Goal: Transaction & Acquisition: Purchase product/service

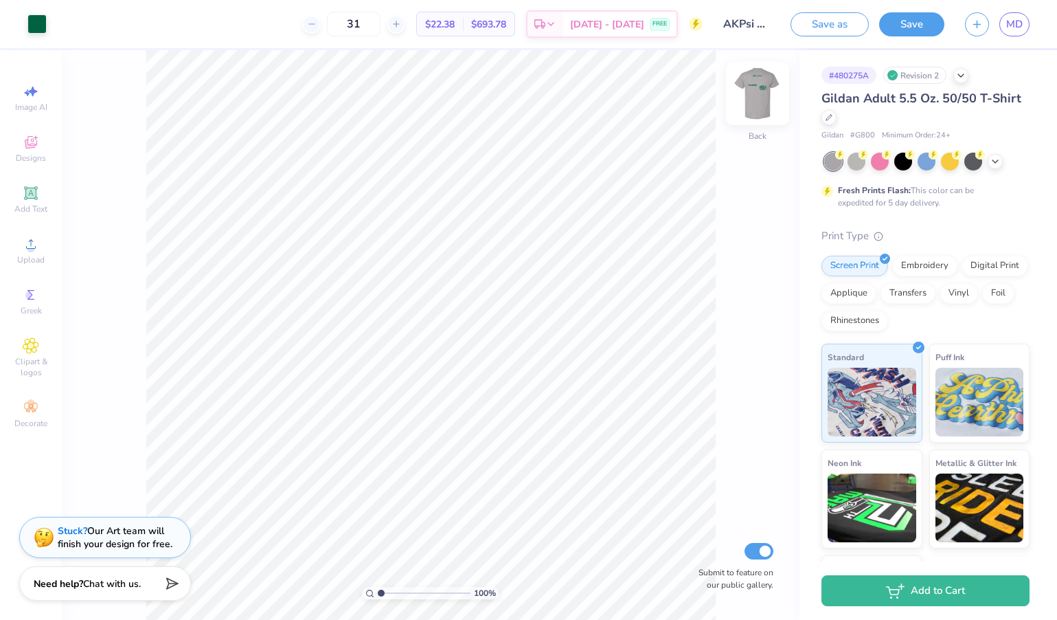
click at [756, 82] on img at bounding box center [757, 93] width 55 height 55
click at [32, 195] on icon at bounding box center [30, 193] width 10 height 10
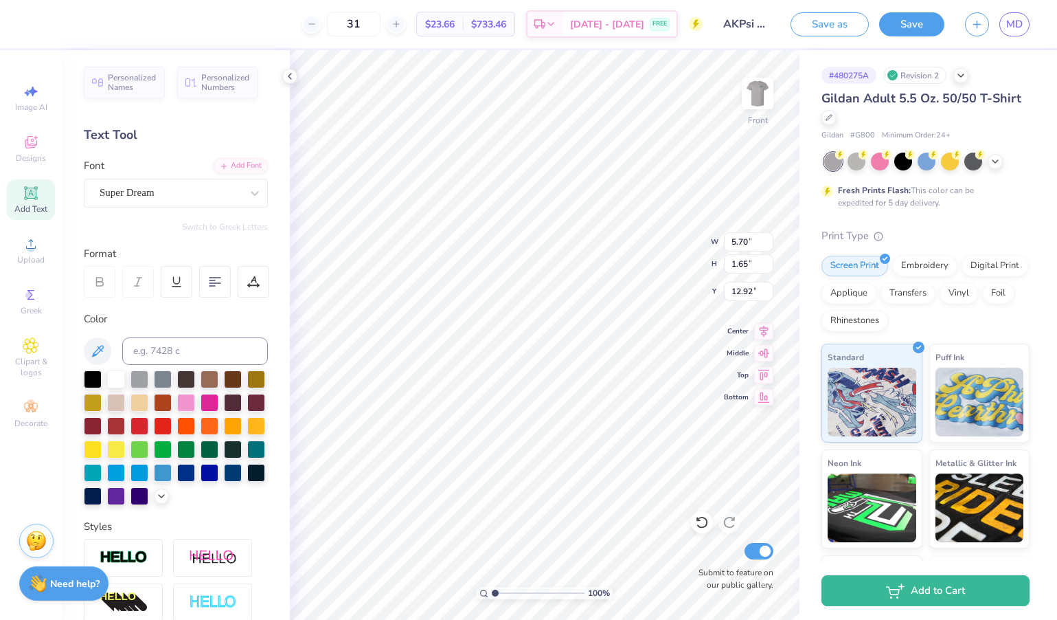
scroll to position [0, 6]
type textarea "Alpha Kappa Psi Classic"
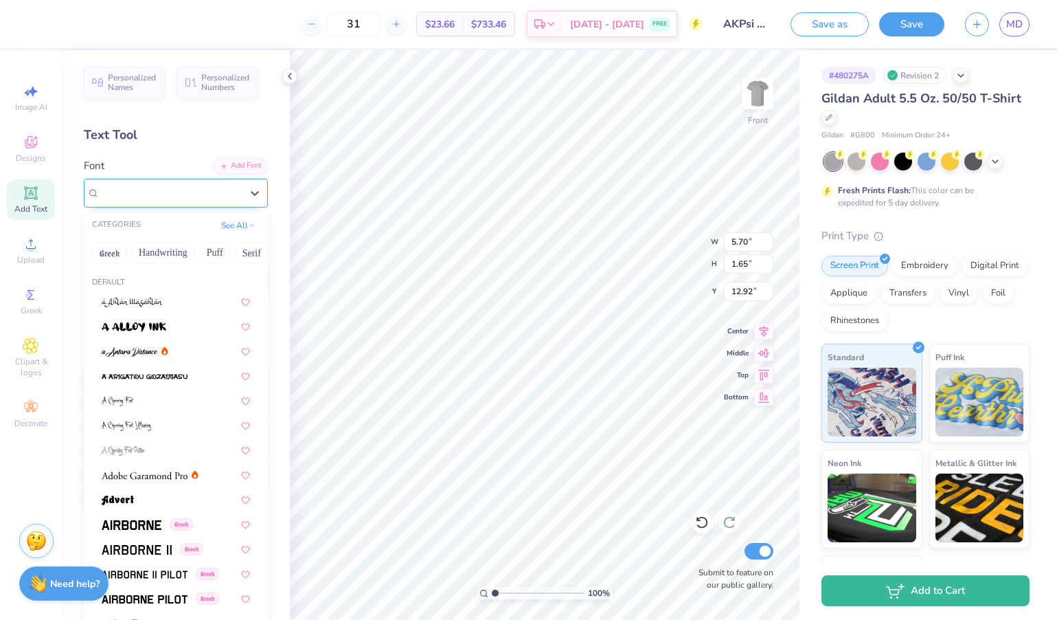
click at [232, 196] on div "Super Dream" at bounding box center [170, 192] width 144 height 21
click at [181, 254] on button "Handwriting" at bounding box center [163, 253] width 64 height 22
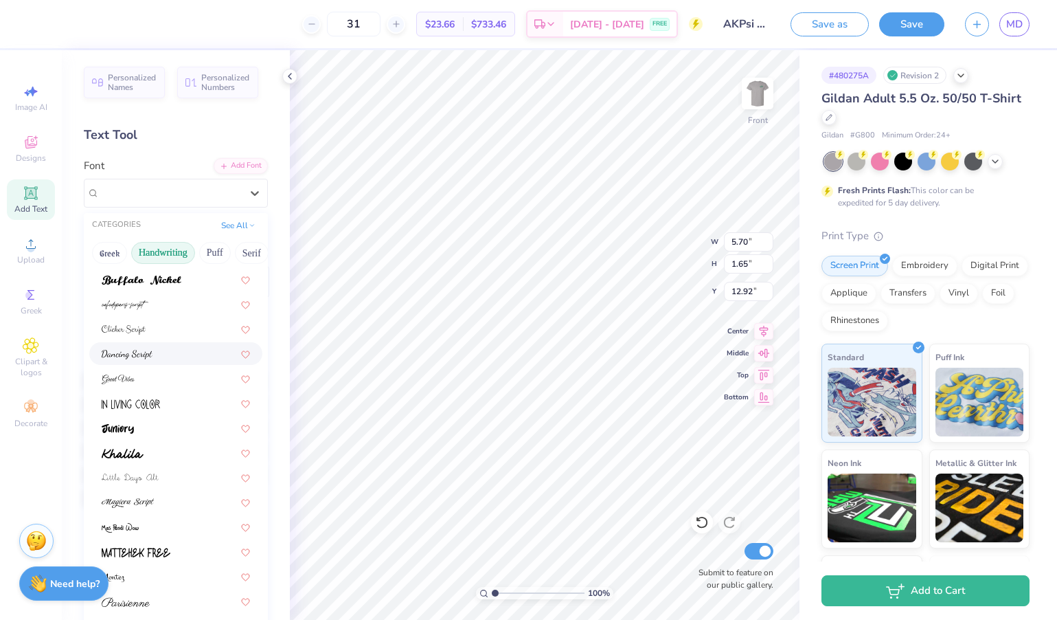
scroll to position [122, 0]
click at [152, 455] on div at bounding box center [176, 451] width 148 height 14
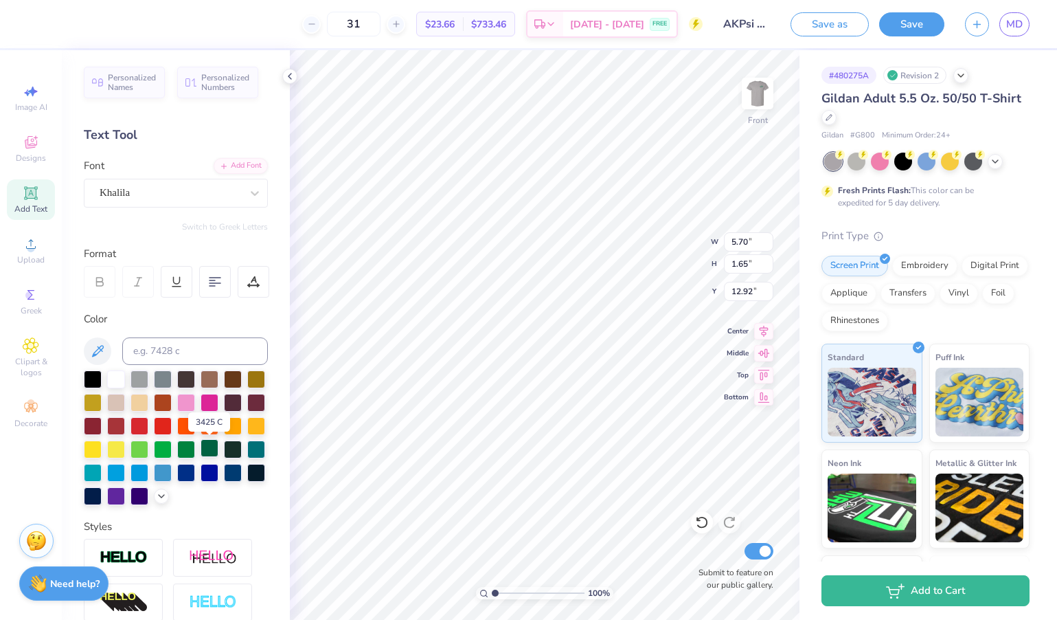
click at [216, 451] on div at bounding box center [210, 448] width 18 height 18
click at [207, 200] on div at bounding box center [170, 192] width 141 height 19
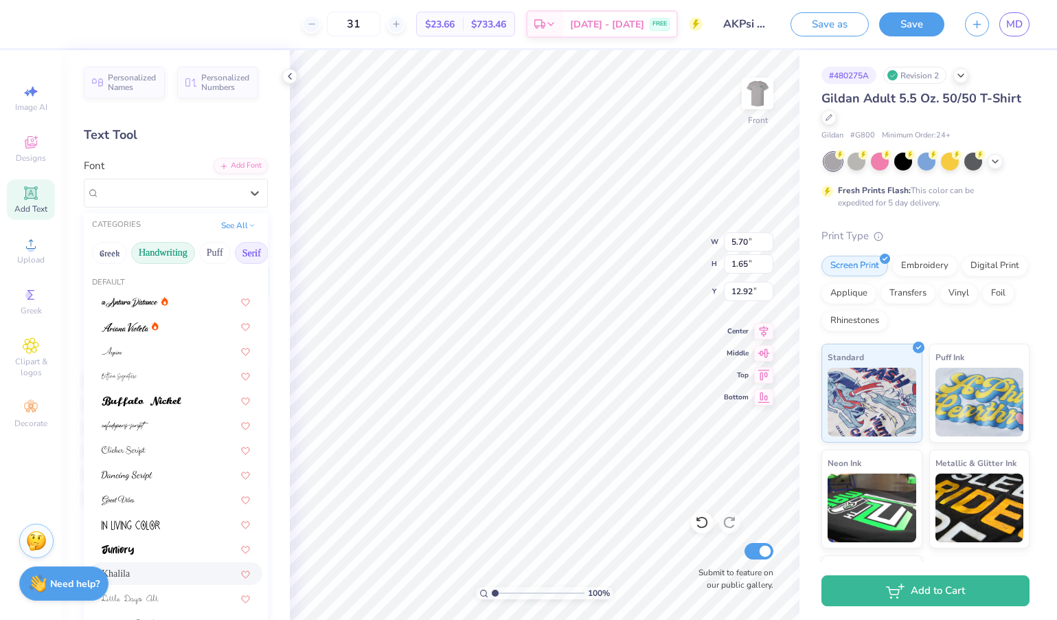
click at [251, 253] on button "Serif" at bounding box center [252, 253] width 34 height 22
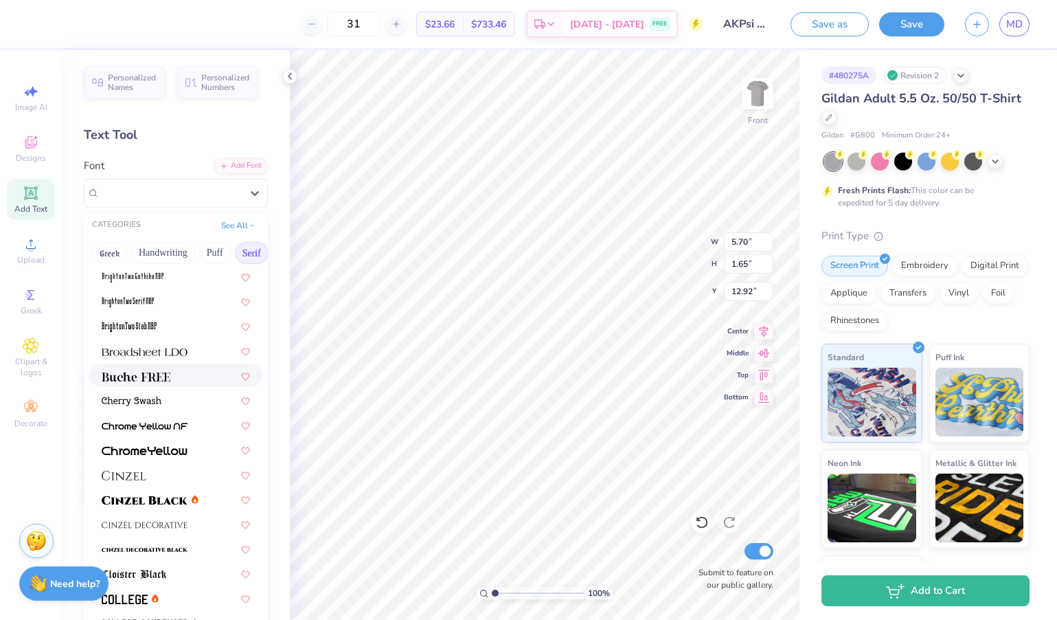
scroll to position [82, 0]
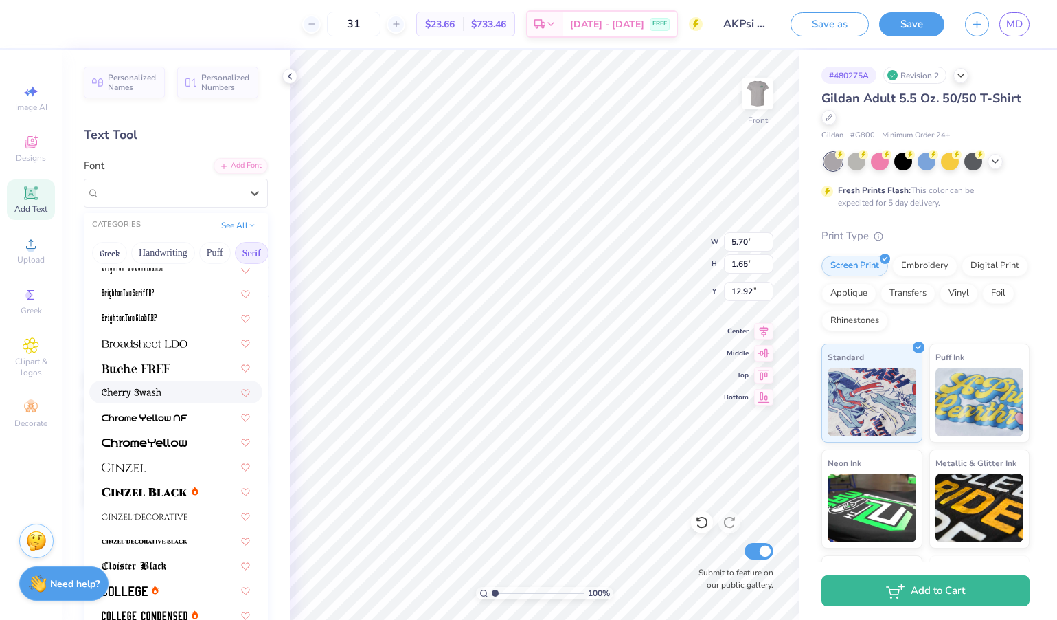
click at [185, 392] on div at bounding box center [176, 392] width 148 height 14
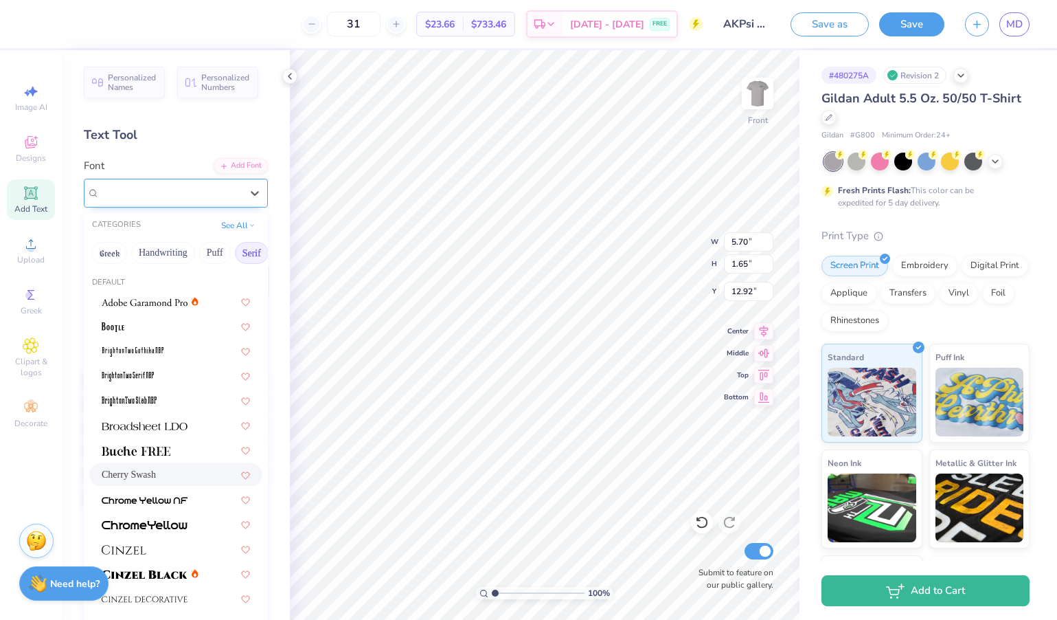
click at [223, 190] on div "Cherry Swash" at bounding box center [170, 192] width 144 height 21
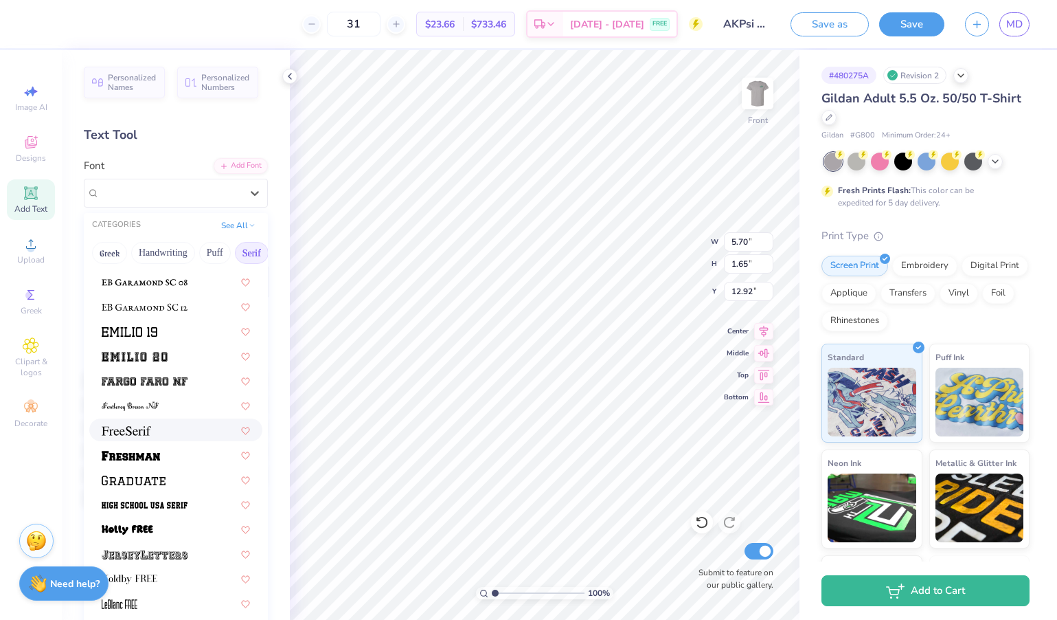
scroll to position [999, 0]
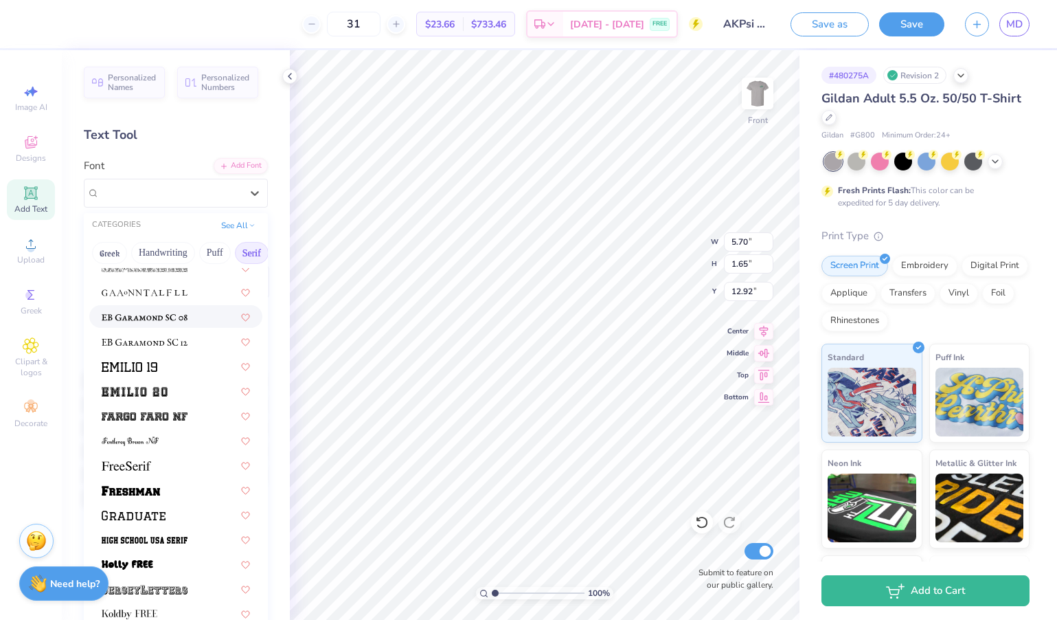
click at [168, 317] on img at bounding box center [145, 318] width 86 height 10
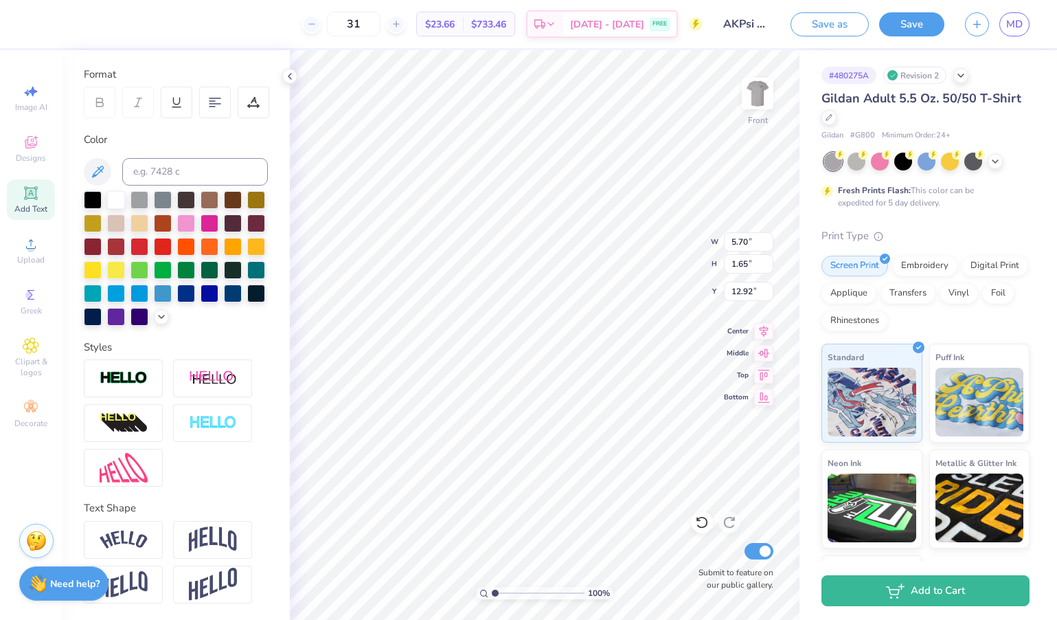
scroll to position [179, 0]
click at [129, 538] on img at bounding box center [124, 539] width 48 height 19
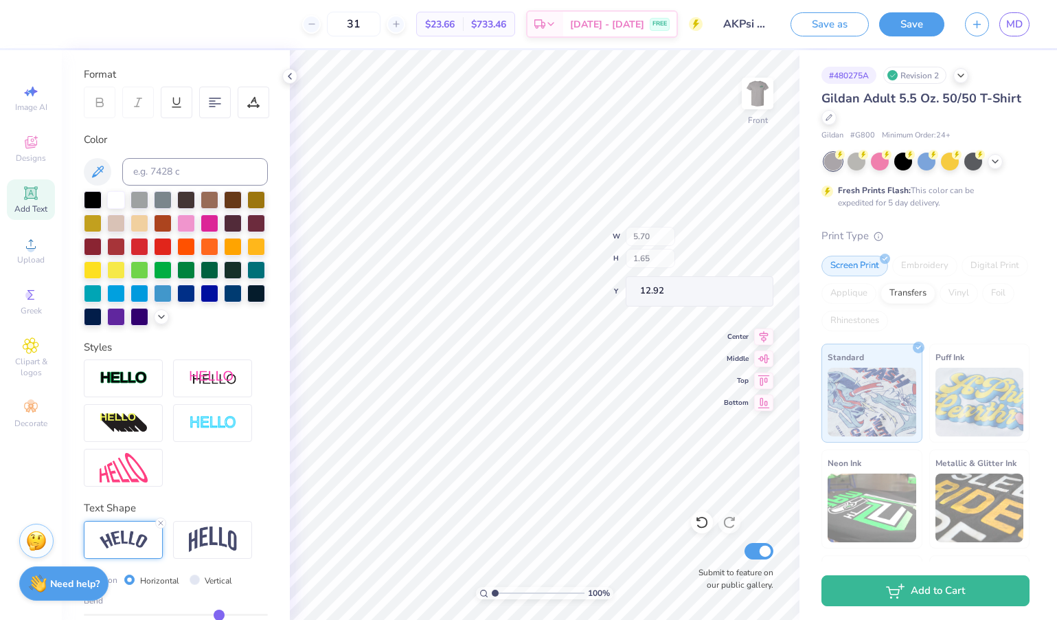
click at [942, 224] on div "Gildan Adult 5.5 Oz. 50/50 T-Shirt Gildan # G800 Minimum Order: 24 + Fresh Prin…" at bounding box center [925, 371] width 208 height 565
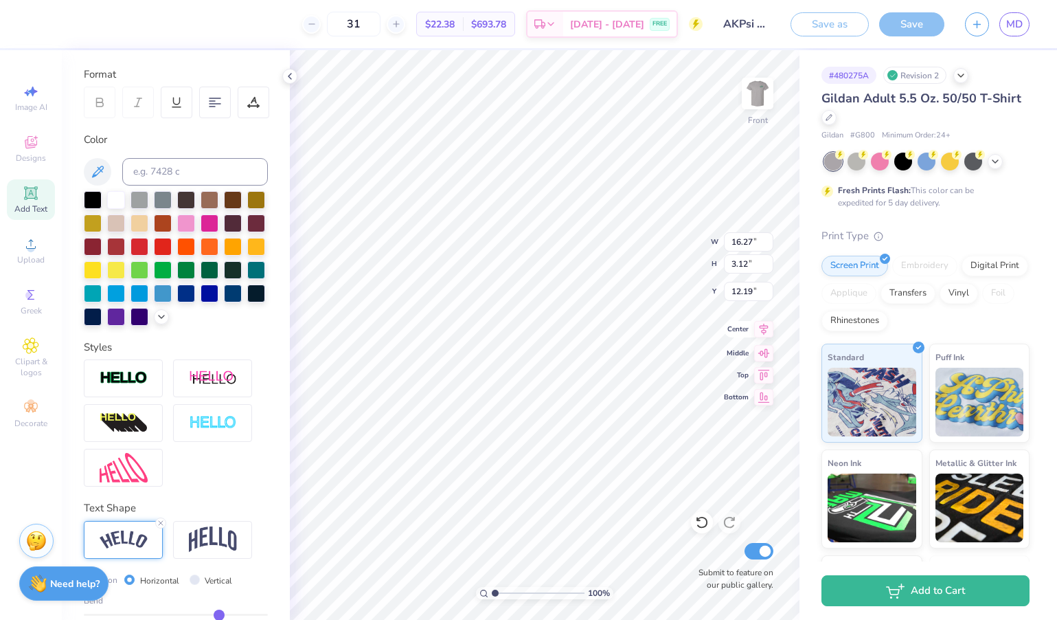
type input "12.56"
type input "2.41"
type input "4.45"
click at [210, 106] on icon at bounding box center [215, 102] width 12 height 12
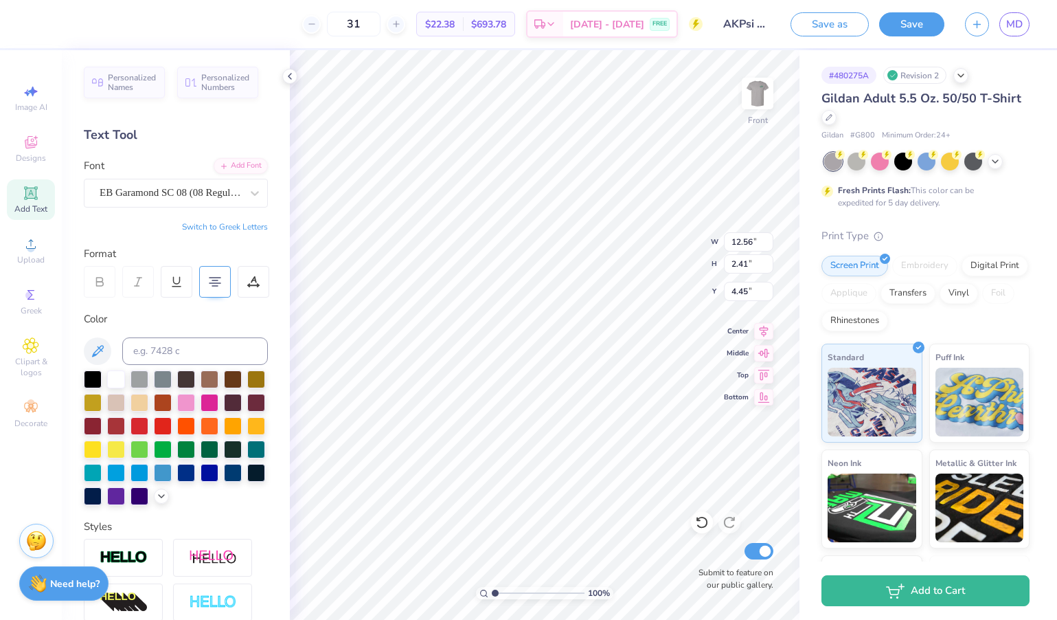
scroll to position [0, 0]
click at [275, 36] on div "31 $22.38 Per Item $693.78 Total Est. Delivery [DATE] - [DATE] FREE" at bounding box center [370, 24] width 665 height 48
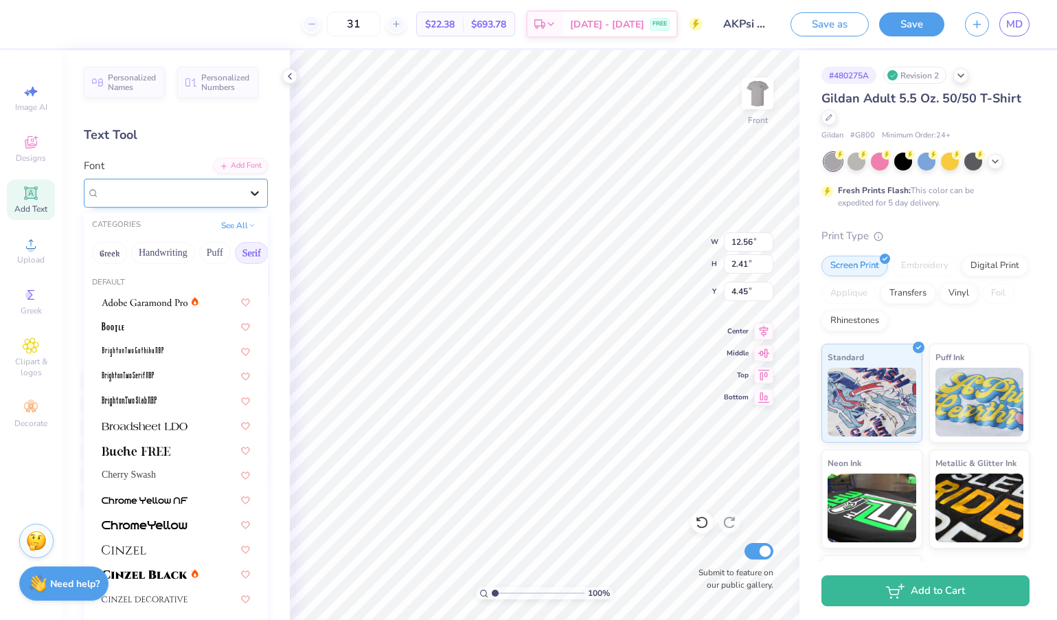
click at [261, 196] on icon at bounding box center [255, 193] width 14 height 14
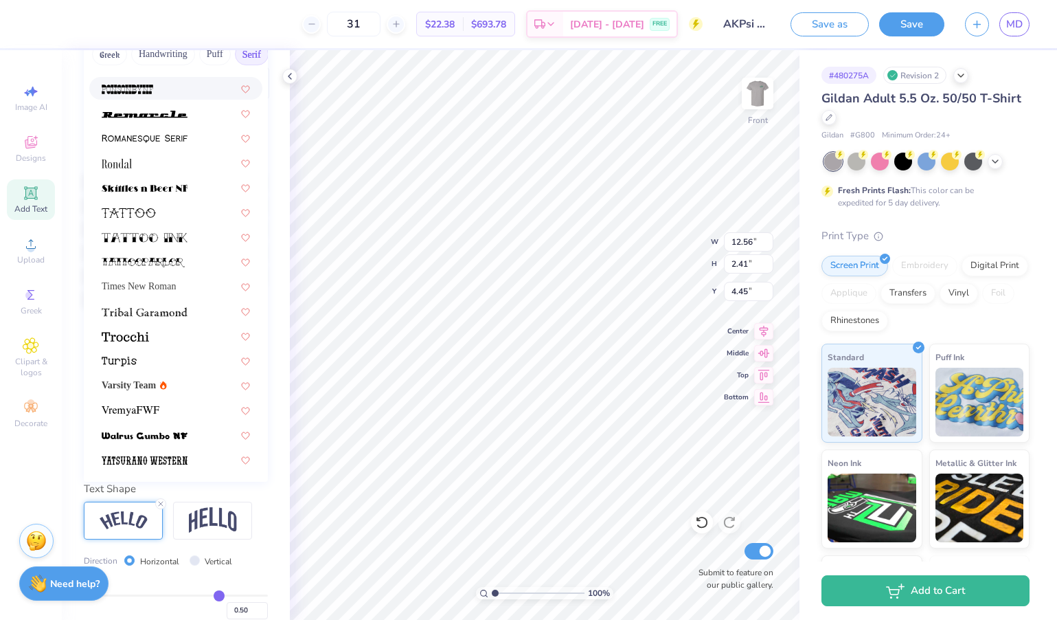
scroll to position [201, 0]
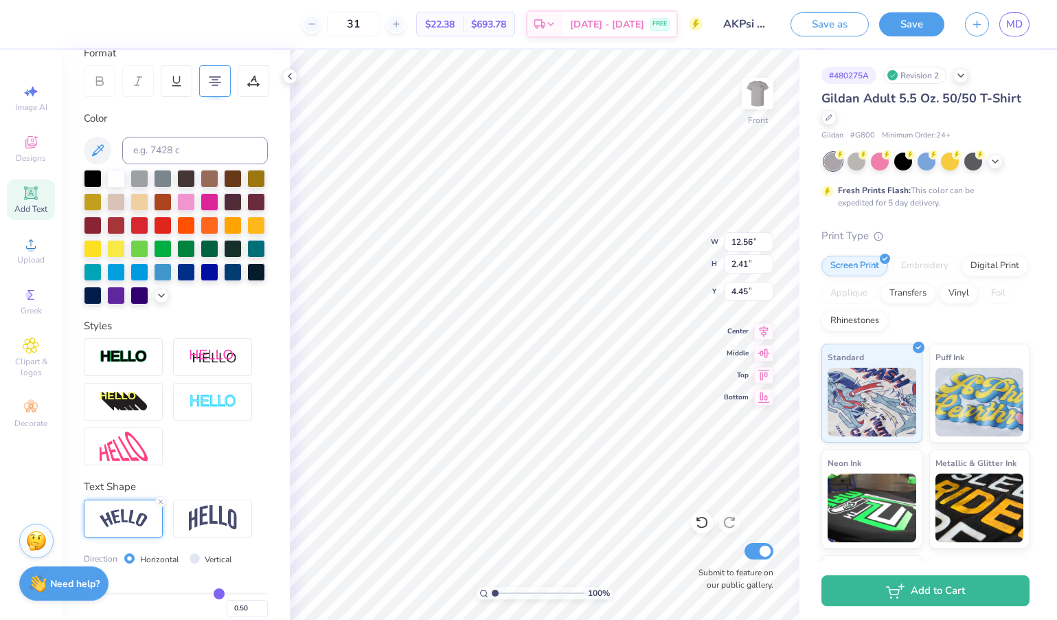
click at [291, 35] on div "31 $22.38 Per Item $693.78 Total Est. Delivery [DATE] - [DATE] FREE" at bounding box center [370, 24] width 665 height 48
click at [284, 36] on div "31 $22.38 Per Item $693.78 Total Est. Delivery [DATE] - [DATE] FREE" at bounding box center [370, 24] width 665 height 48
type input "9.99"
type input "8.63"
type input "3.00"
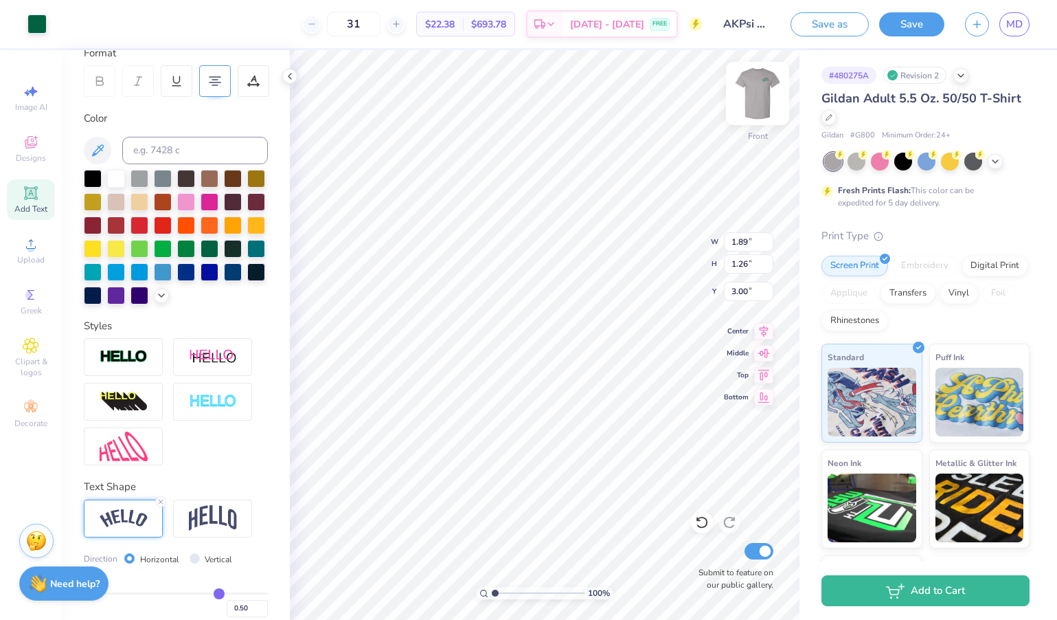
click at [761, 95] on img at bounding box center [757, 93] width 55 height 55
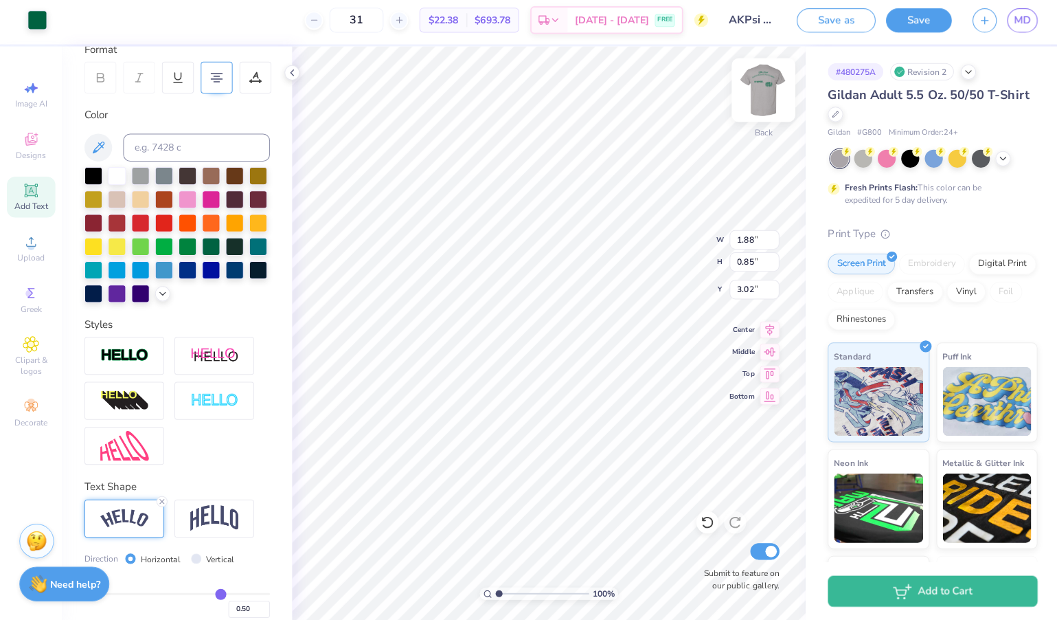
click at [764, 100] on img at bounding box center [757, 93] width 55 height 55
click at [291, 27] on div "31 $22.38 Per Item $693.78 Total Est. Delivery [DATE] - [DATE] FREE" at bounding box center [370, 24] width 665 height 48
click at [255, 32] on div "31 $22.38 Per Item $693.78 Total Est. Delivery [DATE] - [DATE] FREE" at bounding box center [370, 24] width 665 height 48
click at [824, 50] on div "# 480275A Revision 2 Gildan Adult 5.5 Oz. 50/50 T-Shirt Gildan # G800 Minimum O…" at bounding box center [928, 352] width 258 height 604
click at [779, 34] on div "Design Title AKPsi Classic 2025" at bounding box center [746, 24] width 67 height 48
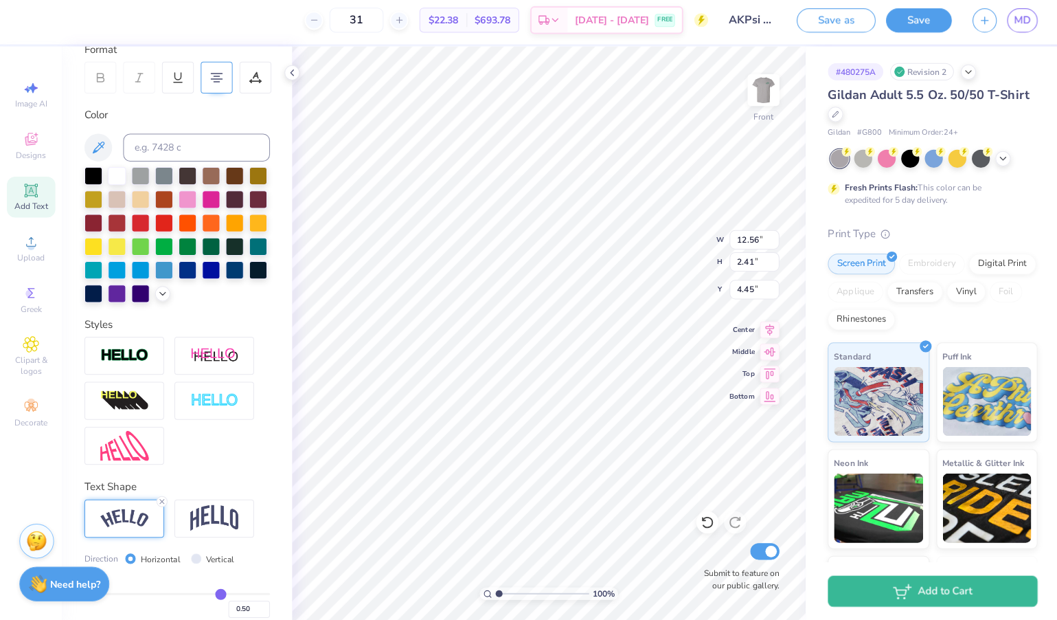
click at [962, 219] on div "Gildan Adult 5.5 Oz. 50/50 T-Shirt Gildan # G800 Minimum Order: 24 + Fresh Prin…" at bounding box center [925, 371] width 208 height 565
click at [782, 33] on div "31 $22.38 Per Item $693.78 Total Est. Delivery [DATE] - [DATE] FREE Design Titl…" at bounding box center [528, 24] width 1057 height 48
click at [271, 44] on div "31 $22.38 Per Item $693.78 Total Est. Delivery [DATE] - [DATE] FREE Design Titl…" at bounding box center [528, 310] width 1057 height 620
click at [265, 23] on div "31 $22.38 Per Item $693.78 Total Est. Delivery [DATE] - [DATE] FREE" at bounding box center [370, 24] width 665 height 48
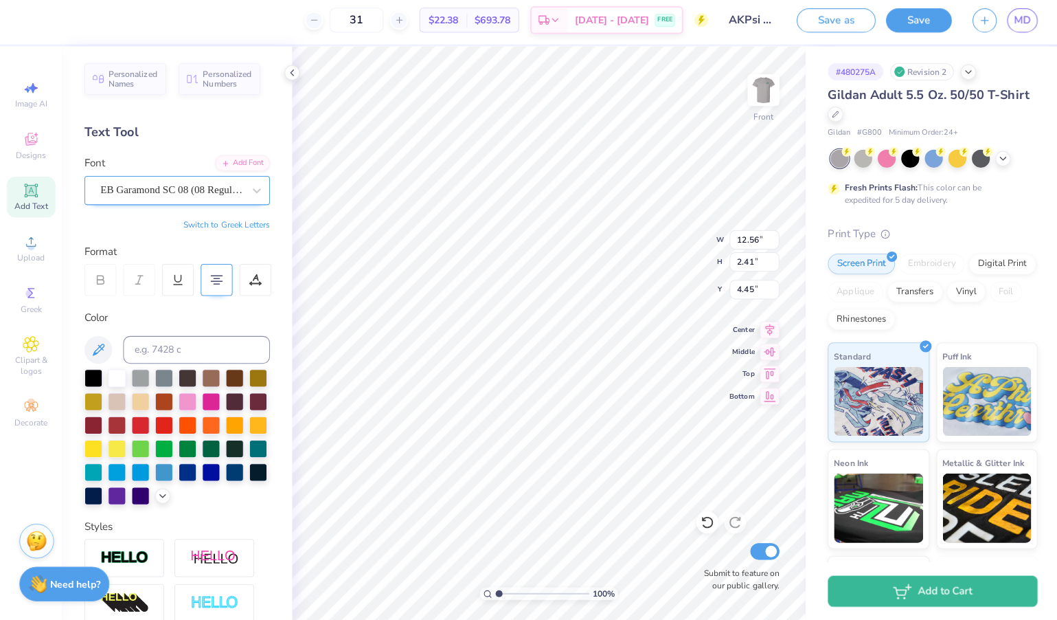
scroll to position [0, 0]
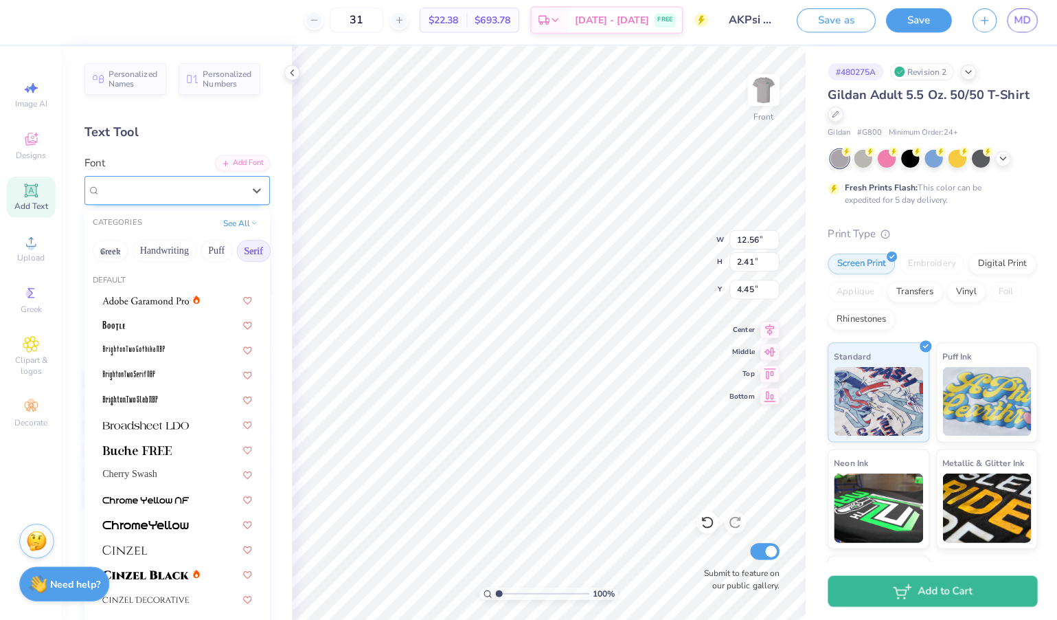
click at [225, 185] on span "EB Garamond SC 08 (08 Regular)" at bounding box center [170, 193] width 141 height 16
click at [146, 250] on button "Retro" at bounding box center [144, 253] width 36 height 22
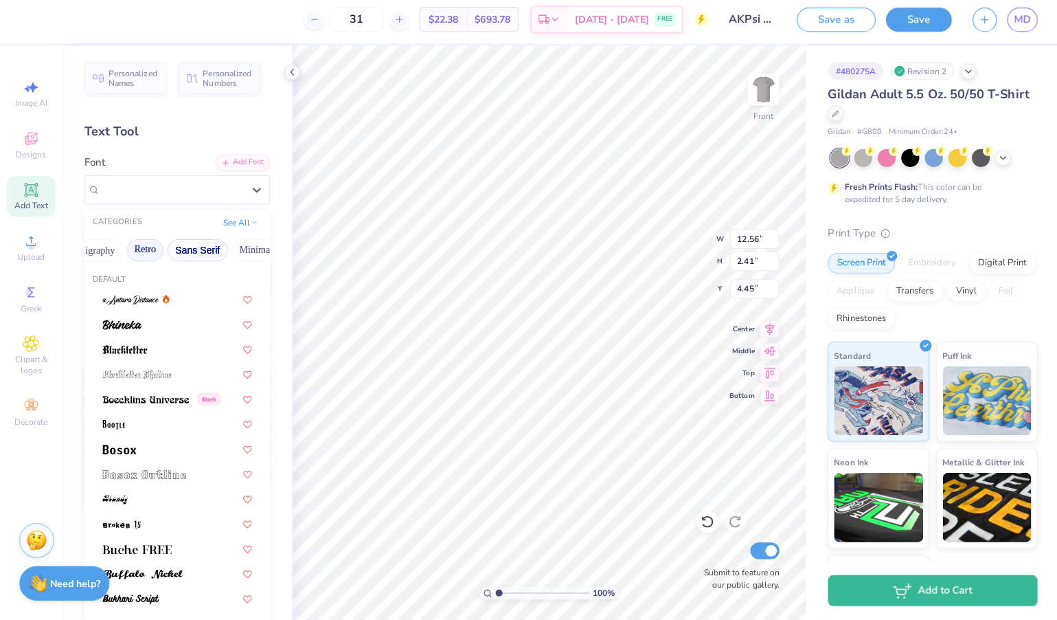
click at [193, 247] on button "Sans Serif" at bounding box center [196, 253] width 60 height 22
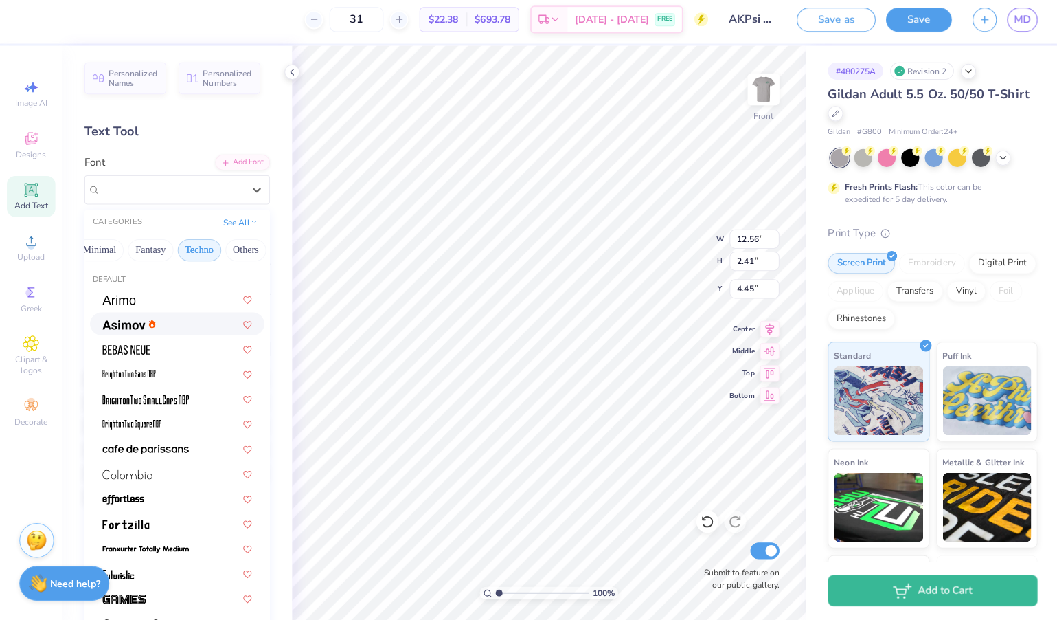
scroll to position [0, 405]
click at [229, 249] on button "Others" at bounding box center [244, 253] width 41 height 22
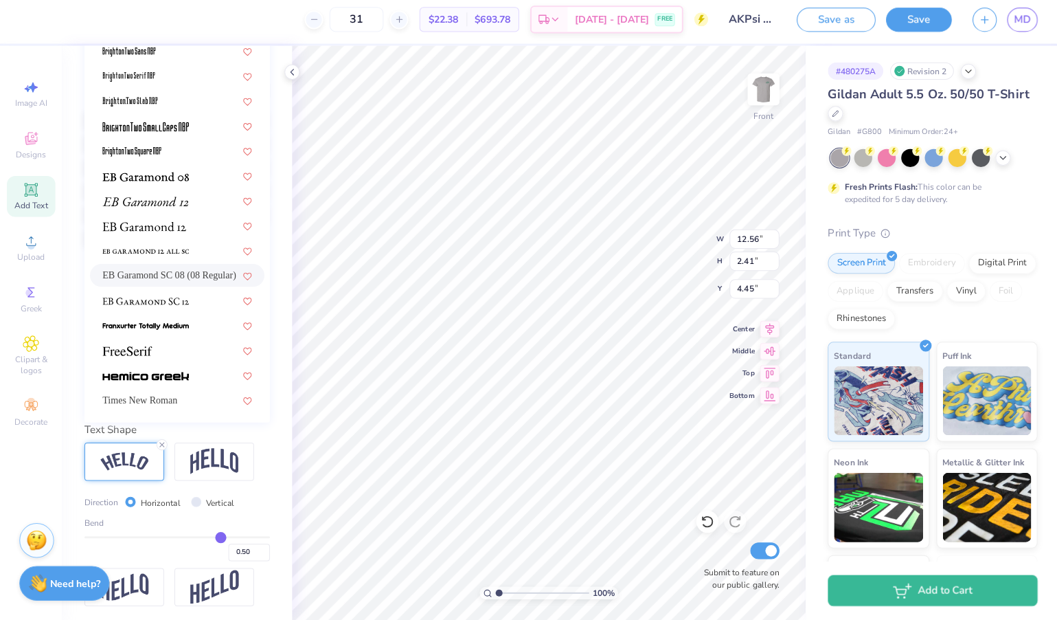
scroll to position [260, 0]
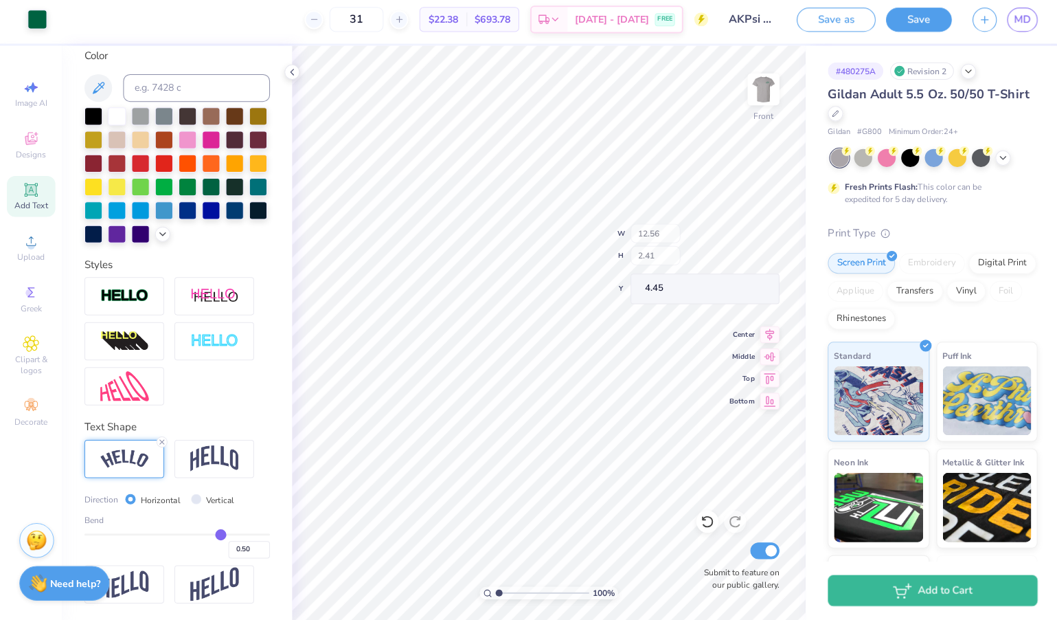
click at [271, 15] on div "31 $22.38 Per Item $693.78 Total Est. Delivery [DATE] - [DATE] FREE" at bounding box center [380, 24] width 646 height 48
type input "2.67"
click at [694, 515] on div at bounding box center [702, 522] width 22 height 22
click at [731, 515] on icon at bounding box center [730, 522] width 14 height 14
click at [704, 523] on icon at bounding box center [702, 522] width 14 height 14
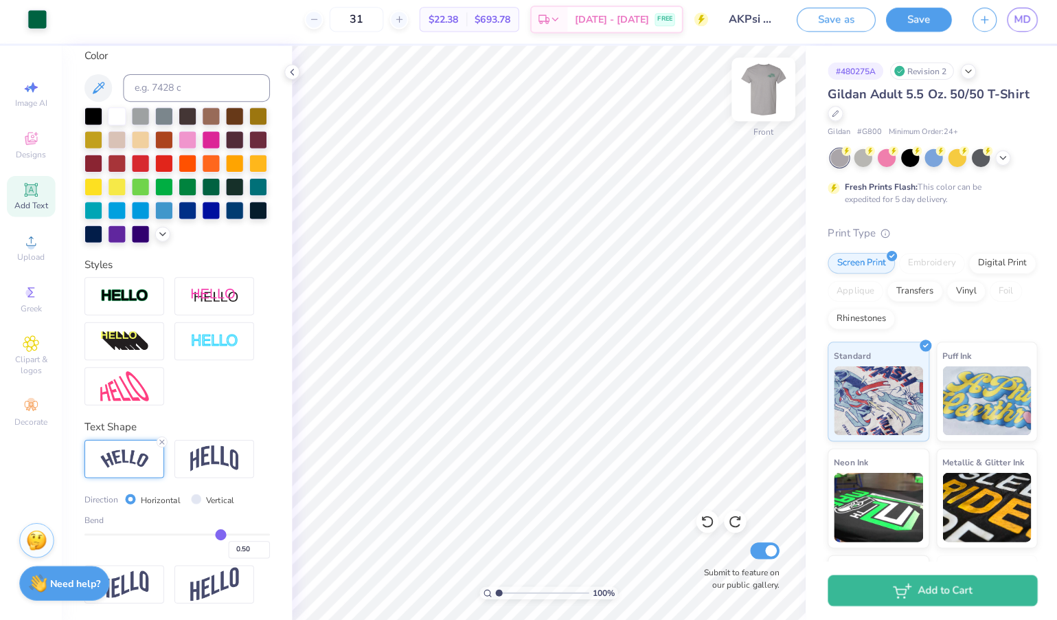
click at [762, 82] on img at bounding box center [757, 93] width 55 height 55
click at [762, 82] on img at bounding box center [757, 93] width 27 height 27
click at [755, 86] on img at bounding box center [757, 93] width 55 height 55
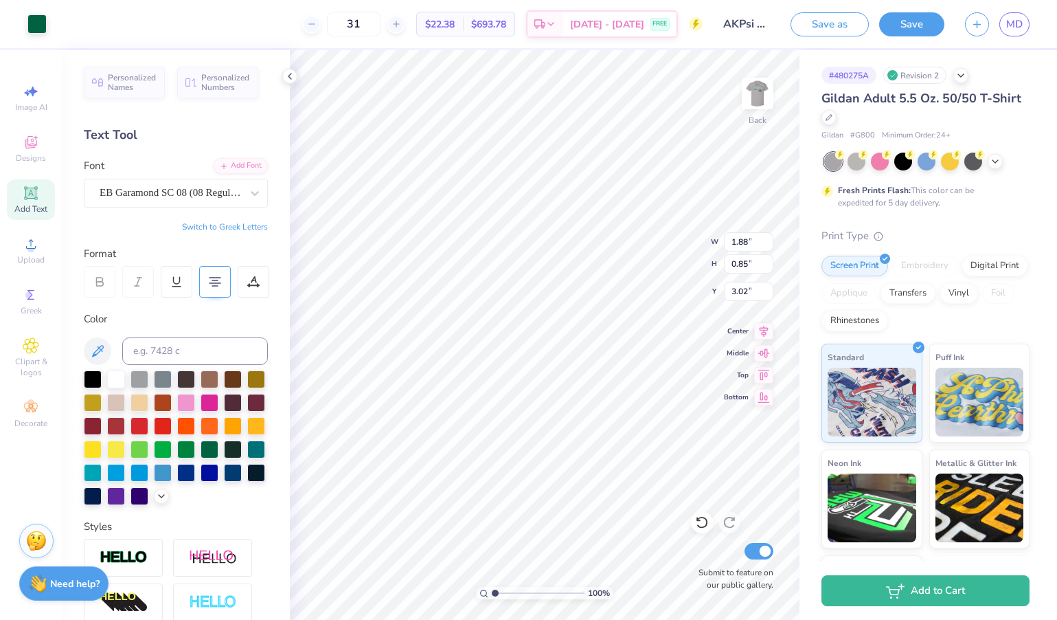
scroll to position [0, 0]
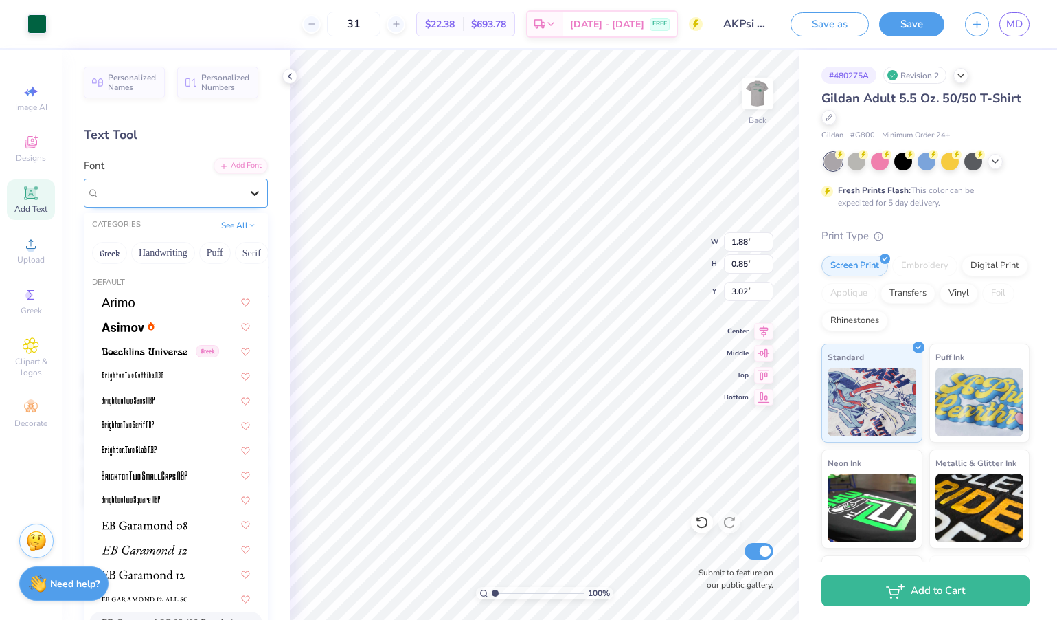
click at [262, 185] on div at bounding box center [254, 193] width 25 height 25
click at [113, 258] on button "Greek" at bounding box center [109, 253] width 35 height 22
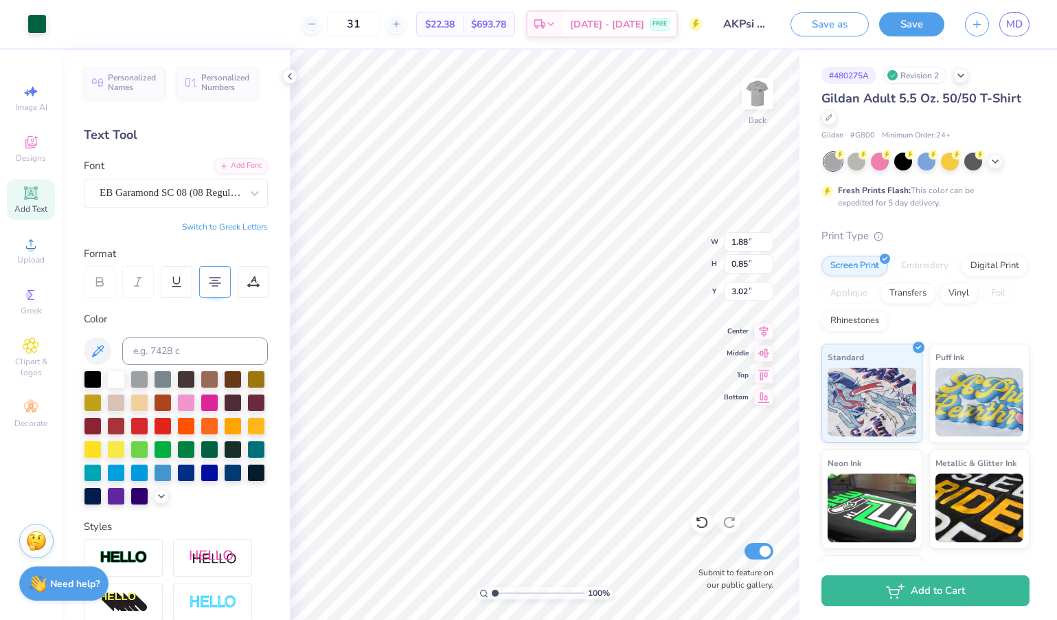
click at [278, 37] on div "31 $22.38 Per Item $693.78 Total Est. Delivery [DATE] - [DATE] FREE" at bounding box center [380, 24] width 646 height 48
type input "3.00"
click at [217, 4] on div "31 $22.38 Per Item $693.78 Total Est. Delivery [DATE] - [DATE] FREE" at bounding box center [380, 24] width 646 height 48
click at [207, 14] on div "31 $22.38 Per Item $693.78 Total Est. Delivery [DATE] - [DATE] FREE" at bounding box center [380, 24] width 646 height 48
click at [767, 82] on img at bounding box center [757, 93] width 55 height 55
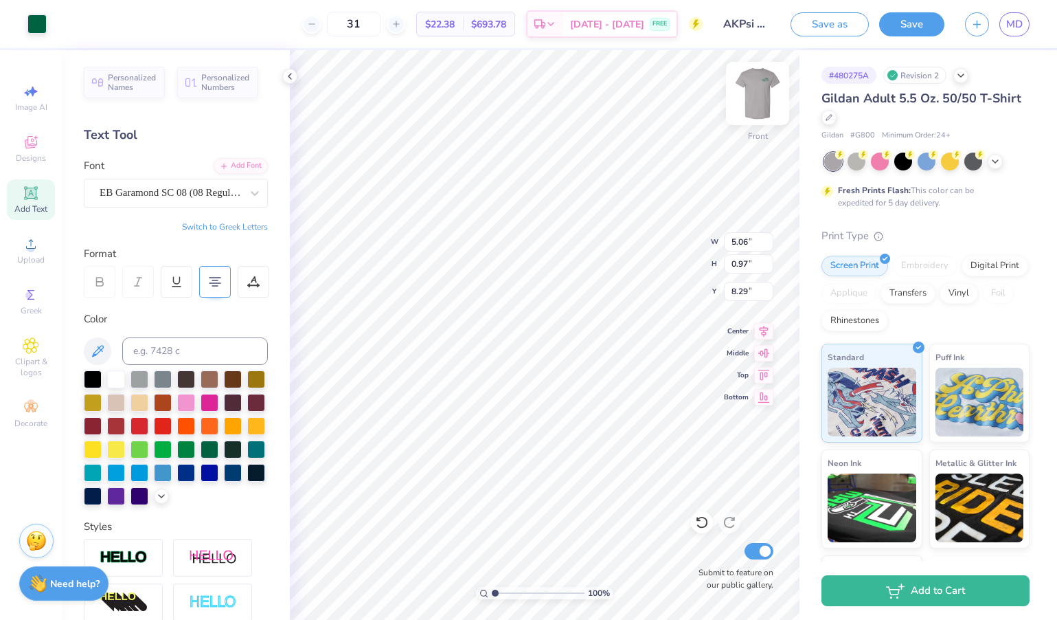
type input "13.75"
type input "6.86"
type input "10.39"
click at [32, 254] on div "Upload" at bounding box center [31, 250] width 48 height 41
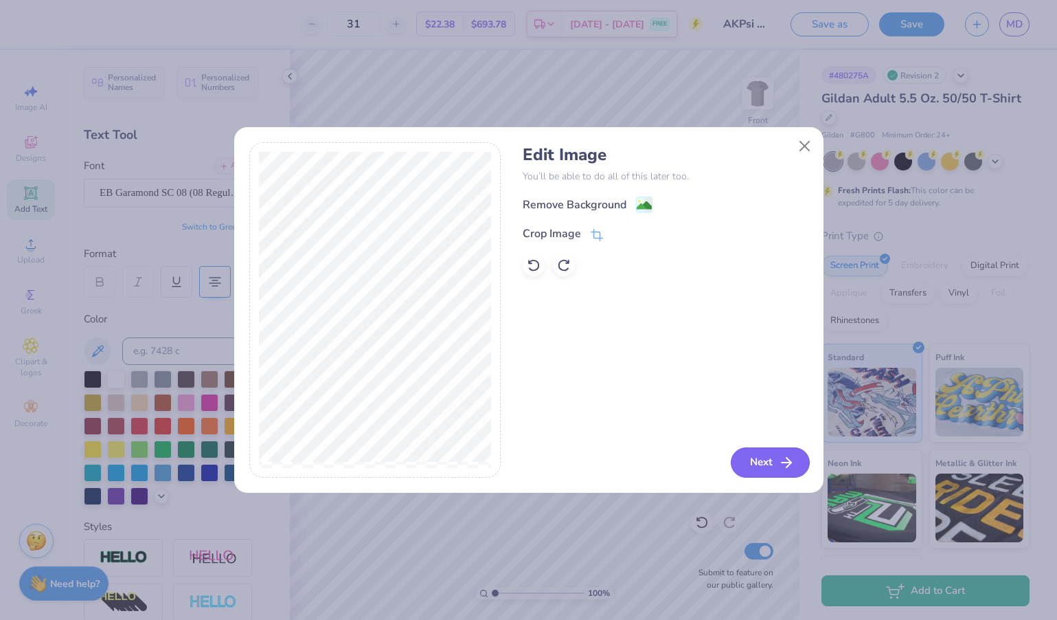
click at [747, 464] on button "Next" at bounding box center [770, 462] width 79 height 30
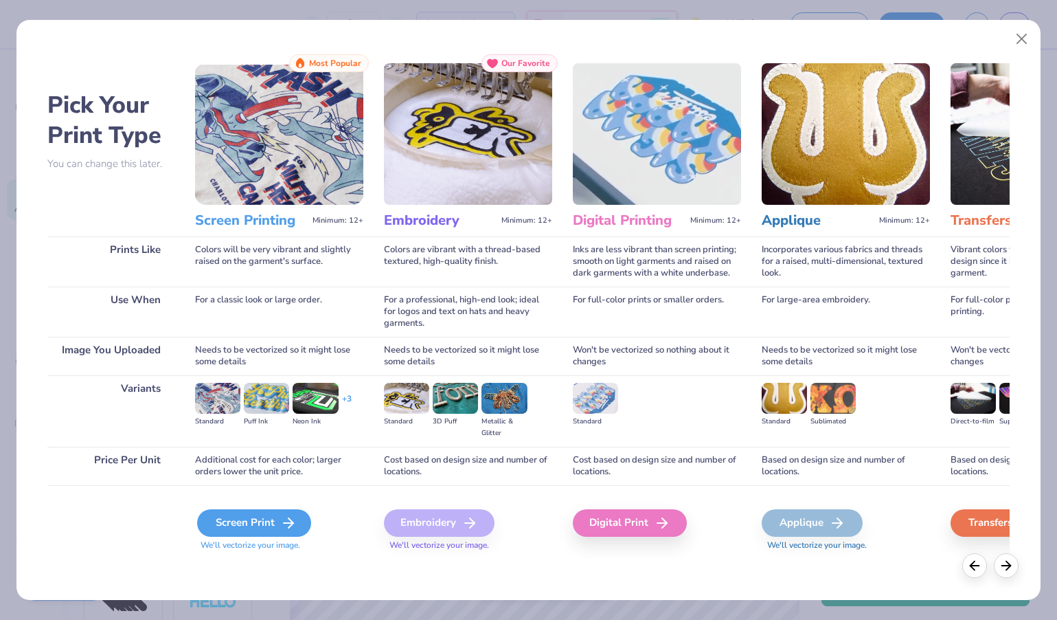
click at [249, 519] on div "Screen Print" at bounding box center [254, 522] width 114 height 27
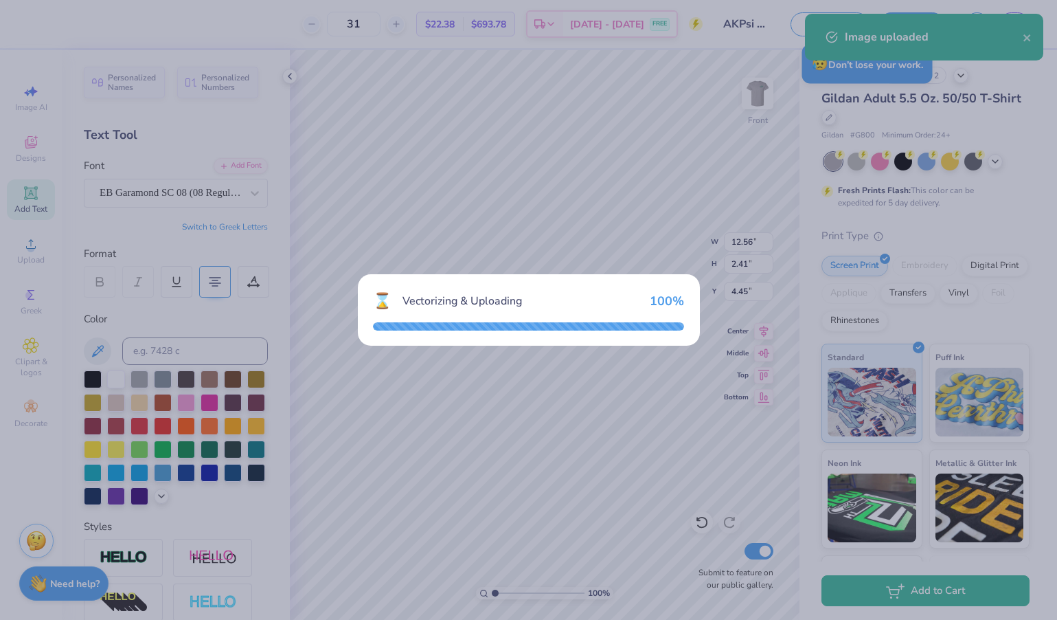
type input "15.00"
type input "11.42"
type input "8.04"
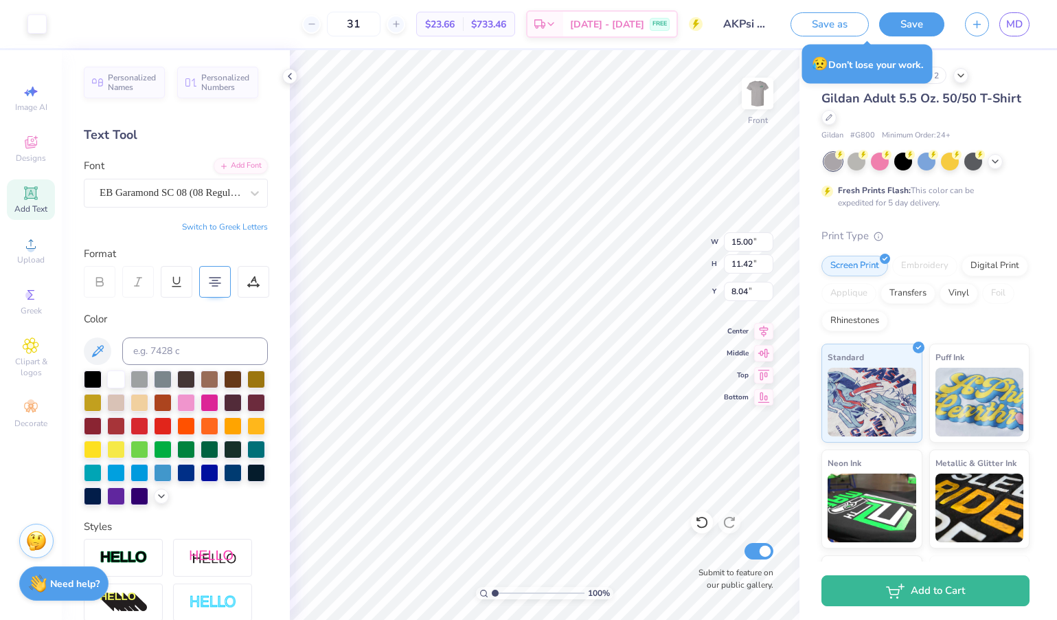
type input "8.33"
type input "6.34"
type input "12.71"
click at [42, 21] on div at bounding box center [36, 22] width 19 height 19
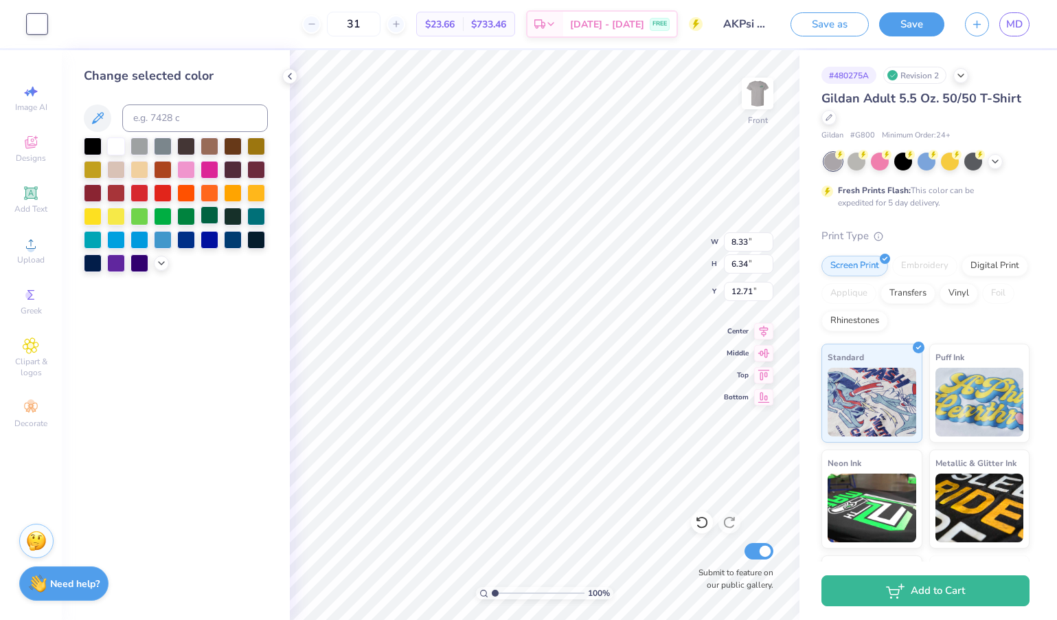
click at [214, 217] on div at bounding box center [210, 215] width 18 height 18
click at [274, 36] on div "31 $22.38 Per Item $693.78 Total Est. Delivery [DATE] - [DATE] FREE" at bounding box center [380, 24] width 646 height 48
click at [808, 78] on div "# 480275A Revision 2 Gildan Adult 5.5 Oz. 50/50 T-Shirt Gildan # G800 Minimum O…" at bounding box center [928, 352] width 258 height 604
type input "5.24"
type input "3.99"
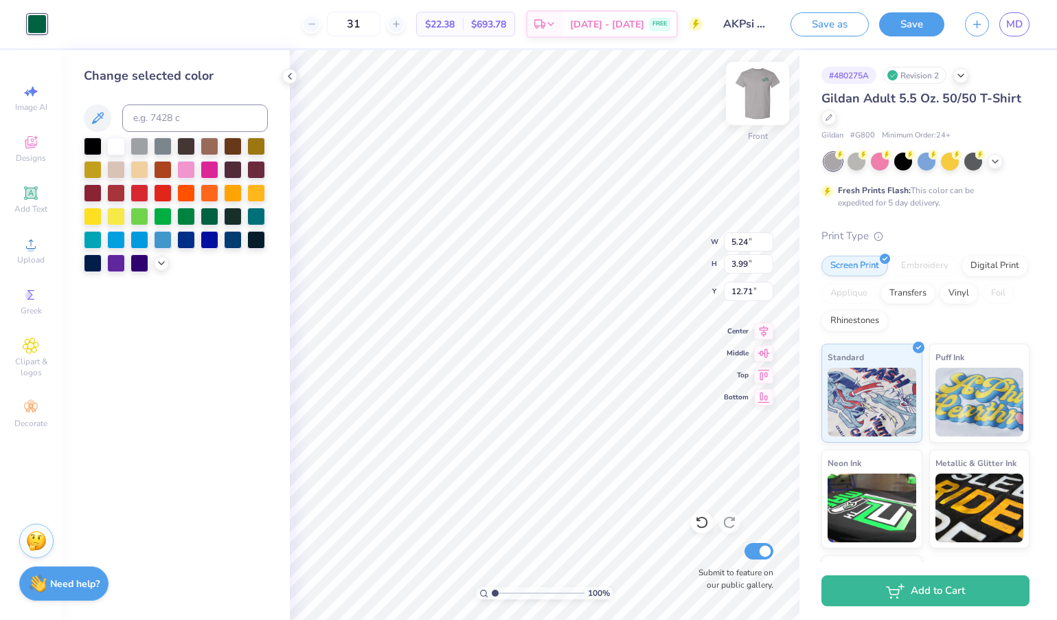
type input "14.47"
type input "12.56"
type input "2.41"
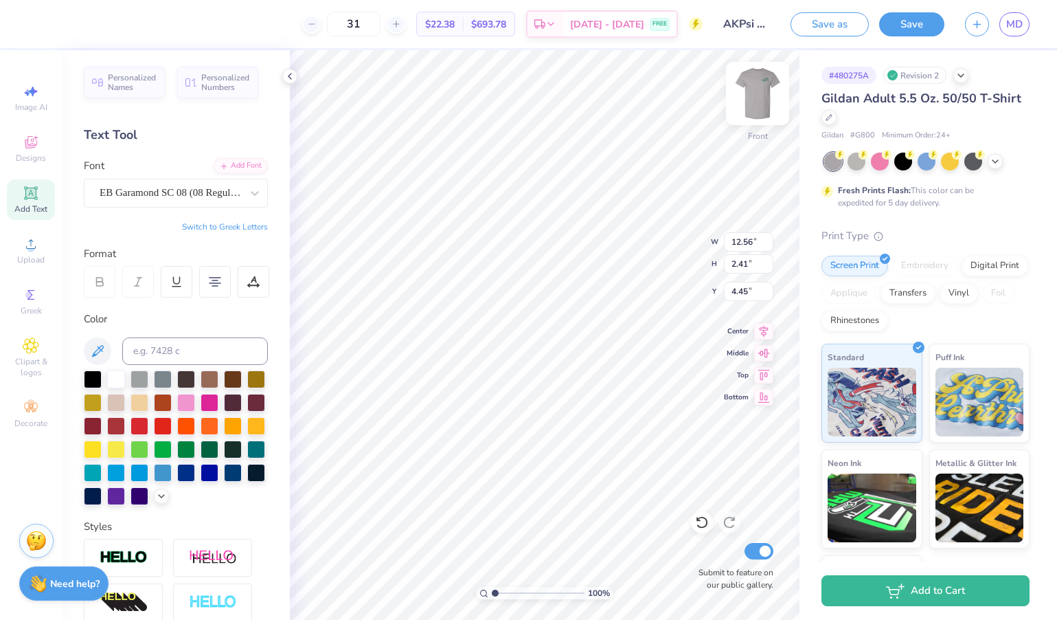
type input "4.60"
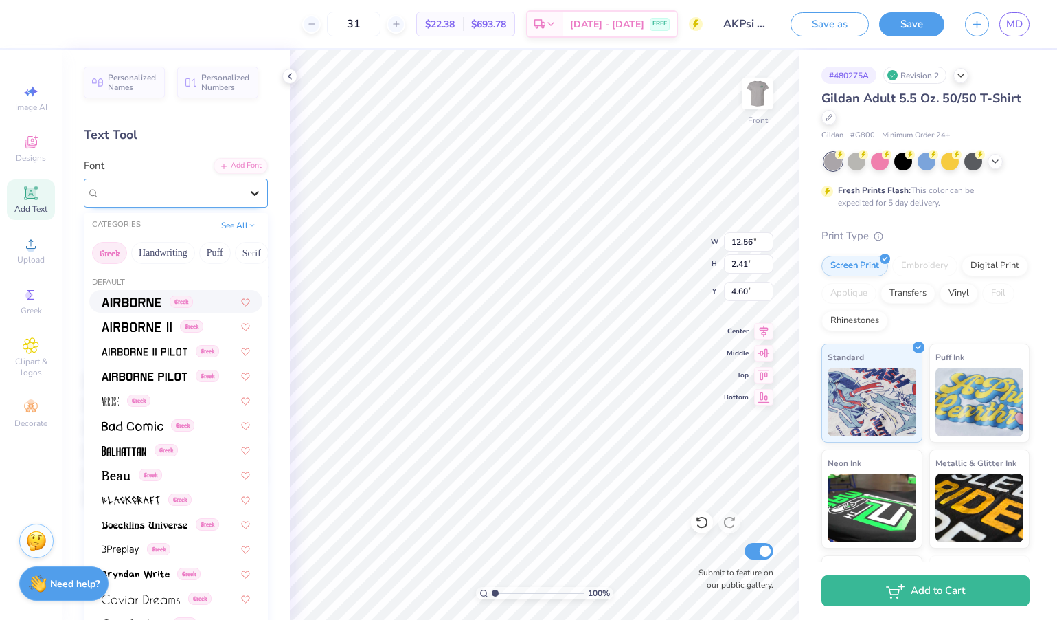
click at [242, 188] on div at bounding box center [254, 193] width 25 height 25
click at [246, 260] on button "Serif" at bounding box center [252, 253] width 34 height 22
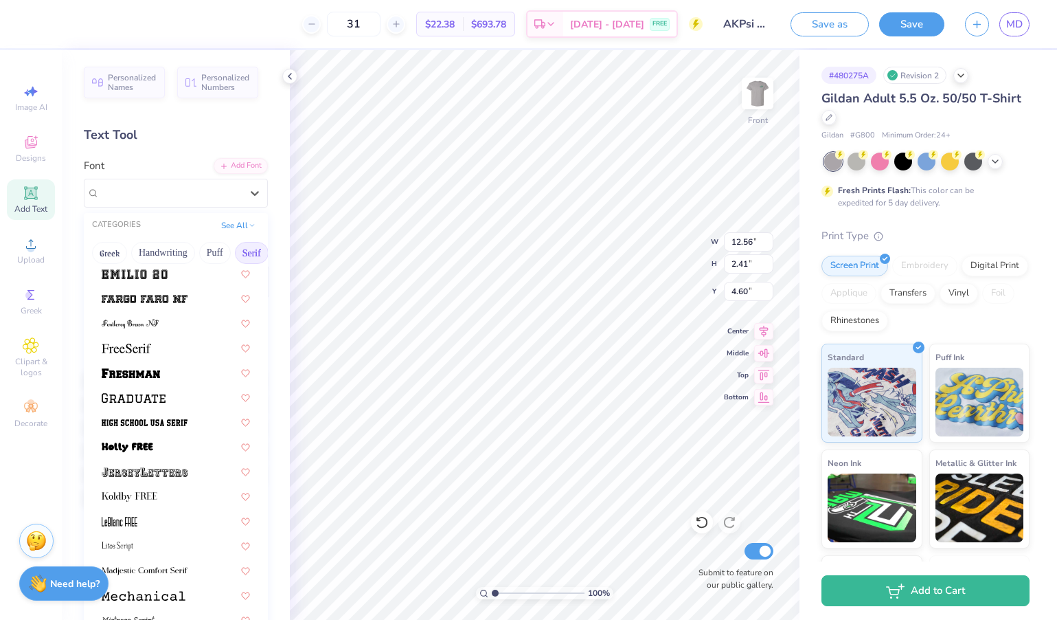
scroll to position [1117, 0]
click at [141, 349] on img at bounding box center [126, 348] width 49 height 10
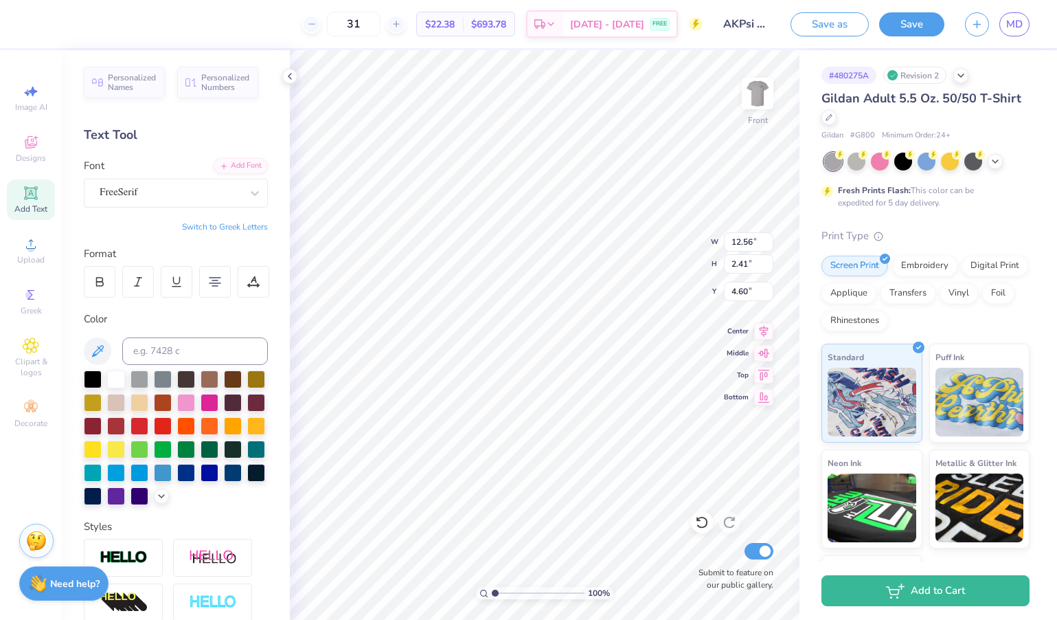
type input "11.91"
type input "2.42"
type input "4.59"
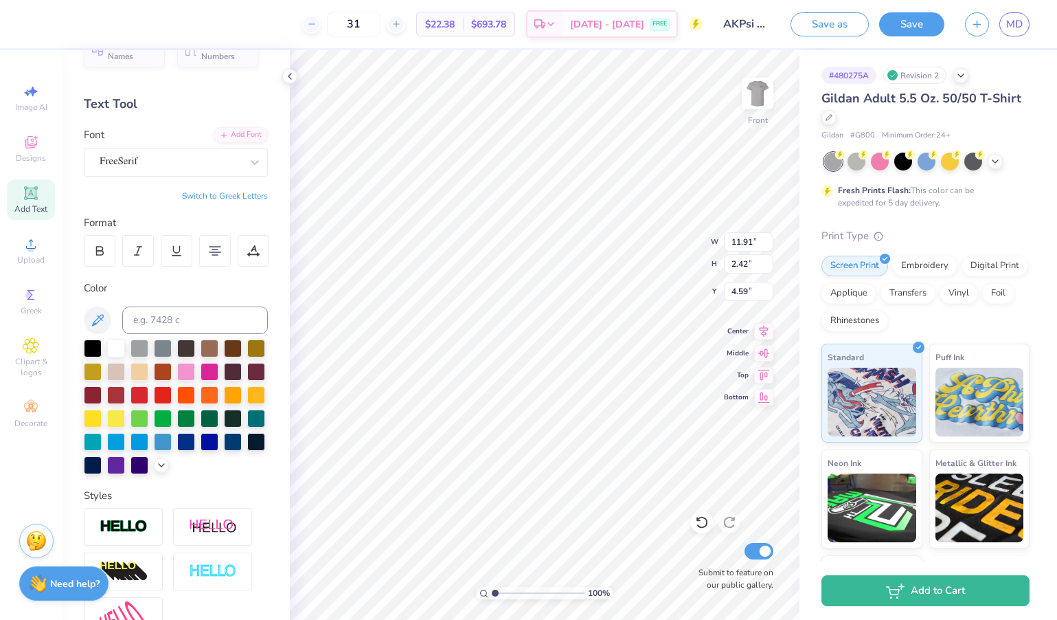
scroll to position [24, 0]
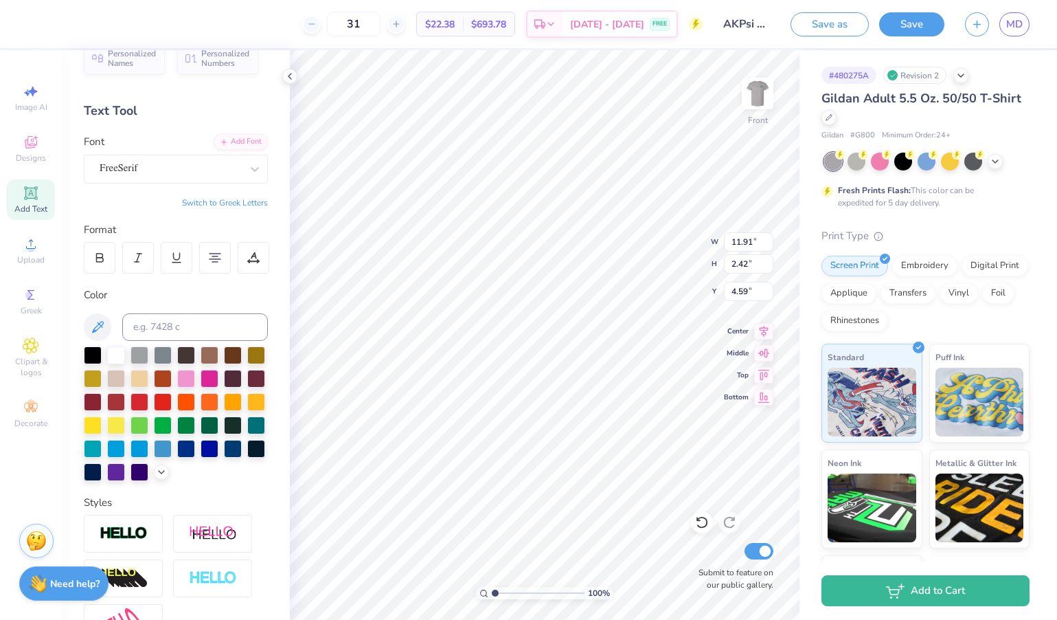
click at [198, 153] on div "Font FreeSerif" at bounding box center [176, 158] width 184 height 49
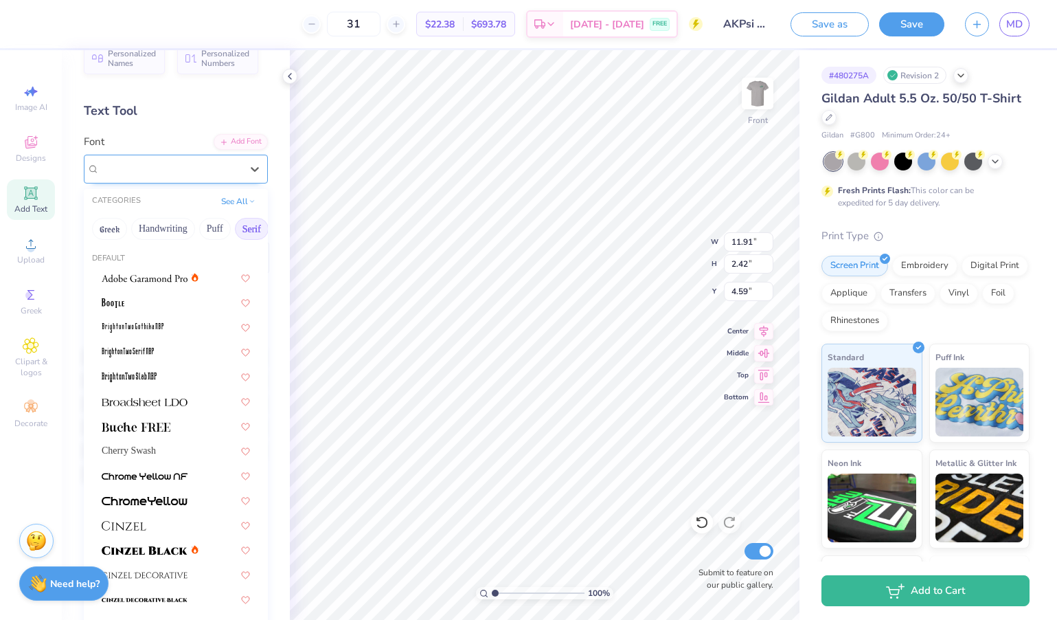
click at [195, 167] on div "FreeSerif" at bounding box center [170, 168] width 144 height 21
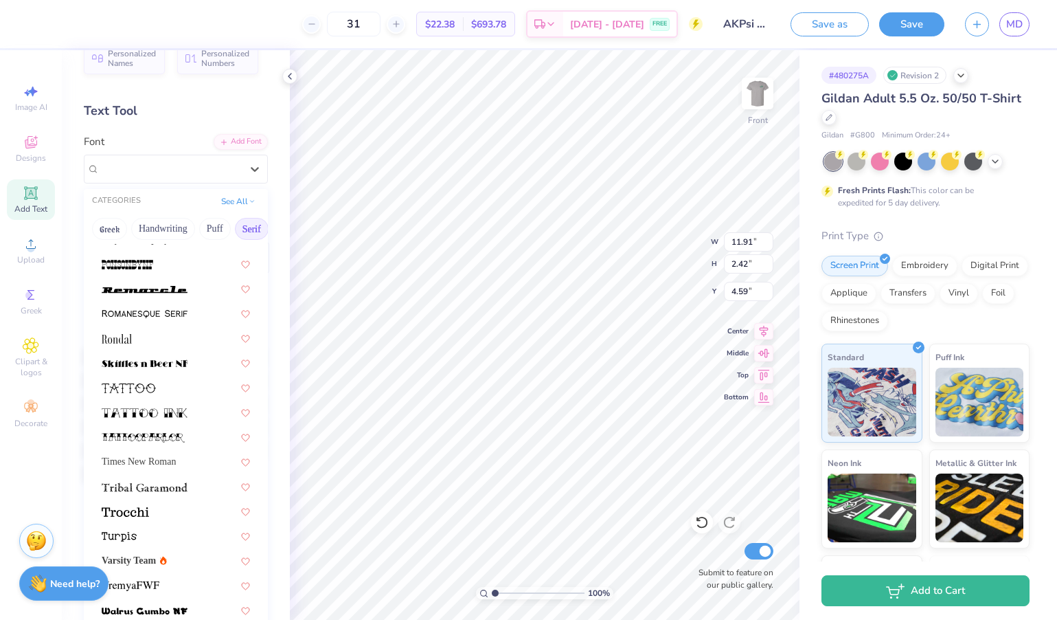
scroll to position [1572, 0]
click at [140, 462] on span "Times New Roman" at bounding box center [139, 460] width 74 height 14
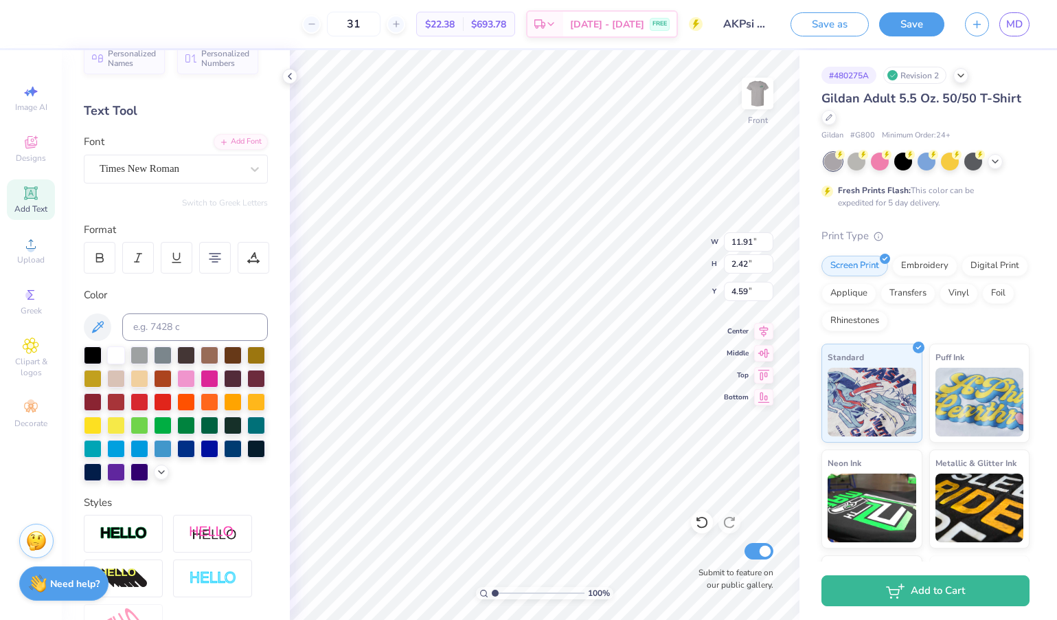
type input "11.48"
type input "1.08"
type input "5.30"
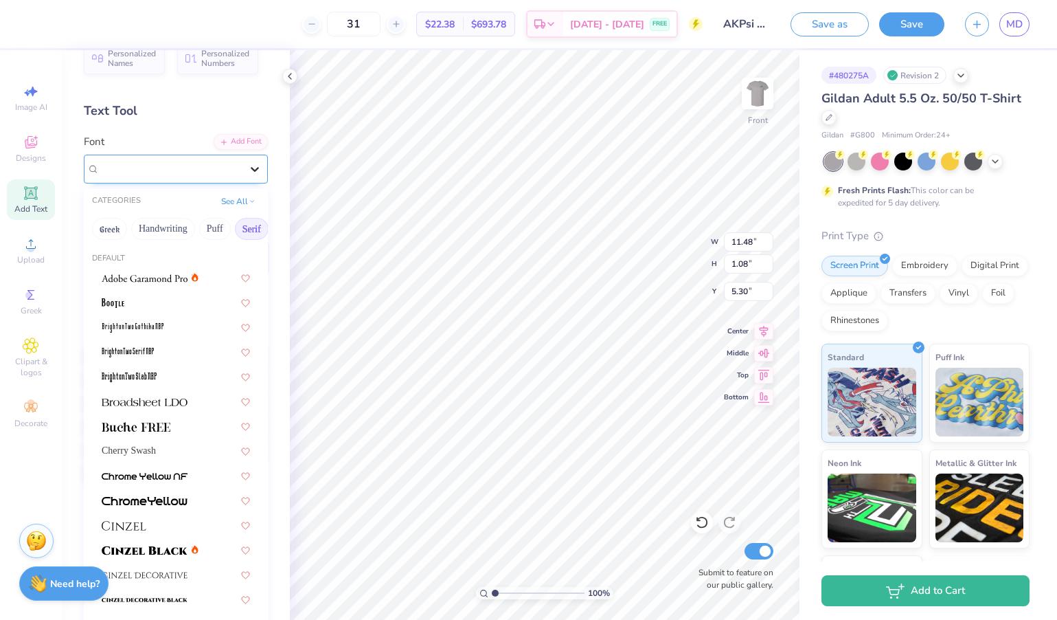
click at [249, 179] on div at bounding box center [254, 169] width 25 height 25
click at [229, 198] on button "See All" at bounding box center [238, 200] width 43 height 14
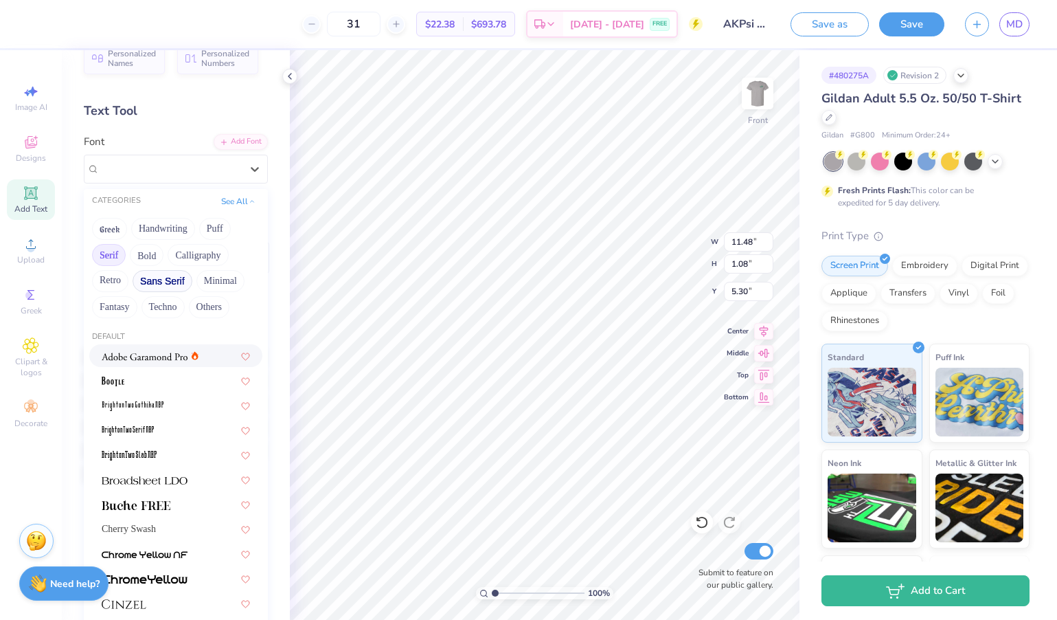
click at [157, 278] on button "Sans Serif" at bounding box center [163, 281] width 60 height 22
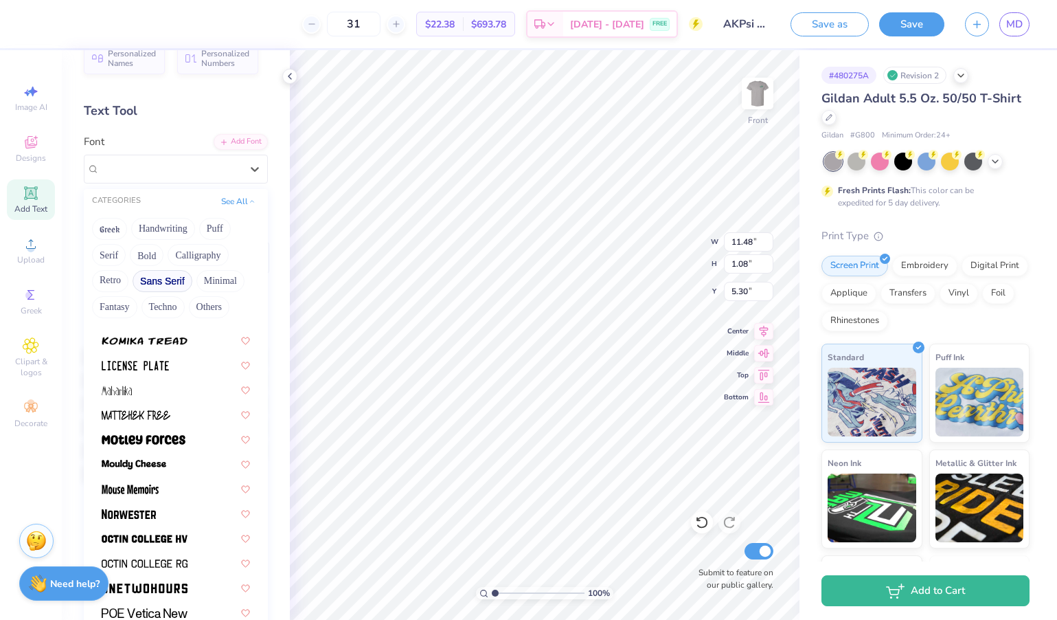
scroll to position [1082, 0]
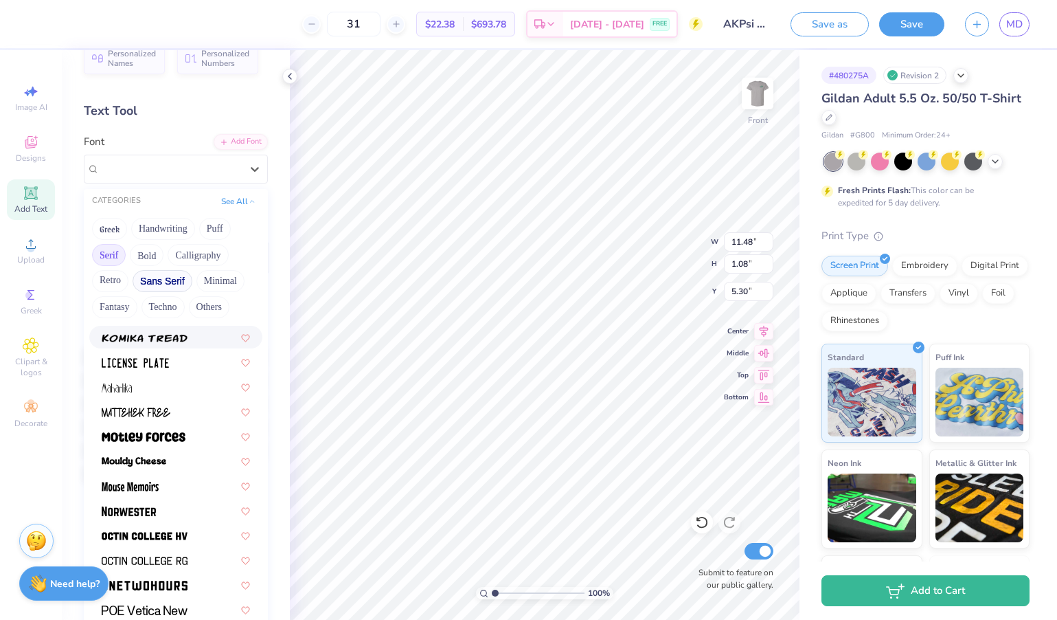
click at [106, 256] on button "Serif" at bounding box center [109, 255] width 34 height 22
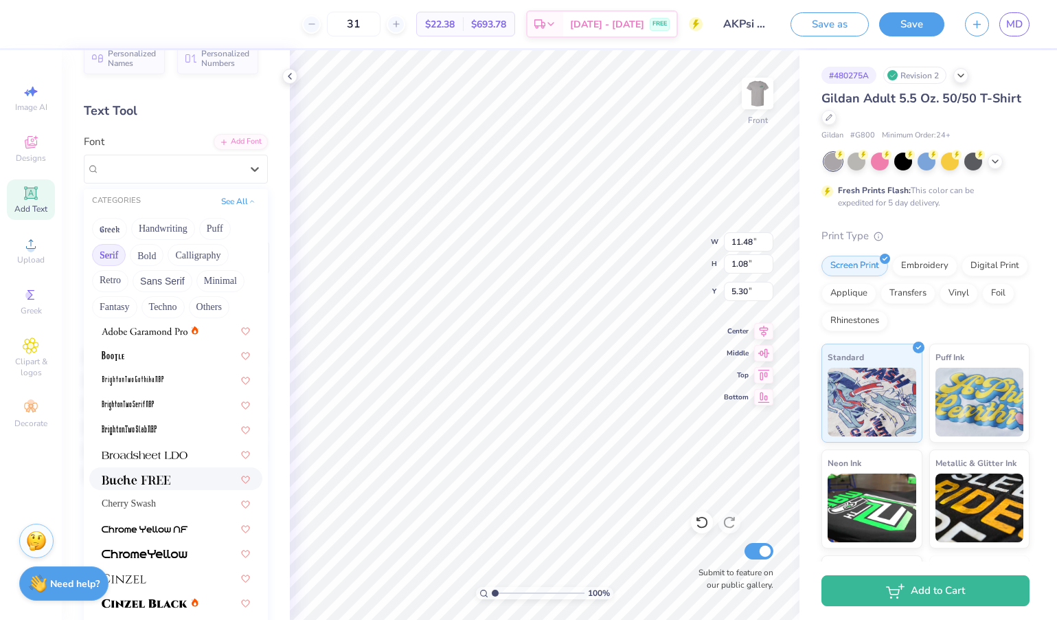
scroll to position [63, 0]
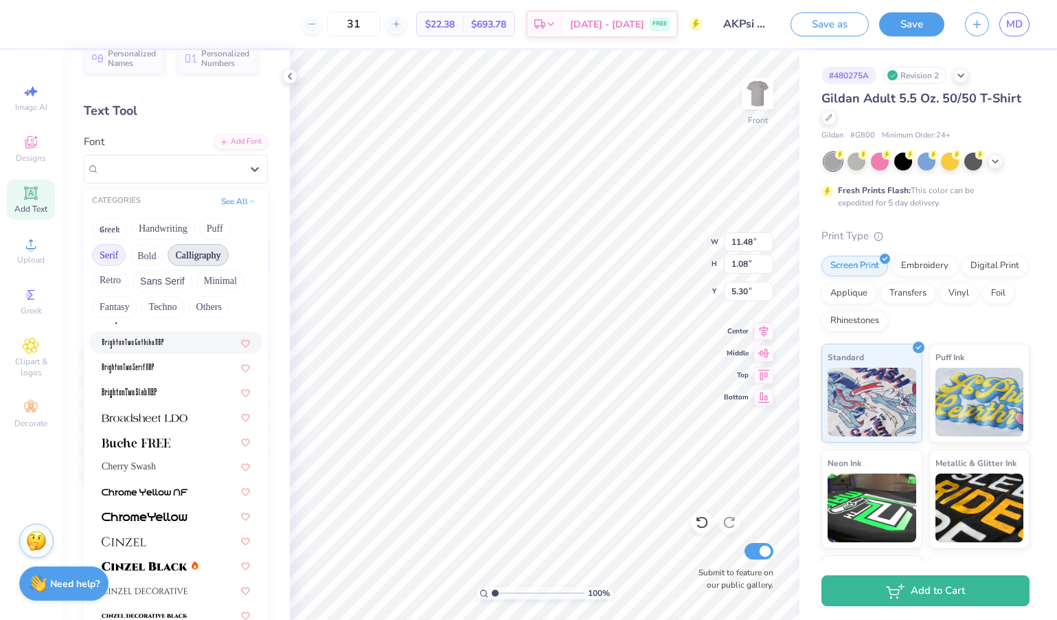
click at [194, 256] on button "Calligraphy" at bounding box center [198, 255] width 60 height 22
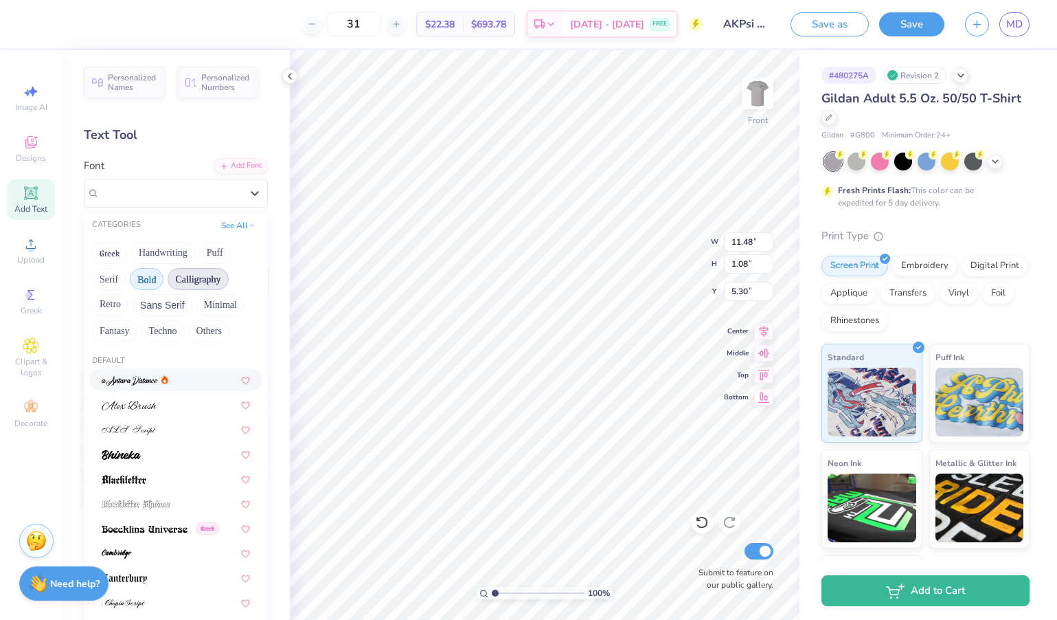
scroll to position [0, 0]
click at [222, 303] on button "Minimal" at bounding box center [220, 305] width 48 height 22
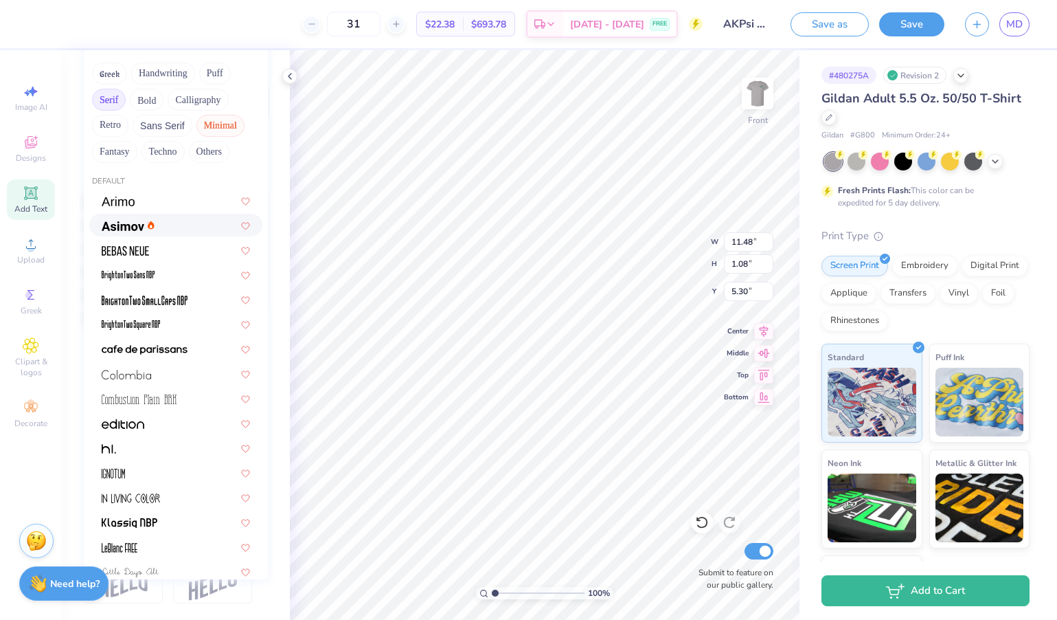
click at [122, 103] on button "Serif" at bounding box center [109, 100] width 34 height 22
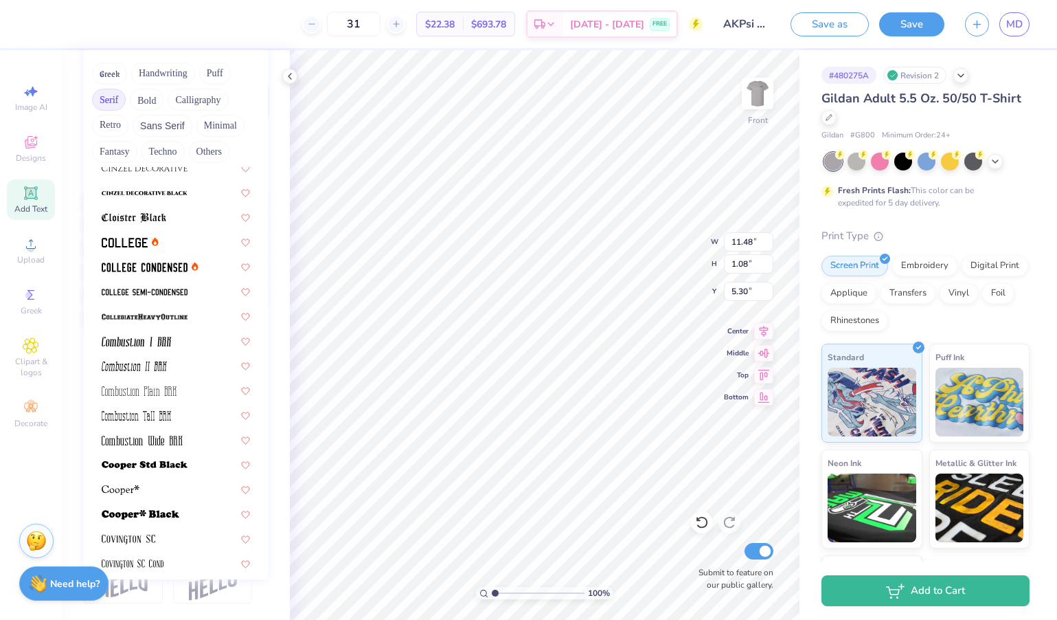
scroll to position [333, 0]
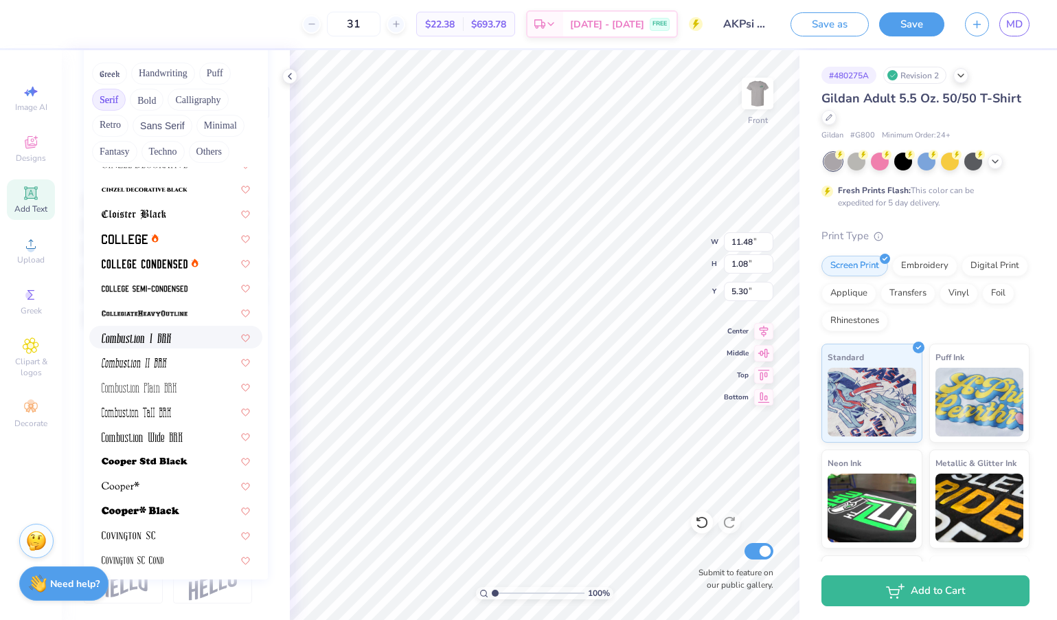
click at [144, 345] on div at bounding box center [175, 337] width 173 height 23
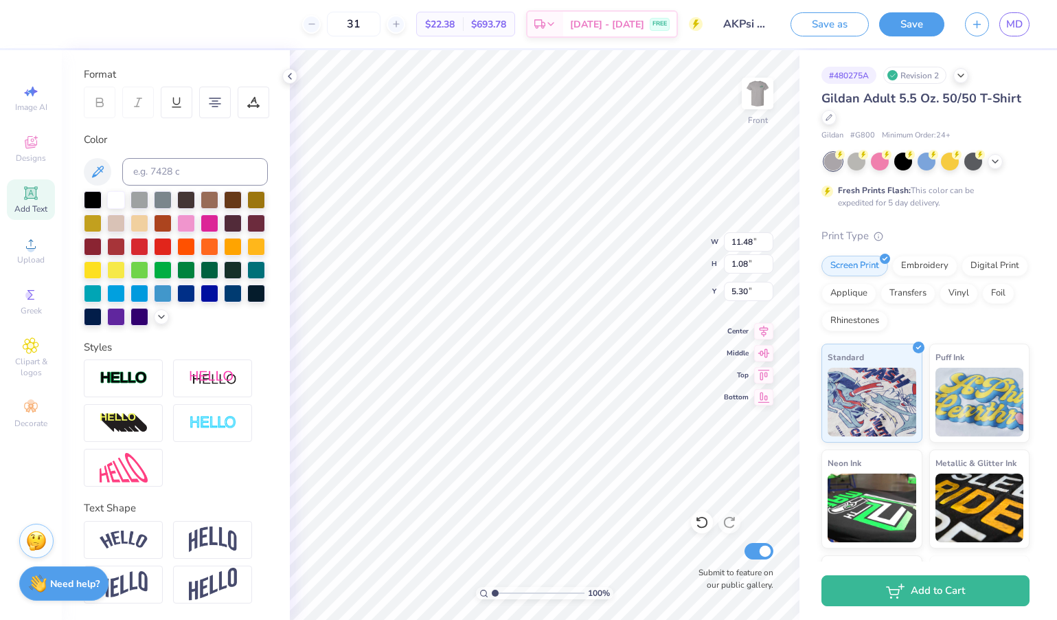
type input "8.30"
type input "1.04"
type input "5.28"
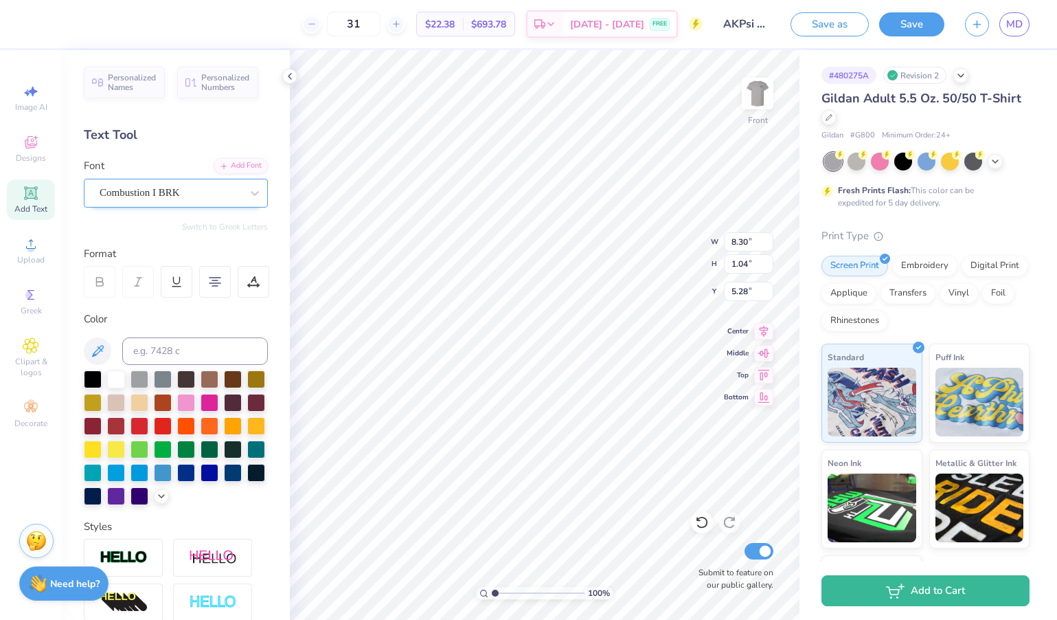
scroll to position [0, 0]
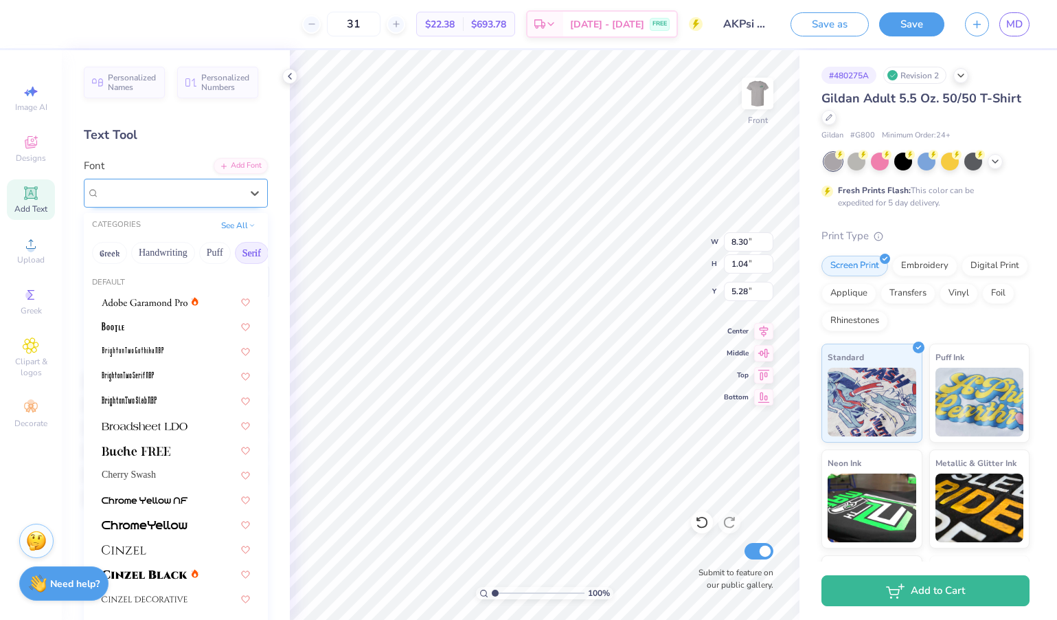
click at [172, 195] on div "Combustion I BRK" at bounding box center [170, 192] width 144 height 21
click at [169, 303] on img at bounding box center [145, 302] width 86 height 10
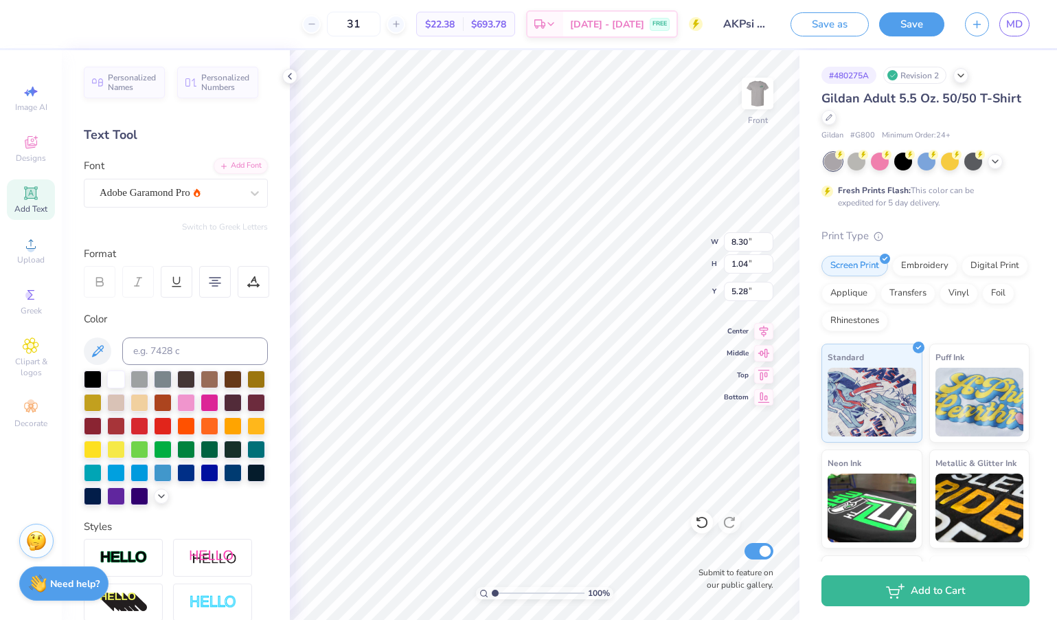
type input "10.80"
type input "1.13"
type input "5.24"
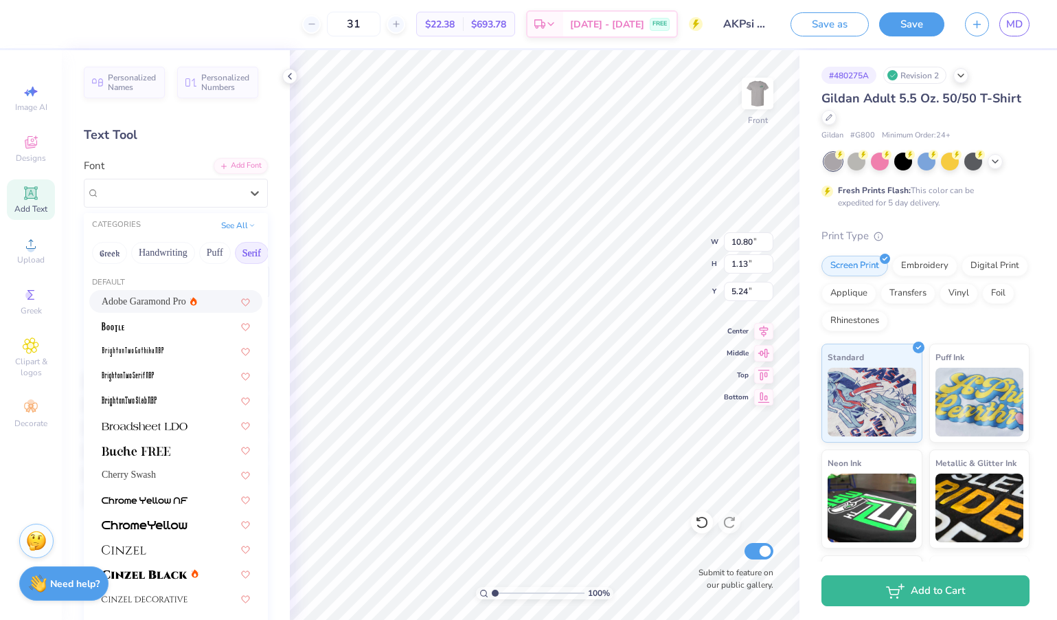
drag, startPoint x: 216, startPoint y: 195, endPoint x: 203, endPoint y: 223, distance: 31.3
click at [216, 195] on div "Adobe Garamond Pro" at bounding box center [170, 192] width 144 height 21
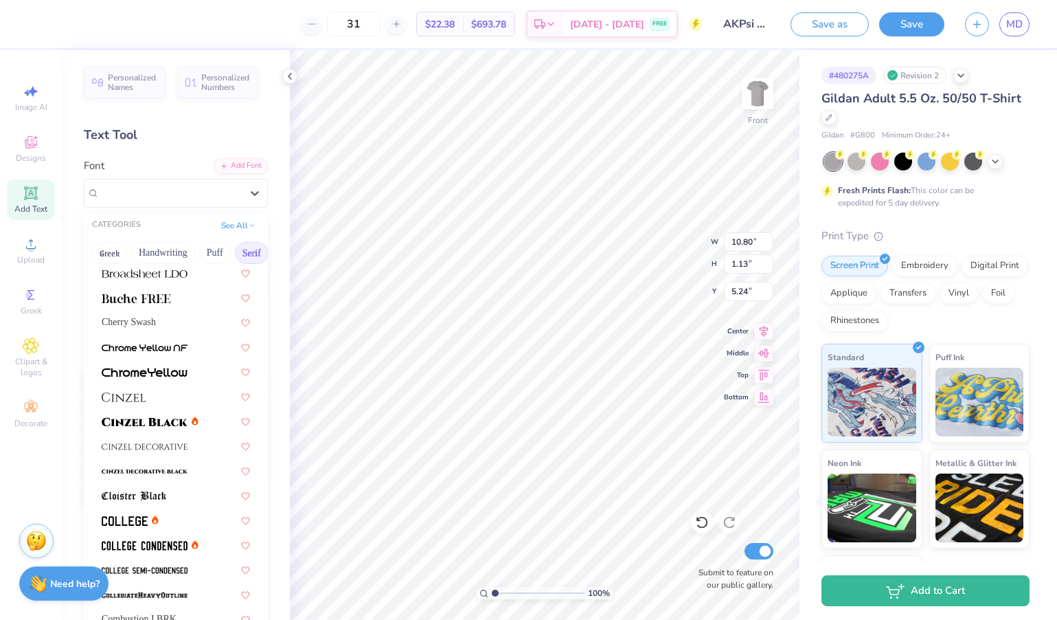
scroll to position [152, 0]
click at [152, 394] on div at bounding box center [176, 396] width 148 height 14
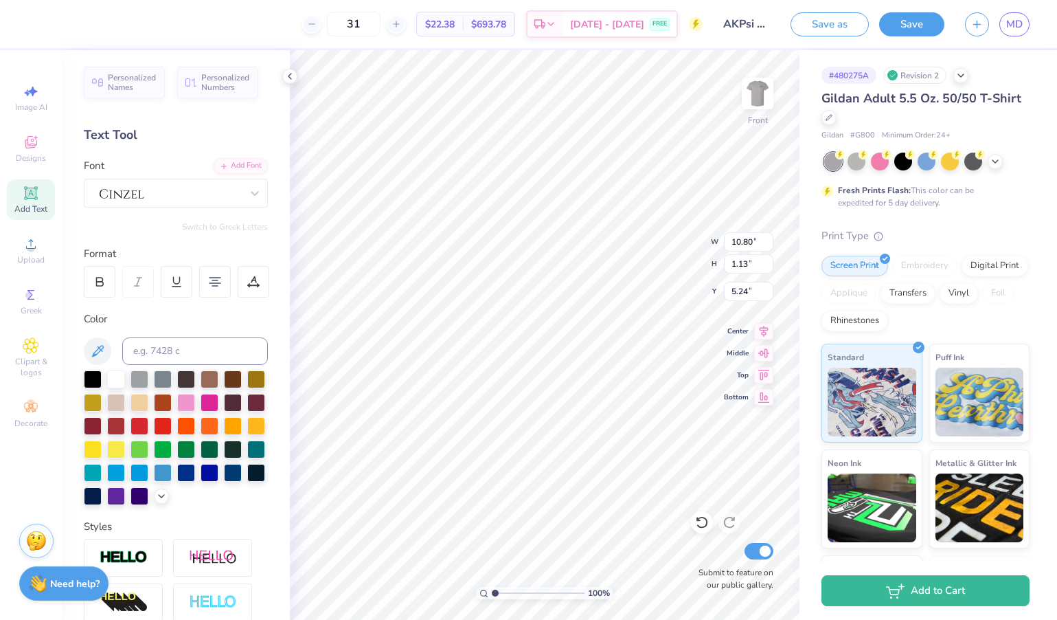
type input "14.18"
type input "0.84"
type input "5.38"
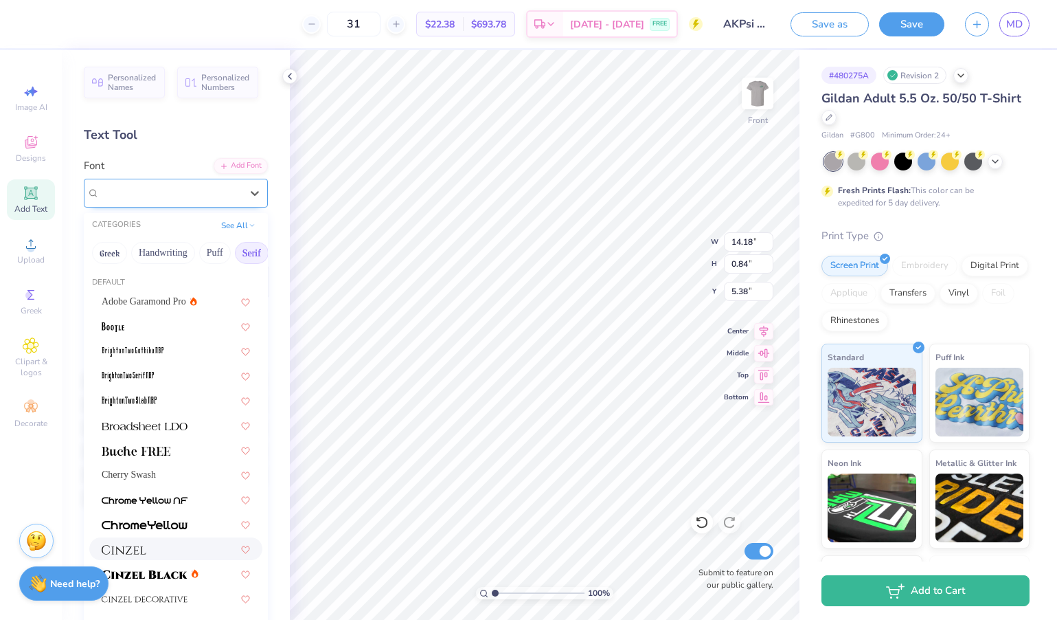
click at [223, 187] on div at bounding box center [170, 192] width 144 height 21
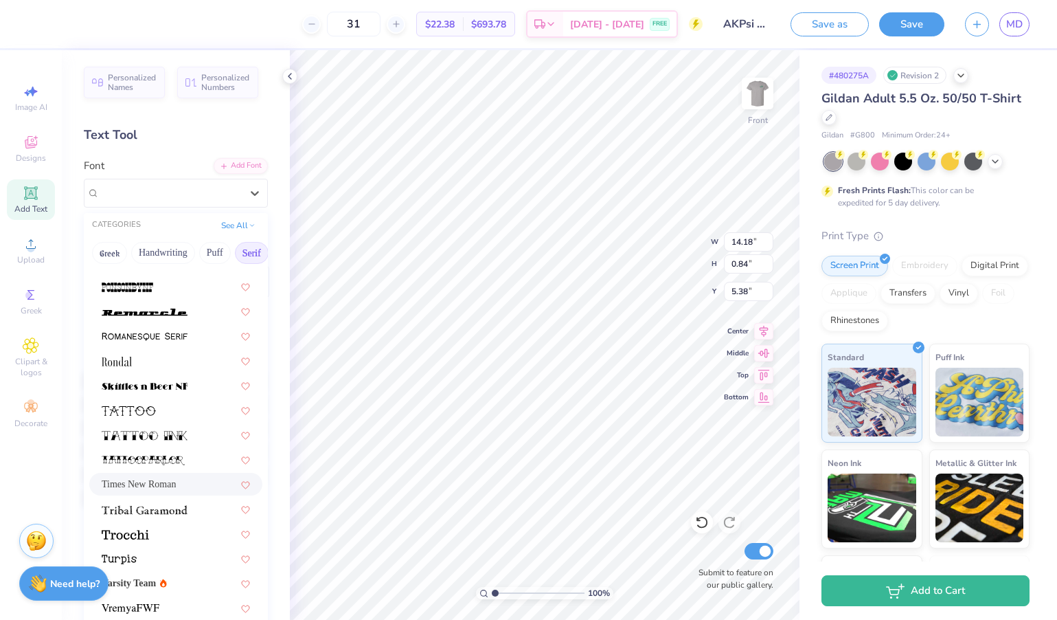
scroll to position [1572, 0]
click at [136, 541] on span at bounding box center [125, 534] width 47 height 14
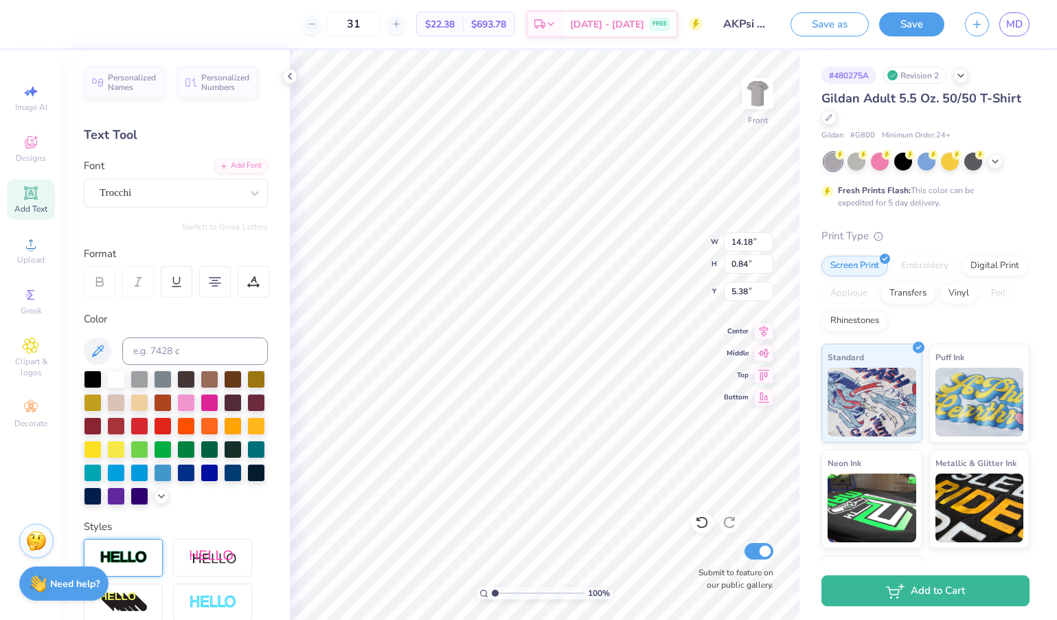
type input "13.72"
type input "1.11"
type input "5.24"
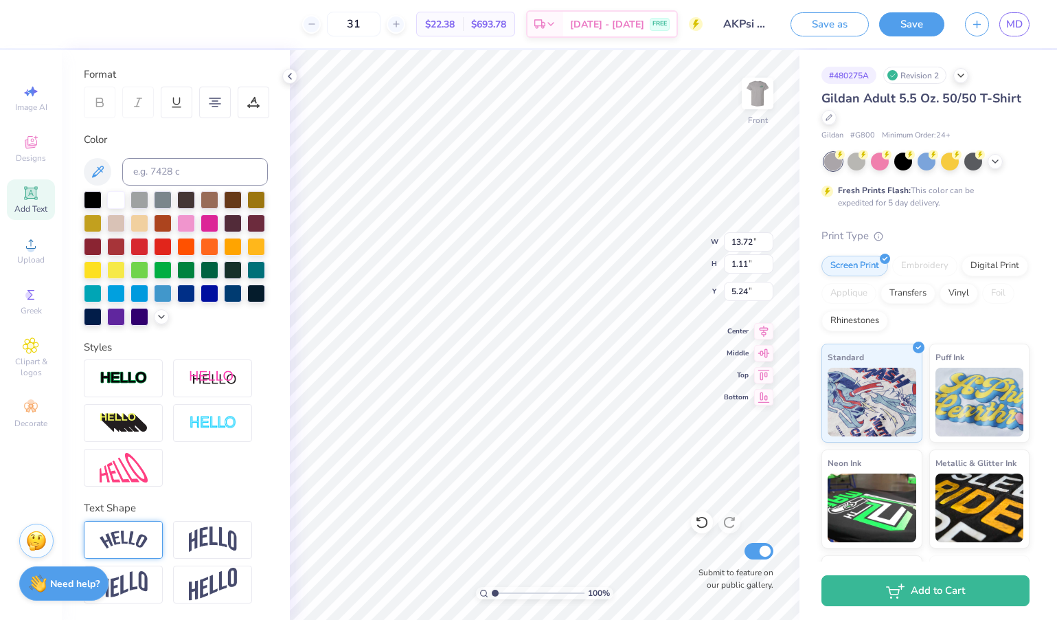
scroll to position [179, 0]
click at [129, 544] on img at bounding box center [124, 539] width 48 height 19
type input "14.62"
type input "2.89"
type input "4.35"
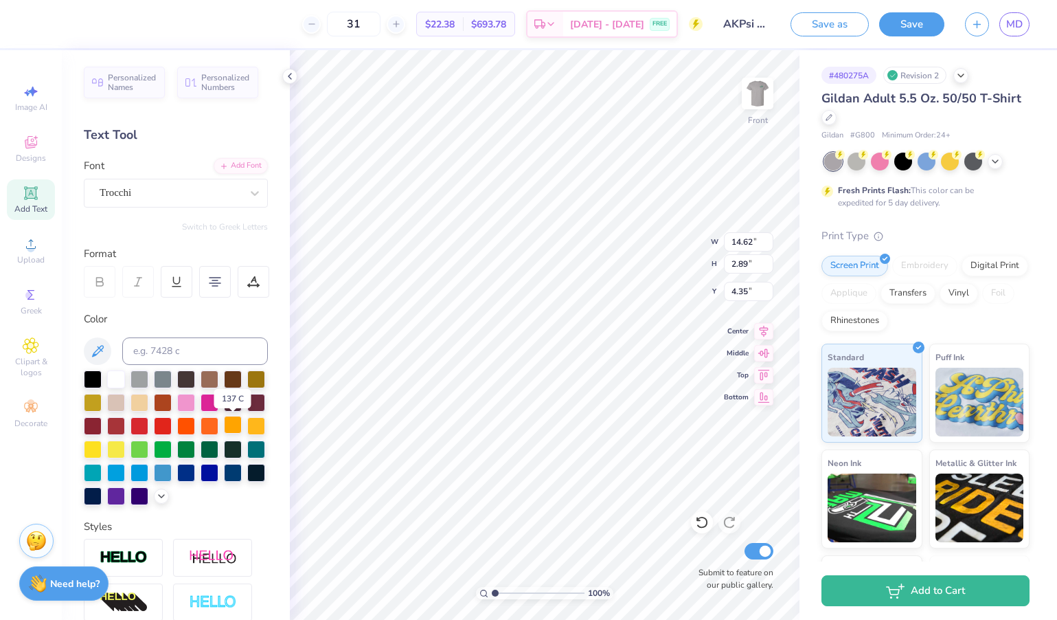
scroll to position [0, 0]
click at [271, 28] on div "31 $22.38 Per Item $693.78 Total Est. Delivery [DATE] - [DATE] FREE" at bounding box center [370, 24] width 665 height 48
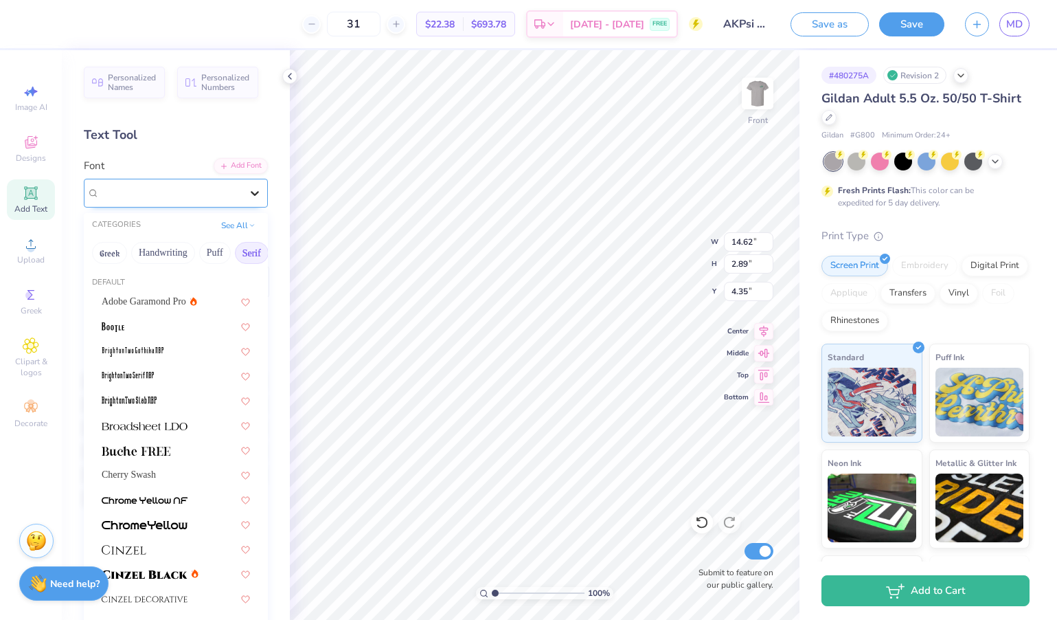
click at [249, 186] on icon at bounding box center [255, 193] width 14 height 14
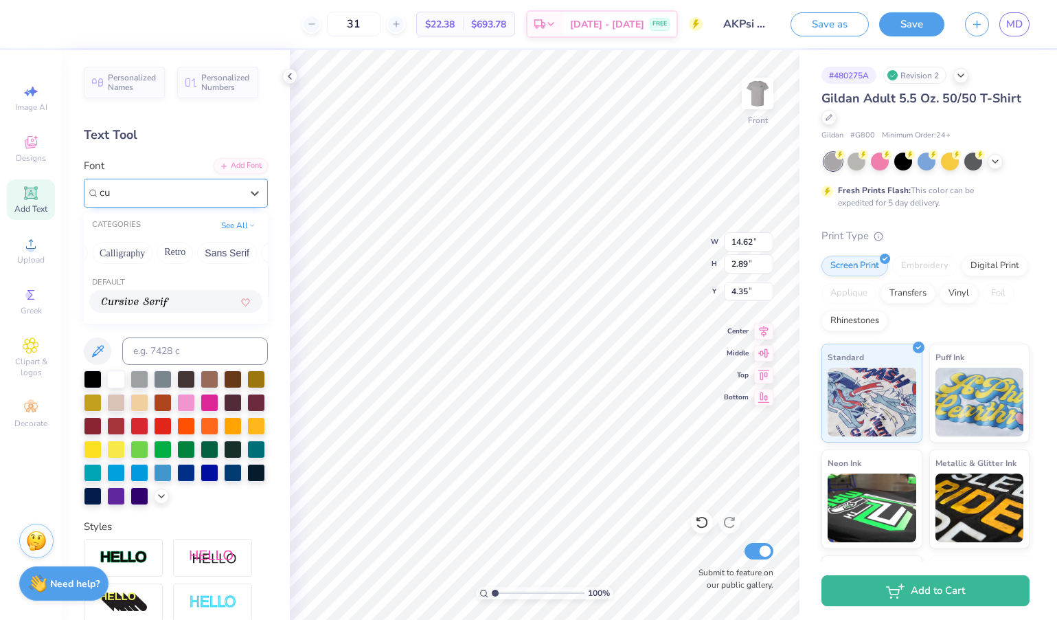
type input "c"
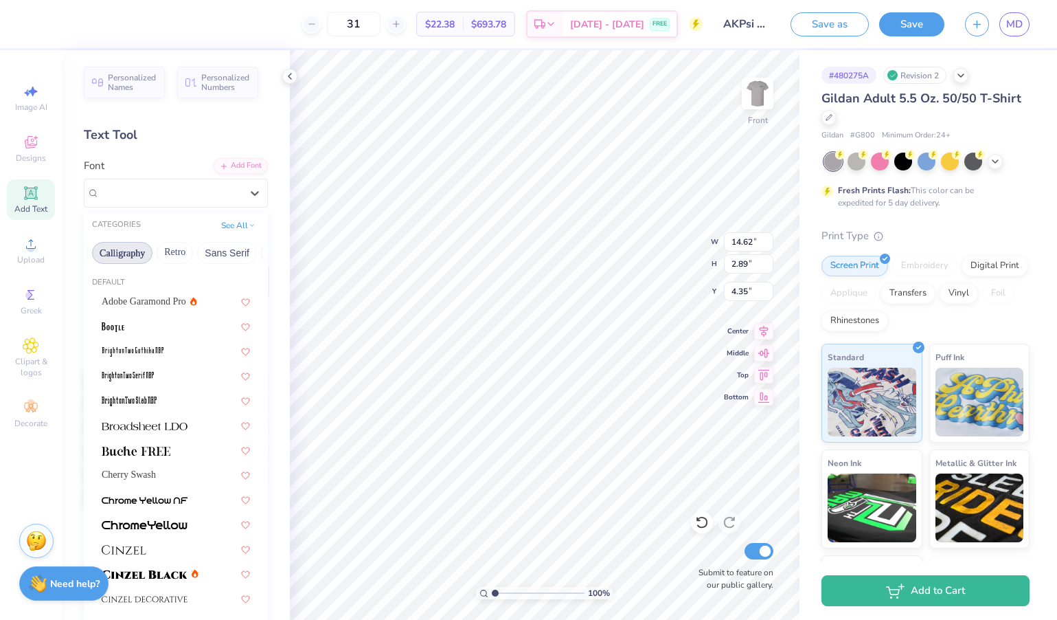
click at [150, 251] on button "Calligraphy" at bounding box center [122, 253] width 60 height 22
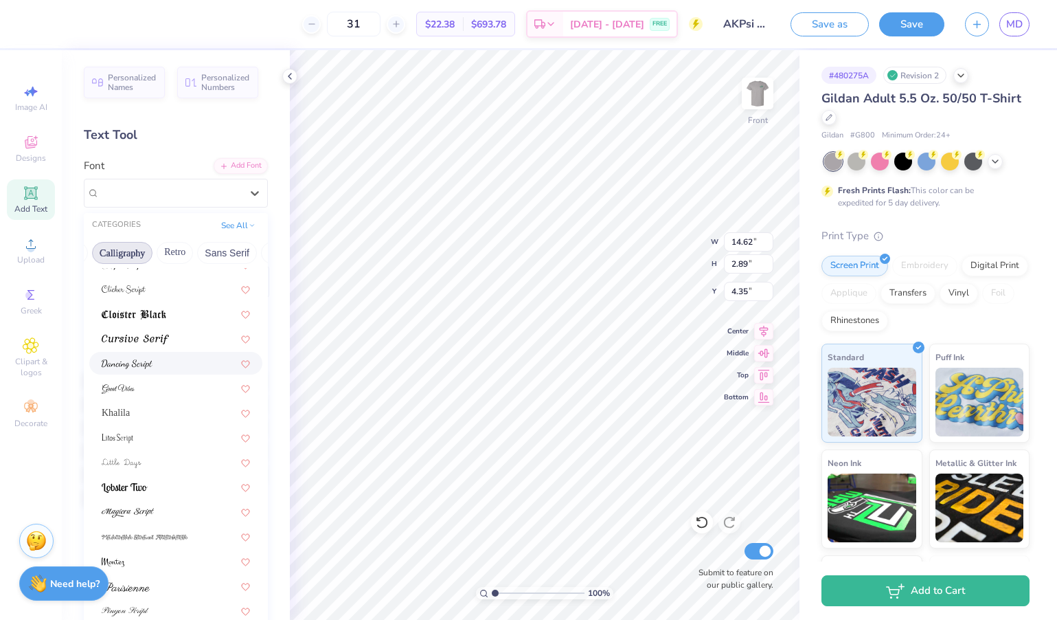
scroll to position [263, 0]
click at [150, 412] on div "Khalila" at bounding box center [176, 409] width 148 height 14
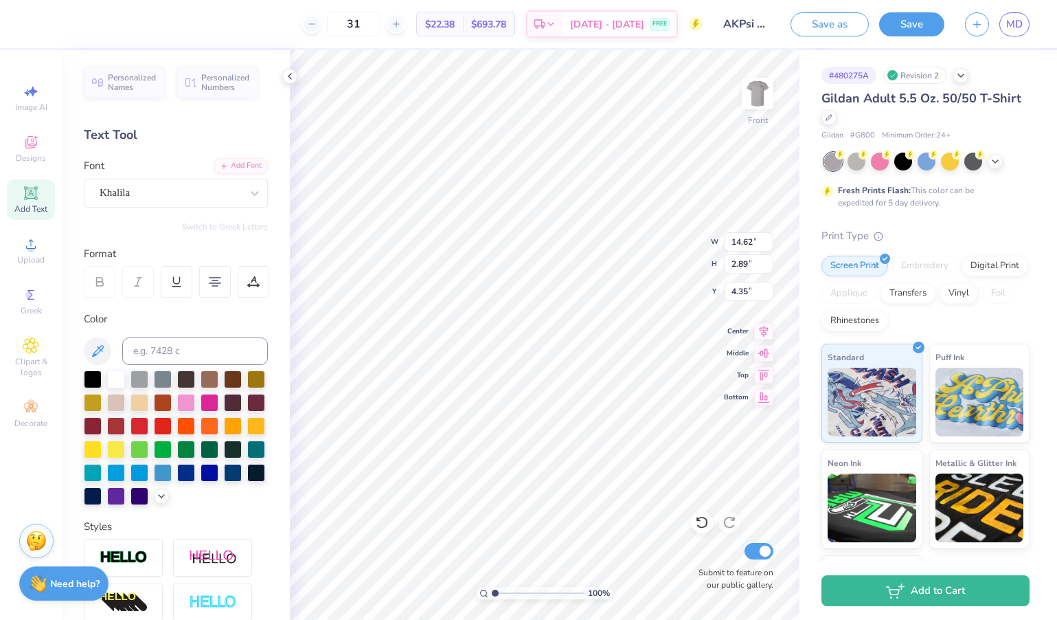
type input "13.01"
type input "2.56"
type input "4.52"
click at [240, 198] on div "Khalila" at bounding box center [170, 192] width 144 height 21
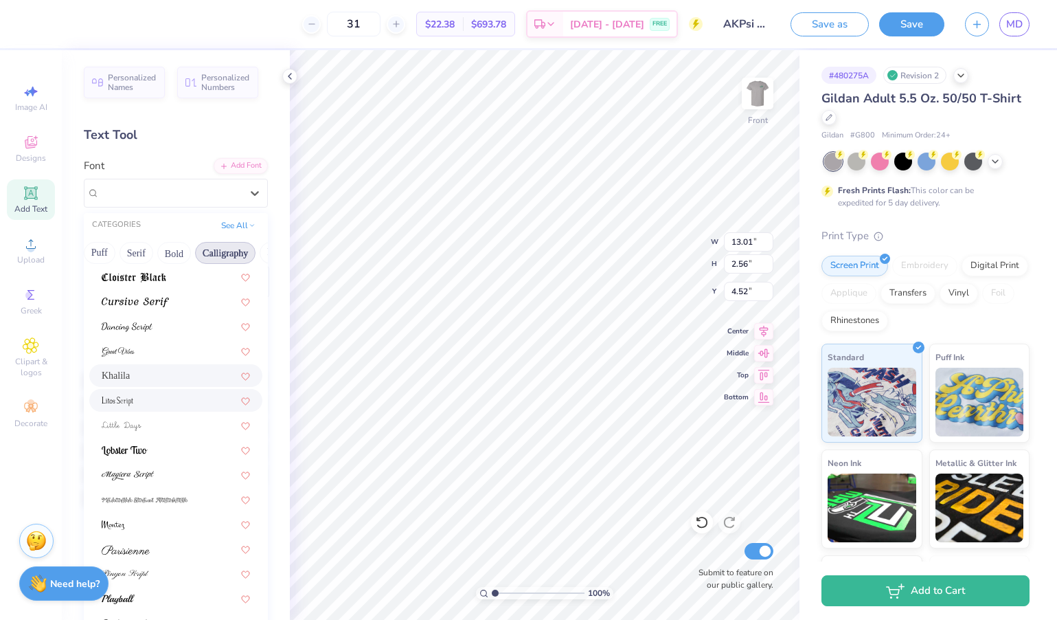
scroll to position [300, 0]
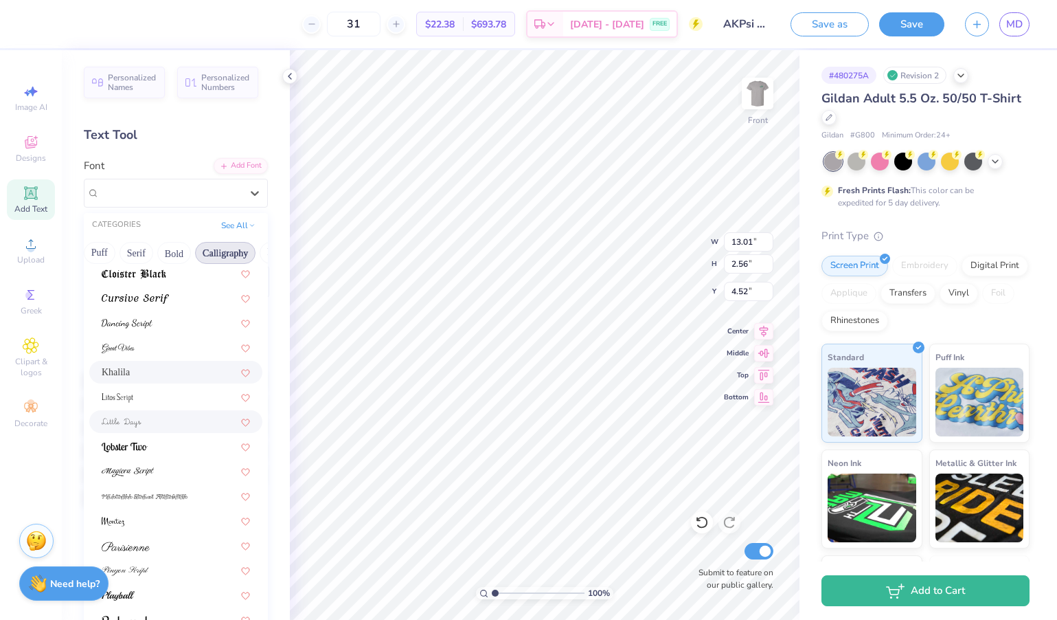
click at [156, 424] on div at bounding box center [176, 421] width 148 height 14
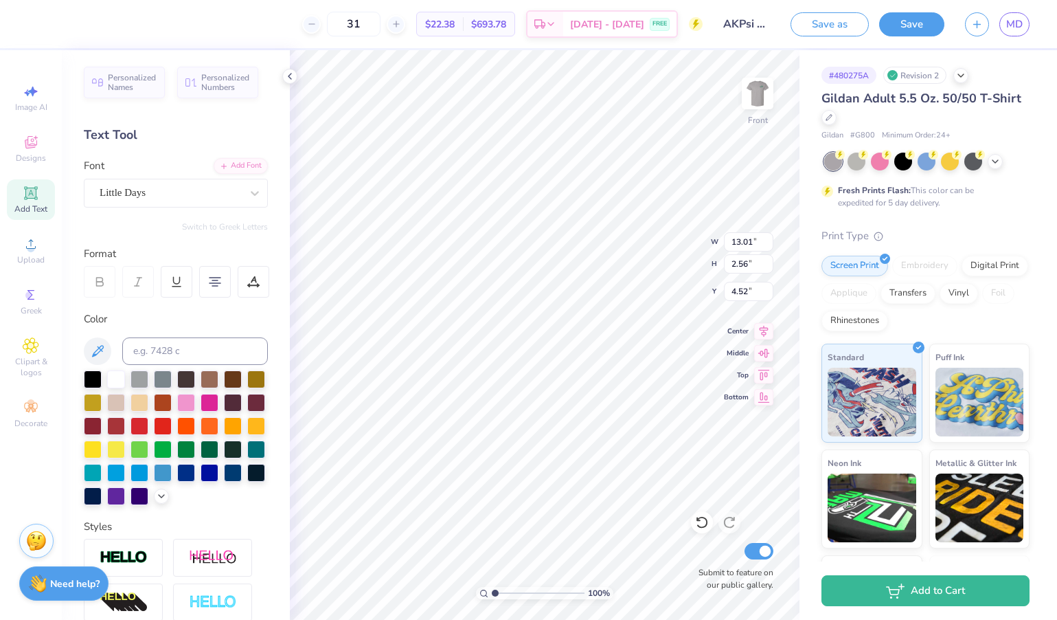
type input "13.63"
type input "2.57"
type input "4.51"
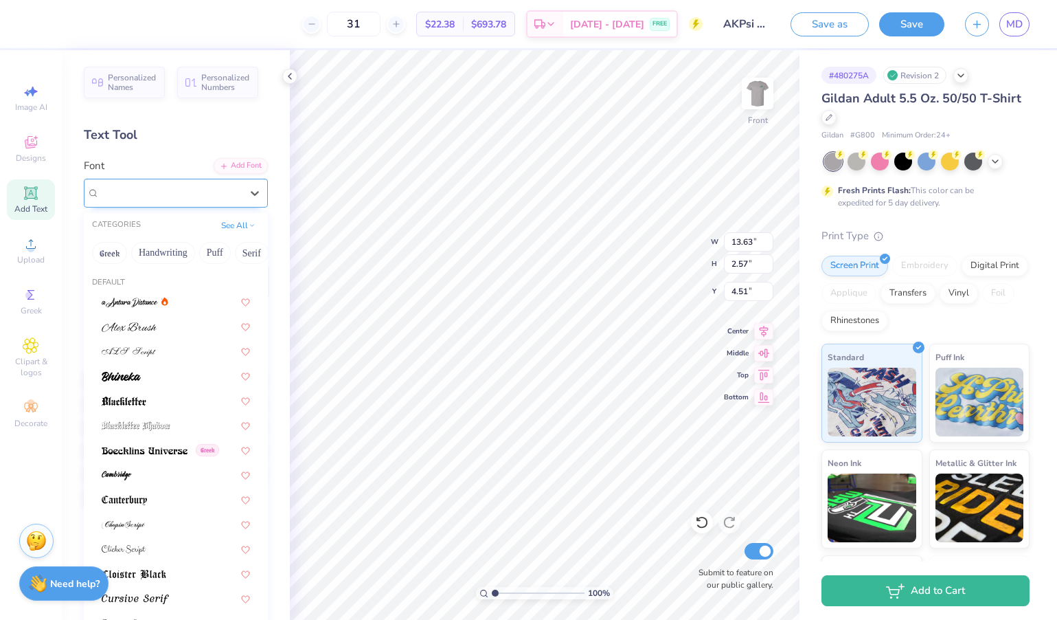
click at [229, 194] on div "Little Days" at bounding box center [170, 192] width 144 height 21
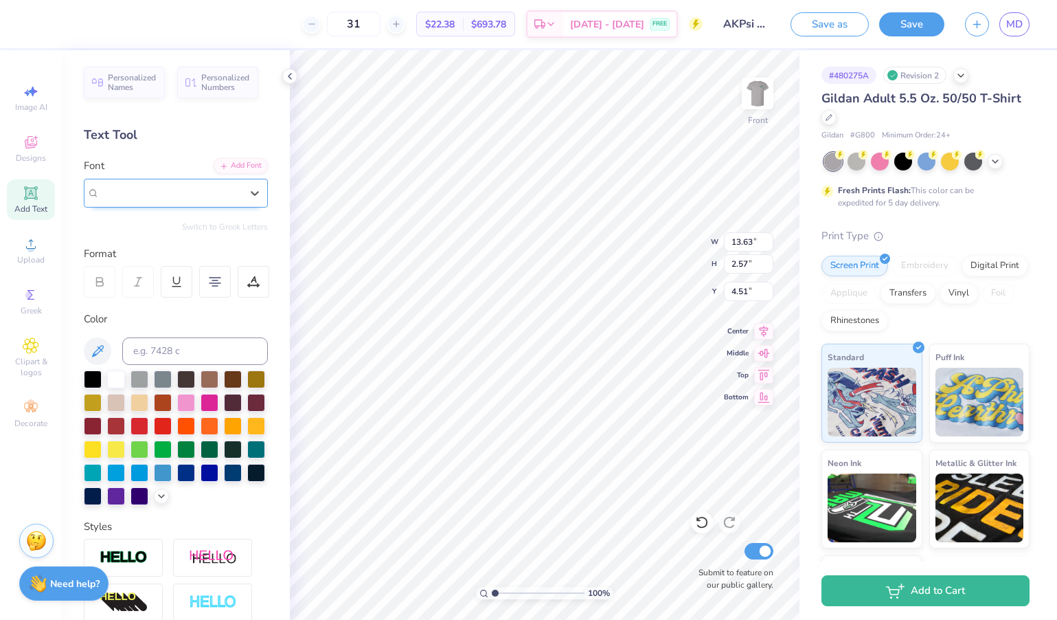
click at [229, 194] on div "Little Days" at bounding box center [170, 193] width 141 height 16
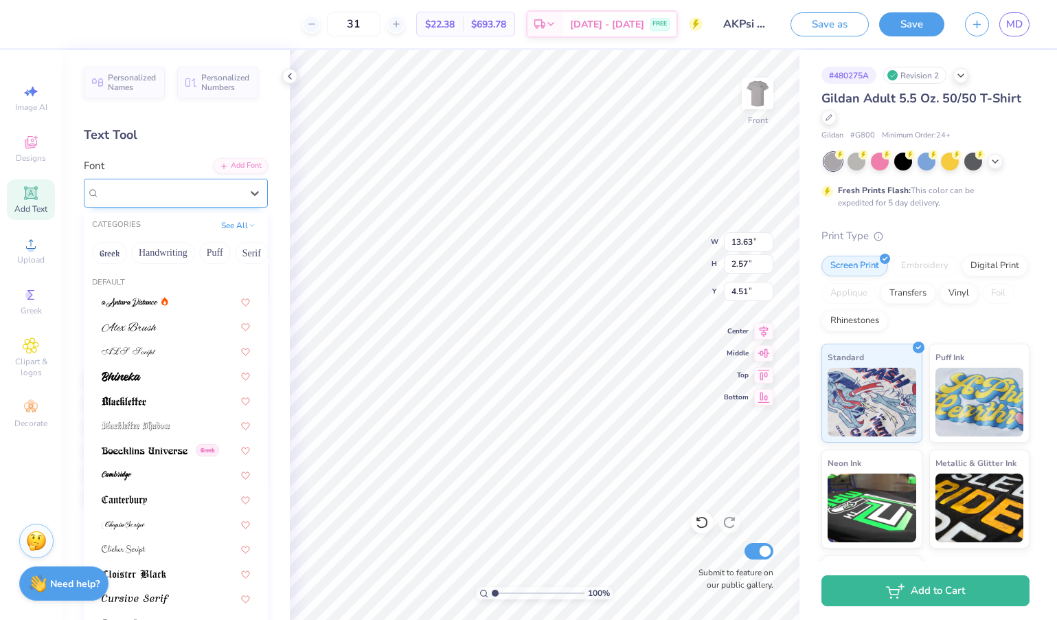
click at [238, 196] on div "Little Days" at bounding box center [170, 193] width 141 height 16
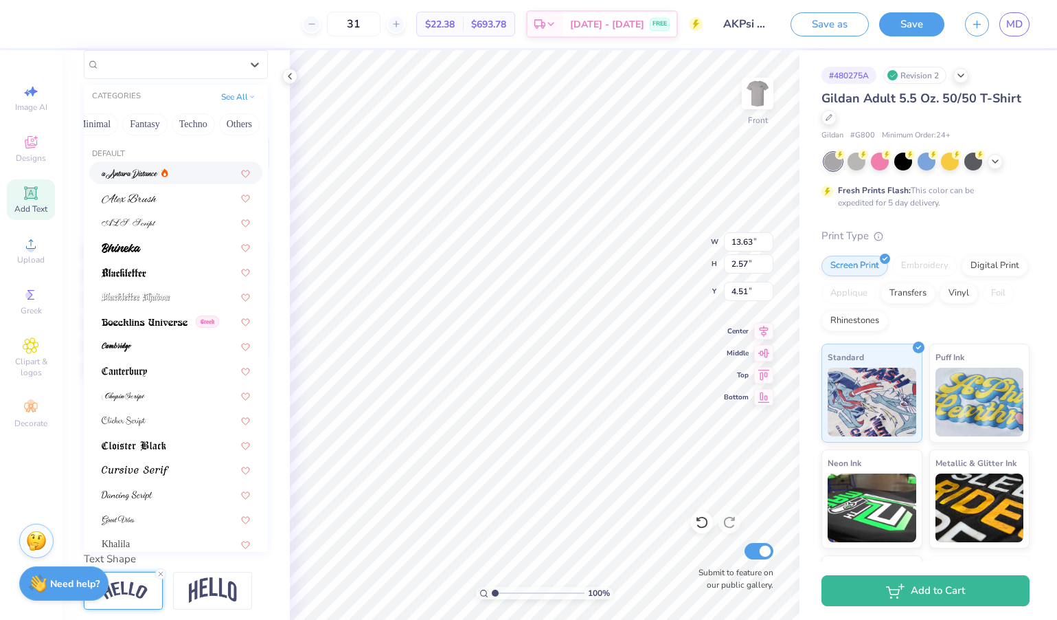
scroll to position [0, 409]
click at [104, 130] on button "Minimal" at bounding box center [94, 124] width 48 height 22
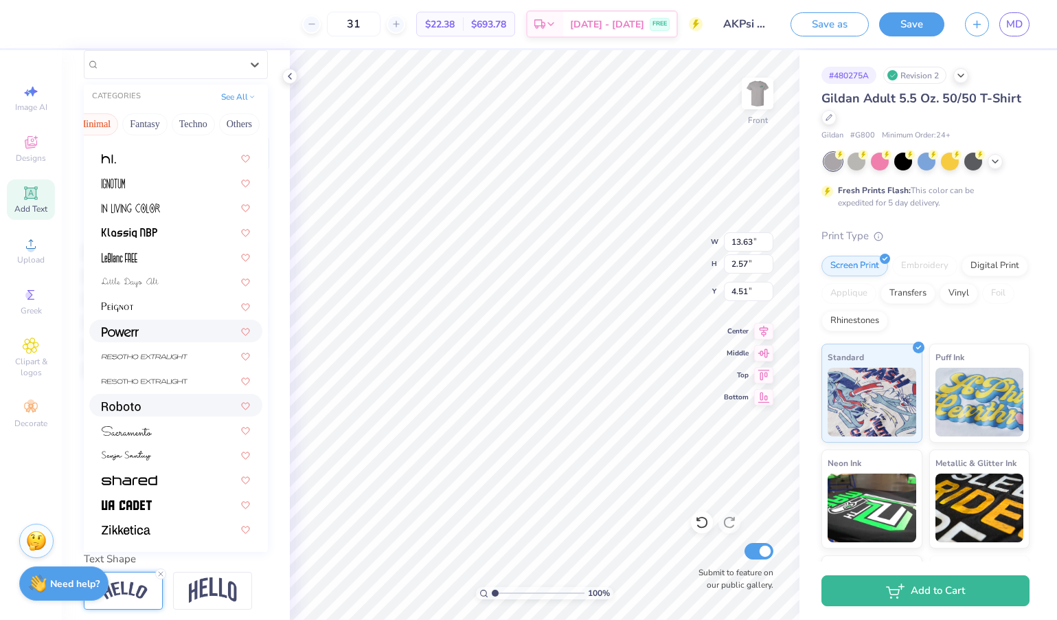
scroll to position [262, 0]
click at [149, 434] on img at bounding box center [127, 432] width 50 height 10
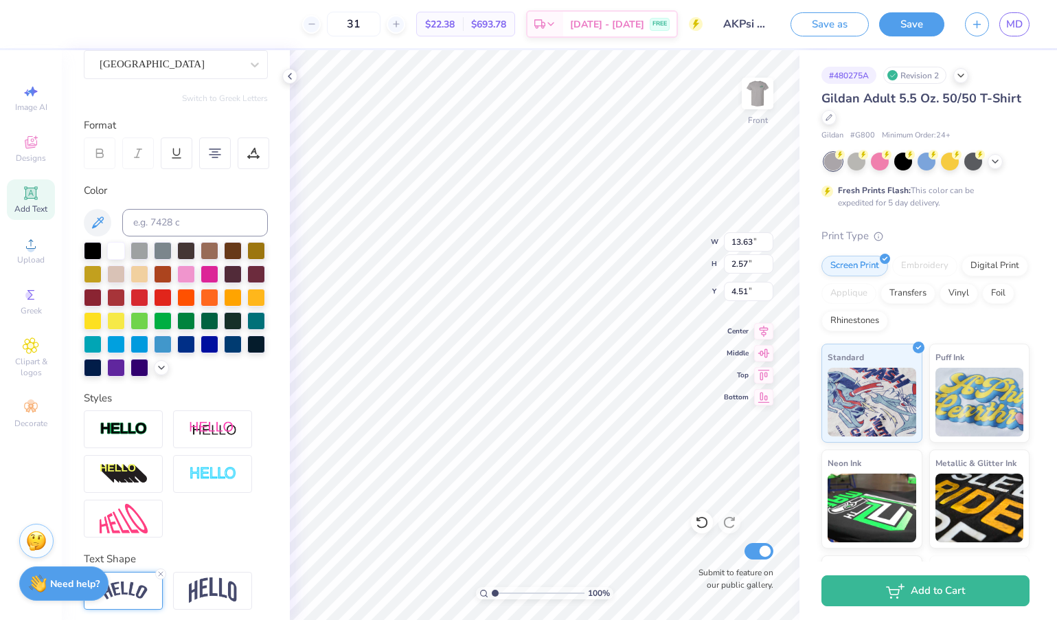
type input "12.12"
type input "2.50"
type input "4.55"
click at [742, 24] on input "AKPsi Classic 2025" at bounding box center [746, 23] width 67 height 27
click at [214, 68] on div "[GEOGRAPHIC_DATA]" at bounding box center [170, 64] width 144 height 21
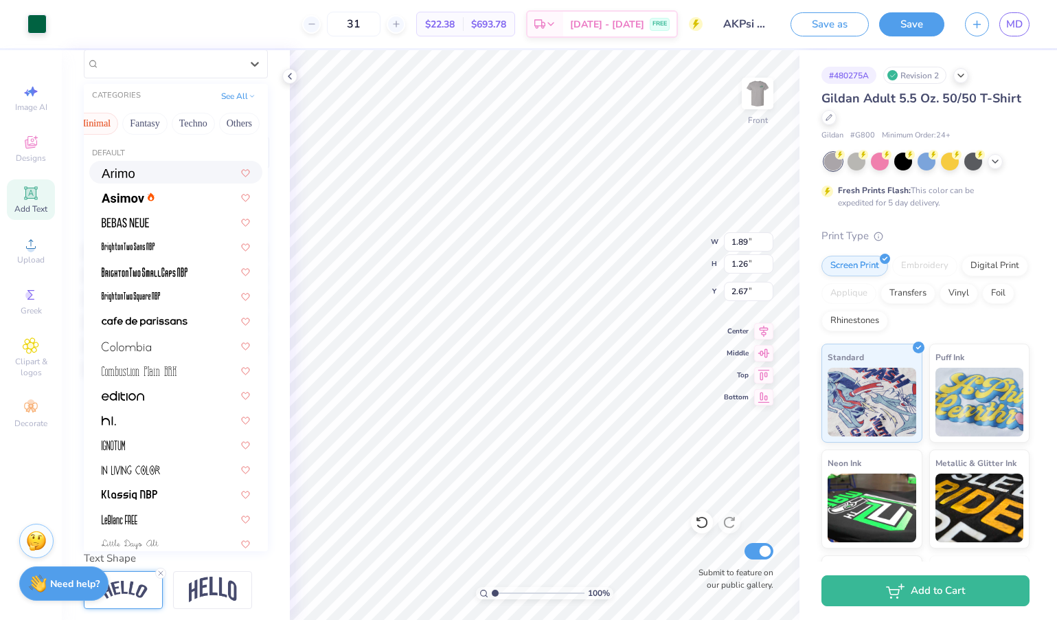
scroll to position [0, 409]
click at [157, 120] on button "Fantasy" at bounding box center [144, 124] width 45 height 22
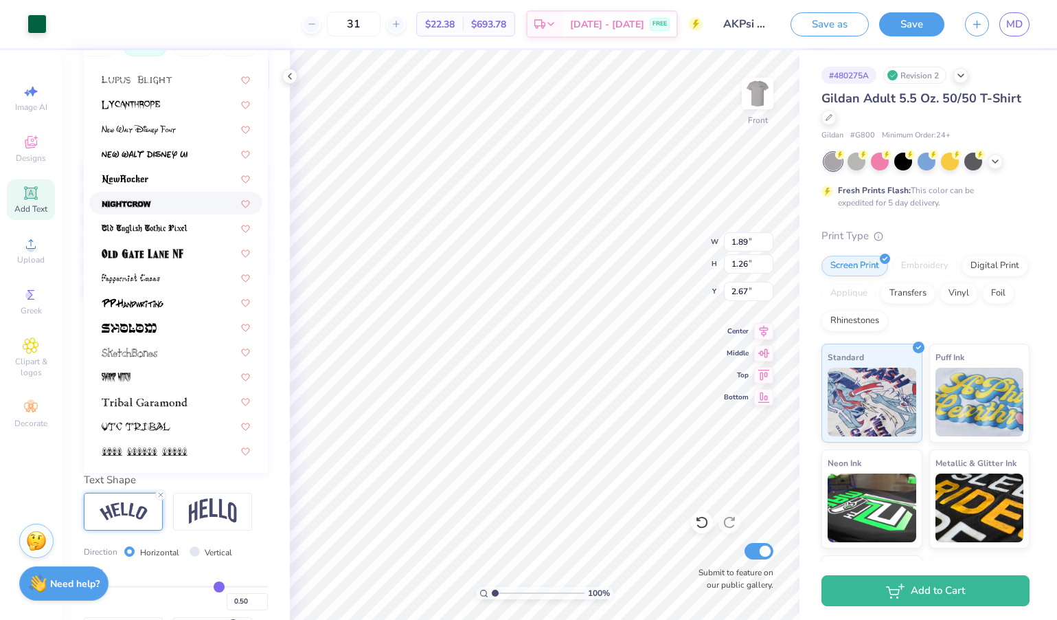
scroll to position [222, 0]
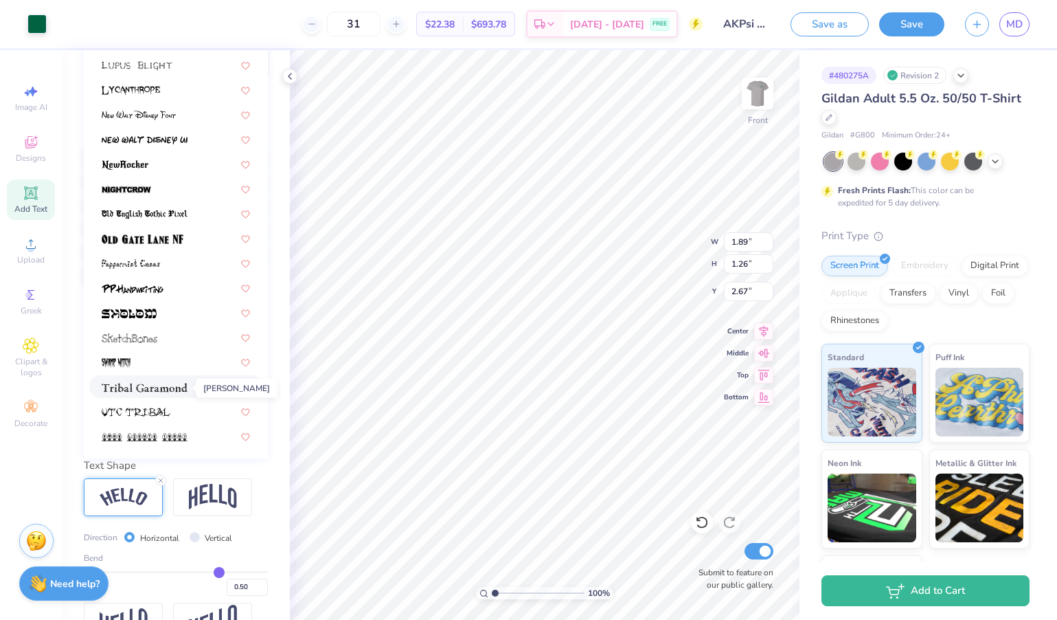
click at [131, 392] on img at bounding box center [145, 388] width 86 height 10
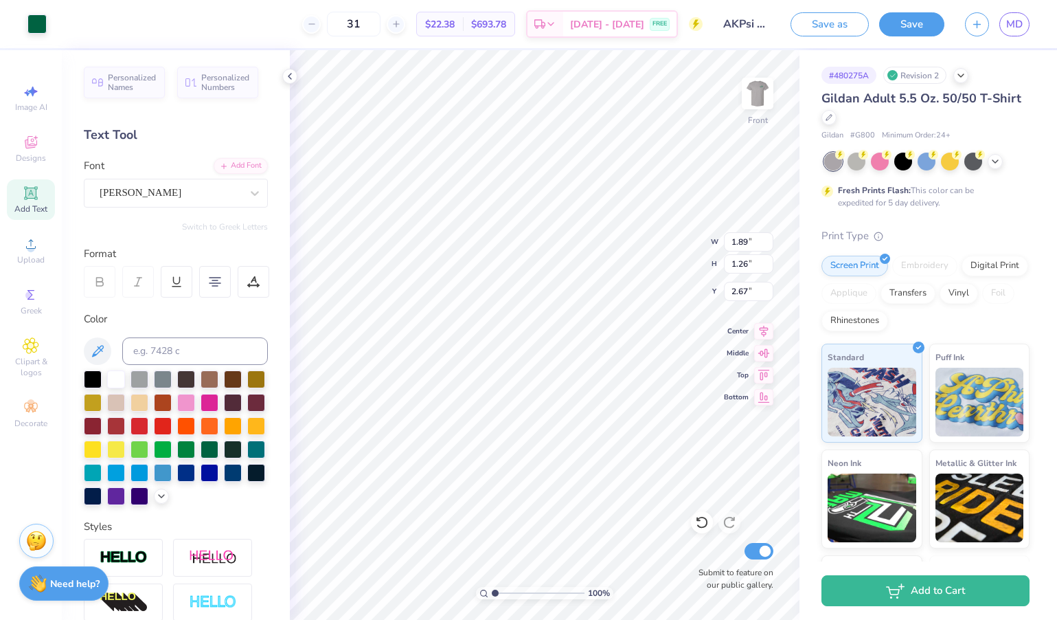
scroll to position [0, 0]
type input "12.64"
type input "2.49"
type input "4.55"
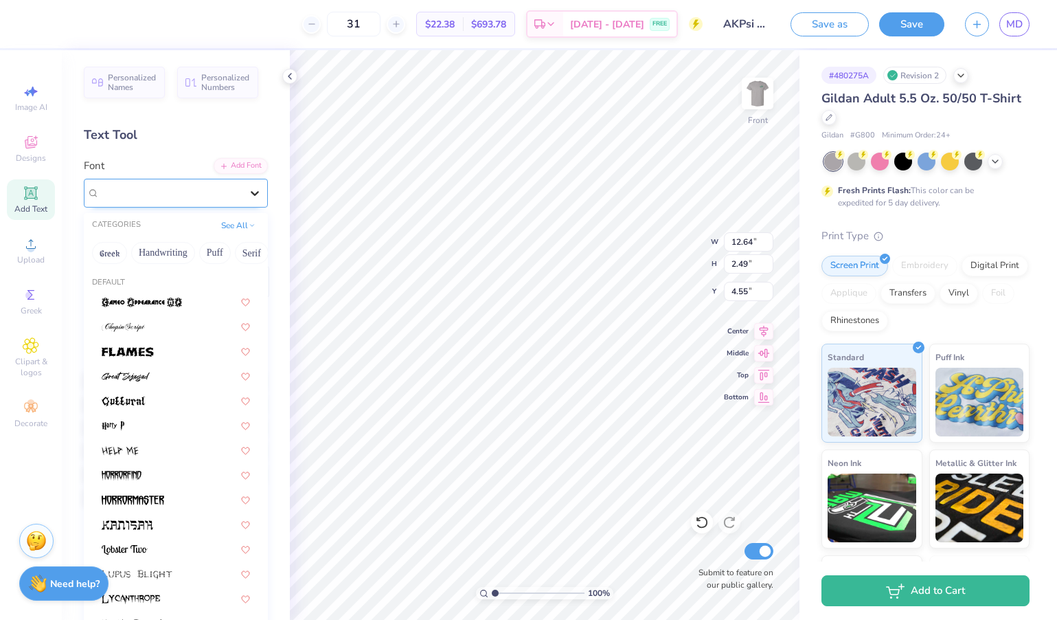
click at [245, 198] on div at bounding box center [254, 193] width 25 height 25
click at [104, 254] on button "Greek" at bounding box center [109, 253] width 35 height 22
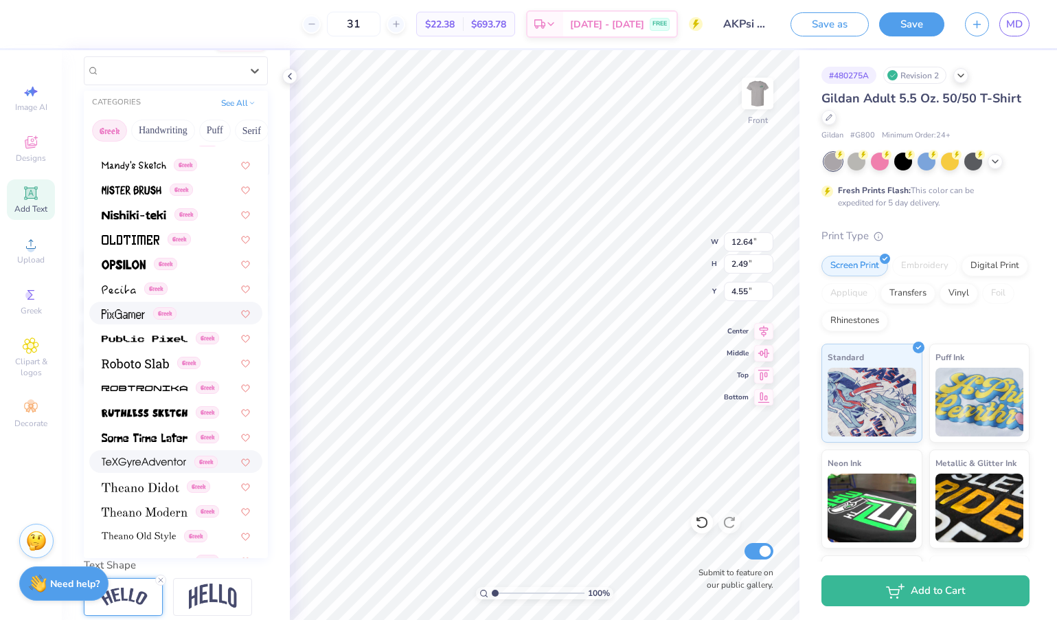
scroll to position [113, 0]
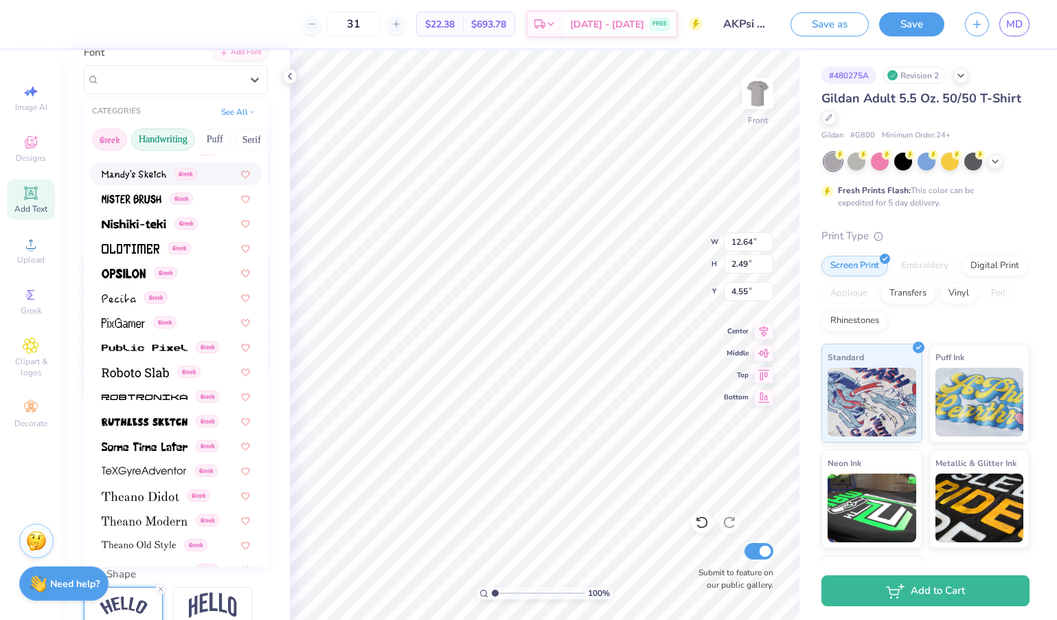
click at [150, 144] on button "Handwriting" at bounding box center [163, 139] width 64 height 22
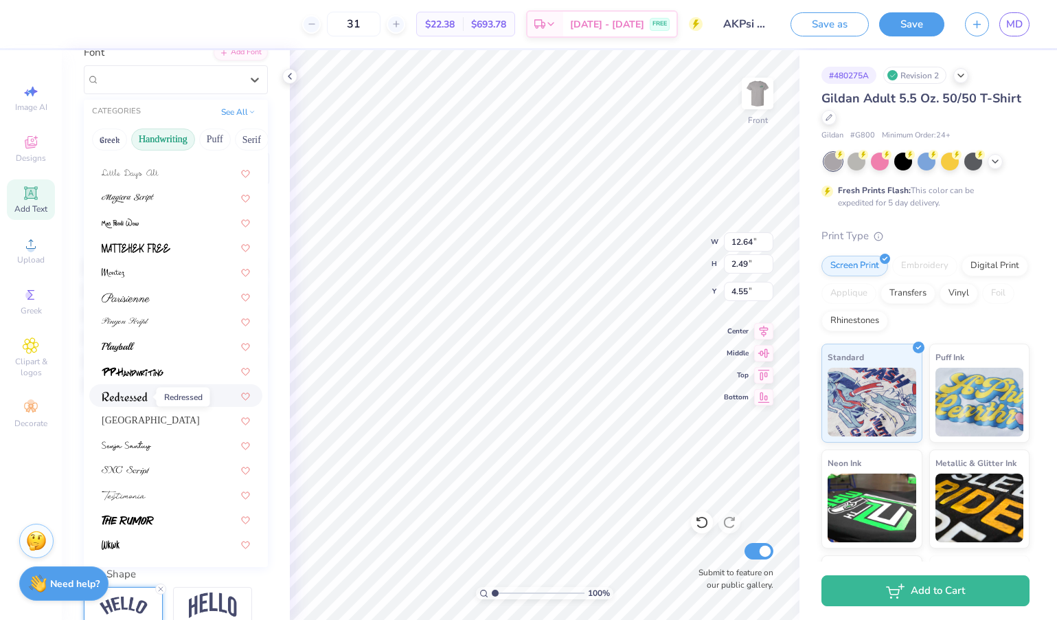
scroll to position [311, 0]
click at [146, 396] on img at bounding box center [125, 397] width 46 height 10
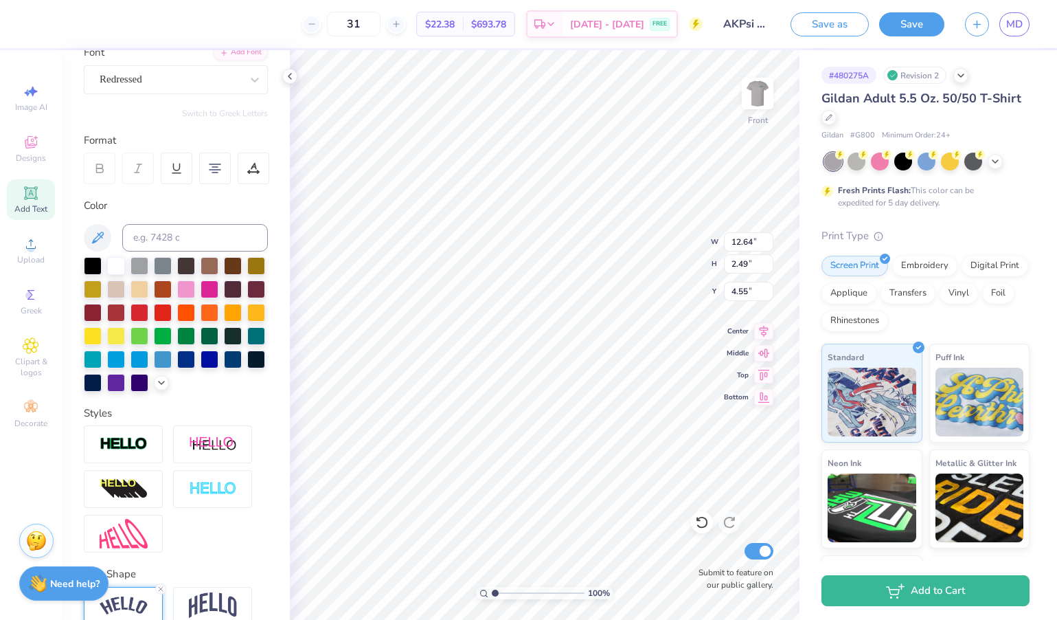
type input "11.05"
type input "2.21"
type input "4.69"
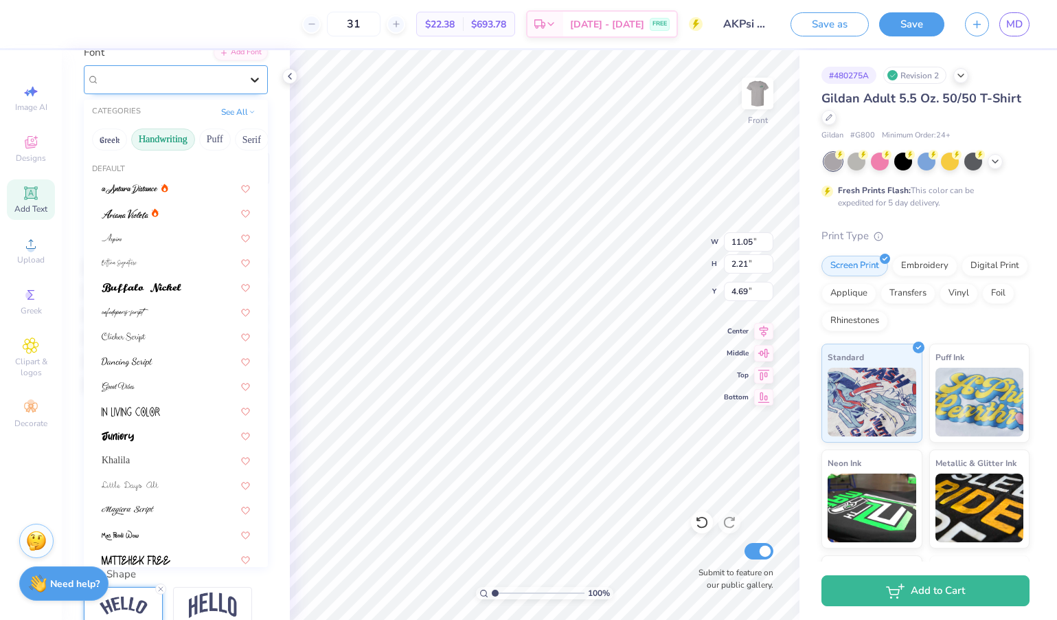
click at [246, 73] on div at bounding box center [254, 79] width 25 height 25
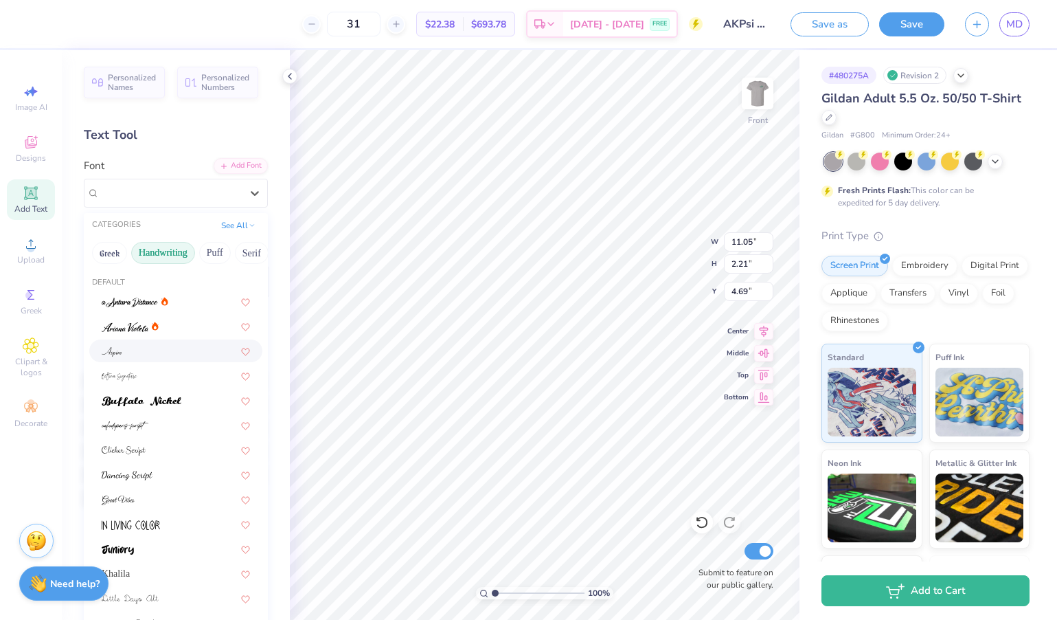
scroll to position [0, 0]
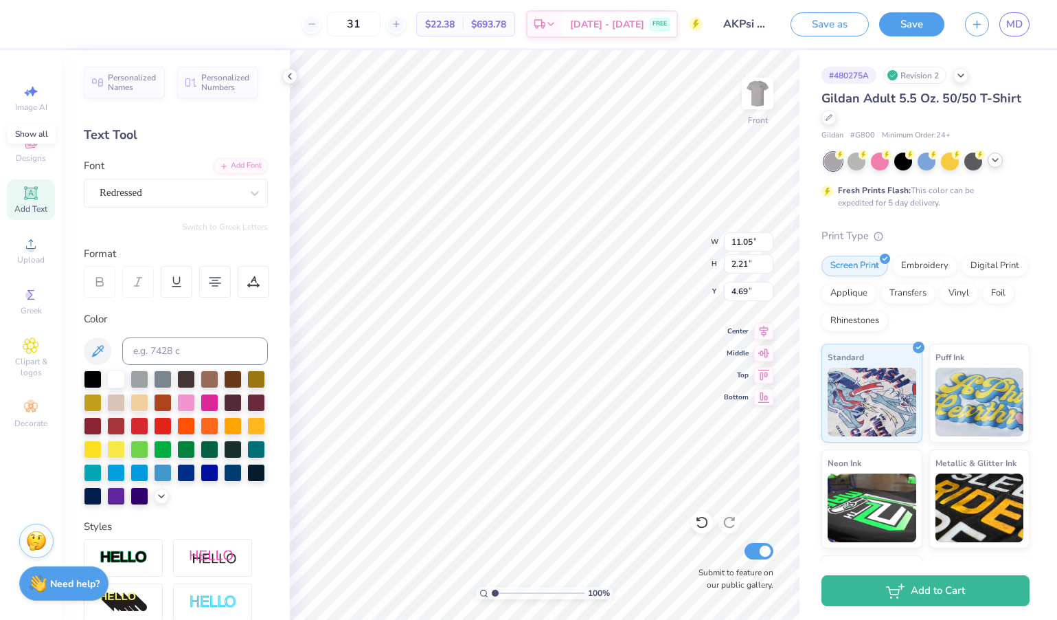
click at [992, 161] on icon at bounding box center [995, 160] width 11 height 11
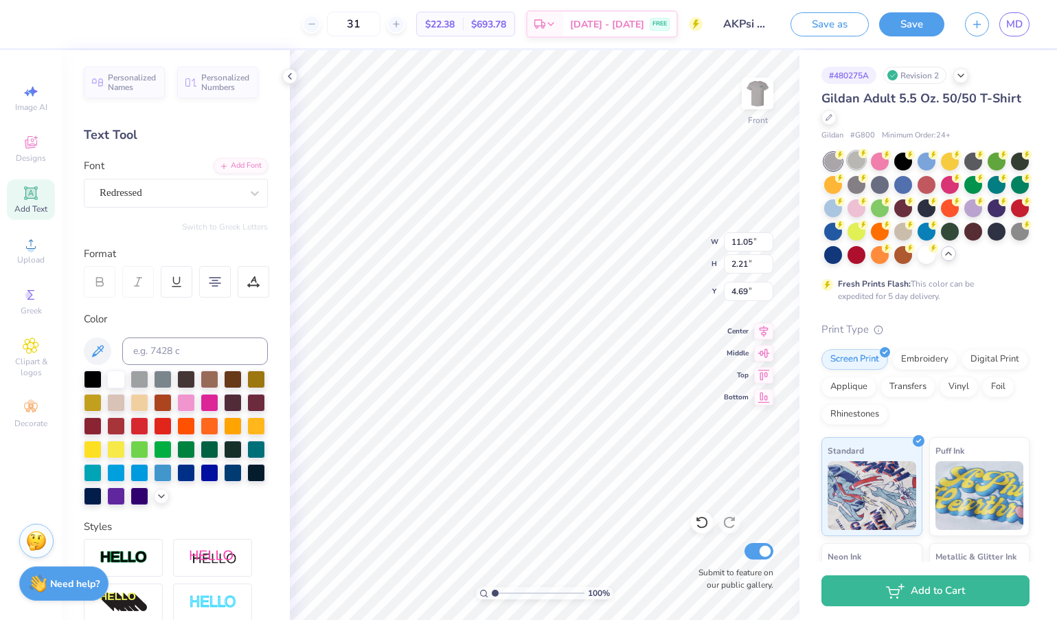
click at [861, 159] on div at bounding box center [857, 160] width 18 height 18
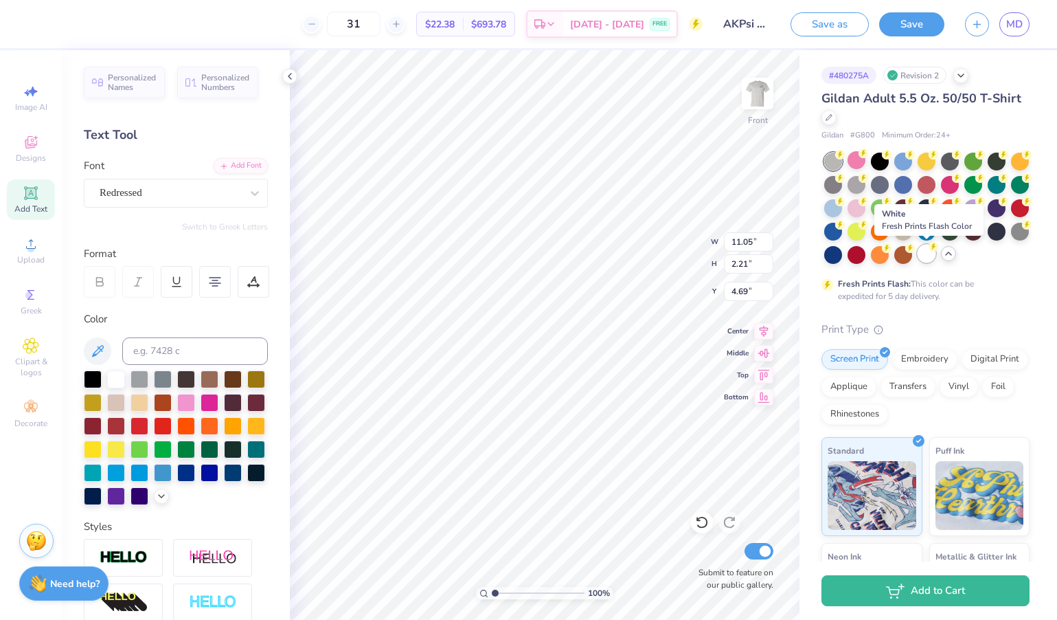
click at [921, 255] on div at bounding box center [927, 254] width 18 height 18
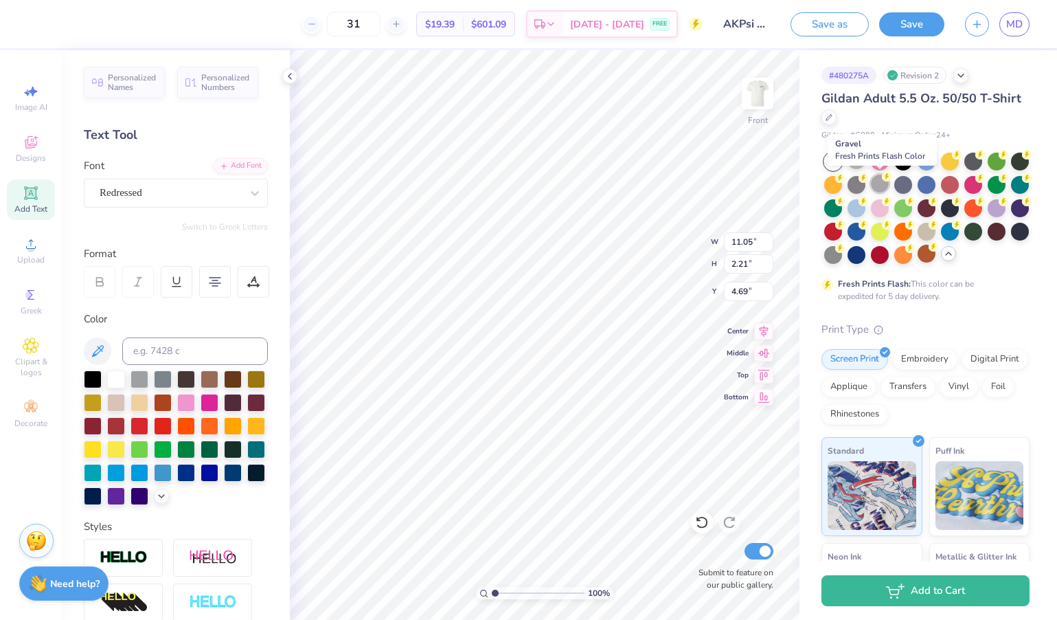
click at [881, 182] on div at bounding box center [880, 183] width 18 height 18
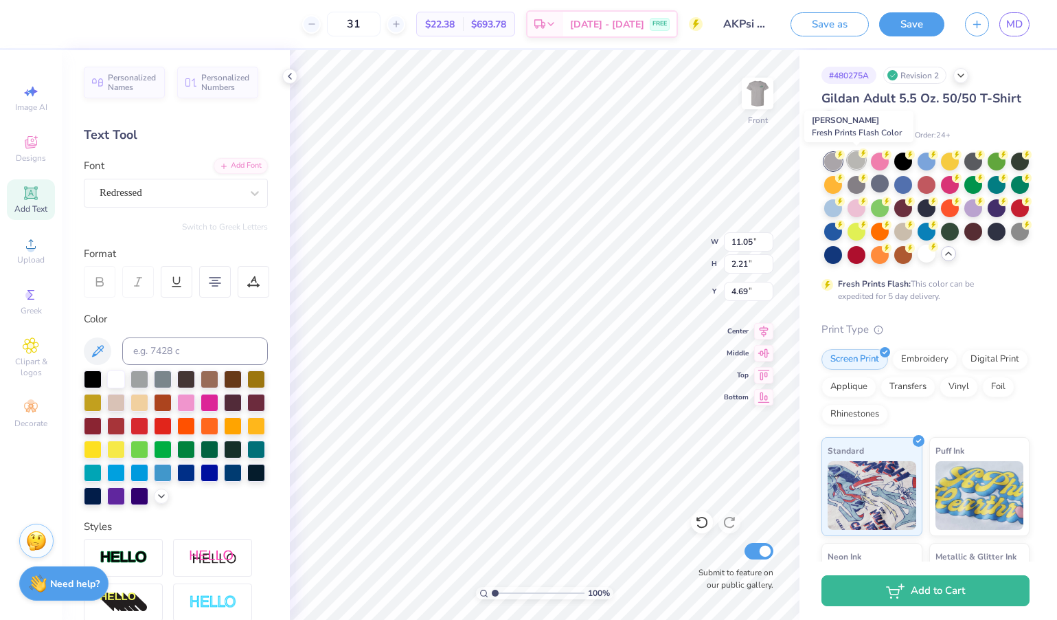
click at [854, 166] on div at bounding box center [857, 160] width 18 height 18
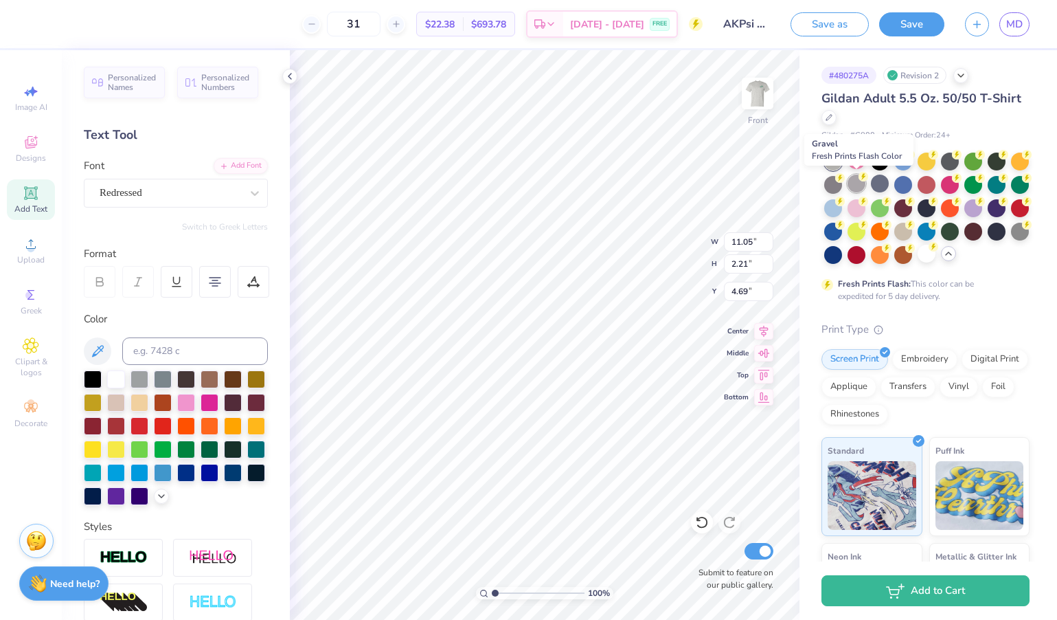
click at [859, 190] on div at bounding box center [857, 183] width 18 height 18
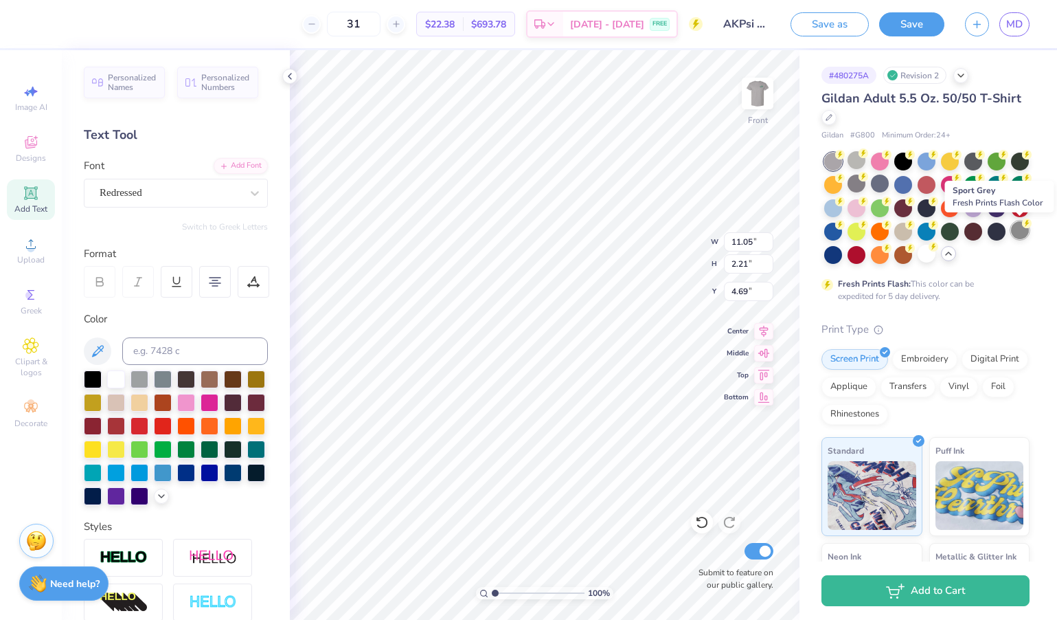
click at [1023, 234] on div at bounding box center [1020, 230] width 18 height 18
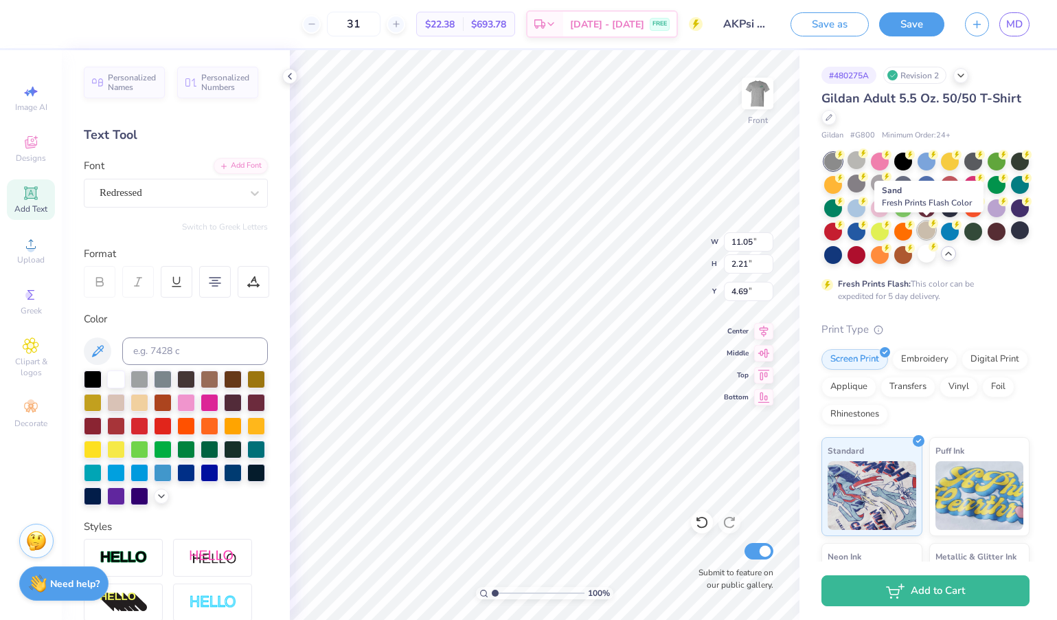
click at [929, 236] on div at bounding box center [927, 230] width 18 height 18
click at [925, 258] on div at bounding box center [927, 254] width 18 height 18
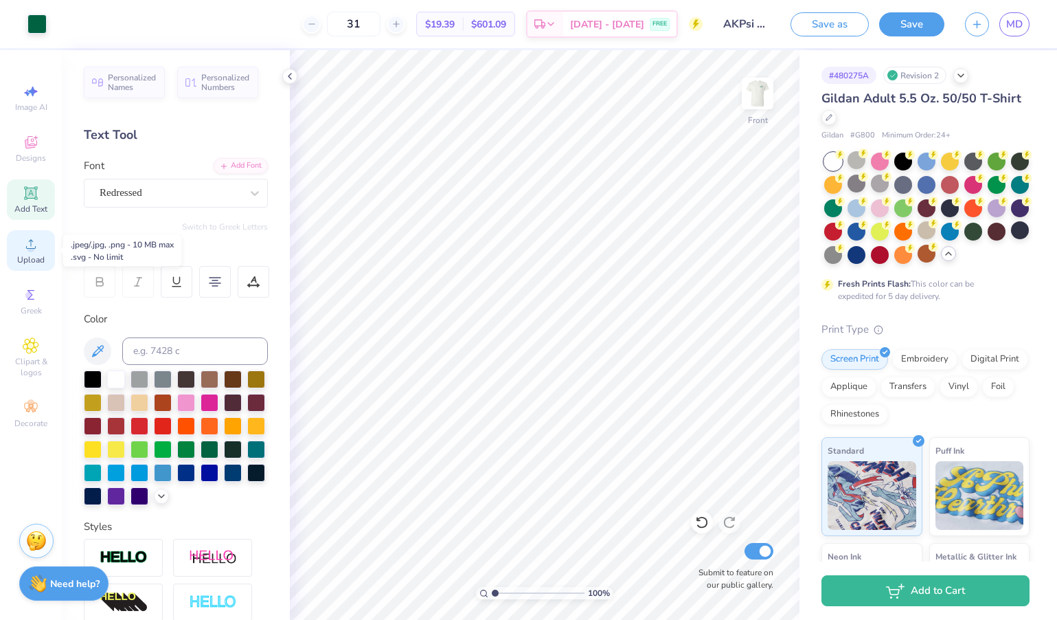
click at [35, 255] on span "Upload" at bounding box center [30, 259] width 27 height 11
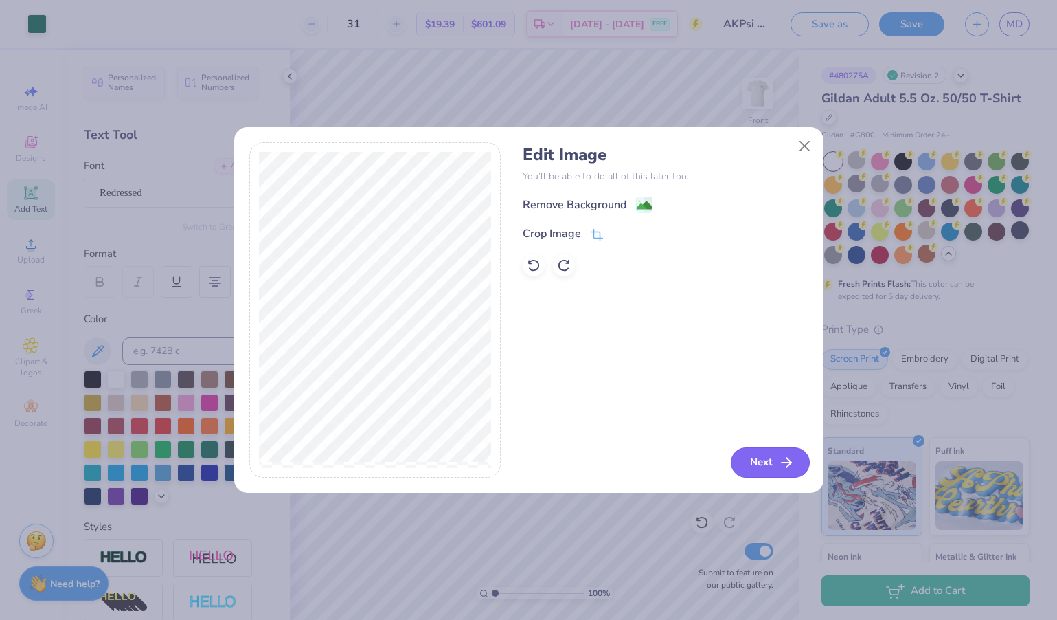
click at [775, 466] on button "Next" at bounding box center [770, 462] width 79 height 30
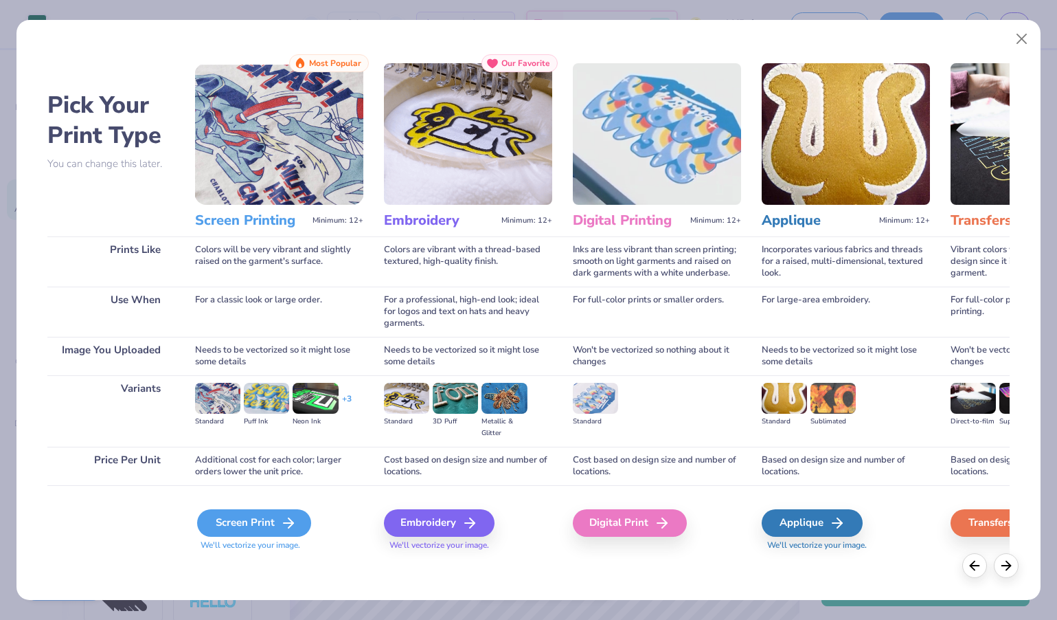
click at [210, 527] on div "Screen Print" at bounding box center [254, 522] width 114 height 27
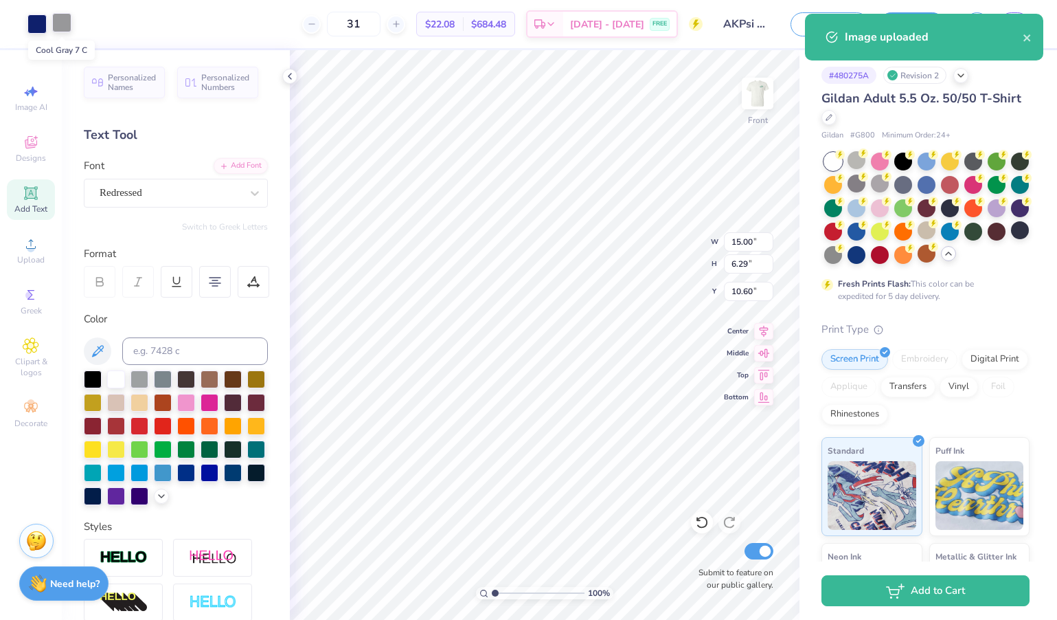
click at [68, 27] on div at bounding box center [61, 22] width 19 height 19
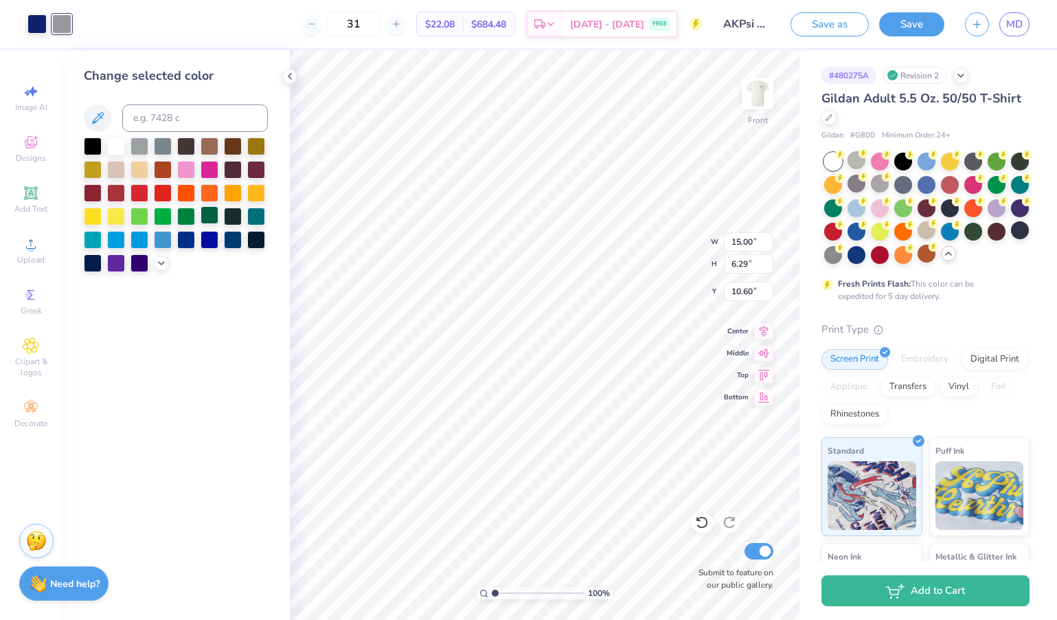
click at [214, 218] on div at bounding box center [210, 215] width 18 height 18
click at [29, 25] on div at bounding box center [36, 22] width 19 height 19
click at [212, 217] on div at bounding box center [210, 215] width 18 height 18
type input "7.40"
type input "3.10"
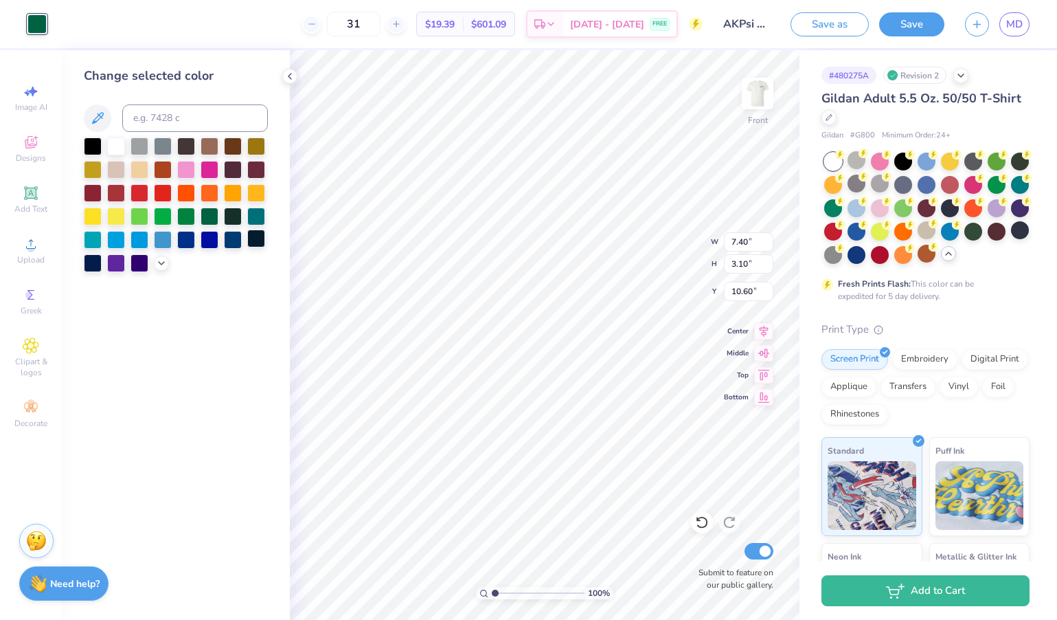
type input "12.70"
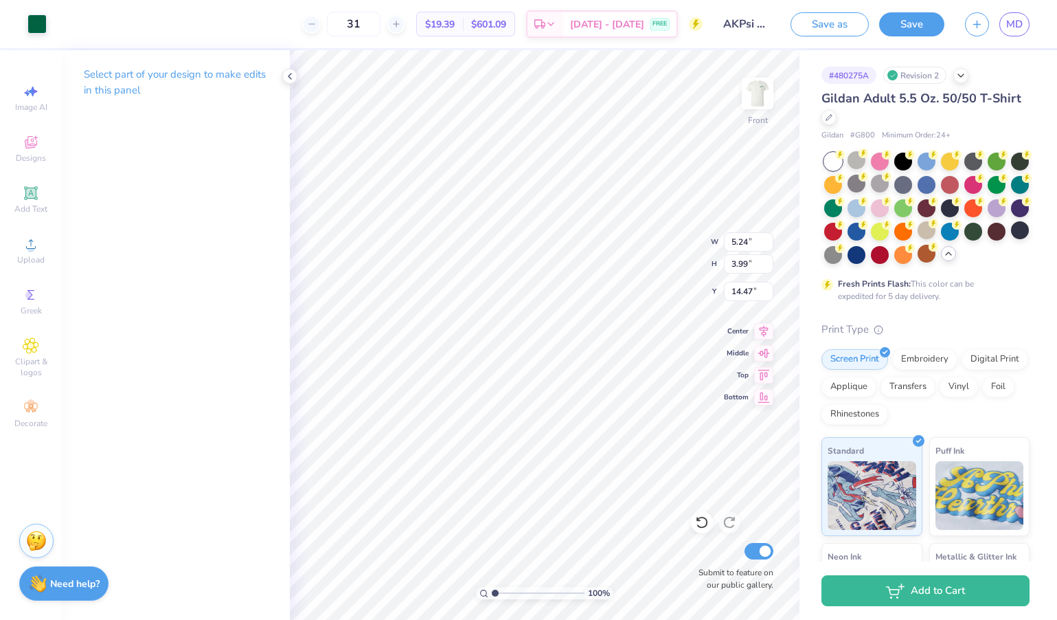
type input "11.76"
type input "10.79"
type input "7.46"
type input "11.36"
type input "4.68"
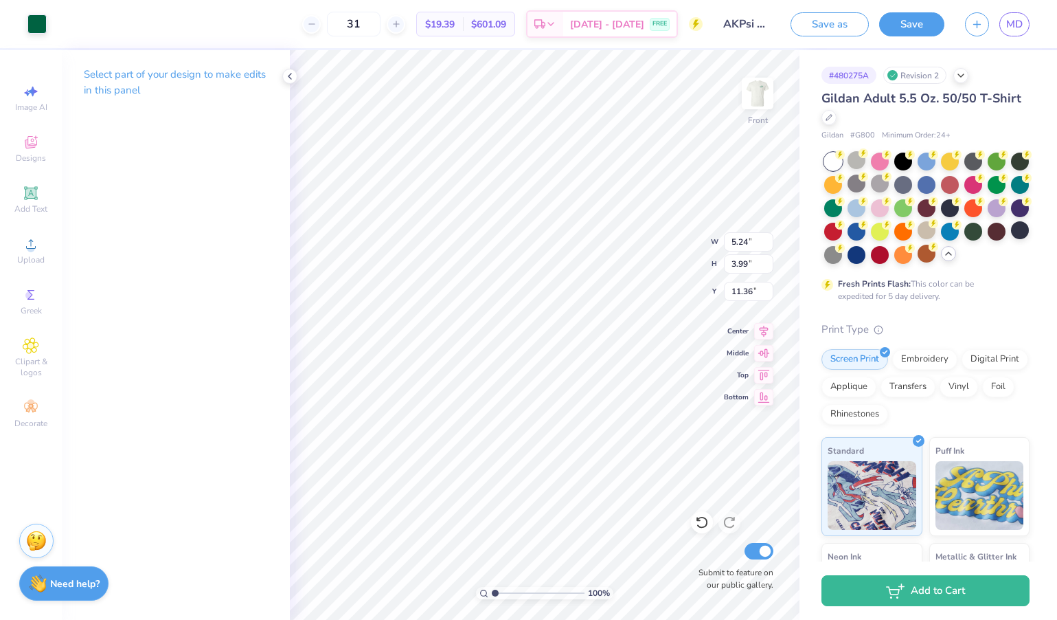
type input "3.56"
click at [38, 20] on div at bounding box center [36, 22] width 19 height 19
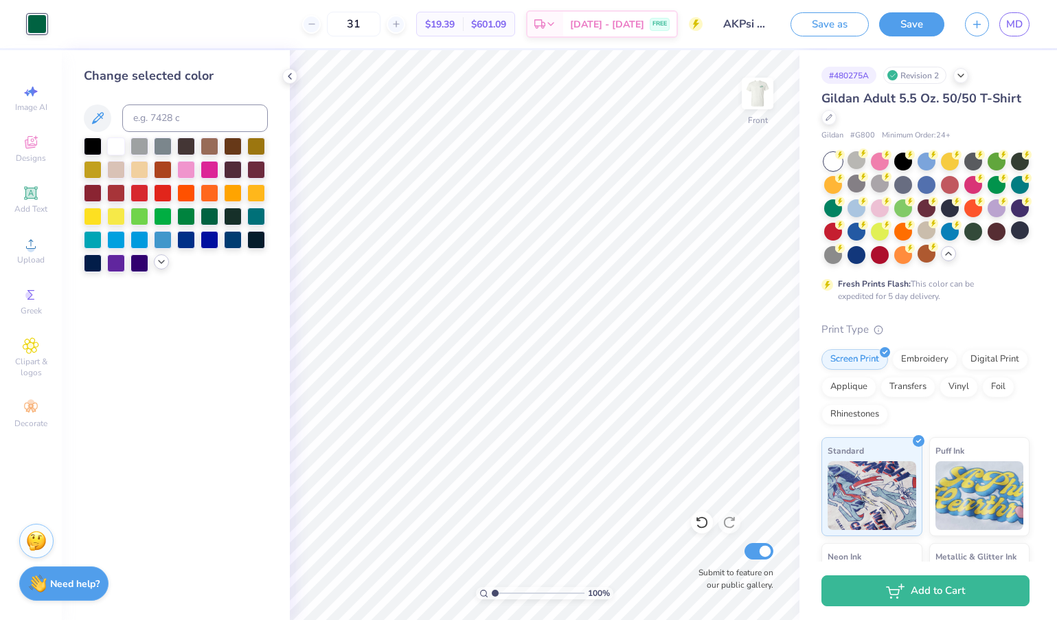
click at [161, 261] on icon at bounding box center [161, 261] width 11 height 11
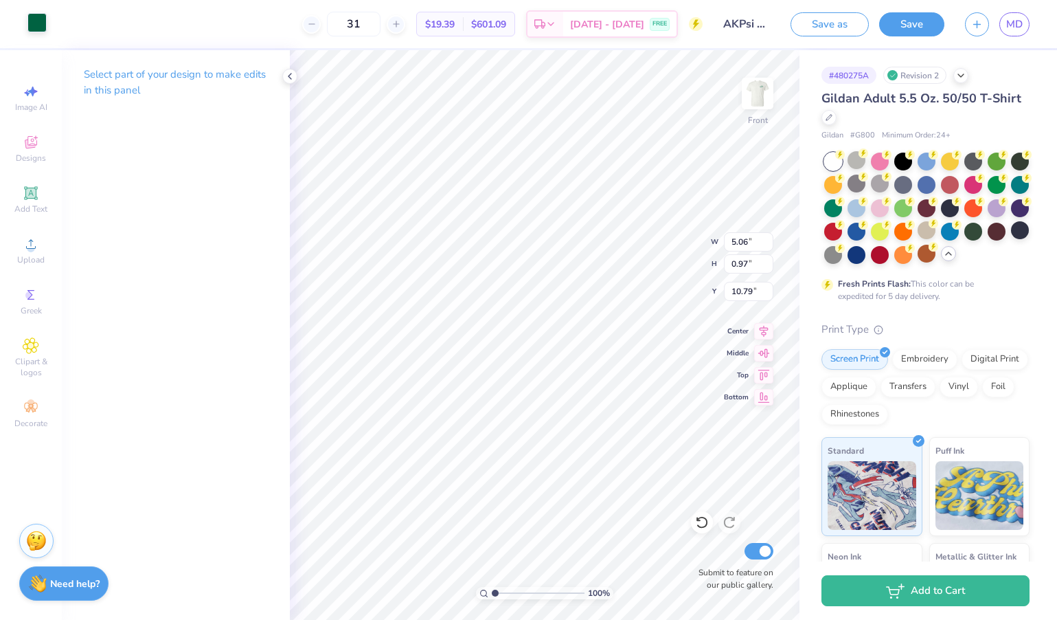
click at [30, 30] on div at bounding box center [36, 22] width 19 height 19
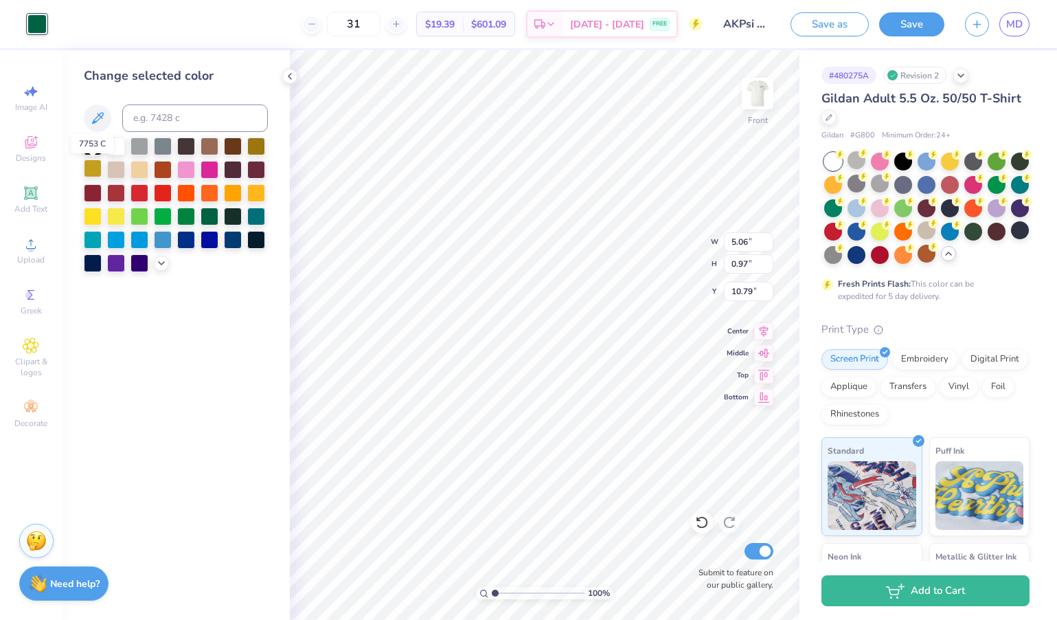
click at [102, 170] on div at bounding box center [93, 168] width 18 height 18
click at [162, 267] on icon at bounding box center [161, 261] width 11 height 11
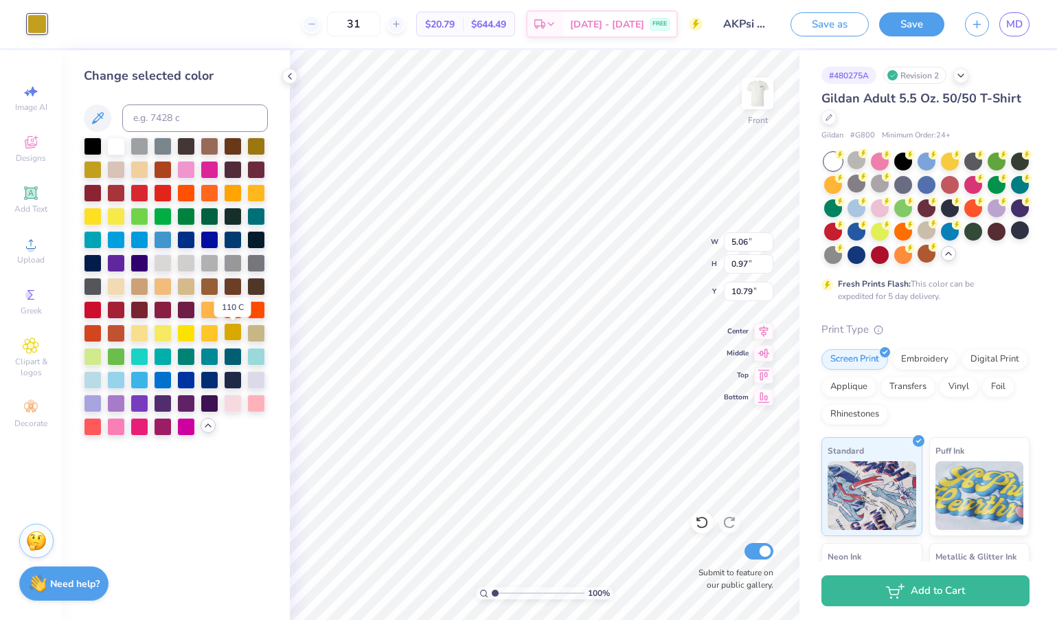
click at [237, 334] on div at bounding box center [233, 332] width 18 height 18
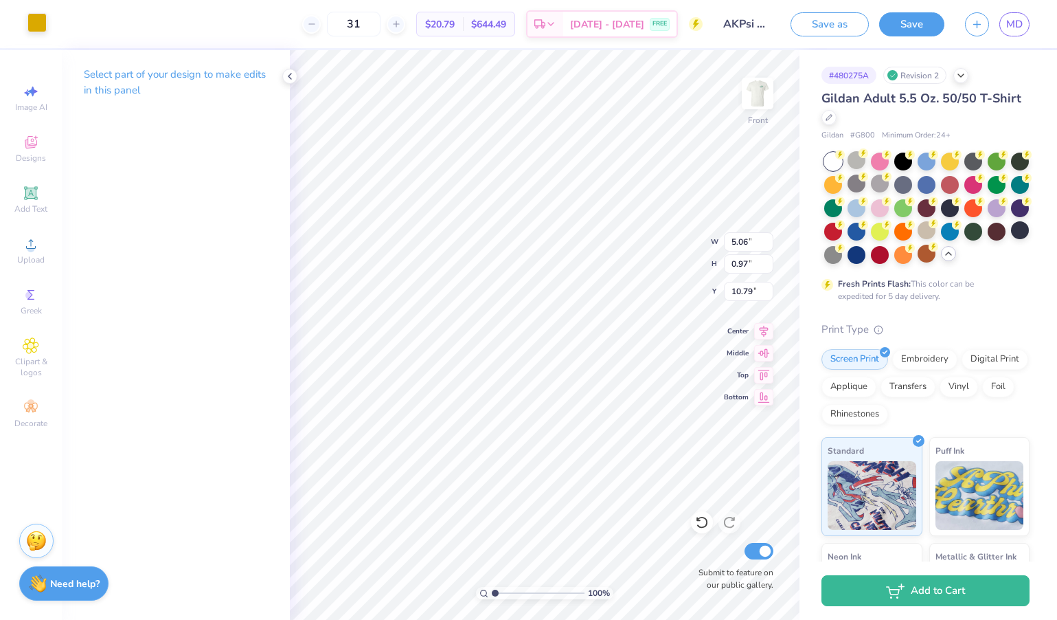
click at [32, 21] on div at bounding box center [36, 22] width 19 height 19
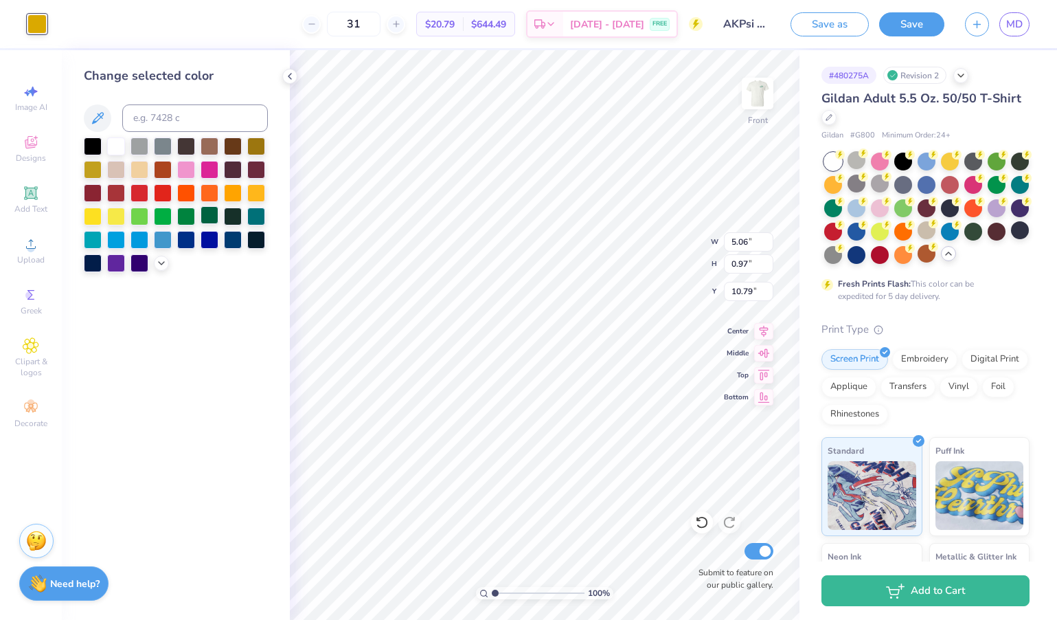
click at [212, 218] on div at bounding box center [210, 215] width 18 height 18
click at [275, 36] on div "31 $19.39 Per Item $601.09 Total Est. Delivery [DATE] - [DATE] FREE" at bounding box center [380, 24] width 646 height 48
click at [238, 14] on div "31 $19.39 Per Item $601.09 Total Est. Delivery [DATE] - [DATE] FREE" at bounding box center [380, 24] width 646 height 48
click at [31, 155] on span "Designs" at bounding box center [31, 157] width 30 height 11
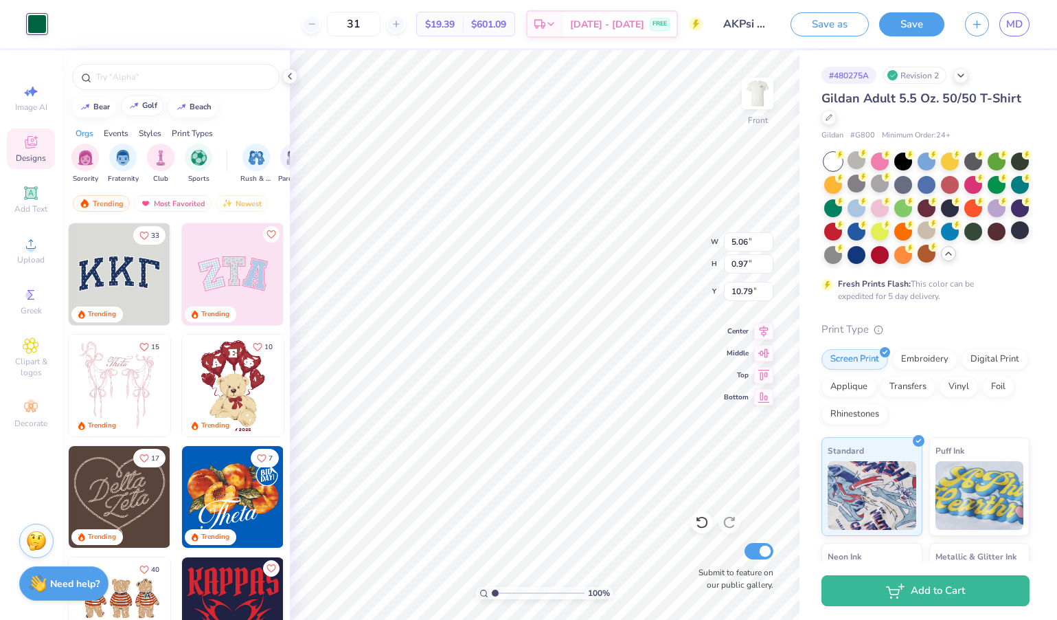
click at [146, 102] on div "golf" at bounding box center [149, 106] width 15 height 8
type input "golf"
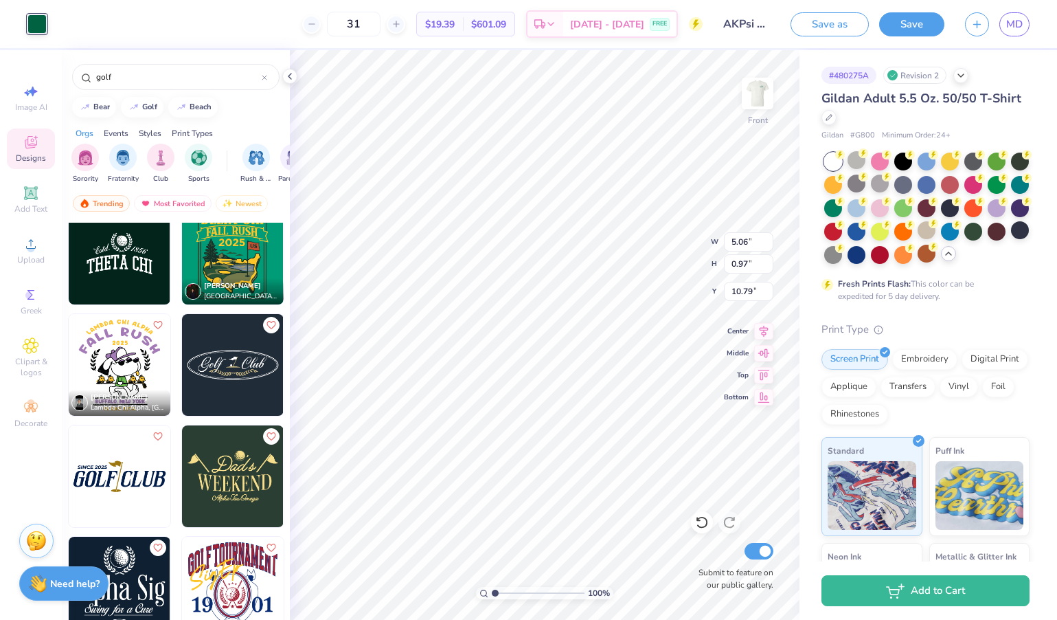
scroll to position [670, 0]
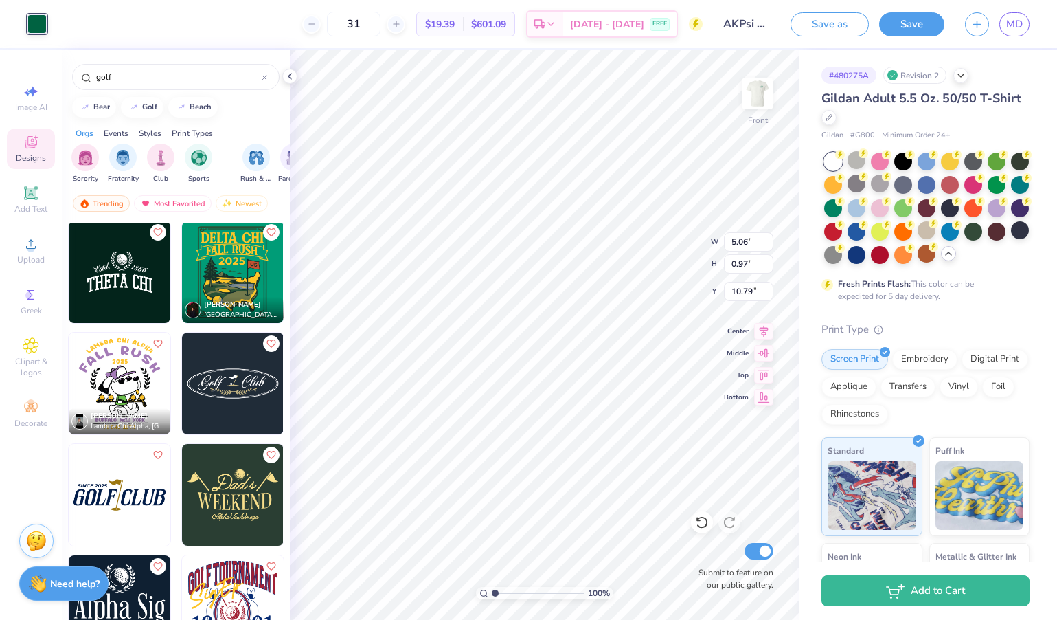
click at [230, 498] on img at bounding box center [233, 495] width 102 height 102
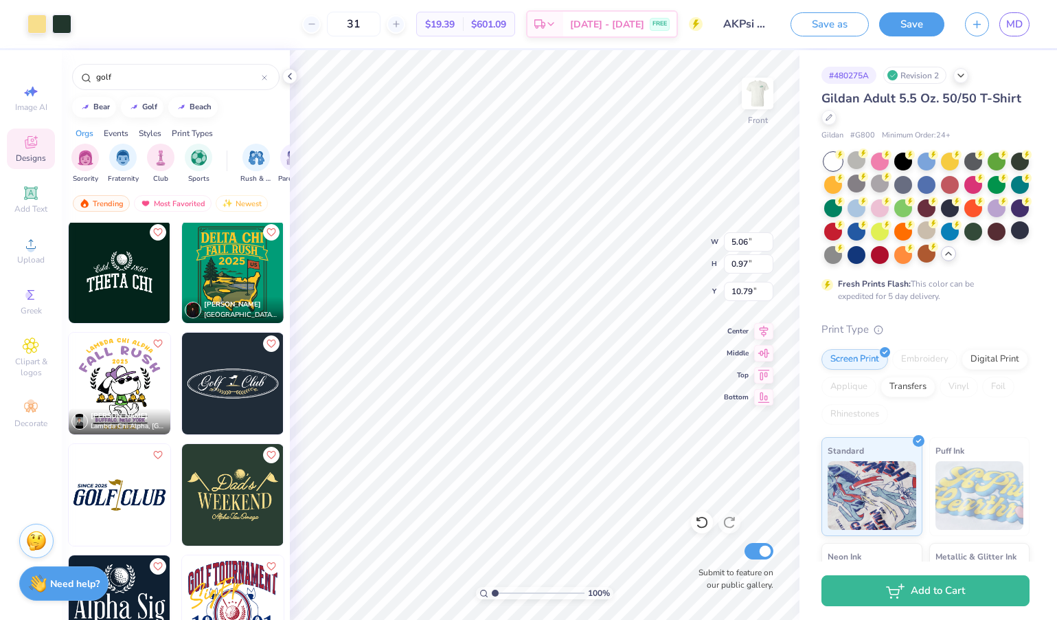
type input "5.45"
type input "3.09"
type input "4.51"
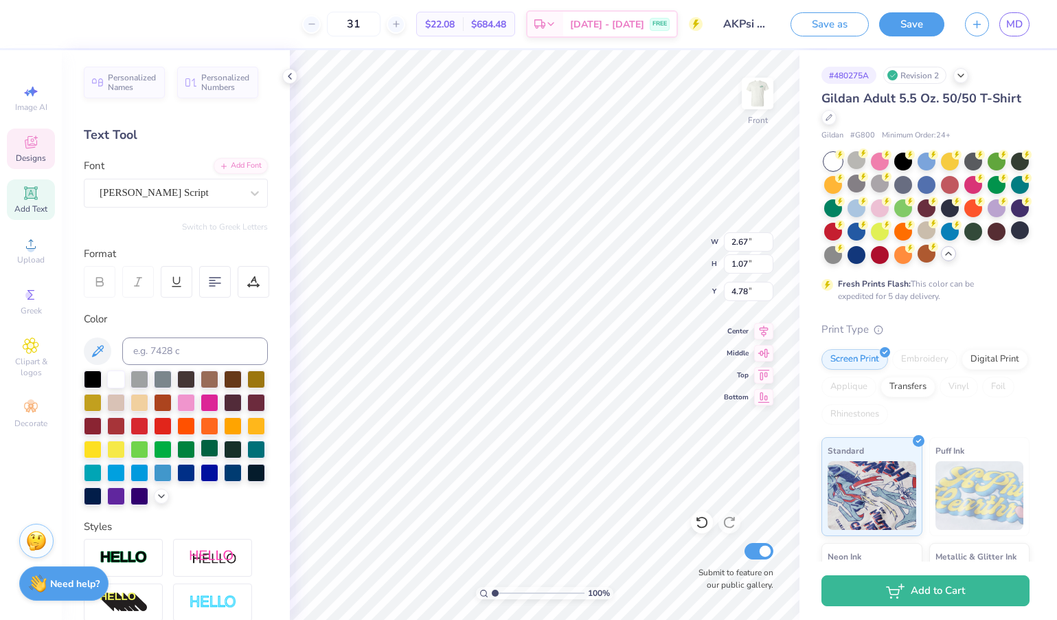
click at [216, 453] on div at bounding box center [210, 448] width 18 height 18
type input "0.69"
type input "0.53"
type input "4.77"
click at [291, 36] on div "31 $22.08 Per Item $684.48 Total Est. Delivery [DATE] - [DATE] FREE" at bounding box center [380, 24] width 646 height 48
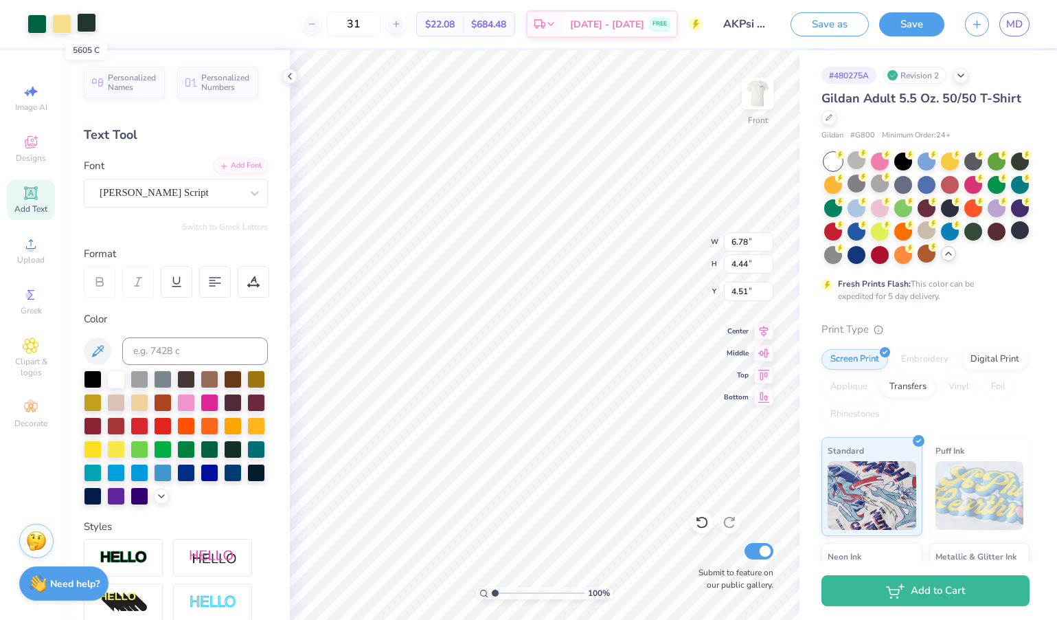
click at [86, 22] on div at bounding box center [86, 22] width 19 height 19
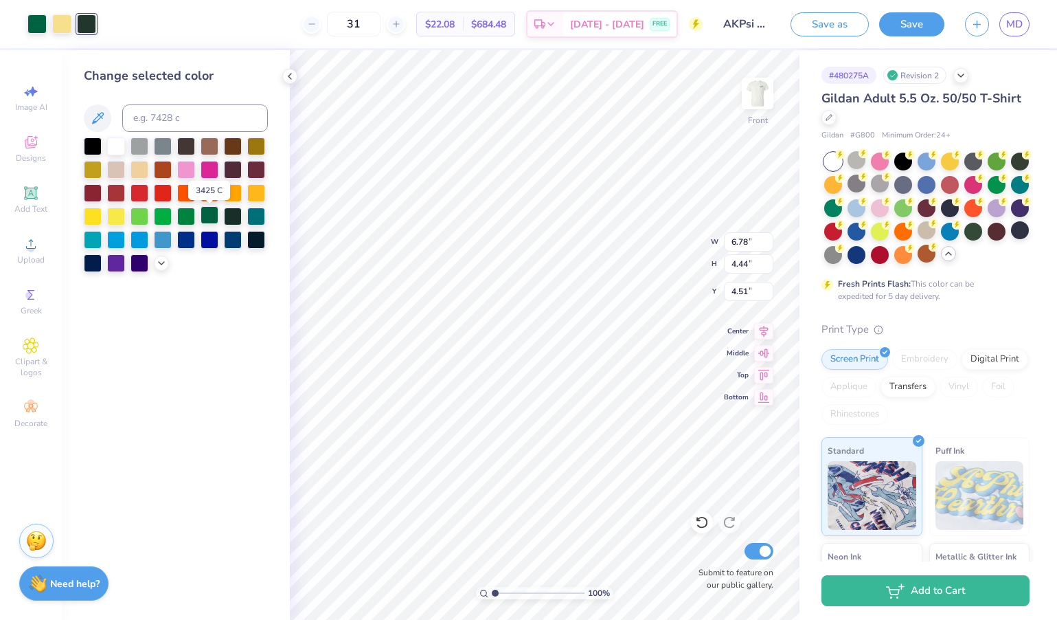
click at [209, 221] on div at bounding box center [210, 215] width 18 height 18
click at [70, 24] on div at bounding box center [61, 22] width 19 height 19
click at [208, 219] on div at bounding box center [210, 215] width 18 height 18
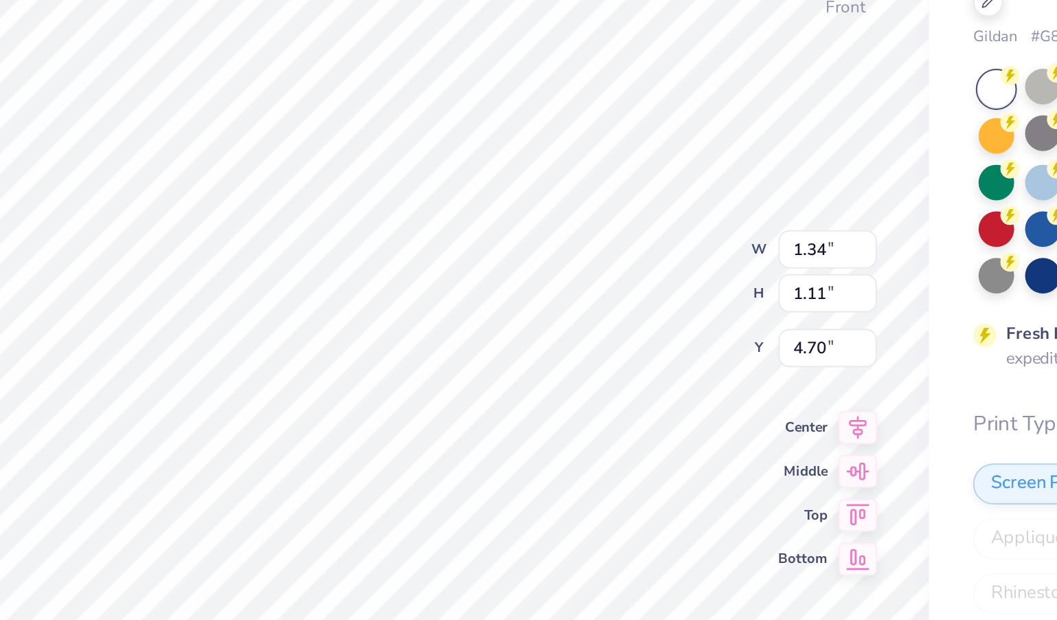
type input "2.77"
type input "4.42"
type input "1.07"
type input "5.89"
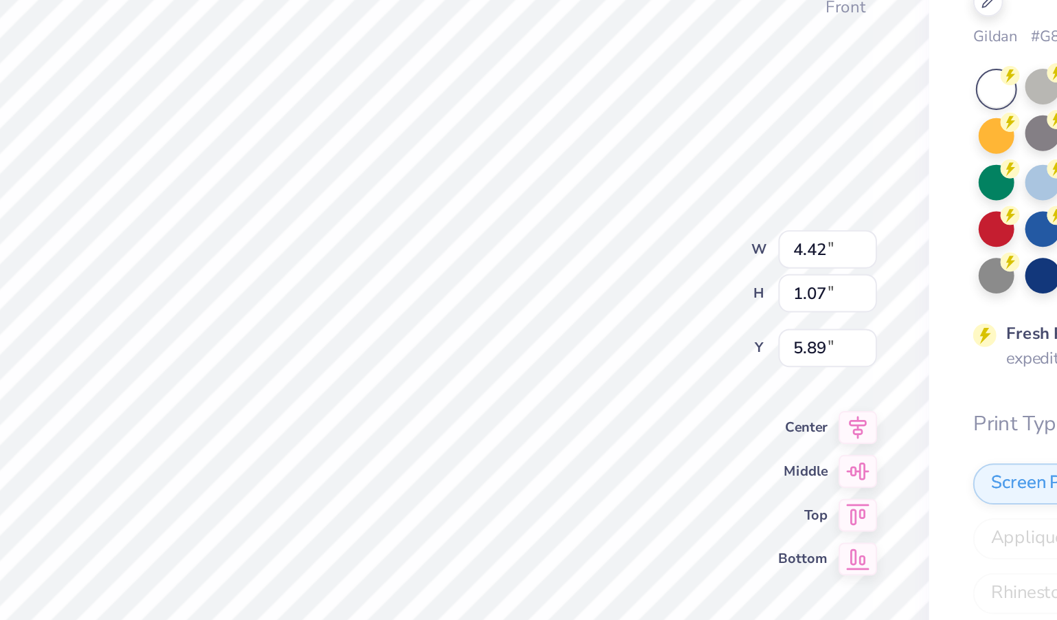
type input "2.67"
type input "4.78"
type textarea "A"
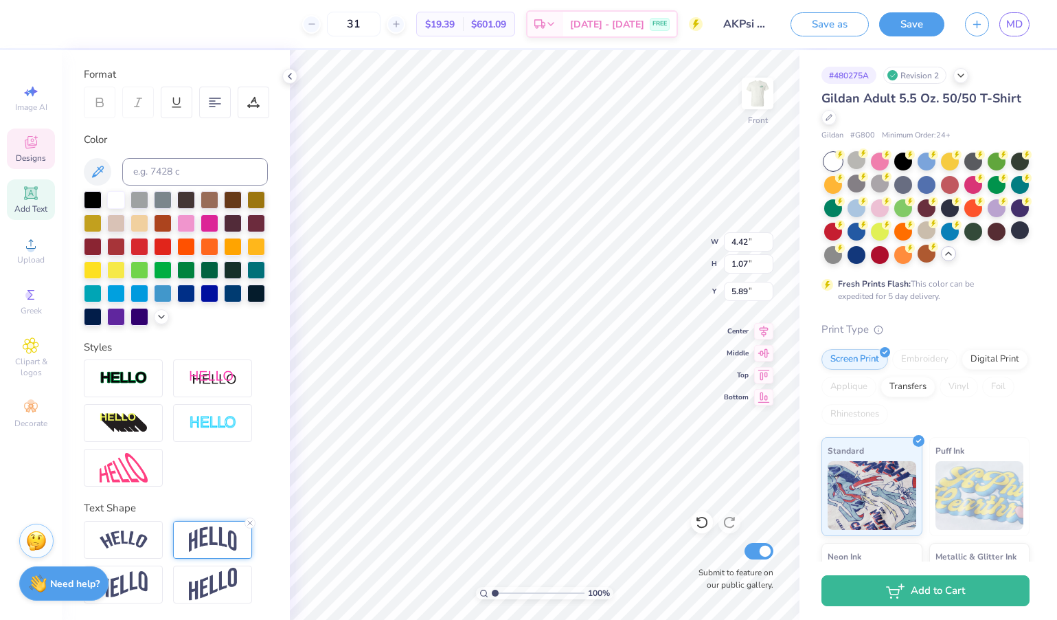
scroll to position [179, 0]
type textarea "ALPHA KAPPA PSI CLASSIC"
click at [251, 521] on icon at bounding box center [250, 523] width 8 height 8
click at [211, 545] on img at bounding box center [213, 539] width 48 height 26
click at [885, 115] on div "Gildan Adult 5.5 Oz. 50/50 T-Shirt" at bounding box center [925, 107] width 208 height 37
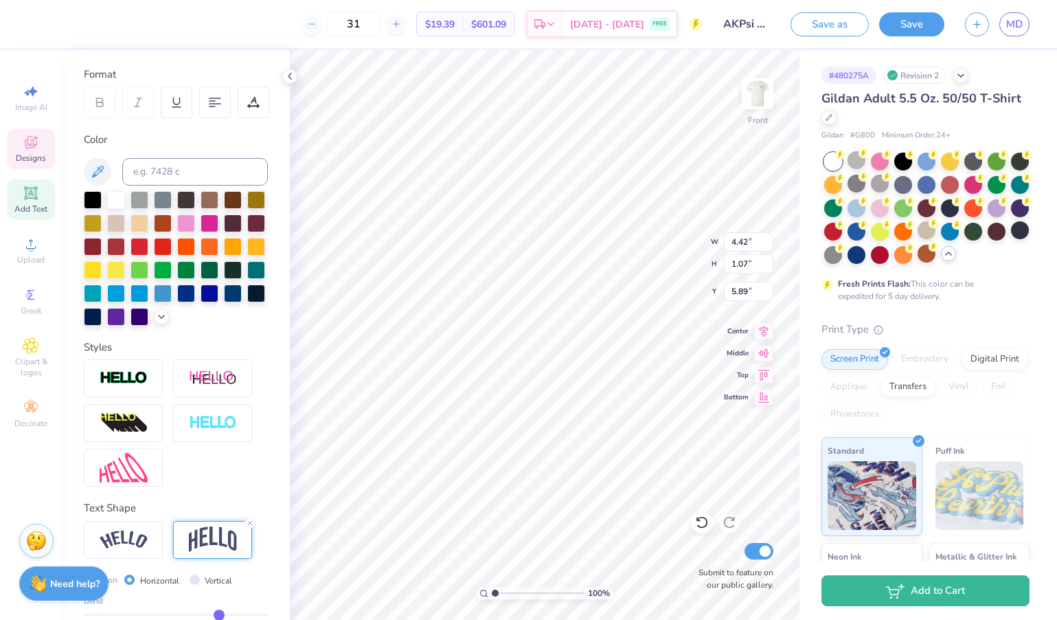
type input "11.63"
type input "3.34"
type input "3.89"
type input "12.27"
type input "3.52"
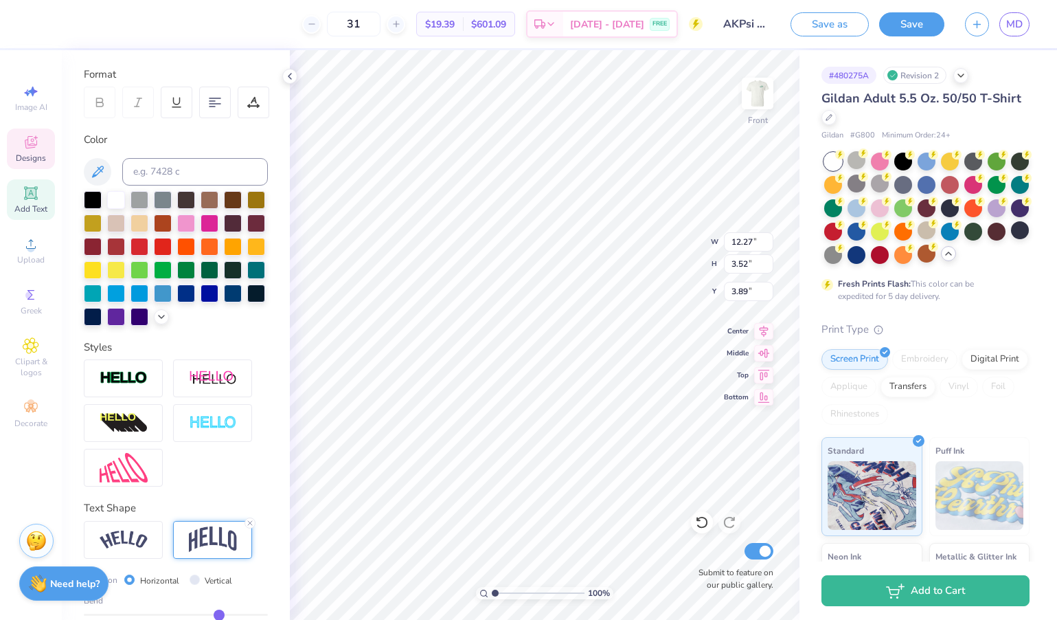
type input "13.53"
type input "3.23"
click at [769, 267] on input "3.23" at bounding box center [748, 263] width 49 height 19
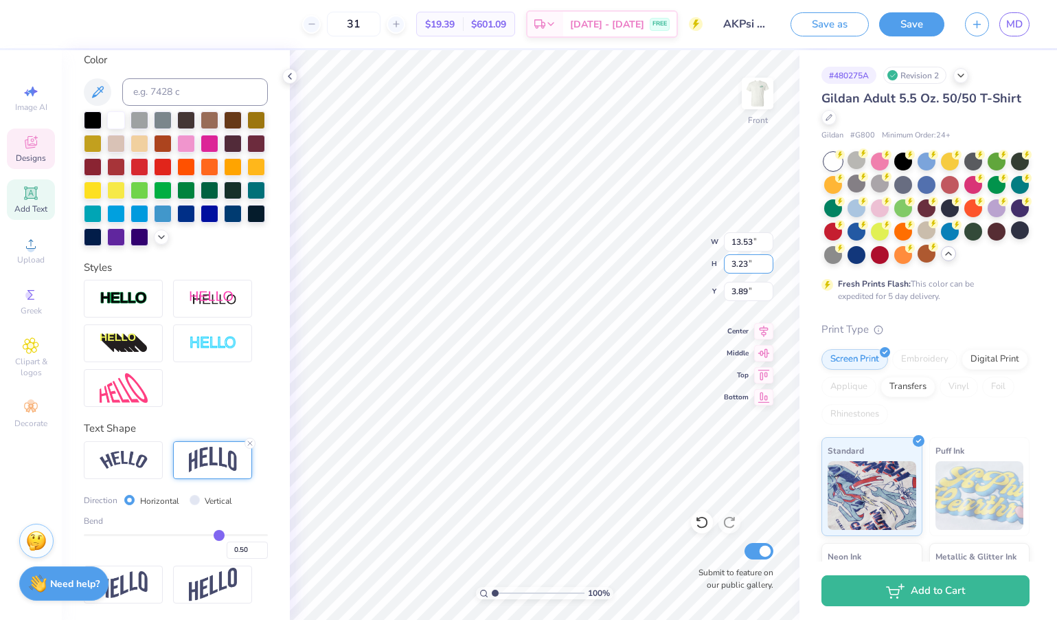
scroll to position [260, 0]
type input "11.25"
type input "4.21"
type input "0.17"
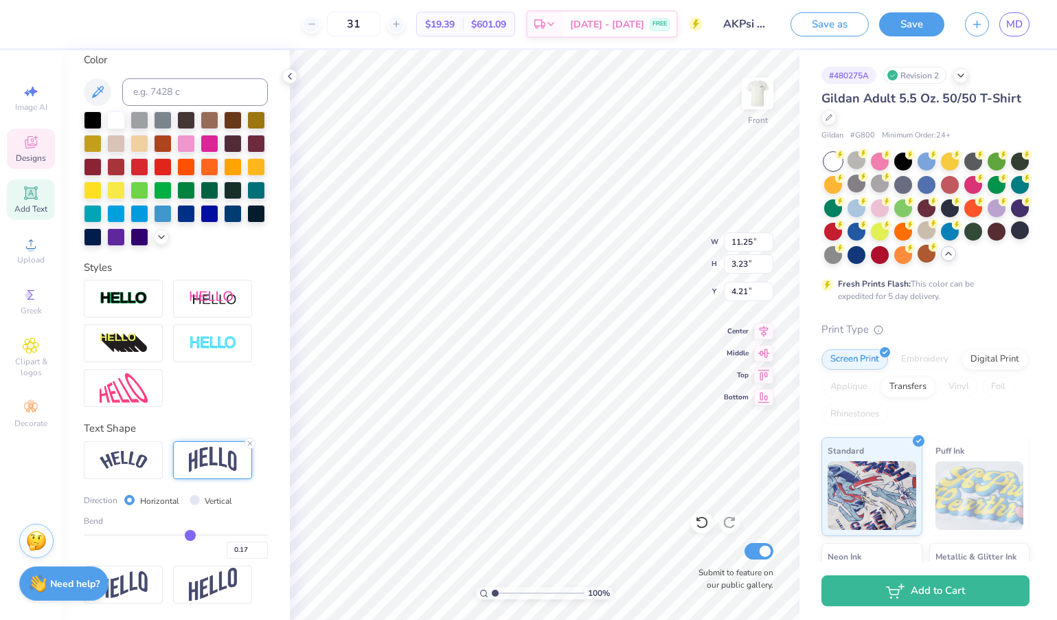
type input "0.16"
type input "0.15"
type input "0.14"
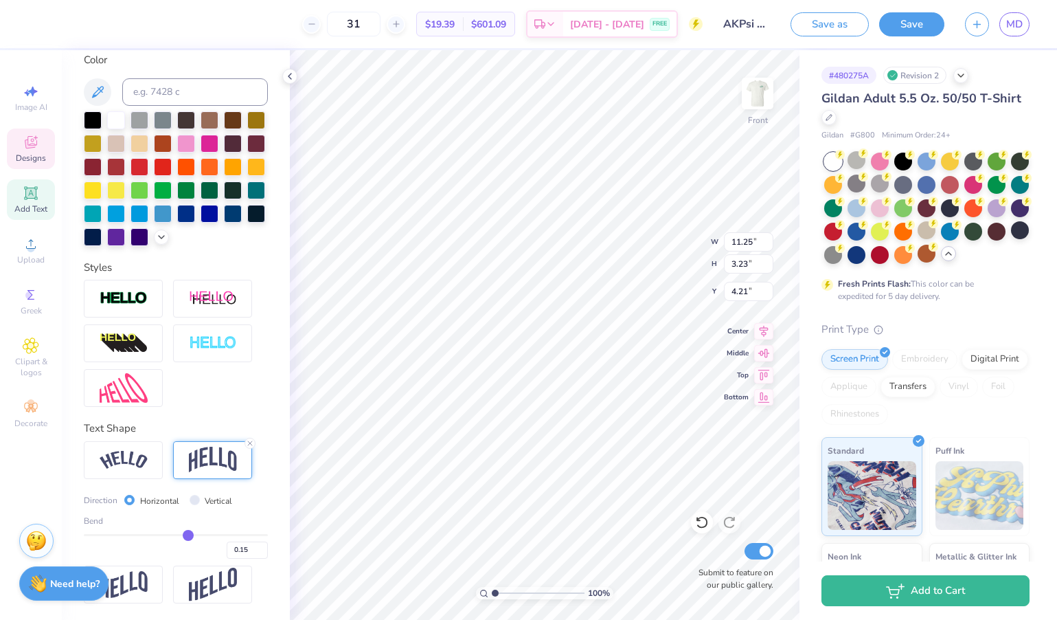
type input "0.14"
type input "0.13"
type input "0.12"
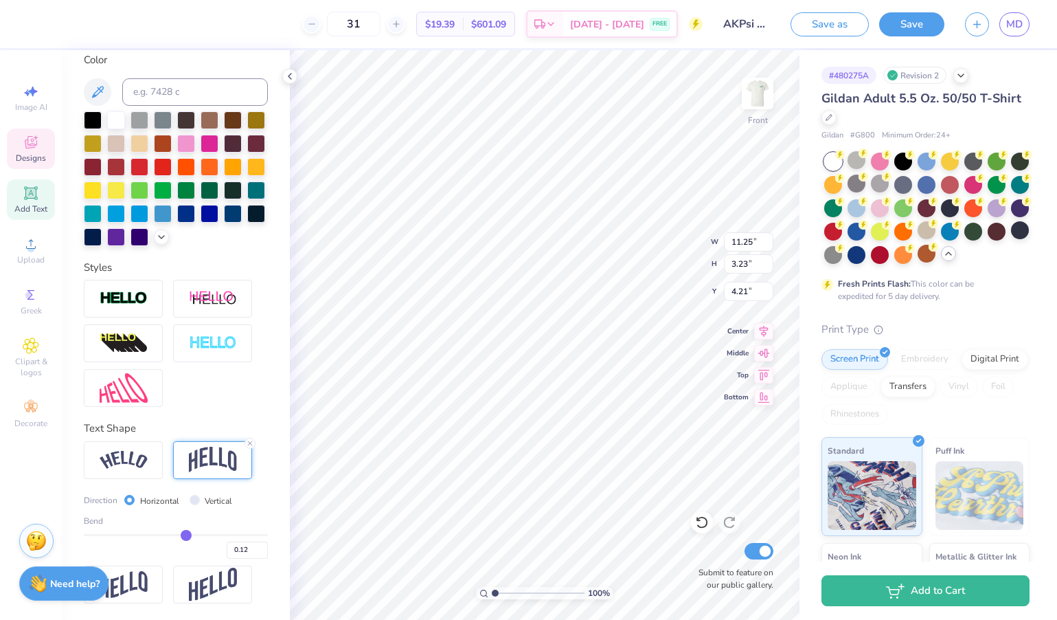
type input "0.11"
type input "0.1"
type input "0.10"
type input "0.09"
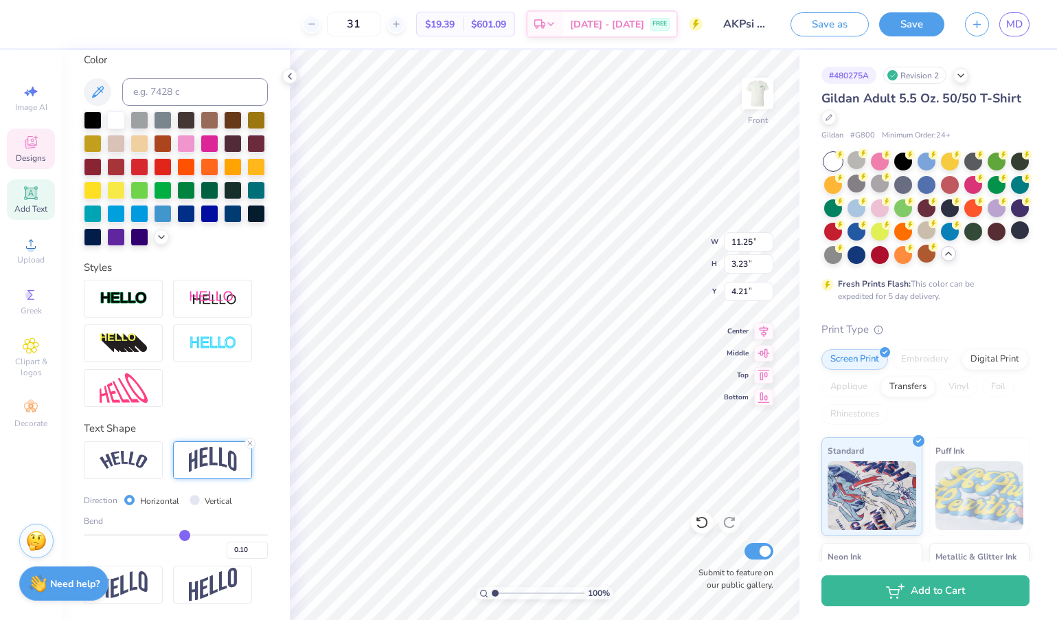
type input "0.09"
type input "0.08"
type input "0.07"
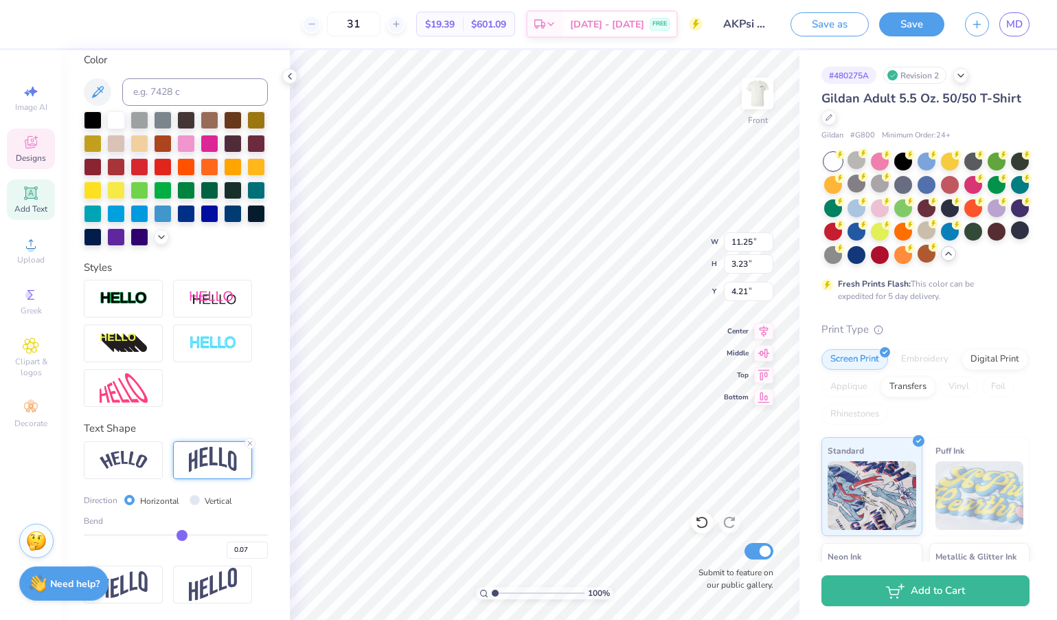
type input "0.06"
type input "0.05"
type input "0.04"
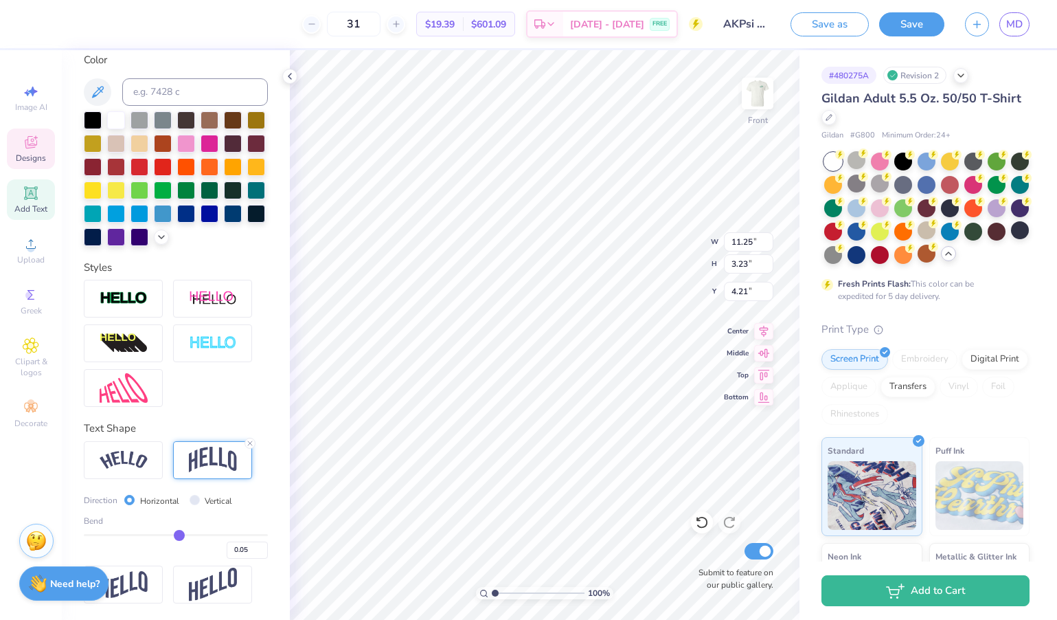
type input "0.04"
type input "0.03"
type input "0.02"
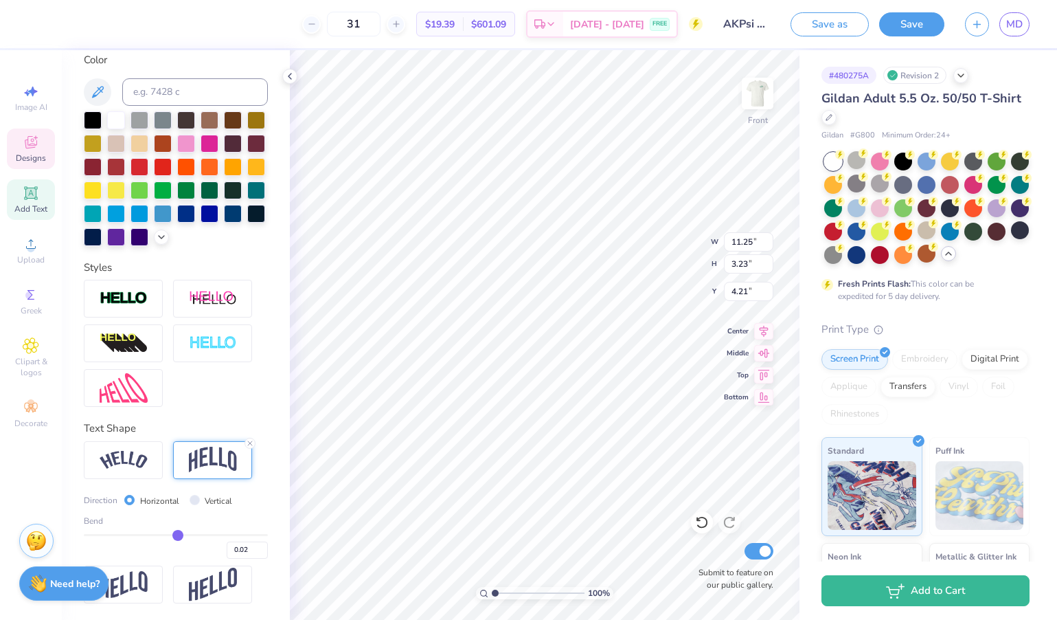
type input "0"
type input "0.00"
type input "-0.01"
type input "-0.02"
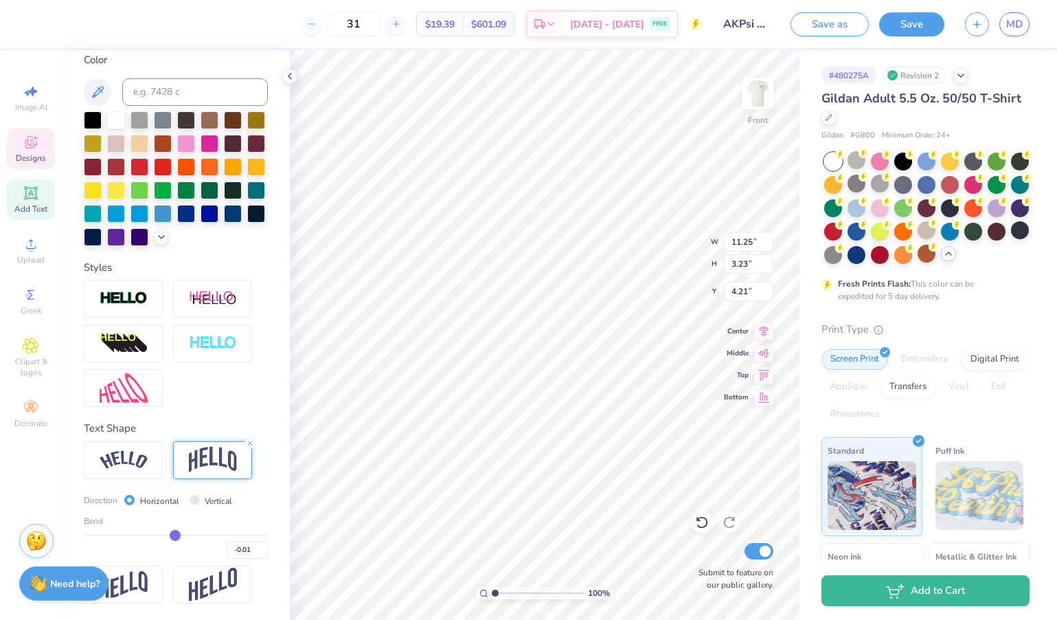
type input "-0.02"
type input "-0.03"
type input "-0.04"
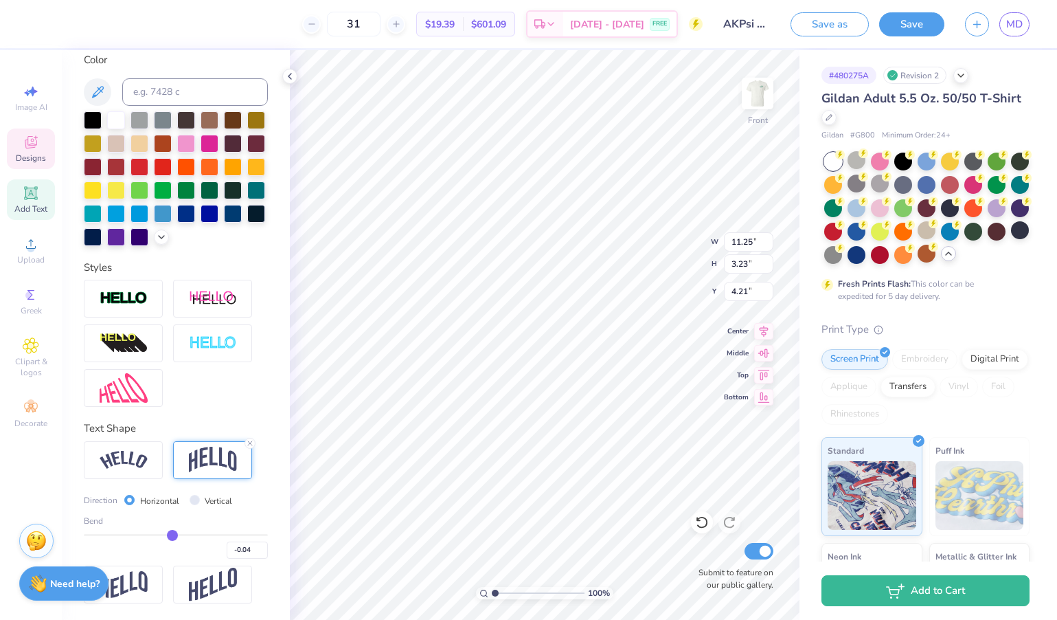
type input "-0.05"
type input "-0.06"
type input "-0.07"
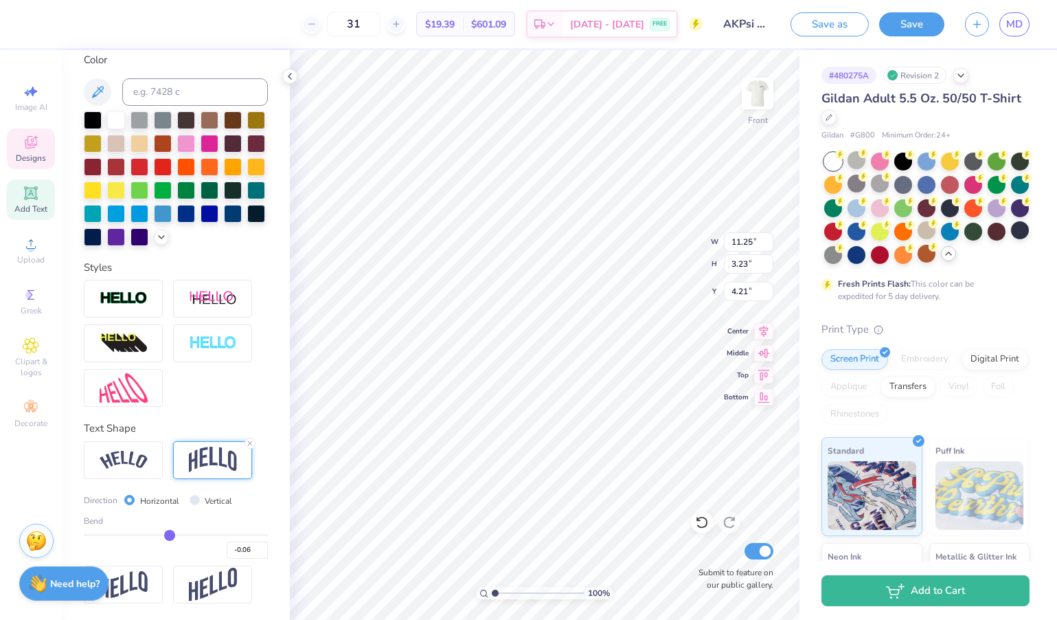
type input "-0.07"
type input "-0.08"
type input "-0.09"
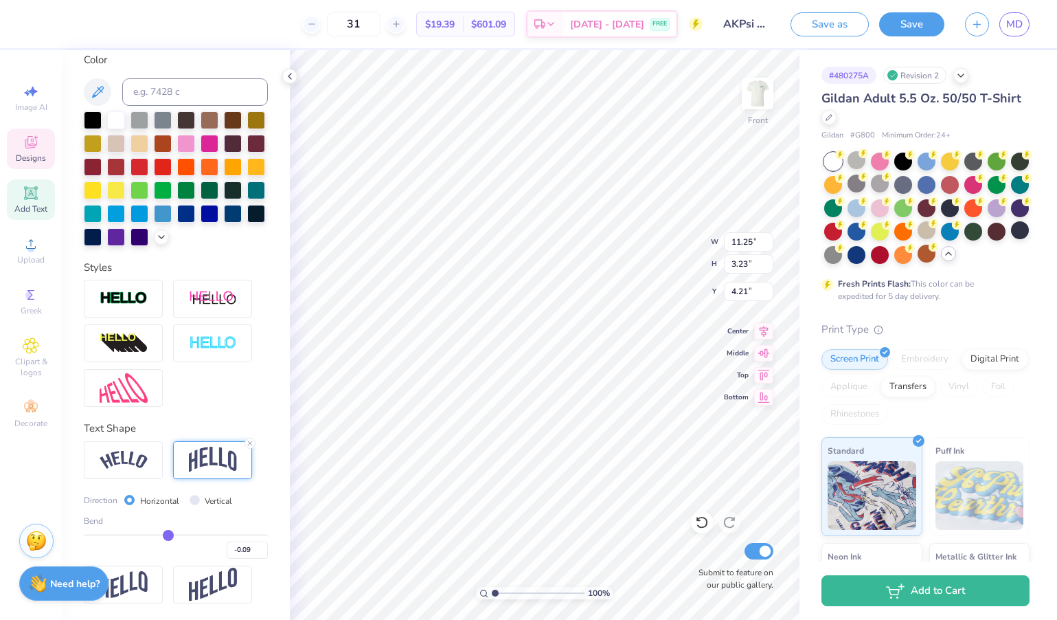
type input "-0.1"
type input "-0.10"
drag, startPoint x: 219, startPoint y: 535, endPoint x: 168, endPoint y: 534, distance: 50.8
type input "-0.1"
click at [168, 534] on input "range" at bounding box center [176, 535] width 184 height 2
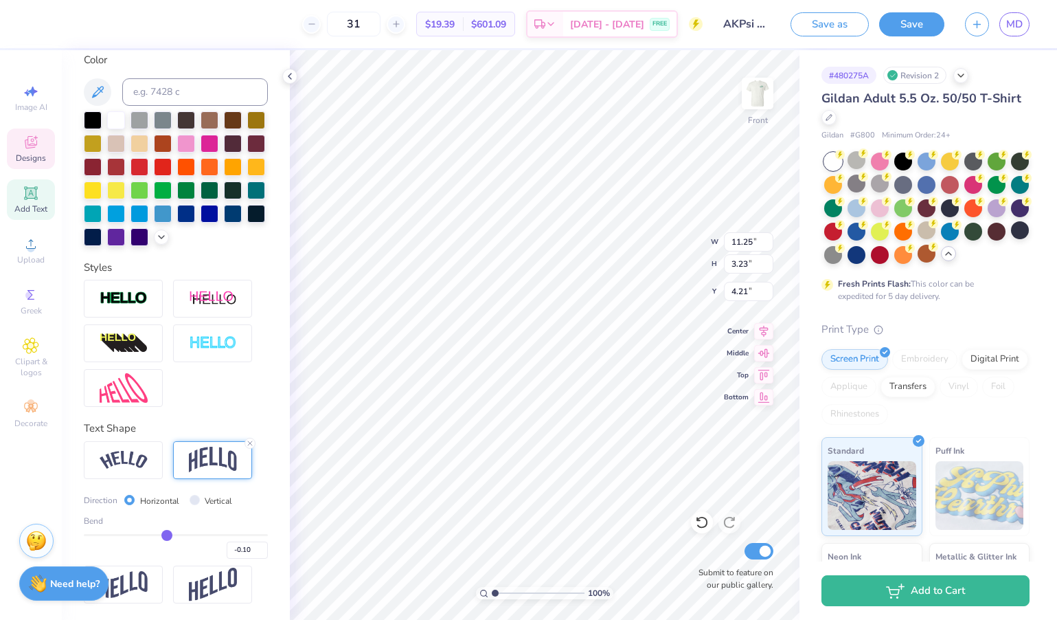
type input "1.33"
type input "5.16"
type input "-0.09"
type input "-0.08"
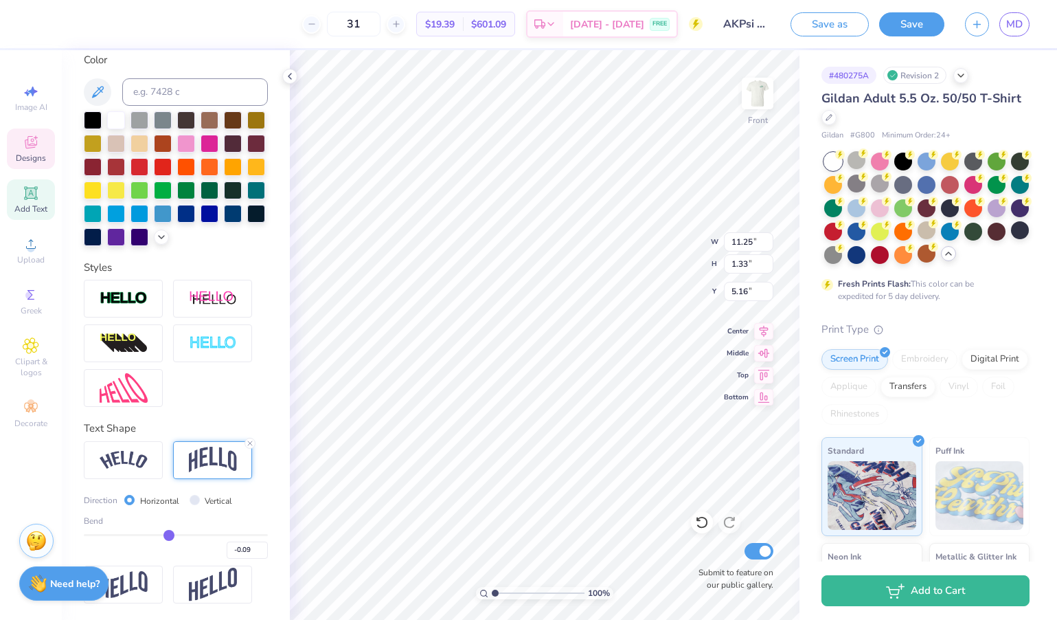
type input "-0.08"
type input "-0.06"
type input "-0.04"
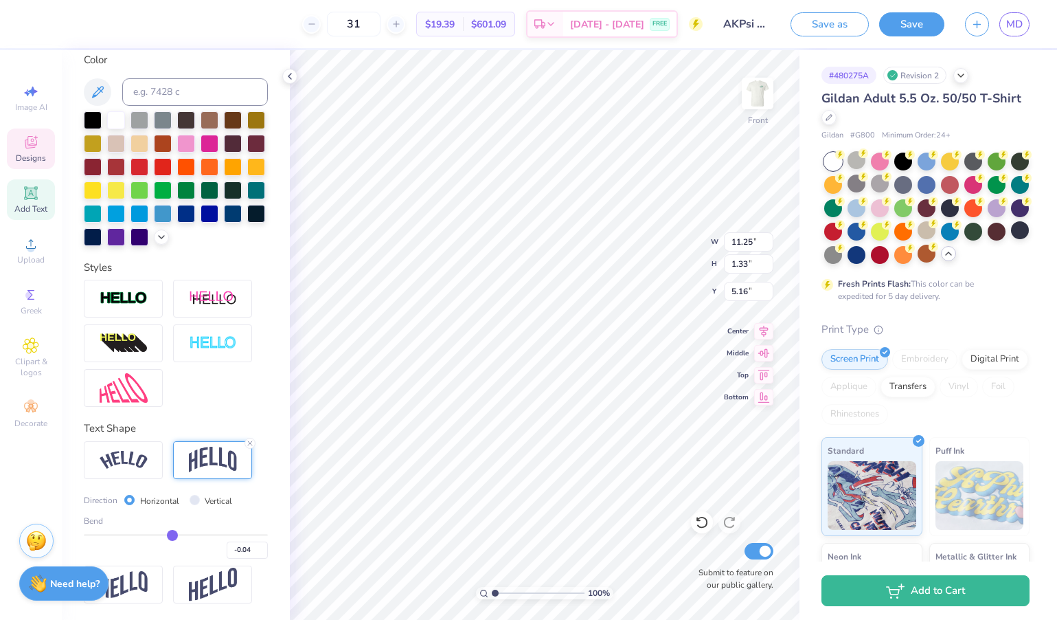
type input "-0.03"
type input "-0.02"
type input "-0.01"
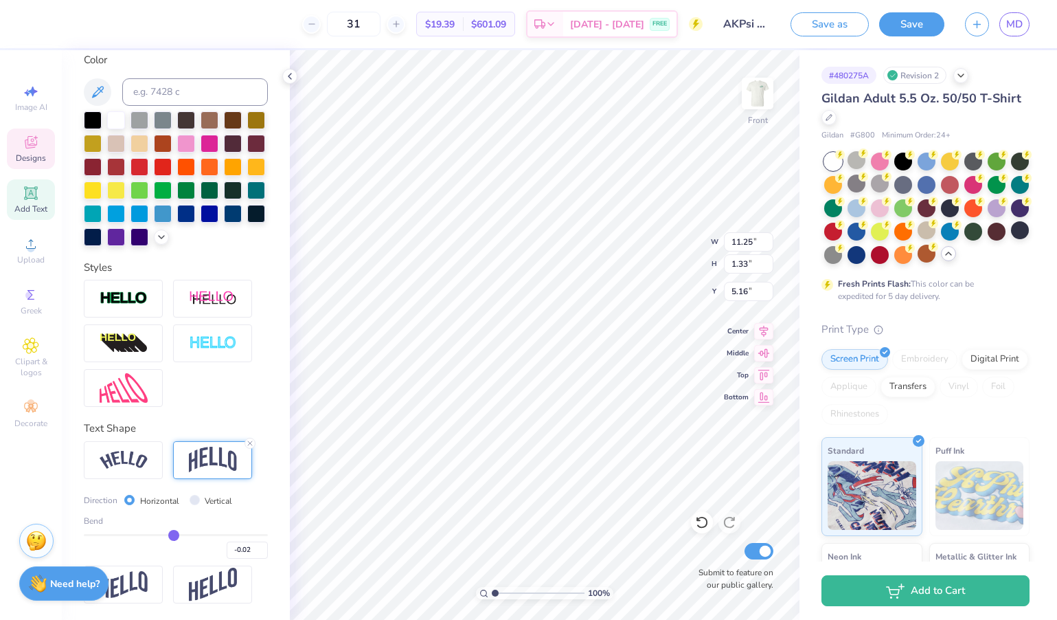
type input "-0.01"
type input "0"
type input "0.00"
type input "0.01"
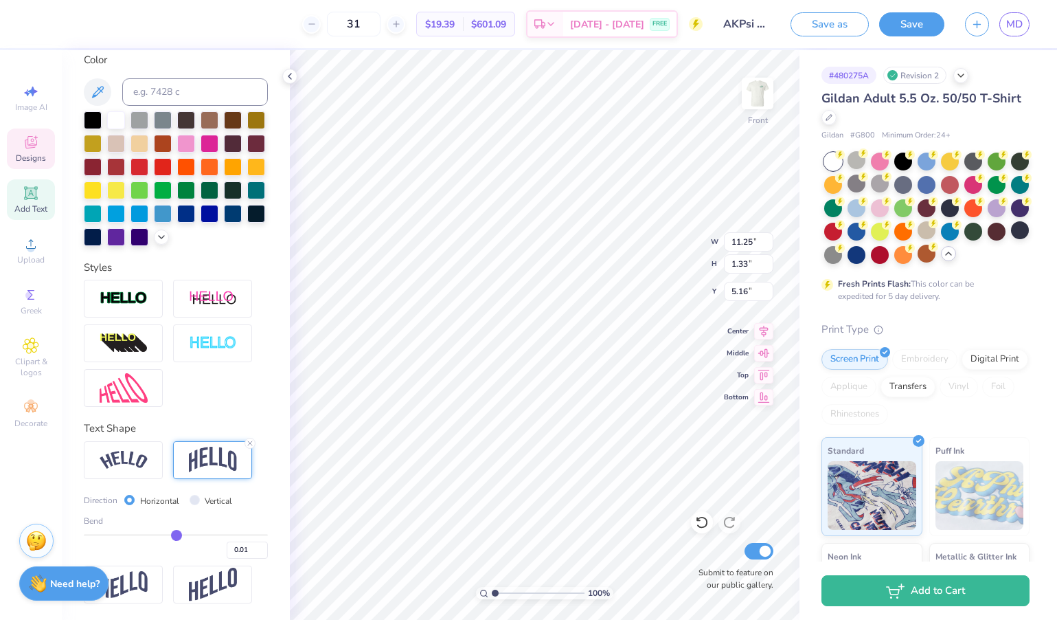
type input "0.02"
type input "0.03"
type input "0.04"
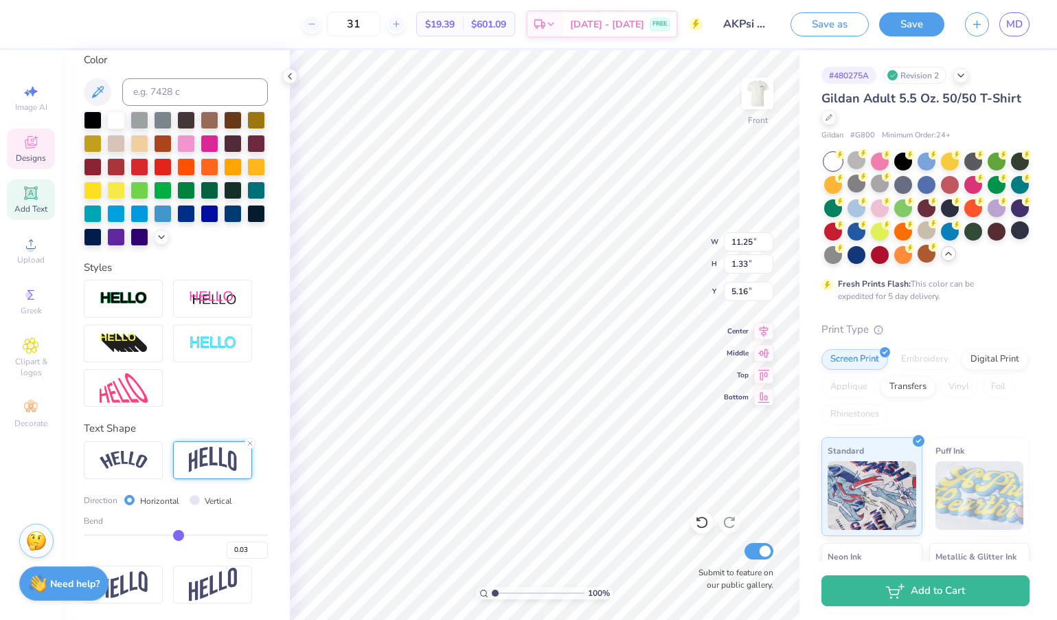
type input "0.04"
type input "0.05"
type input "0.06"
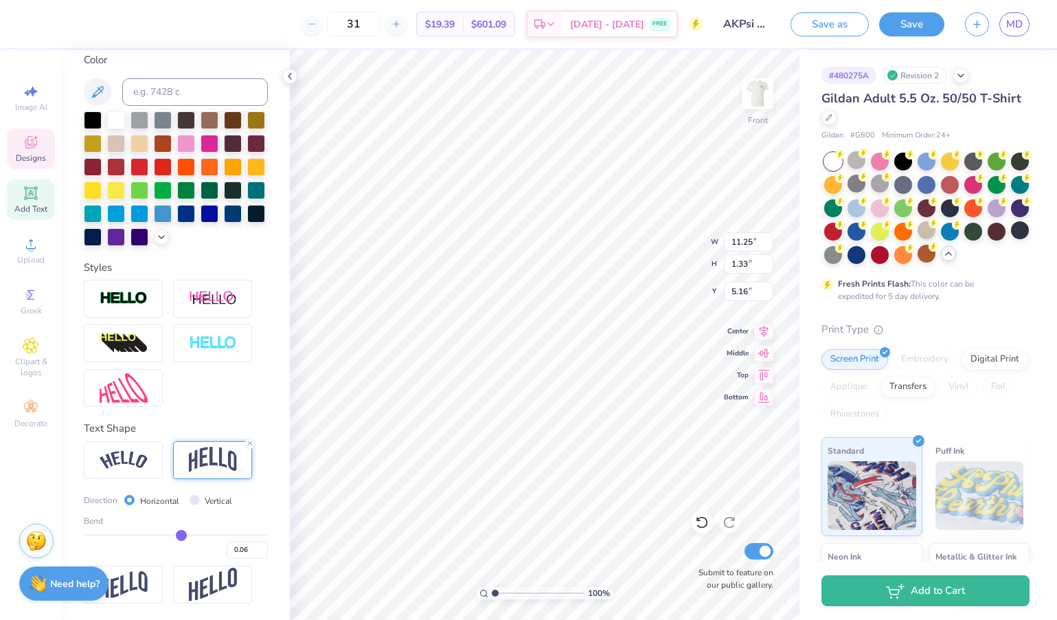
type input "0.07"
type input "0.08"
type input "0.09"
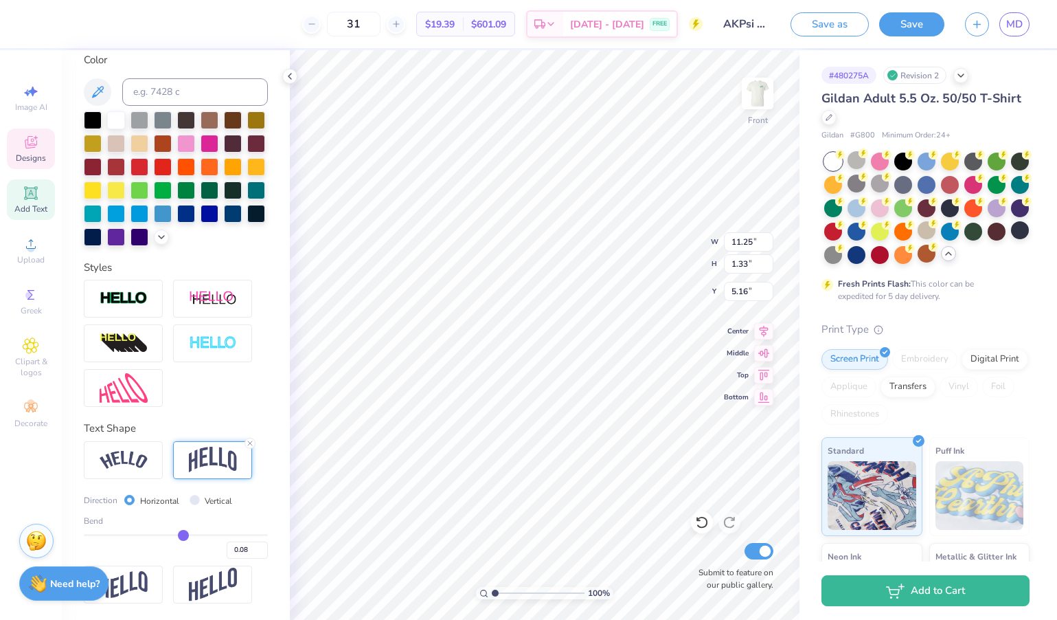
type input "0.09"
type input "0.1"
type input "0.10"
type input "0.11"
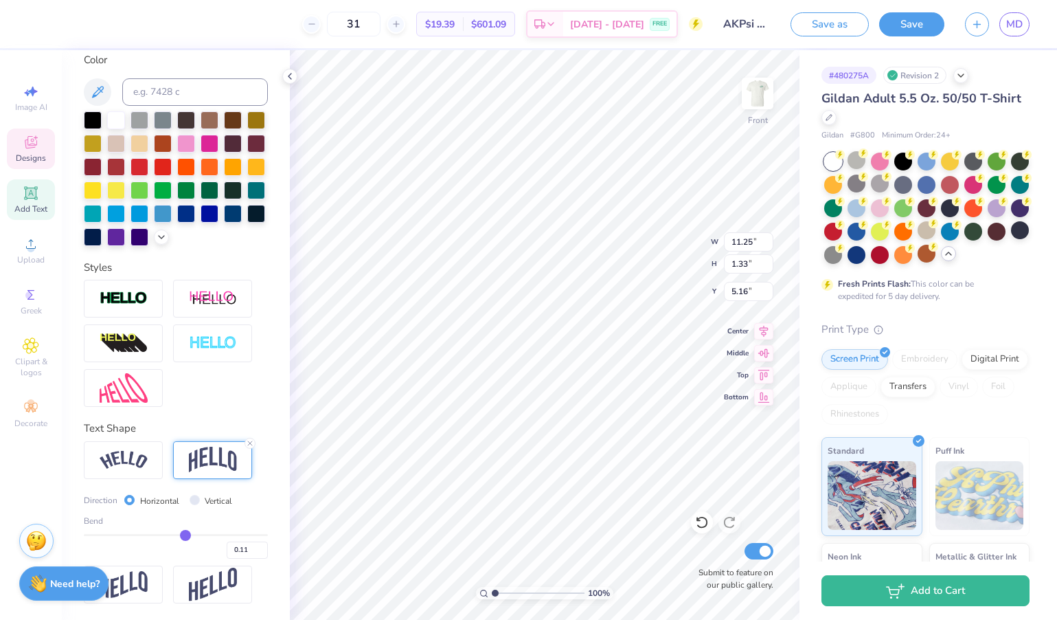
type input "0.12"
type input "0.13"
type input "0.14"
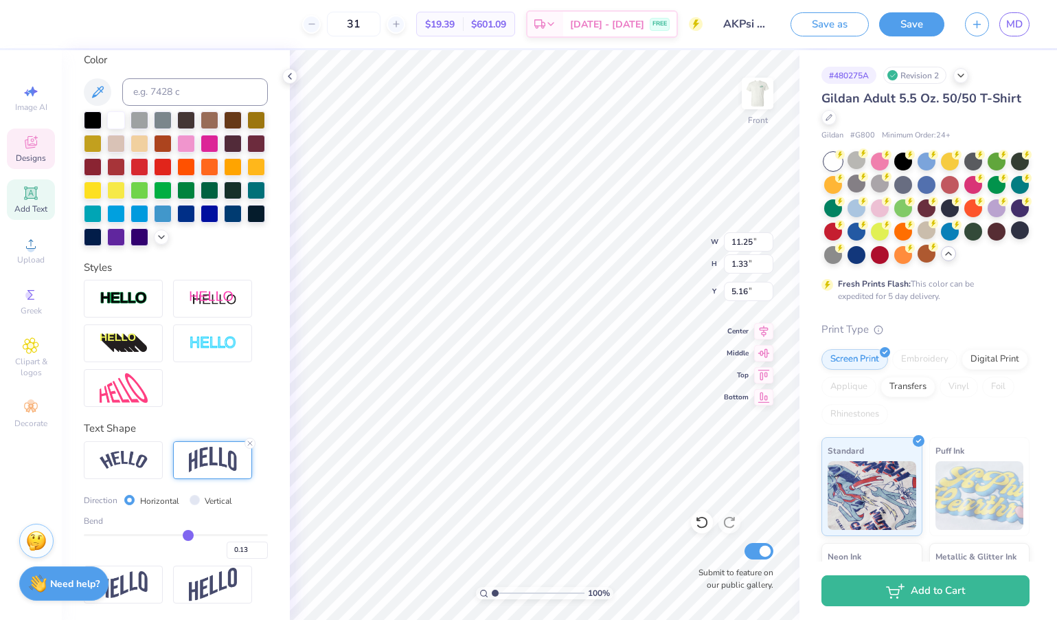
type input "0.14"
type input "0.15"
type input "0.16"
drag, startPoint x: 168, startPoint y: 534, endPoint x: 195, endPoint y: 534, distance: 26.8
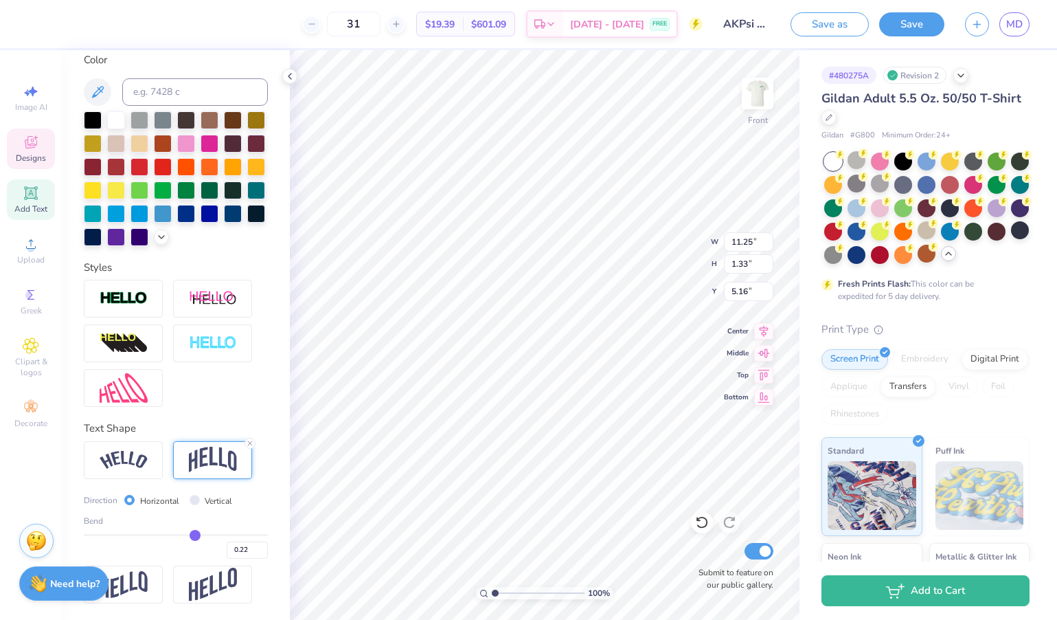
click at [195, 534] on input "range" at bounding box center [176, 535] width 184 height 2
drag, startPoint x: 195, startPoint y: 534, endPoint x: 212, endPoint y: 535, distance: 16.5
click at [212, 535] on input "range" at bounding box center [176, 535] width 184 height 2
click at [761, 333] on icon at bounding box center [763, 329] width 19 height 16
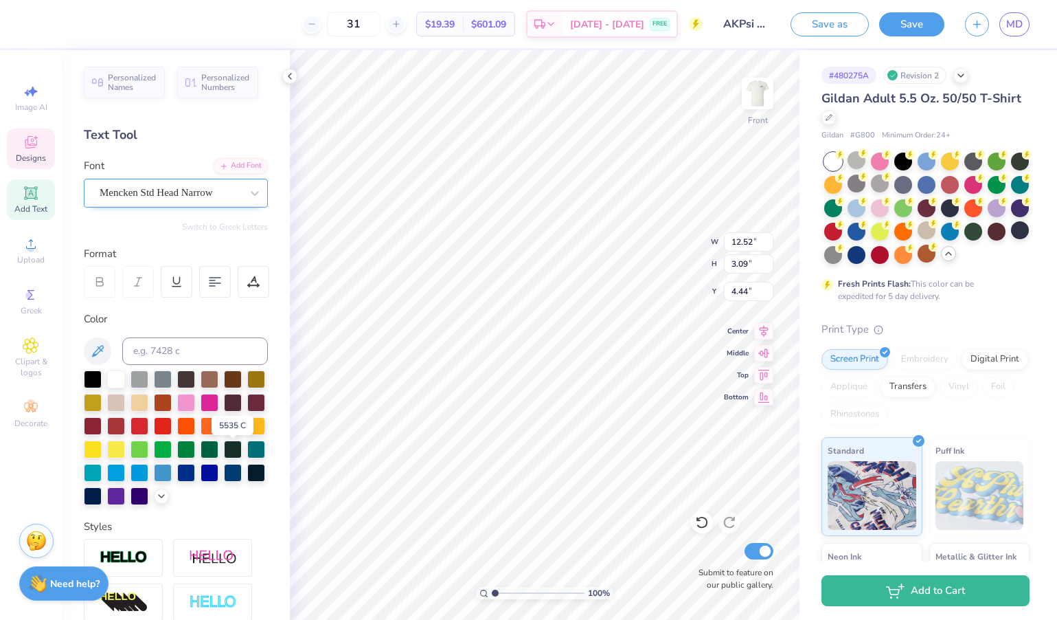
scroll to position [0, 0]
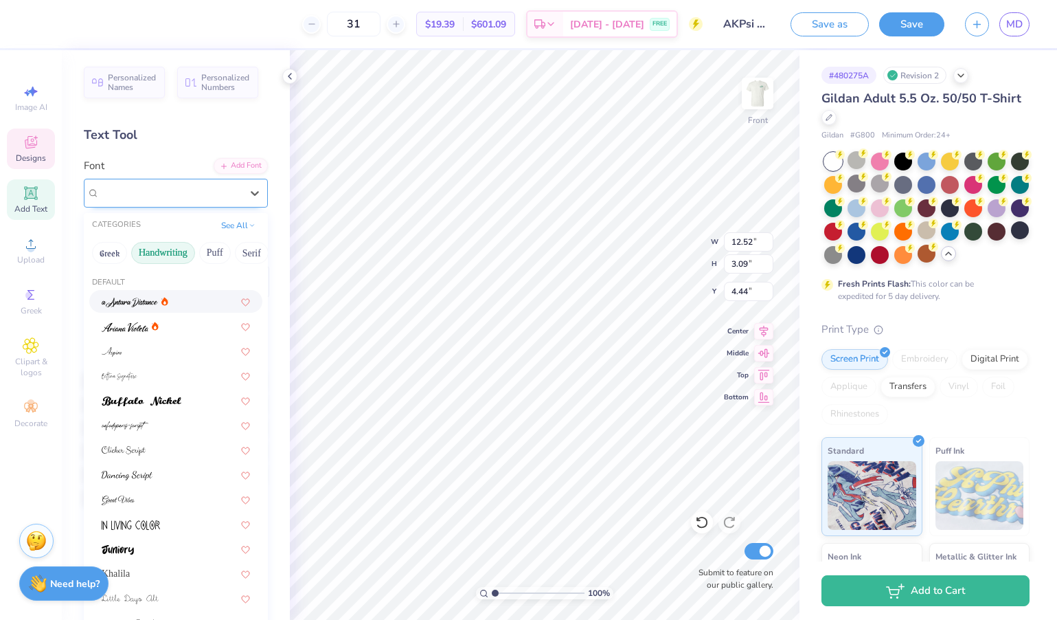
click at [220, 199] on div "Mencken Std Head Narrow" at bounding box center [170, 192] width 144 height 21
click at [215, 255] on button "Serif" at bounding box center [211, 253] width 34 height 22
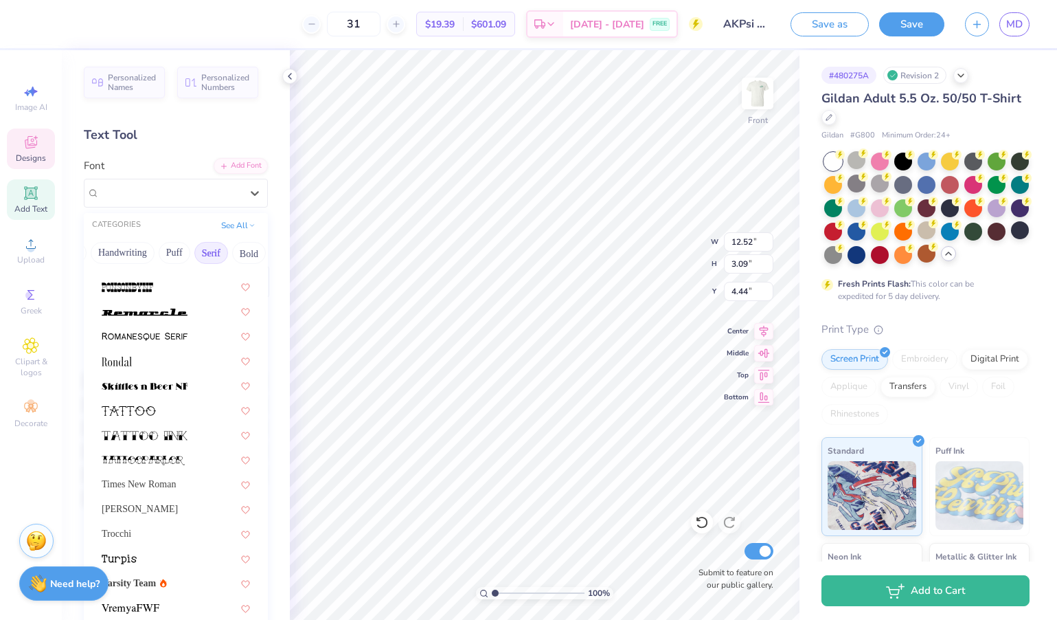
scroll to position [1572, 0]
click at [135, 492] on span "Times New Roman" at bounding box center [139, 484] width 74 height 14
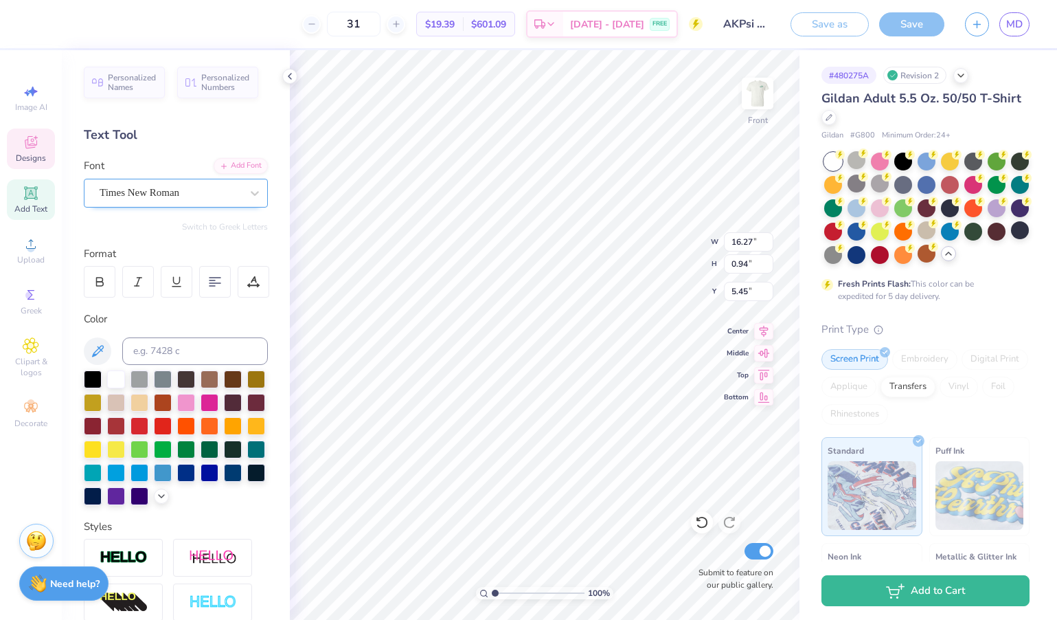
scroll to position [0, 0]
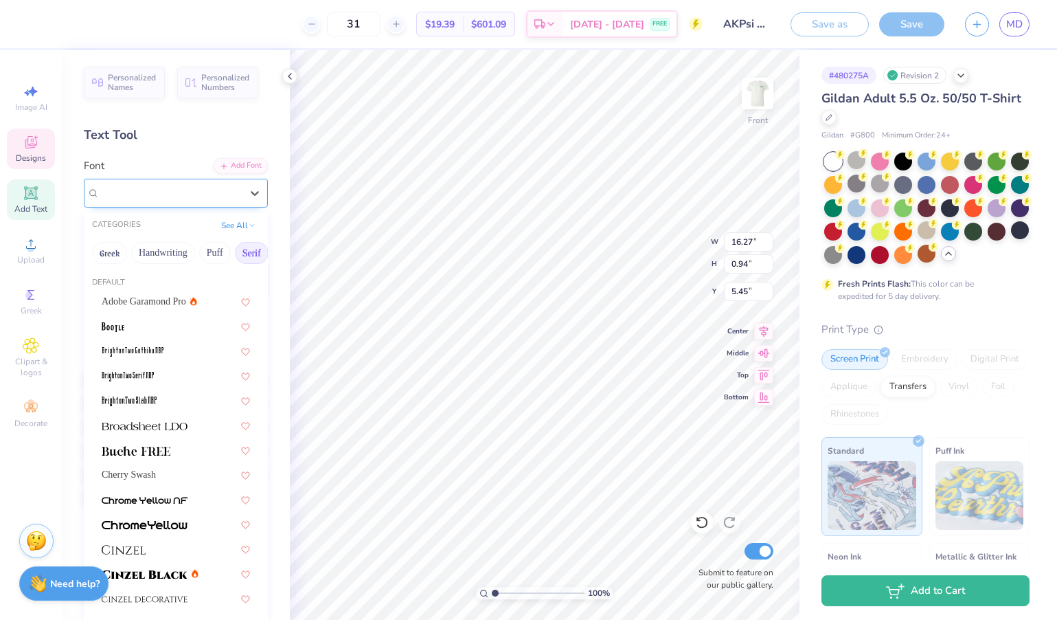
click at [212, 188] on div "Times New Roman" at bounding box center [170, 192] width 144 height 21
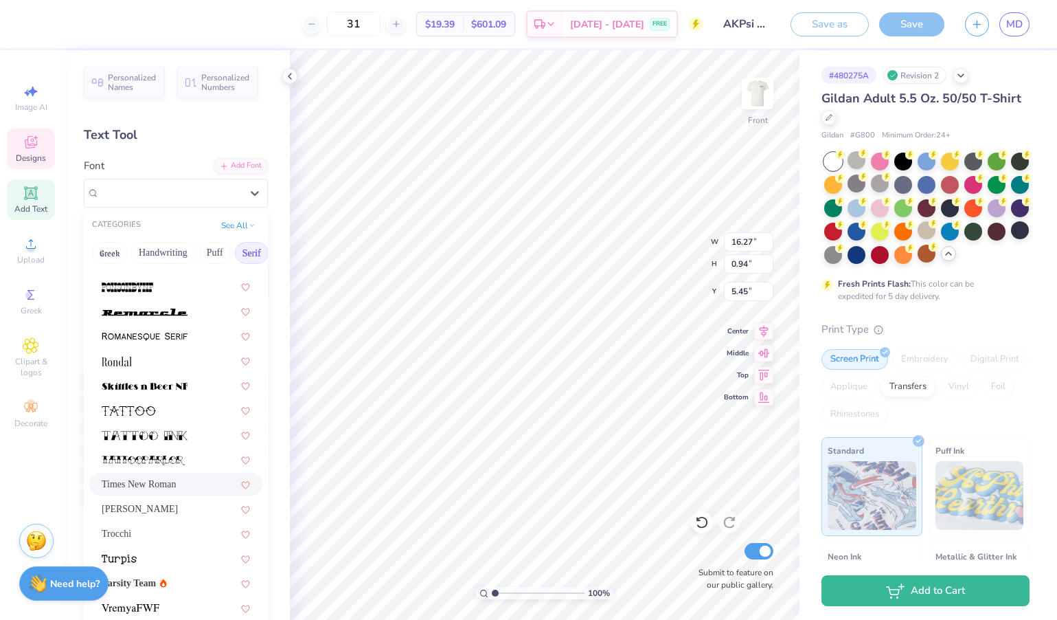
scroll to position [1572, 0]
click at [152, 511] on span "[PERSON_NAME]" at bounding box center [140, 509] width 76 height 14
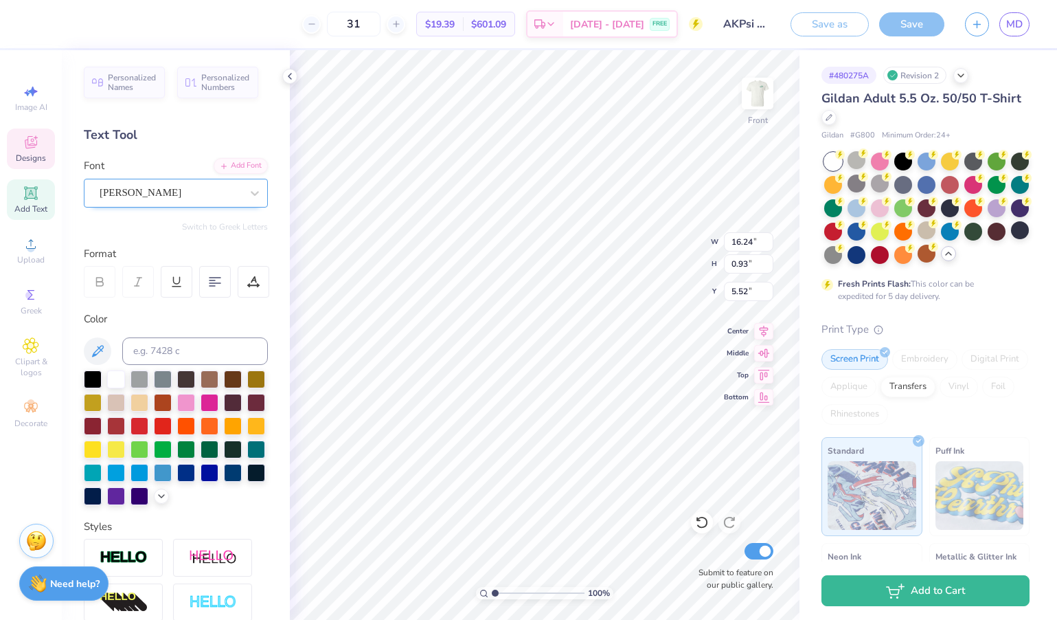
click at [221, 193] on div "[PERSON_NAME]" at bounding box center [170, 192] width 144 height 21
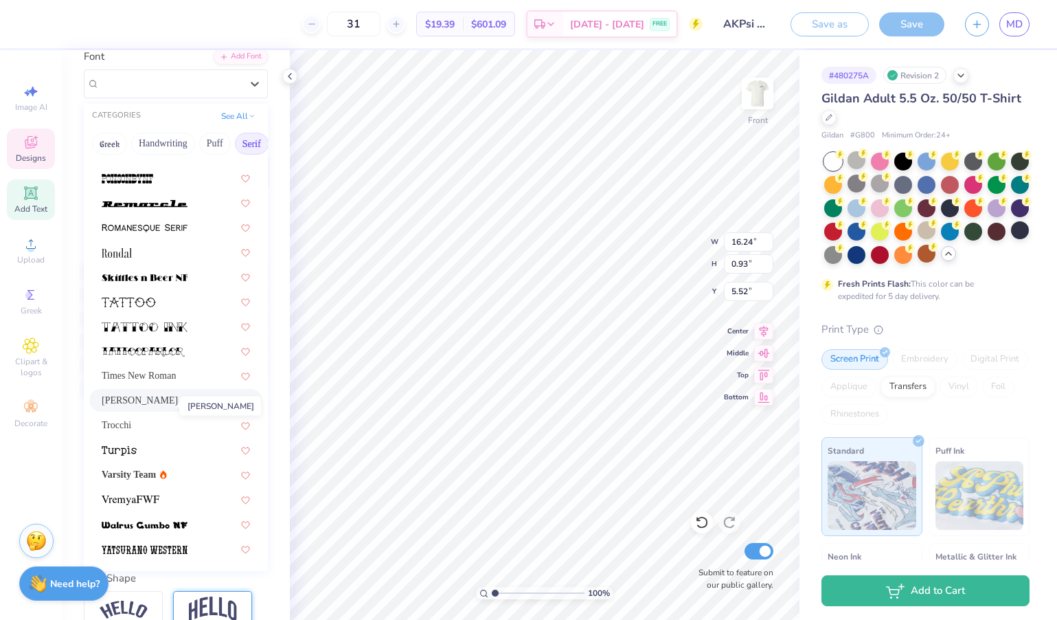
scroll to position [110, 0]
click at [157, 427] on div "Trocchi" at bounding box center [176, 424] width 148 height 14
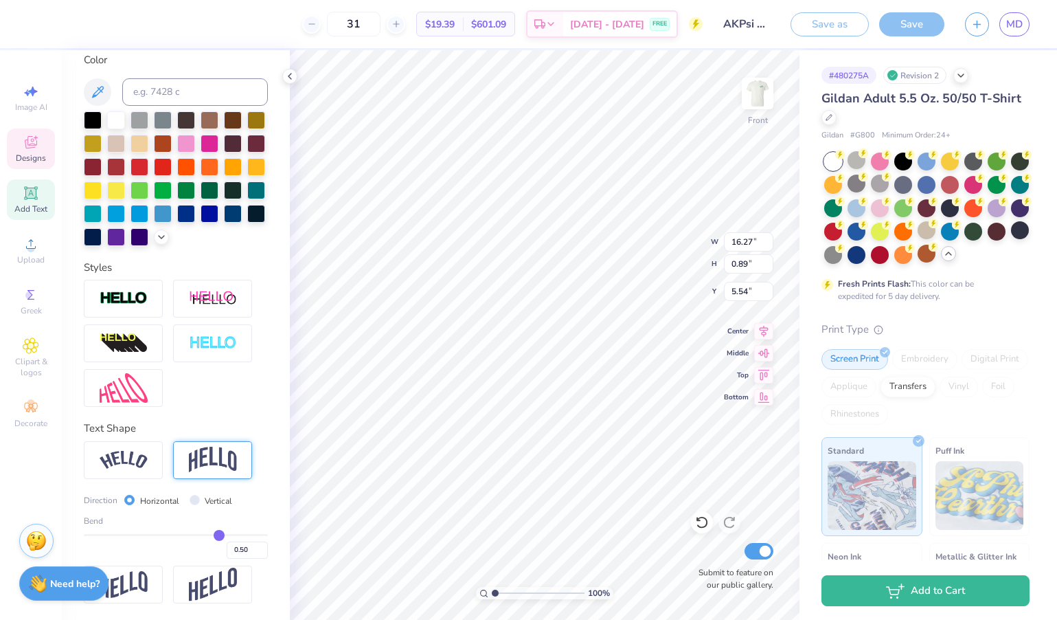
scroll to position [260, 0]
drag, startPoint x: 220, startPoint y: 534, endPoint x: 207, endPoint y: 533, distance: 13.8
click at [207, 534] on input "range" at bounding box center [176, 535] width 184 height 2
click at [809, 79] on div "# 480275A Revision 2 Gildan Adult 5.5 Oz. 50/50 T-Shirt Gildan # G800 Minimum O…" at bounding box center [928, 398] width 258 height 697
click at [752, 44] on div "Design Title AKPsi Classic 2025" at bounding box center [746, 24] width 67 height 48
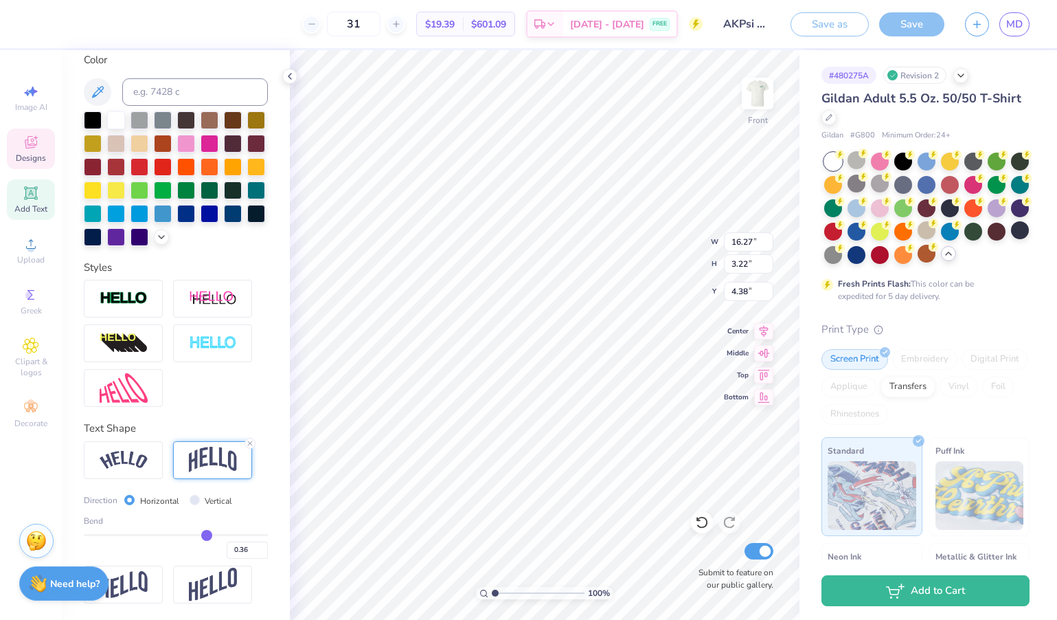
click at [876, 115] on div "Gildan Adult 5.5 Oz. 50/50 T-Shirt" at bounding box center [925, 107] width 208 height 37
click at [820, 310] on div "# 480275A Revision 2 Gildan Adult 5.5 Oz. 50/50 T-Shirt Gildan # G800 Minimum O…" at bounding box center [928, 398] width 258 height 697
click at [32, 244] on icon at bounding box center [31, 244] width 16 height 16
click at [39, 237] on div "Upload" at bounding box center [31, 250] width 48 height 41
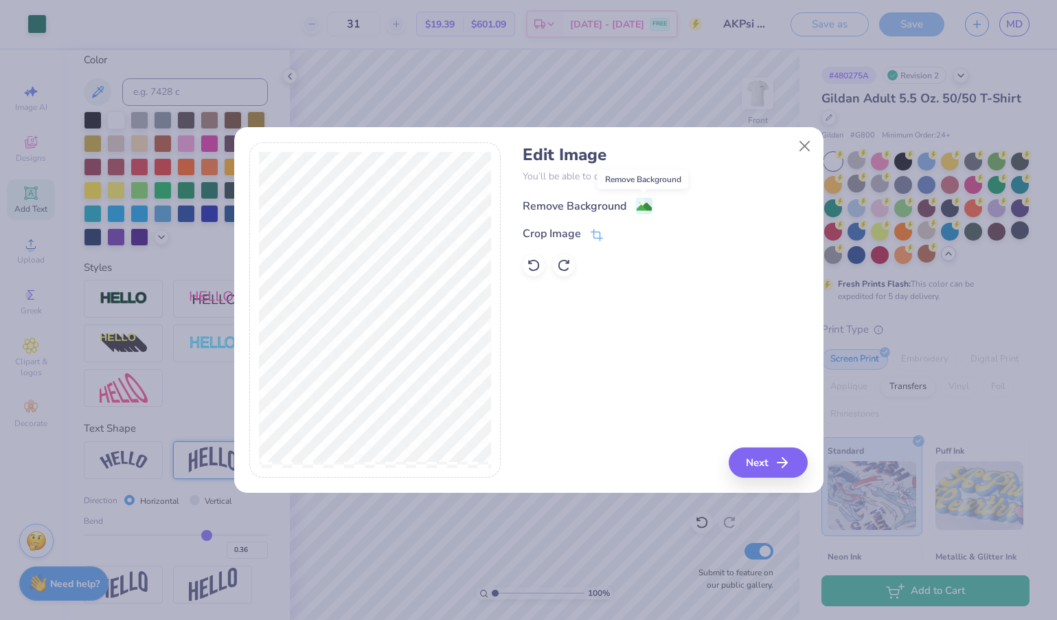
click at [641, 207] on image at bounding box center [644, 206] width 15 height 15
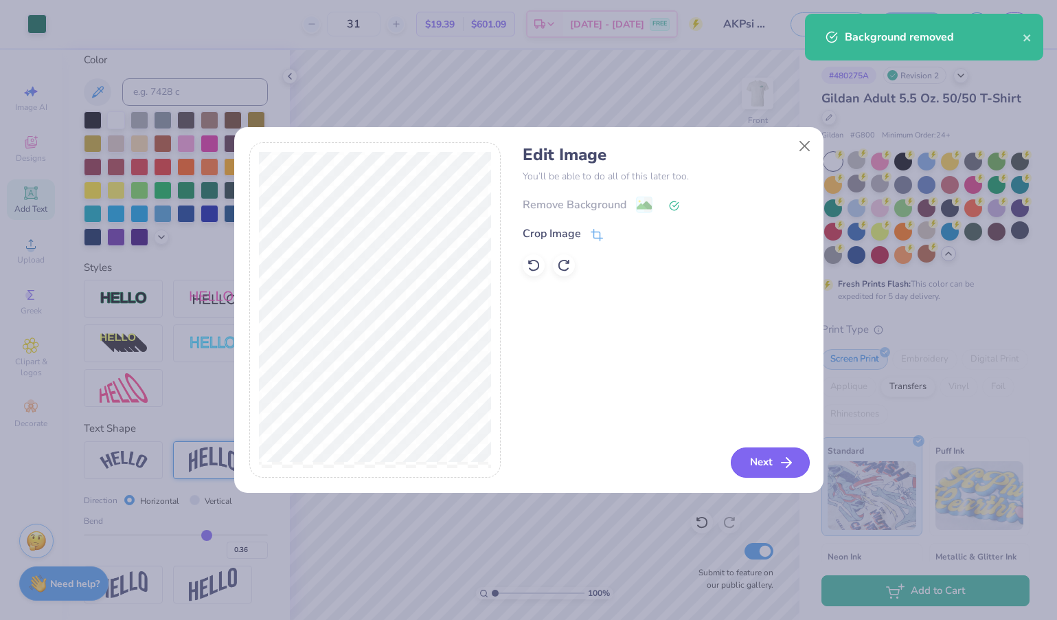
click at [762, 459] on button "Next" at bounding box center [770, 462] width 79 height 30
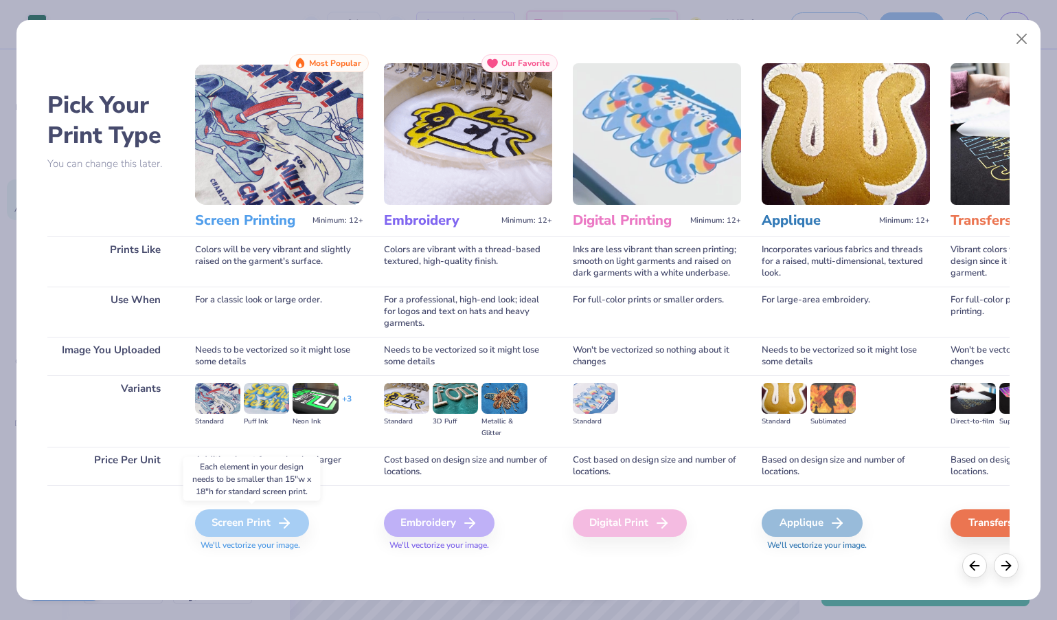
click at [231, 520] on div "Screen Print" at bounding box center [252, 522] width 114 height 27
click at [137, 8] on div "Pick Your Print Type You can change this later. Prints Like Use When Image You …" at bounding box center [528, 310] width 1057 height 620
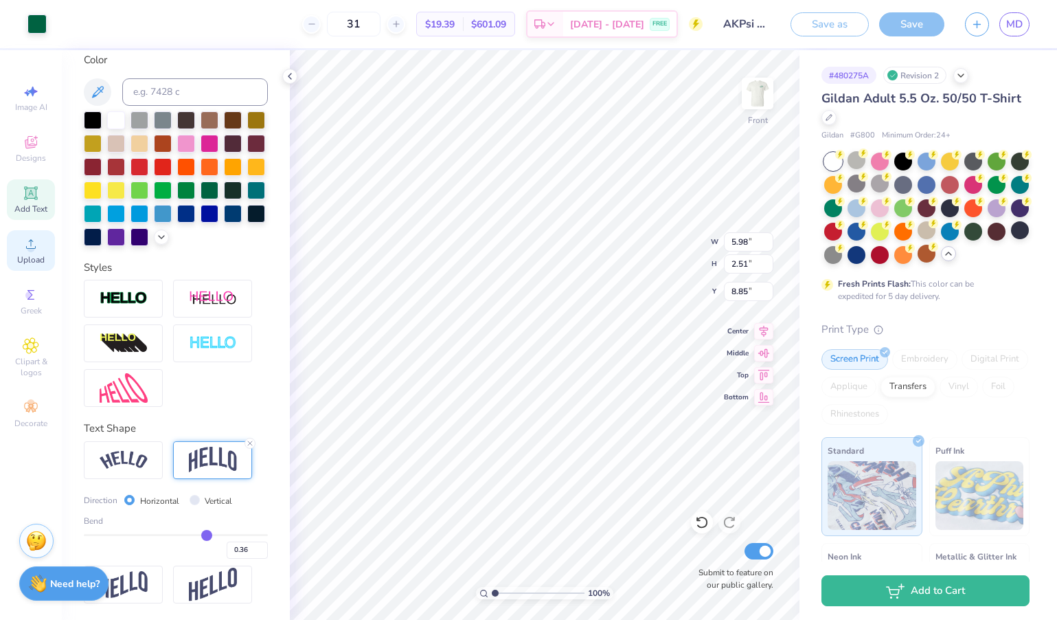
click at [22, 250] on div "Upload" at bounding box center [31, 250] width 48 height 41
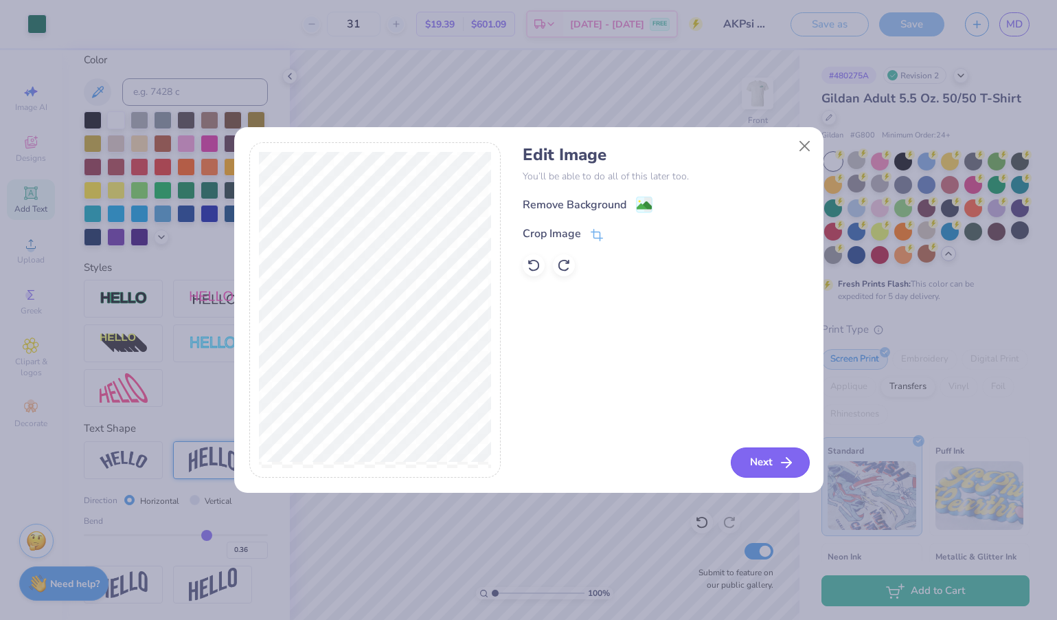
click at [755, 465] on button "Next" at bounding box center [770, 462] width 79 height 30
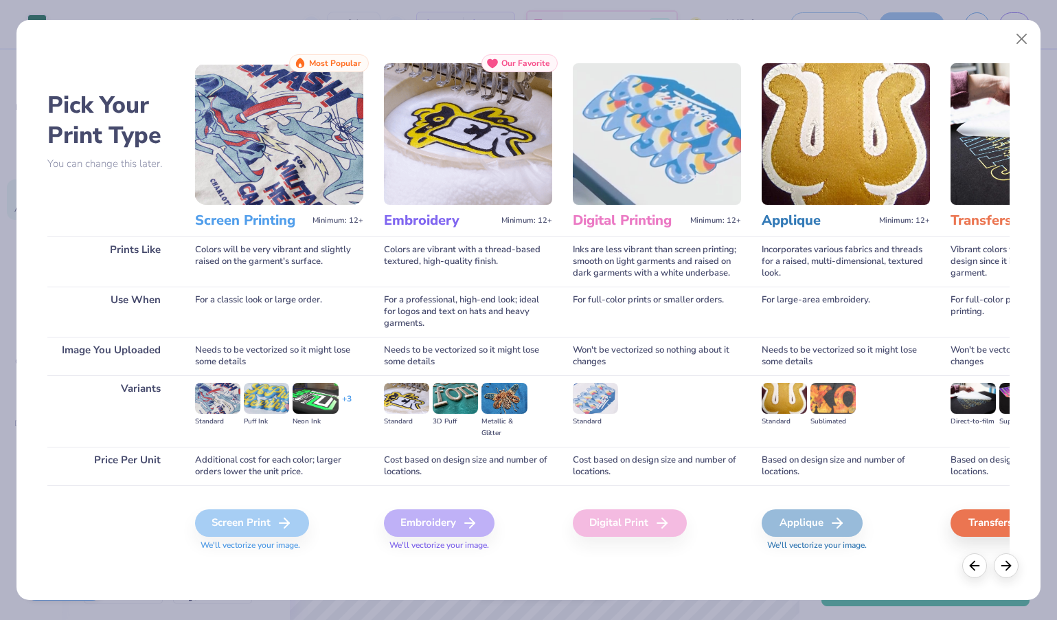
click at [345, 14] on div "Pick Your Print Type You can change this later. Prints Like Use When Image You …" at bounding box center [528, 310] width 1057 height 620
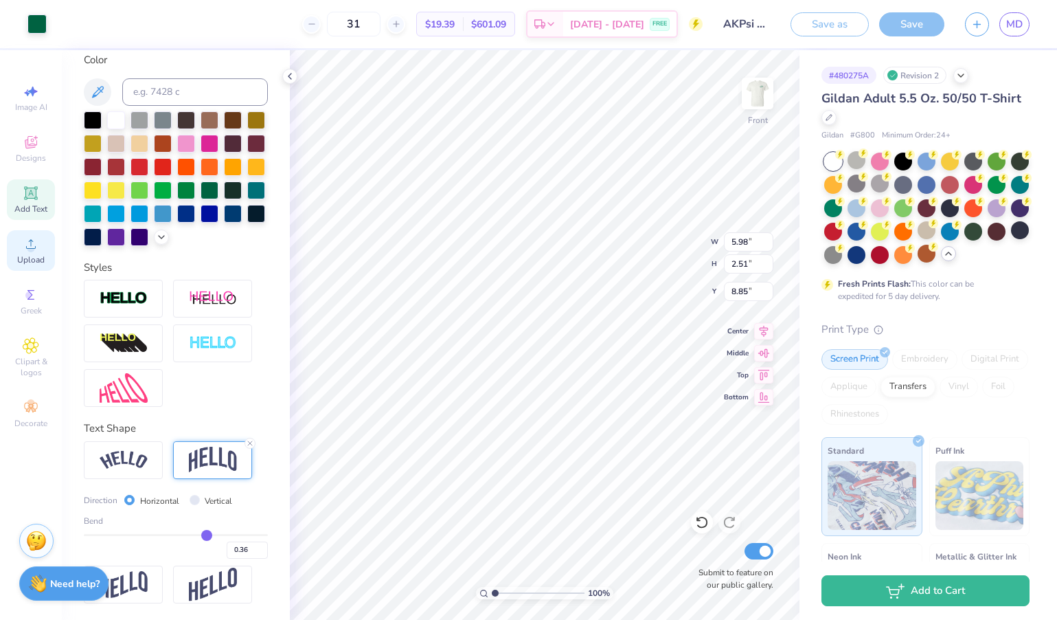
click at [34, 244] on icon at bounding box center [31, 244] width 16 height 16
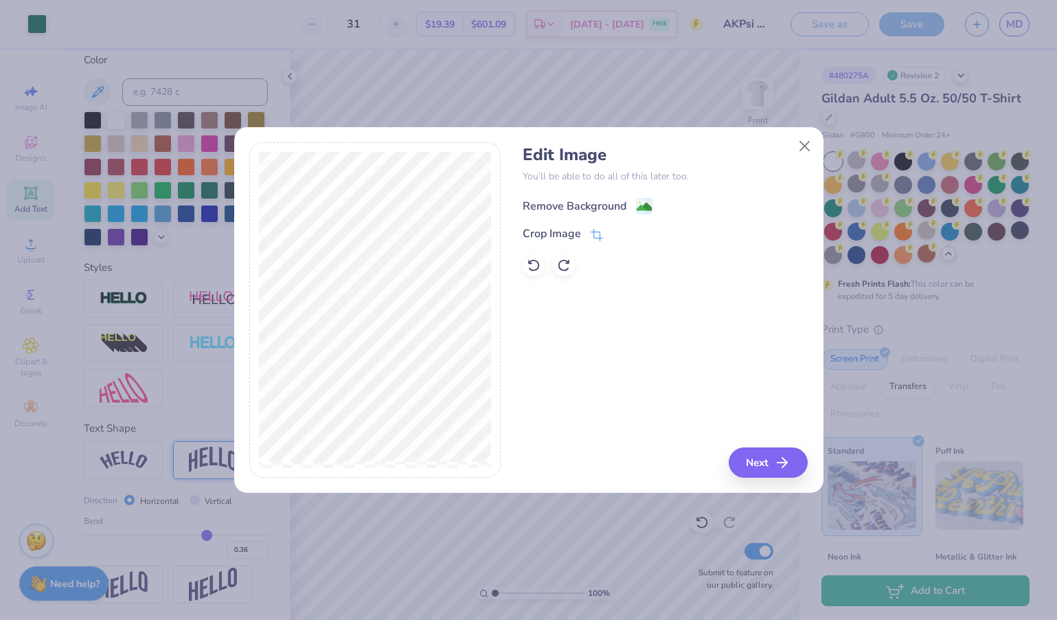
click at [640, 208] on image at bounding box center [644, 206] width 15 height 15
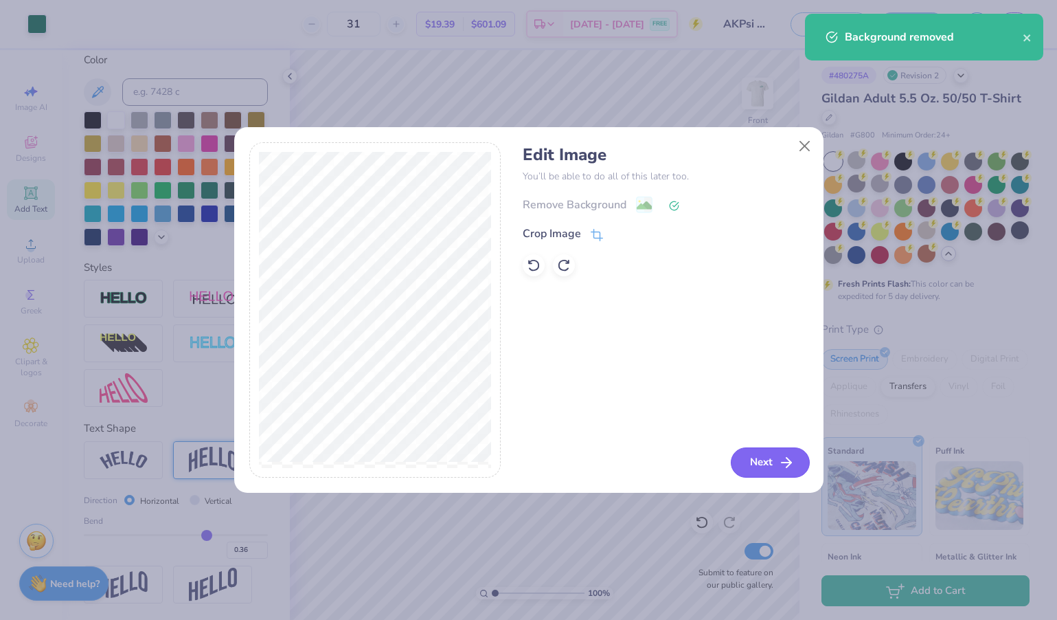
click at [778, 468] on icon "button" at bounding box center [786, 462] width 16 height 16
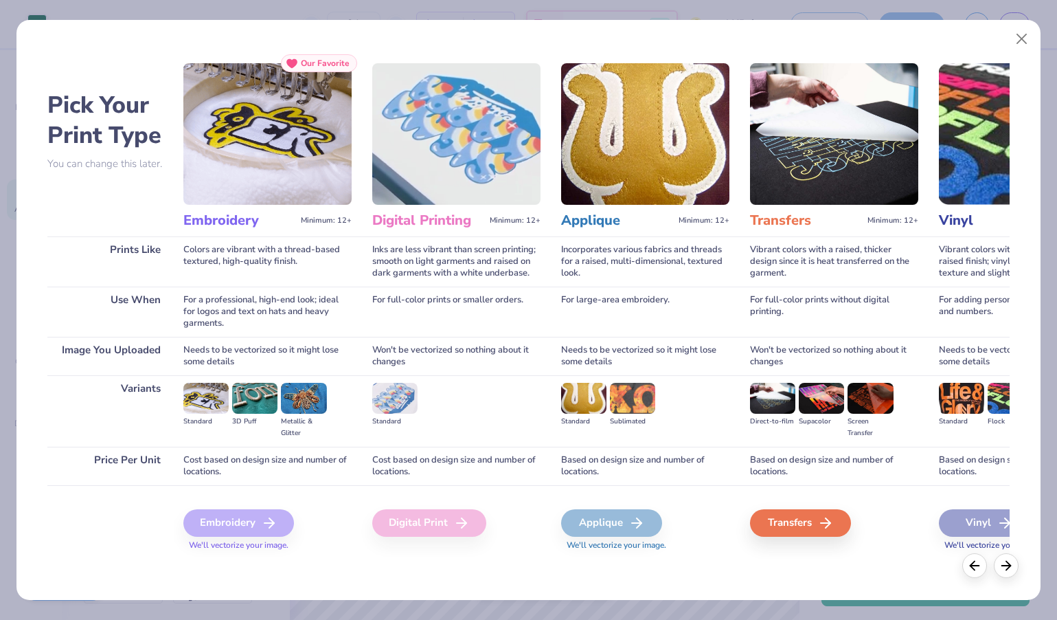
scroll to position [0, 332]
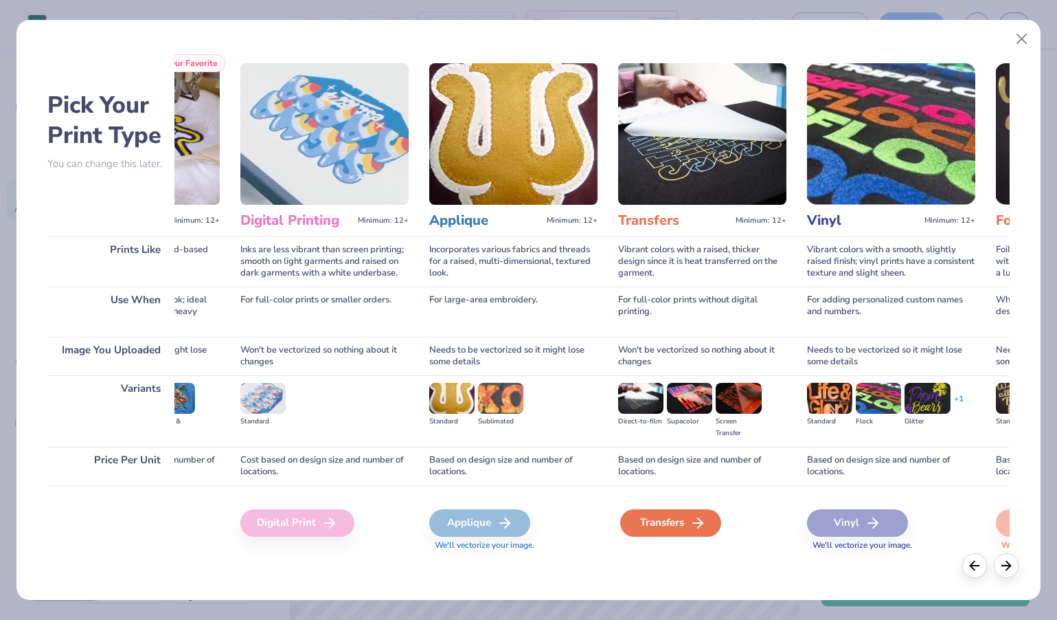
click at [692, 521] on icon at bounding box center [698, 522] width 16 height 16
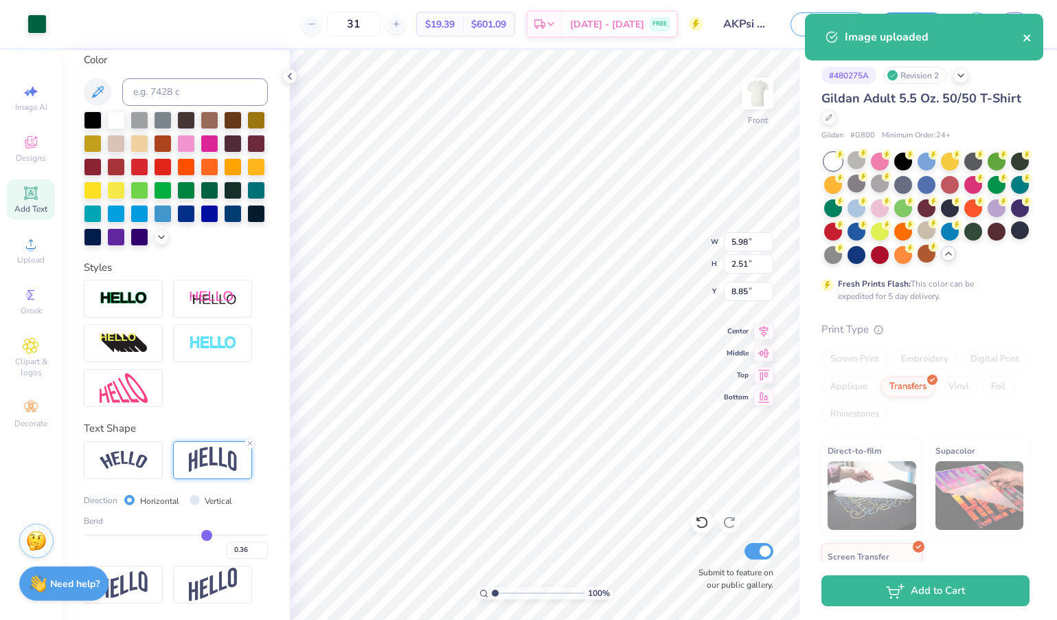
click at [1027, 41] on icon "close" at bounding box center [1028, 37] width 10 height 11
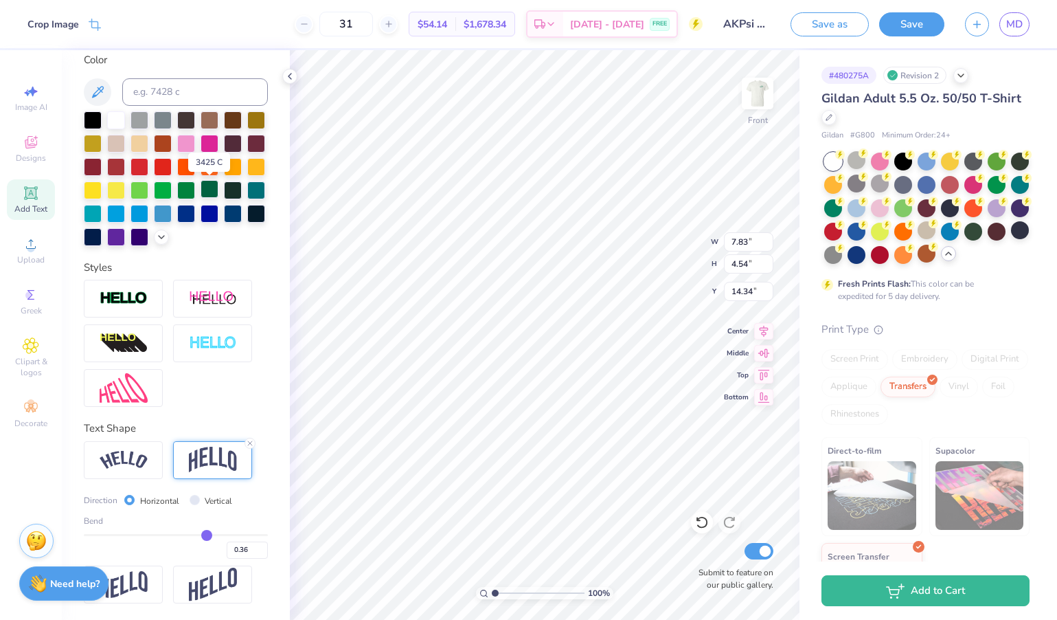
click at [213, 187] on div at bounding box center [210, 189] width 18 height 18
click at [205, 186] on div at bounding box center [210, 189] width 18 height 18
click at [209, 184] on div at bounding box center [210, 189] width 18 height 18
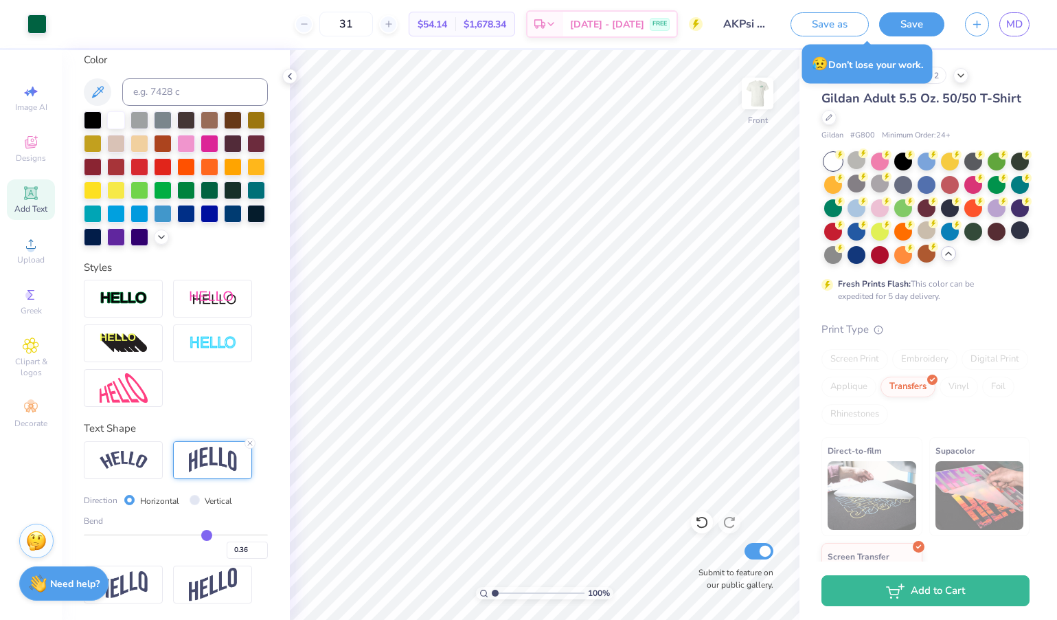
click at [863, 359] on div "Screen Print" at bounding box center [854, 359] width 67 height 21
click at [931, 380] on div at bounding box center [932, 377] width 10 height 10
click at [850, 359] on div "Screen Print" at bounding box center [854, 359] width 67 height 21
click at [769, 293] on input "16.68" at bounding box center [748, 291] width 49 height 19
click at [769, 293] on input "16.67" at bounding box center [748, 291] width 49 height 19
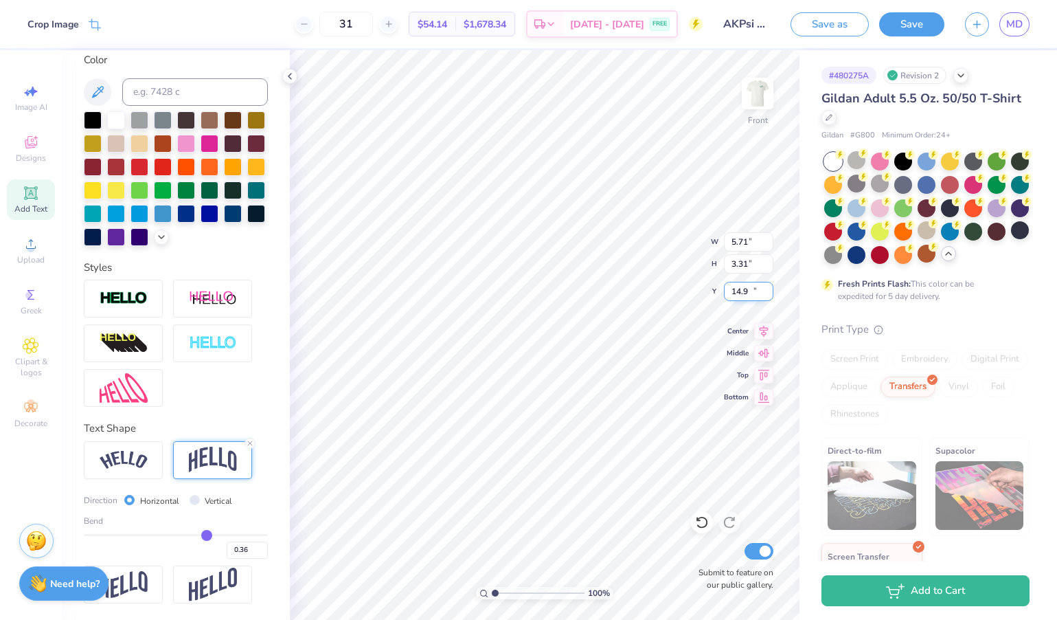
click at [769, 293] on input "14.9" at bounding box center [748, 291] width 49 height 19
click at [830, 310] on div "Gildan Adult 5.5 Oz. 50/50 T-Shirt Gildan # G800 Minimum Order: 24 + Fresh Prin…" at bounding box center [925, 365] width 208 height 552
click at [810, 309] on div "# 480275A Revision 2 Gildan Adult 5.5 Oz. 50/50 T-Shirt Gildan # G800 Minimum O…" at bounding box center [928, 345] width 258 height 591
click at [929, 378] on icon at bounding box center [932, 377] width 6 height 6
click at [866, 348] on div "Print Type Screen Print Embroidery Digital Print Applique Transfers Vinyl Foil …" at bounding box center [925, 481] width 208 height 321
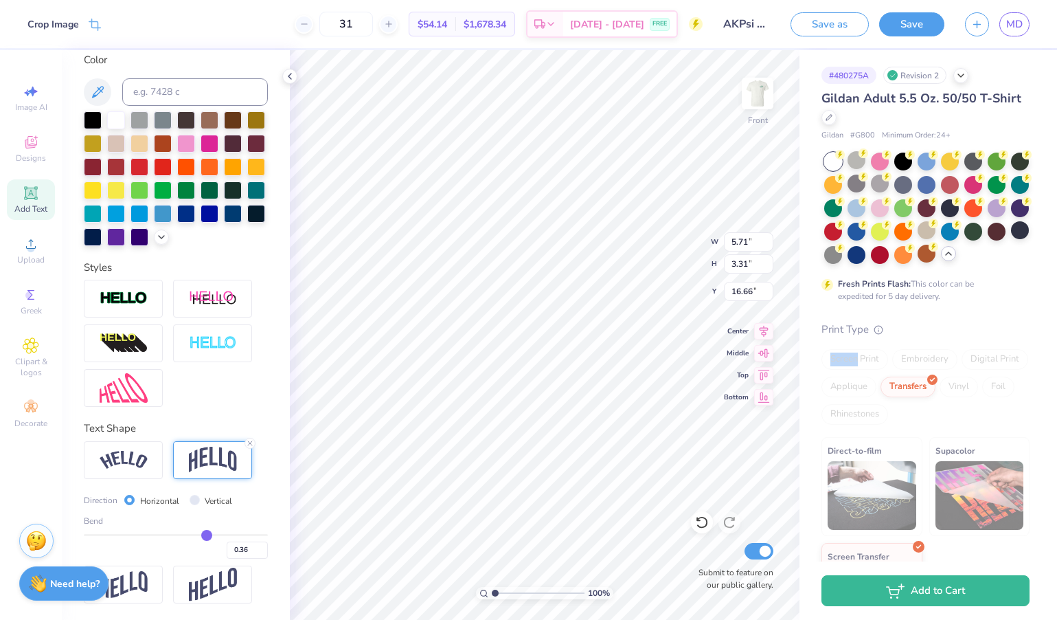
click at [866, 348] on div "Print Type Screen Print Embroidery Digital Print Applique Transfers Vinyl Foil …" at bounding box center [925, 481] width 208 height 321
click at [911, 315] on div "Gildan Adult 5.5 Oz. 50/50 T-Shirt Gildan # G800 Minimum Order: 24 + Fresh Prin…" at bounding box center [925, 365] width 208 height 552
click at [926, 380] on div "Transfers" at bounding box center [908, 384] width 55 height 21
click at [877, 330] on icon at bounding box center [879, 328] width 10 height 10
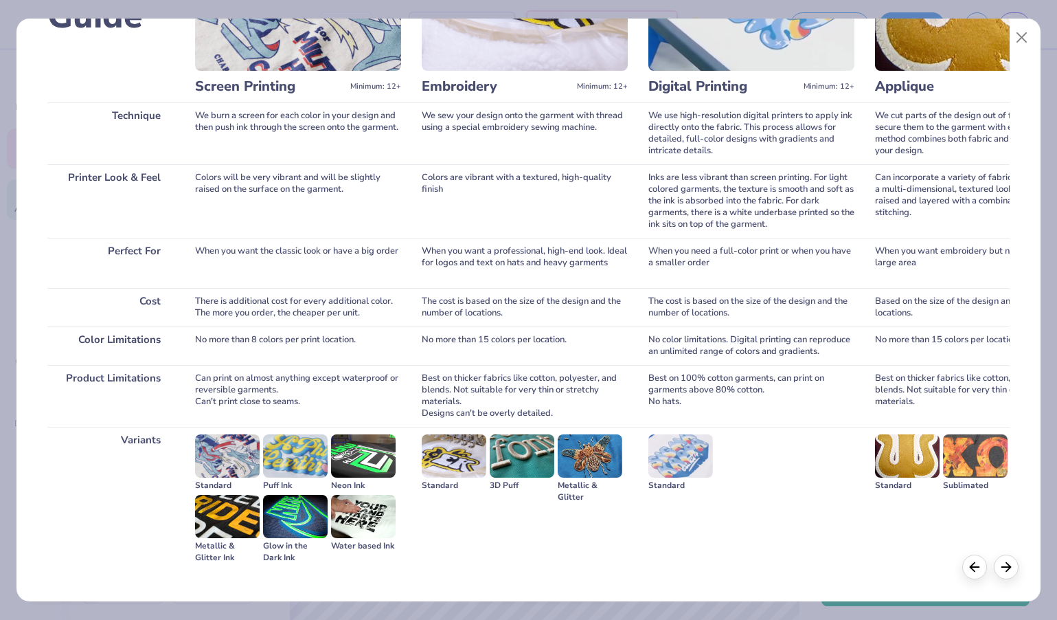
scroll to position [129, 0]
click at [217, 457] on img at bounding box center [227, 455] width 65 height 43
click at [1025, 36] on button "Close" at bounding box center [1022, 38] width 26 height 26
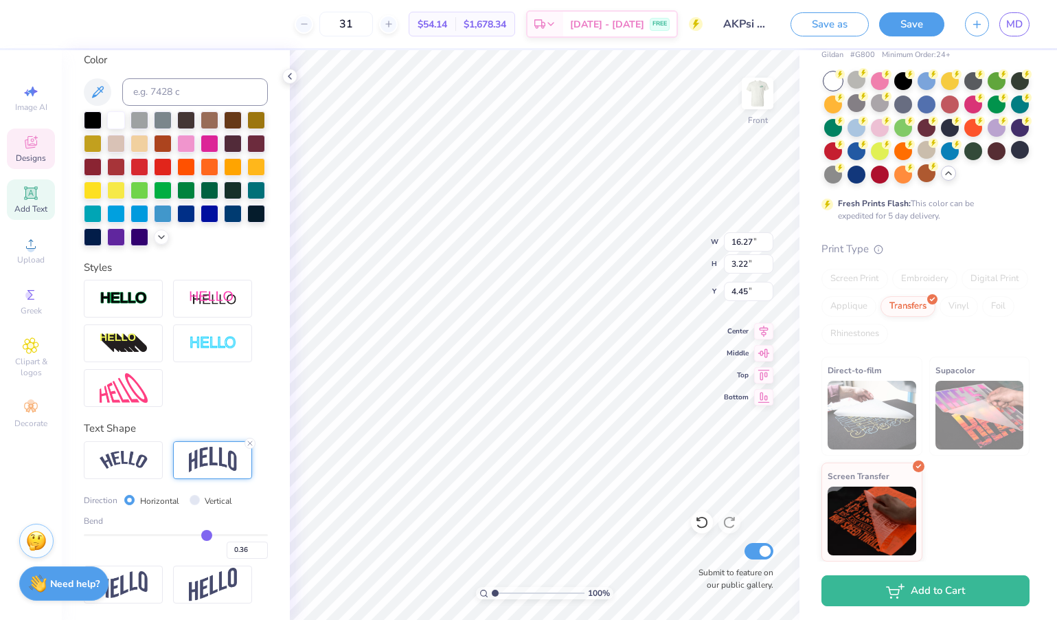
scroll to position [80, 0]
click at [921, 464] on icon at bounding box center [919, 465] width 6 height 6
click at [887, 390] on img at bounding box center [872, 415] width 89 height 69
click at [768, 245] on input "16.26" at bounding box center [748, 241] width 49 height 19
click at [768, 245] on input "16.25" at bounding box center [748, 241] width 49 height 19
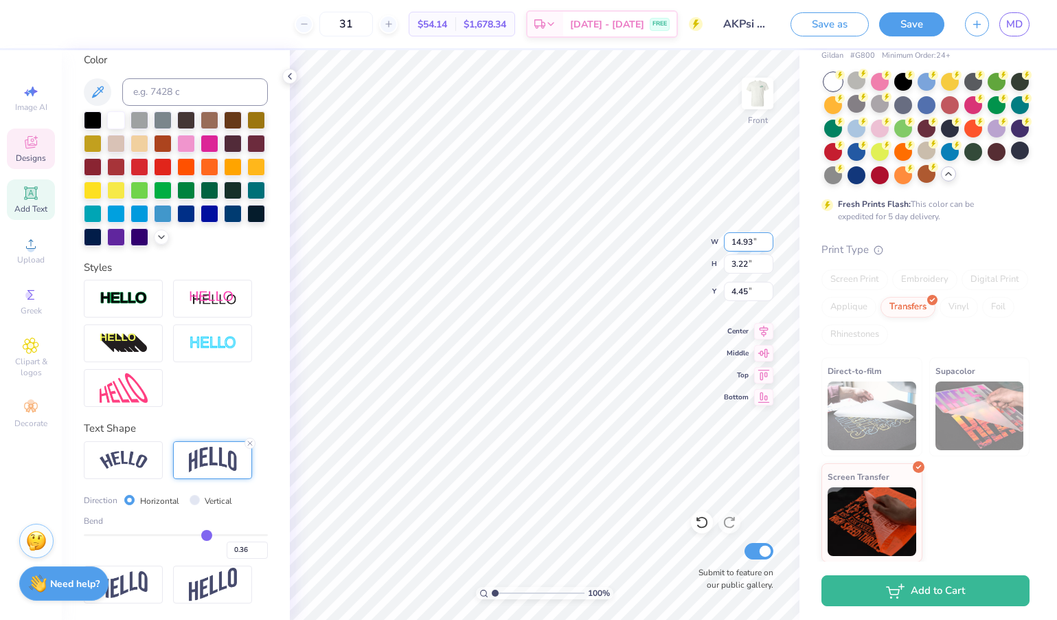
click at [768, 245] on input "14.93" at bounding box center [748, 241] width 49 height 19
click at [898, 238] on div "Gildan Adult 5.5 Oz. 50/50 T-Shirt Gildan # G800 Minimum Order: 24 + Fresh Prin…" at bounding box center [925, 286] width 208 height 552
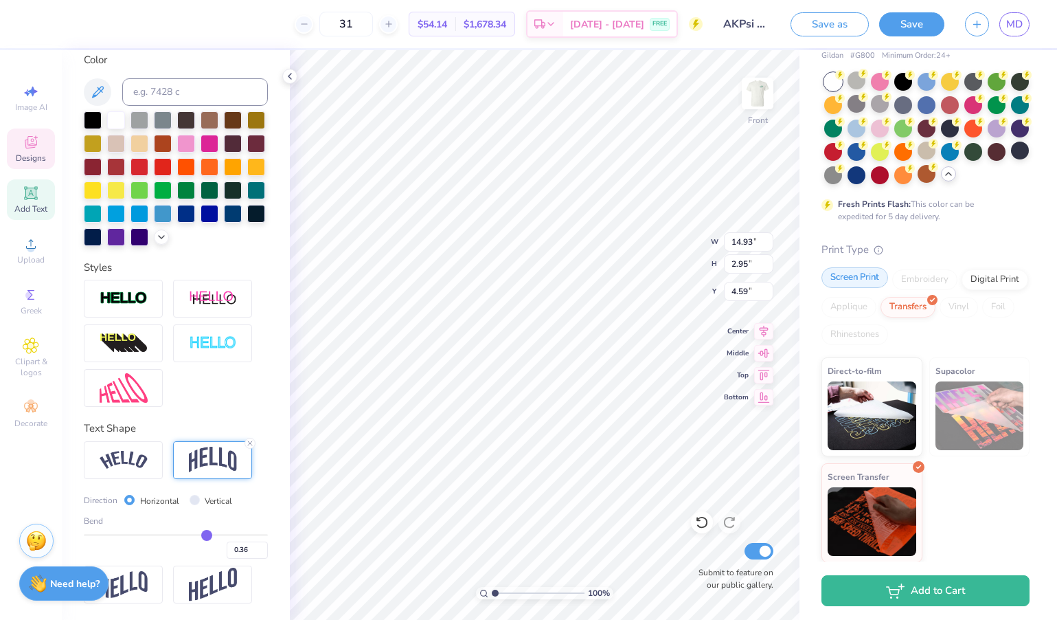
click at [850, 275] on div "Screen Print" at bounding box center [854, 277] width 67 height 21
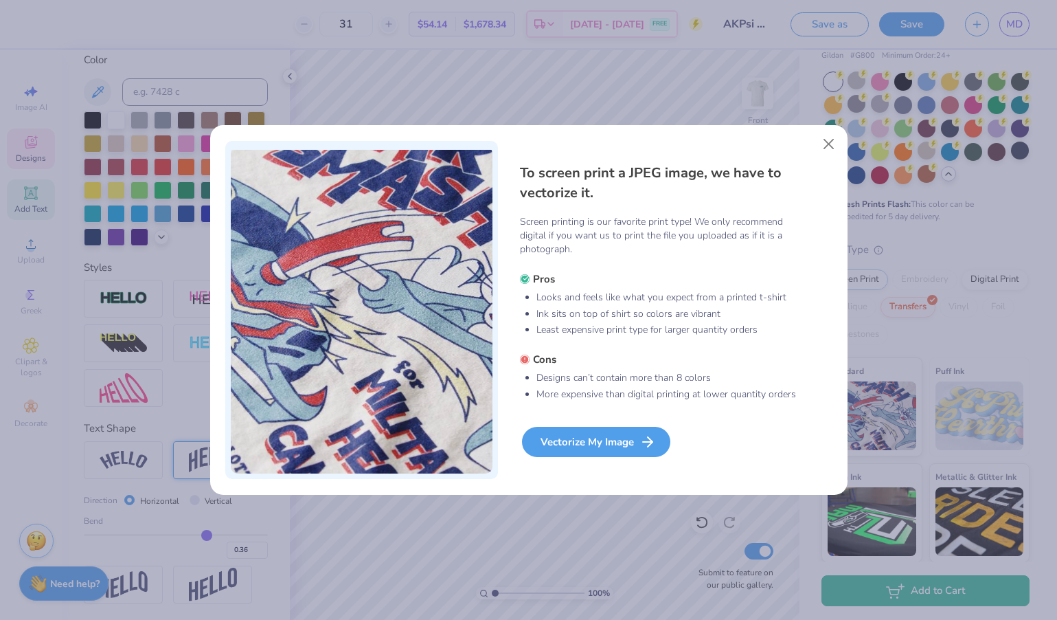
click at [559, 442] on div "Vectorize My Image" at bounding box center [596, 442] width 148 height 30
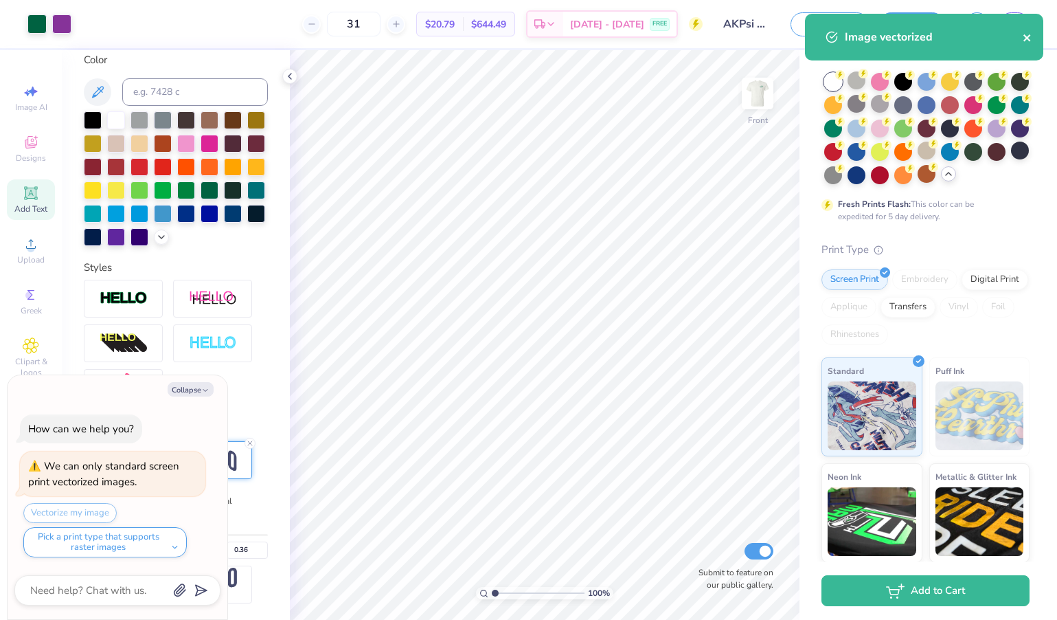
click at [1027, 38] on icon "close" at bounding box center [1026, 37] width 7 height 7
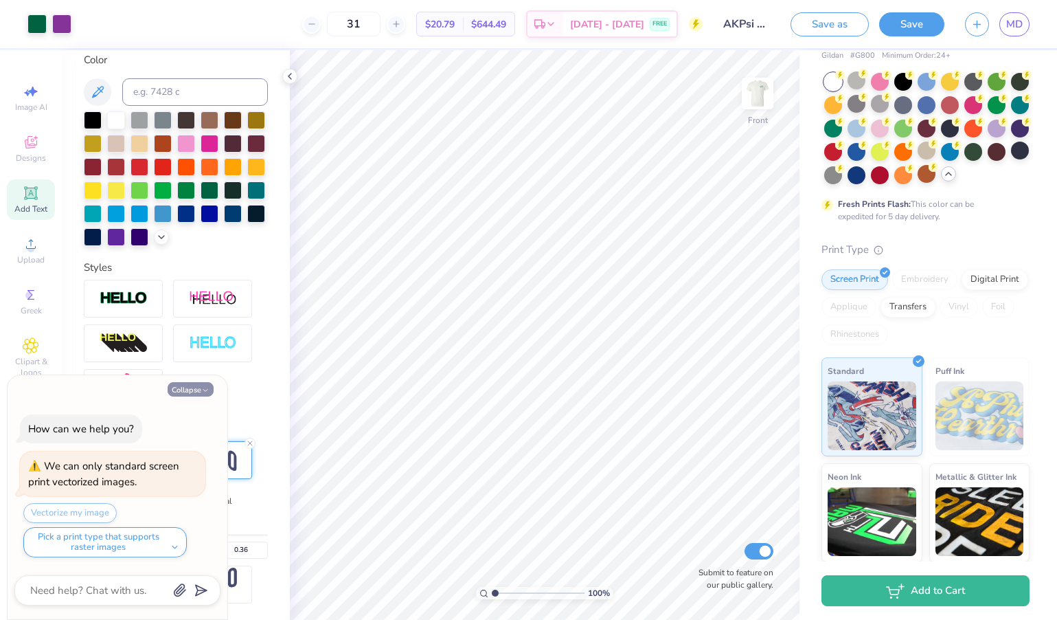
click at [190, 390] on button "Collapse" at bounding box center [191, 389] width 46 height 14
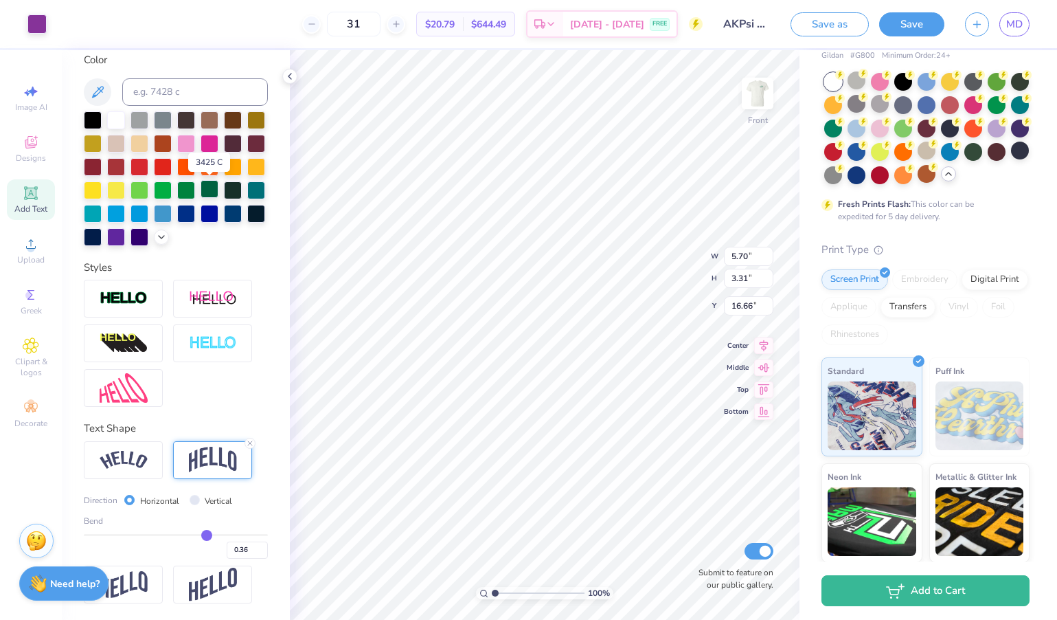
click at [203, 194] on div at bounding box center [210, 189] width 18 height 18
click at [210, 194] on div at bounding box center [210, 189] width 18 height 18
click at [61, 23] on div at bounding box center [61, 22] width 19 height 19
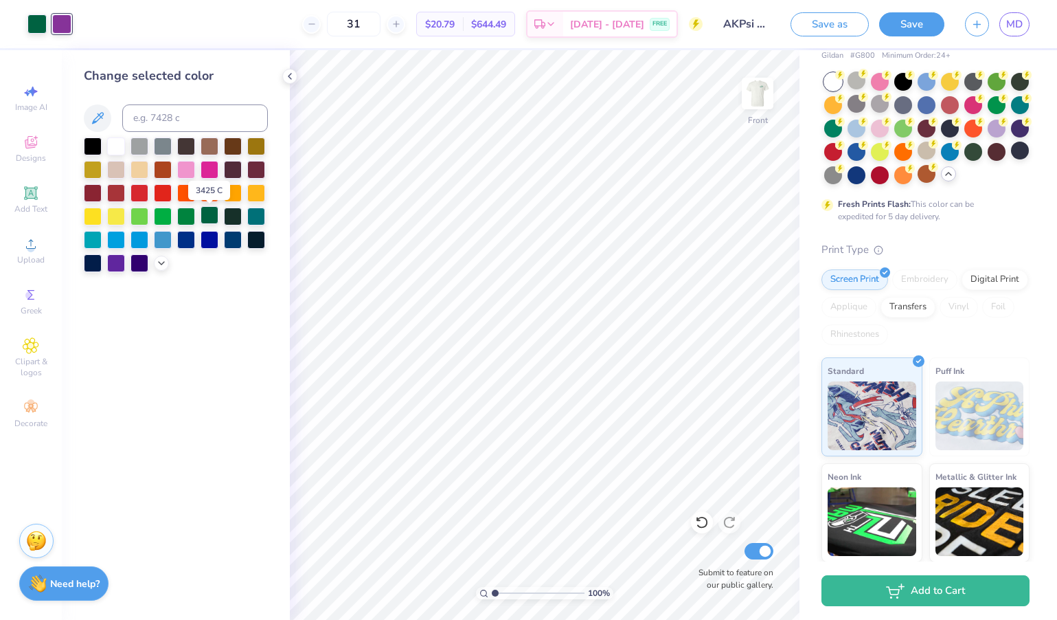
click at [209, 216] on div at bounding box center [210, 215] width 18 height 18
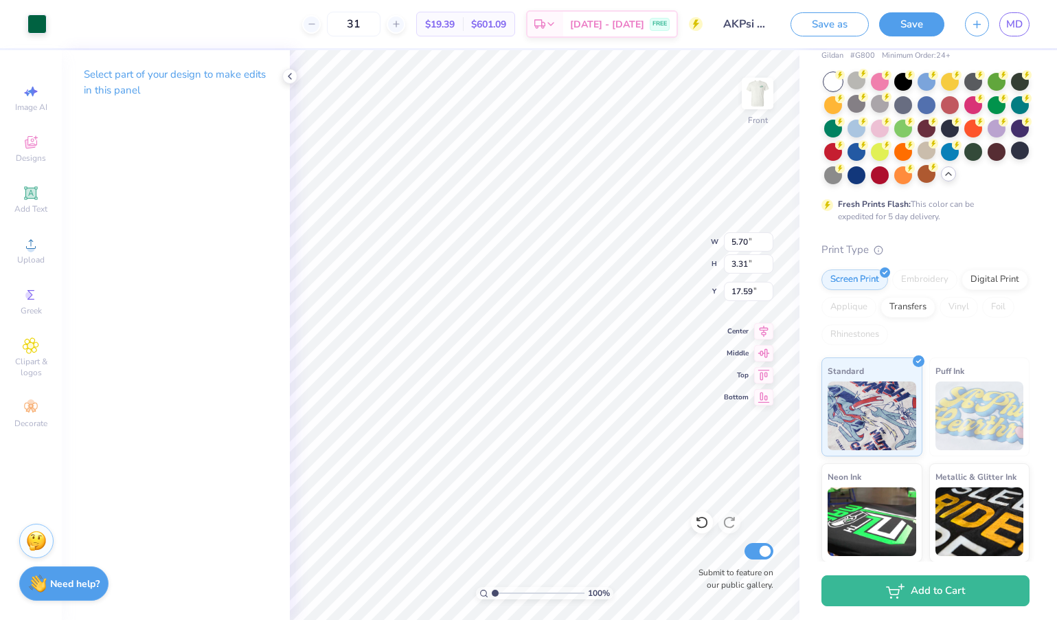
click at [258, 297] on div "Select part of your design to make edits in this panel" at bounding box center [176, 334] width 228 height 569
click at [756, 93] on img at bounding box center [757, 93] width 55 height 55
click at [760, 91] on img at bounding box center [757, 93] width 55 height 55
click at [754, 99] on img at bounding box center [757, 93] width 55 height 55
click at [773, 78] on img at bounding box center [757, 93] width 55 height 55
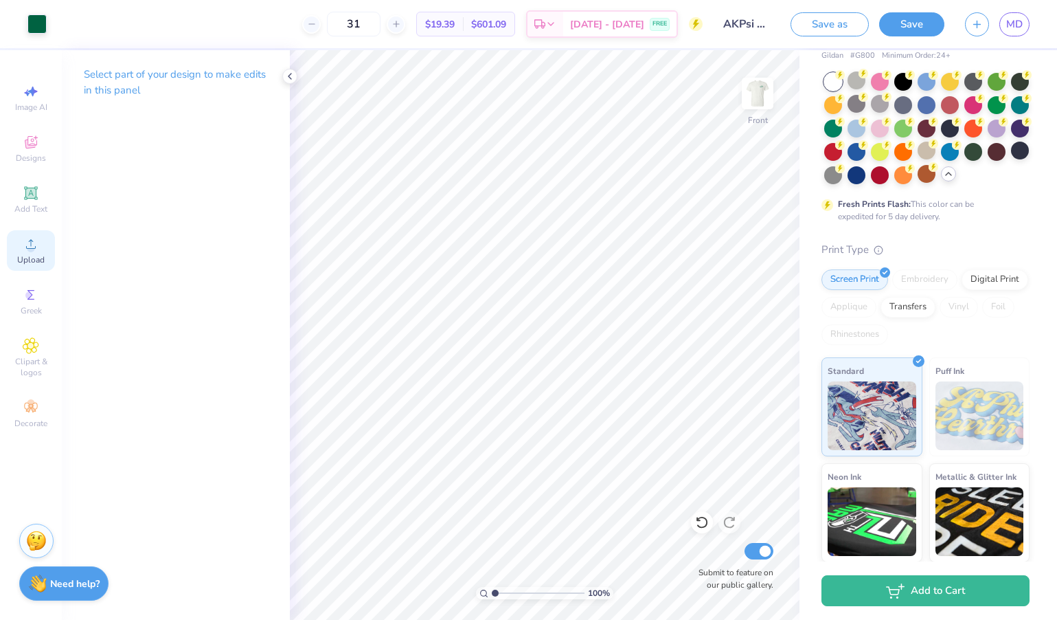
click at [35, 244] on icon at bounding box center [31, 244] width 16 height 16
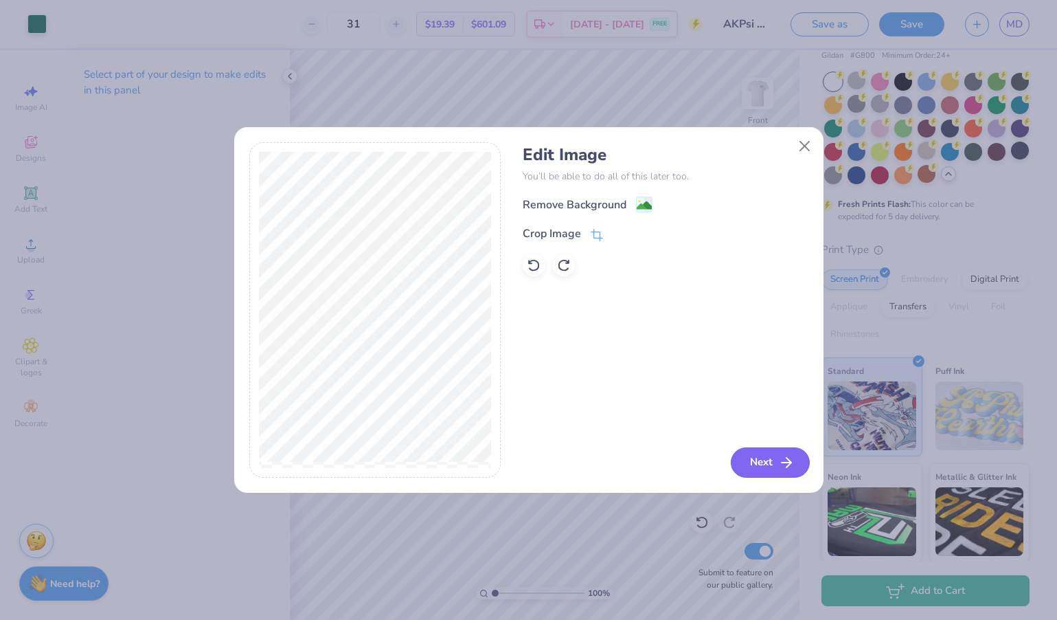
click at [750, 457] on button "Next" at bounding box center [770, 462] width 79 height 30
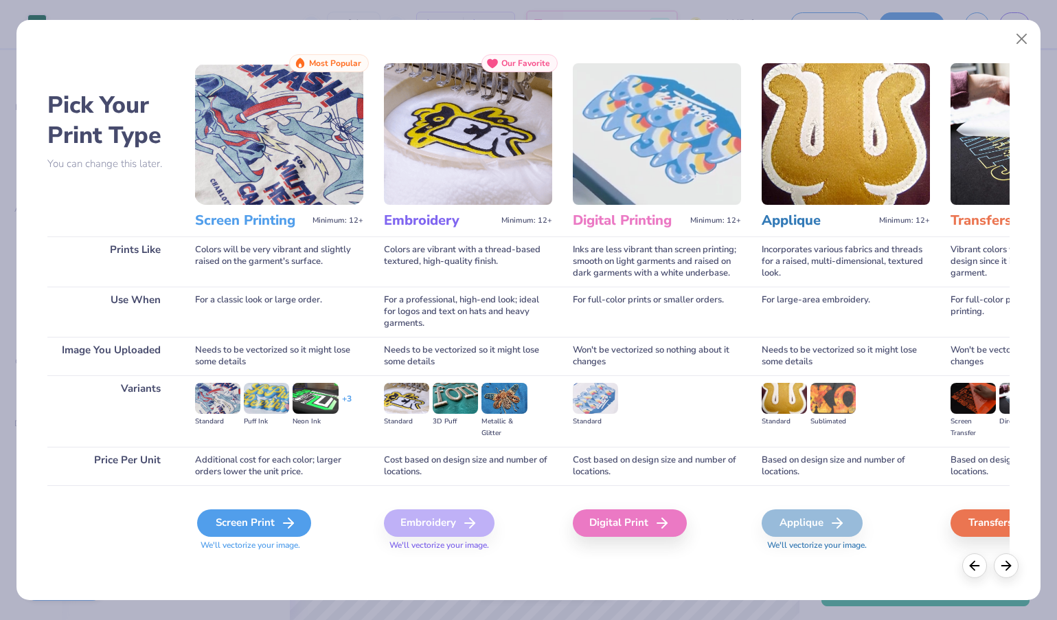
click at [263, 516] on div "Screen Print" at bounding box center [254, 522] width 114 height 27
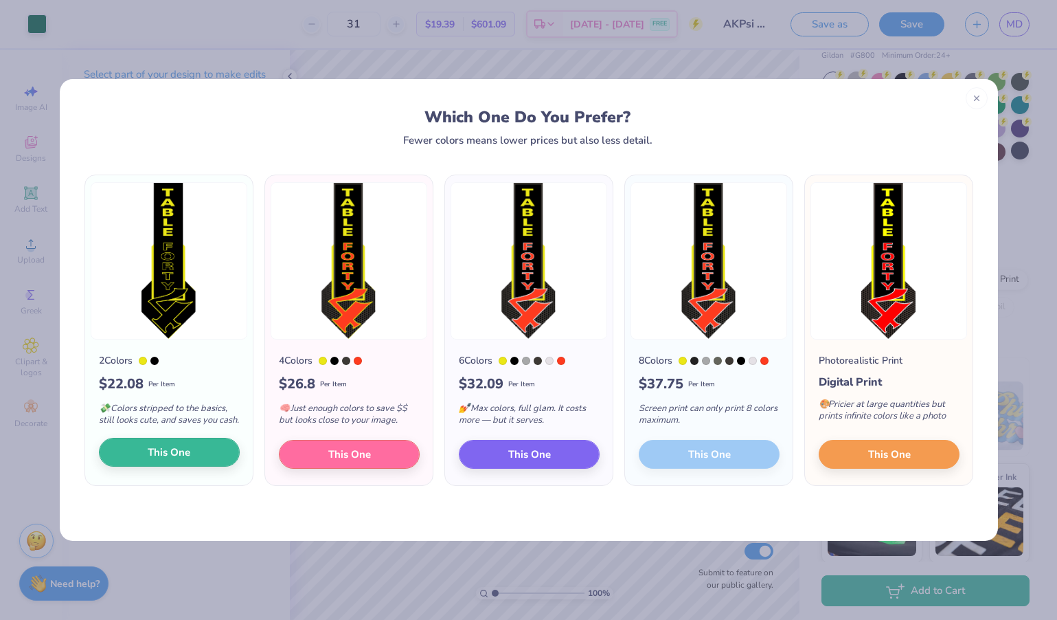
click at [210, 464] on button "This One" at bounding box center [169, 452] width 141 height 29
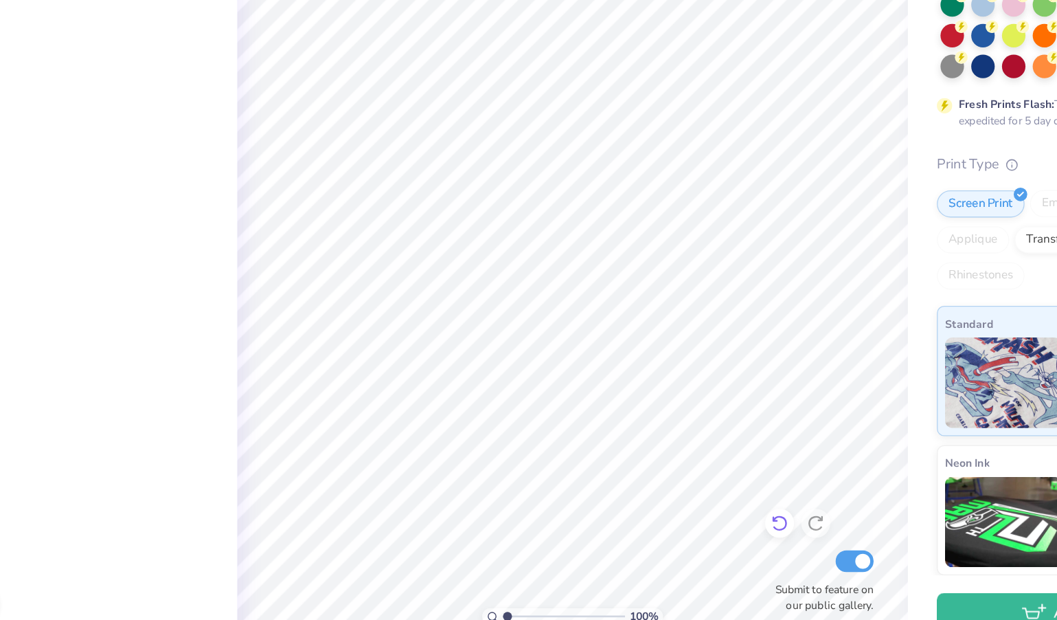
click at [695, 515] on icon at bounding box center [702, 522] width 14 height 14
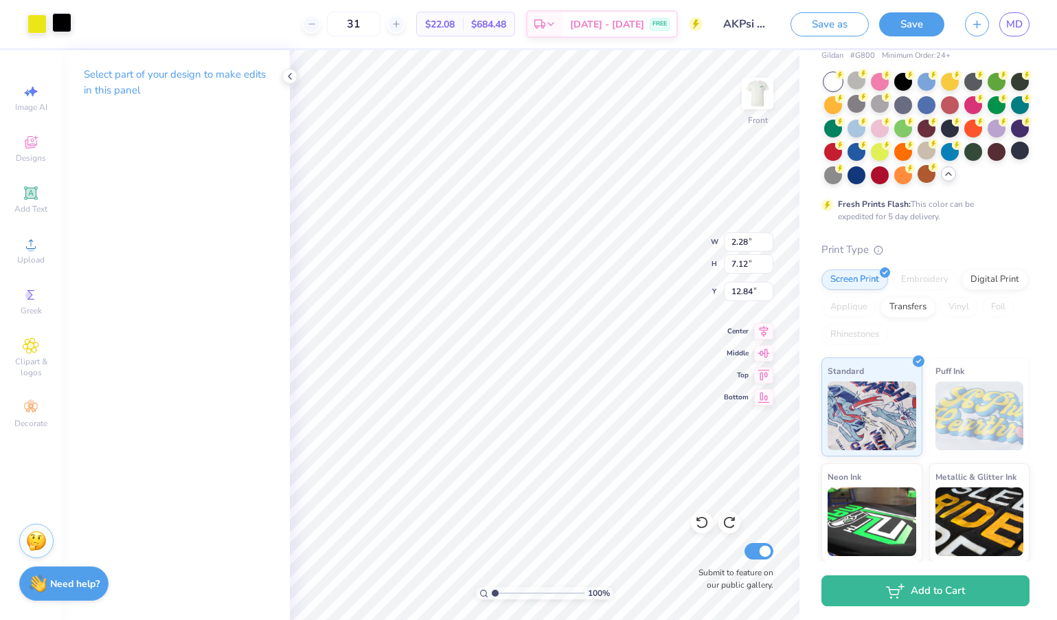
click at [67, 23] on div at bounding box center [61, 22] width 19 height 19
click at [38, 23] on div at bounding box center [36, 23] width 19 height 19
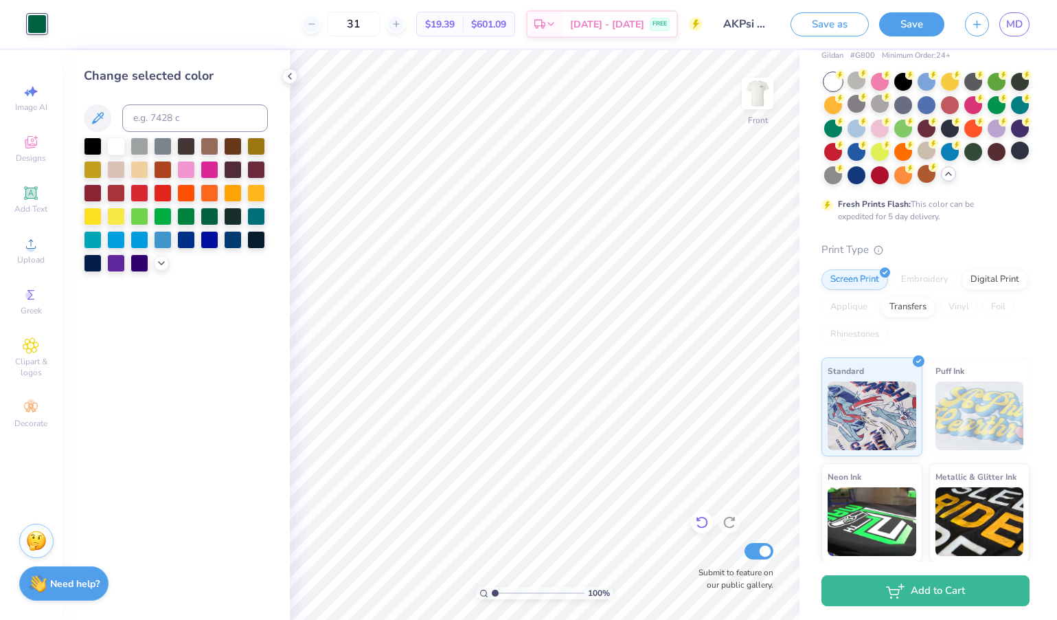
click at [698, 521] on icon at bounding box center [702, 522] width 14 height 14
click at [58, 23] on div at bounding box center [61, 22] width 19 height 19
click at [215, 214] on div at bounding box center [210, 215] width 18 height 18
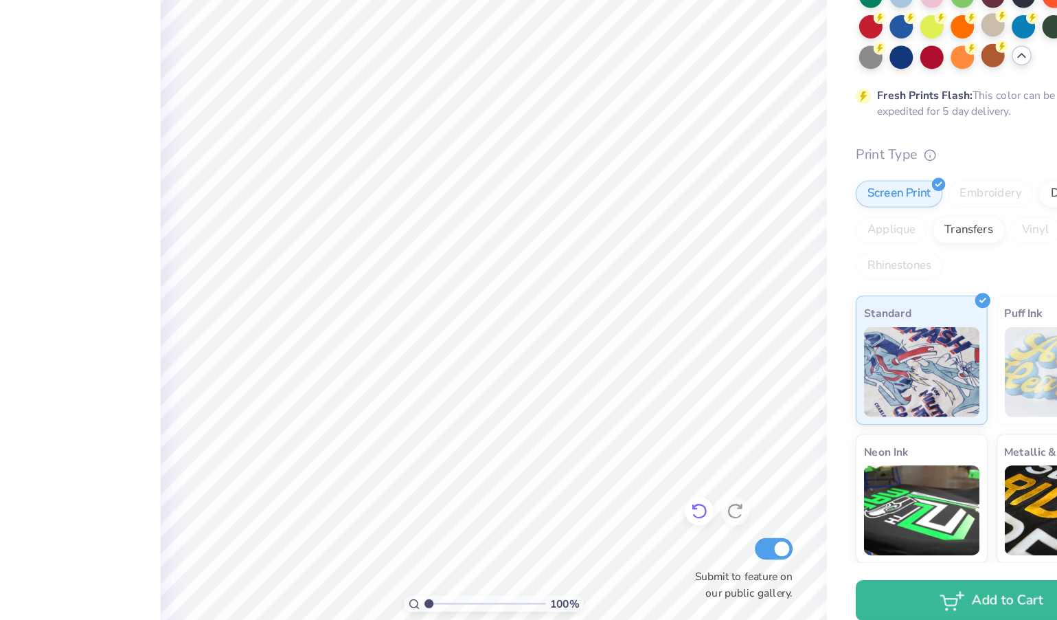
click at [695, 515] on icon at bounding box center [702, 522] width 14 height 14
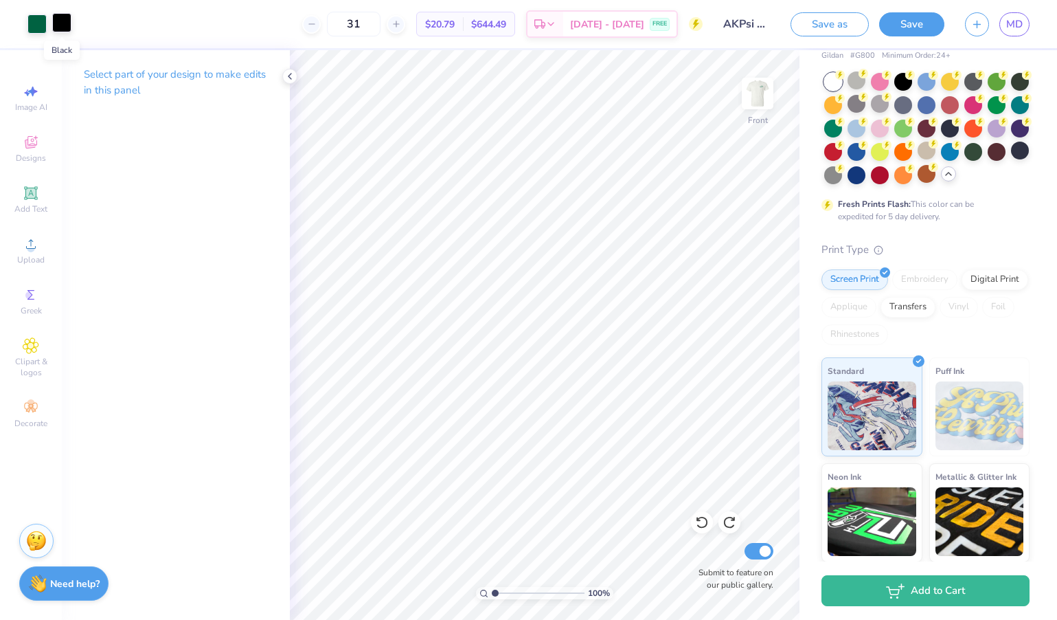
click at [66, 26] on div at bounding box center [61, 22] width 19 height 19
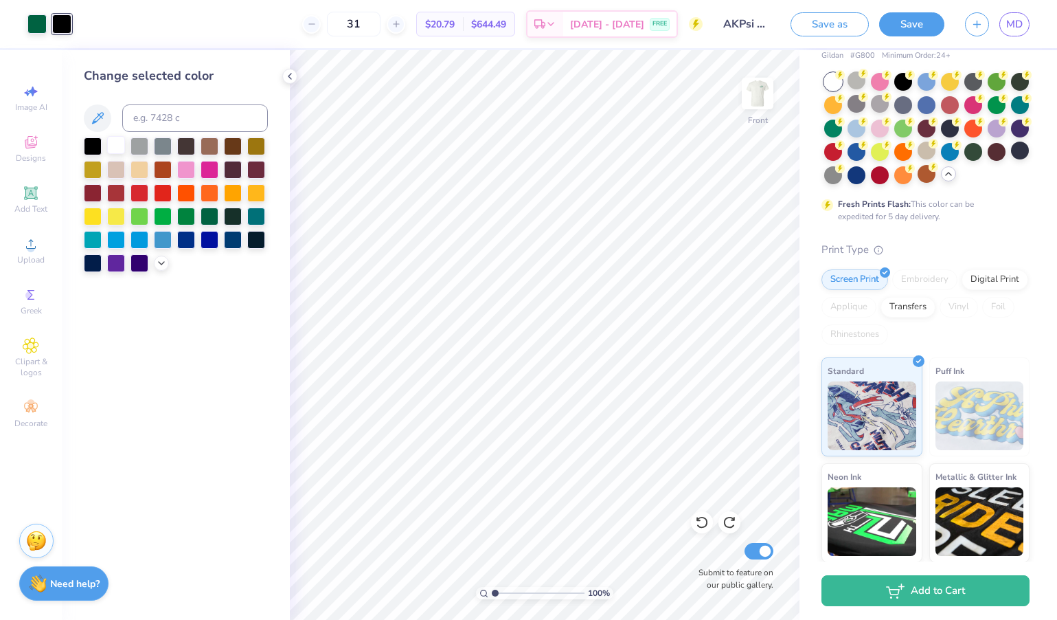
click at [117, 152] on div at bounding box center [116, 145] width 18 height 18
click at [710, 523] on div at bounding box center [702, 522] width 22 height 22
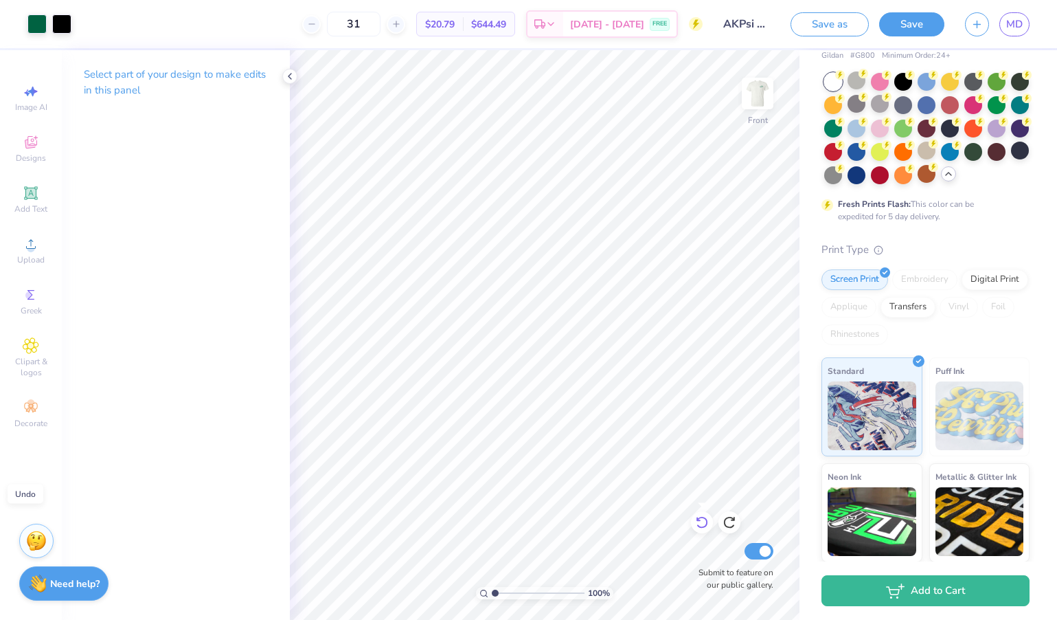
click at [710, 523] on div at bounding box center [702, 522] width 22 height 22
click at [705, 521] on icon at bounding box center [702, 522] width 14 height 14
click at [701, 522] on icon at bounding box center [702, 522] width 14 height 14
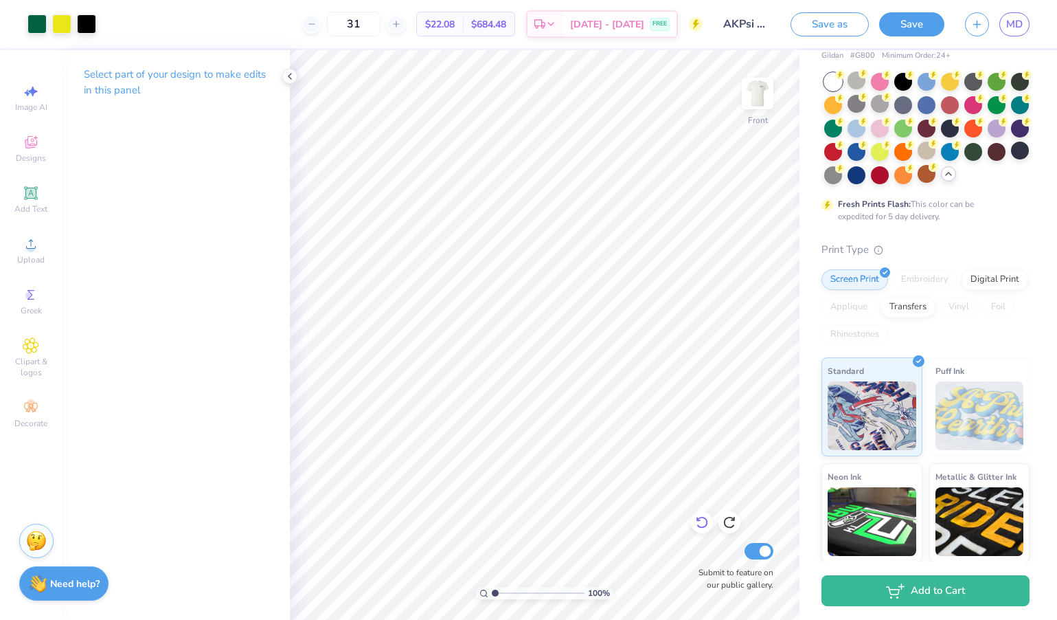
click at [699, 527] on icon at bounding box center [702, 522] width 14 height 14
click at [702, 524] on icon at bounding box center [702, 522] width 14 height 14
click at [93, 24] on div at bounding box center [86, 22] width 19 height 19
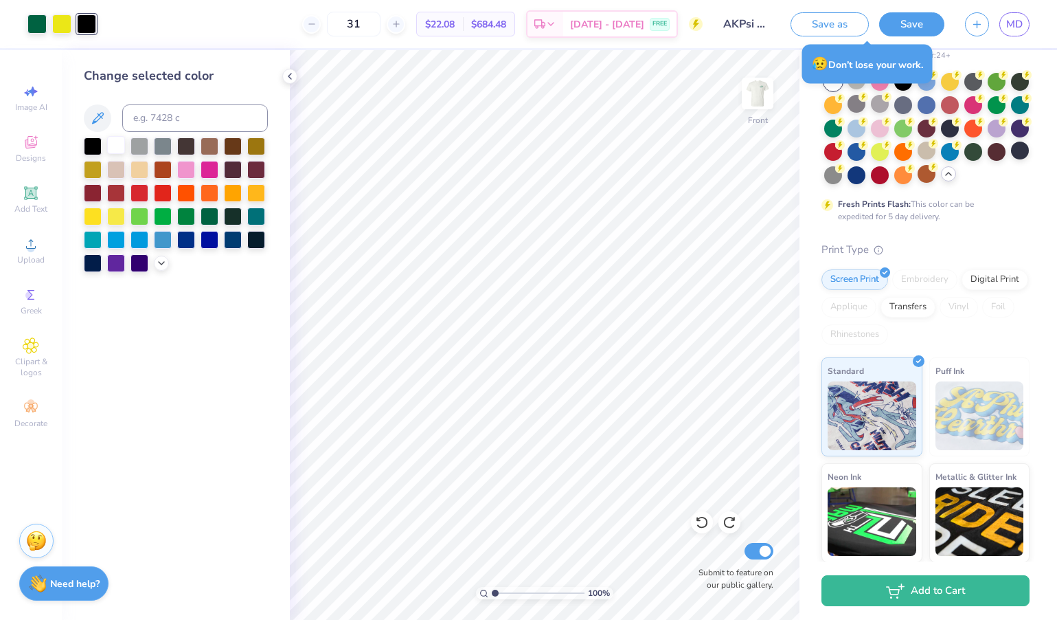
click at [119, 154] on div at bounding box center [116, 145] width 18 height 18
click at [41, 25] on div at bounding box center [36, 22] width 19 height 19
click at [63, 19] on div at bounding box center [61, 22] width 19 height 19
click at [211, 218] on div at bounding box center [210, 215] width 18 height 18
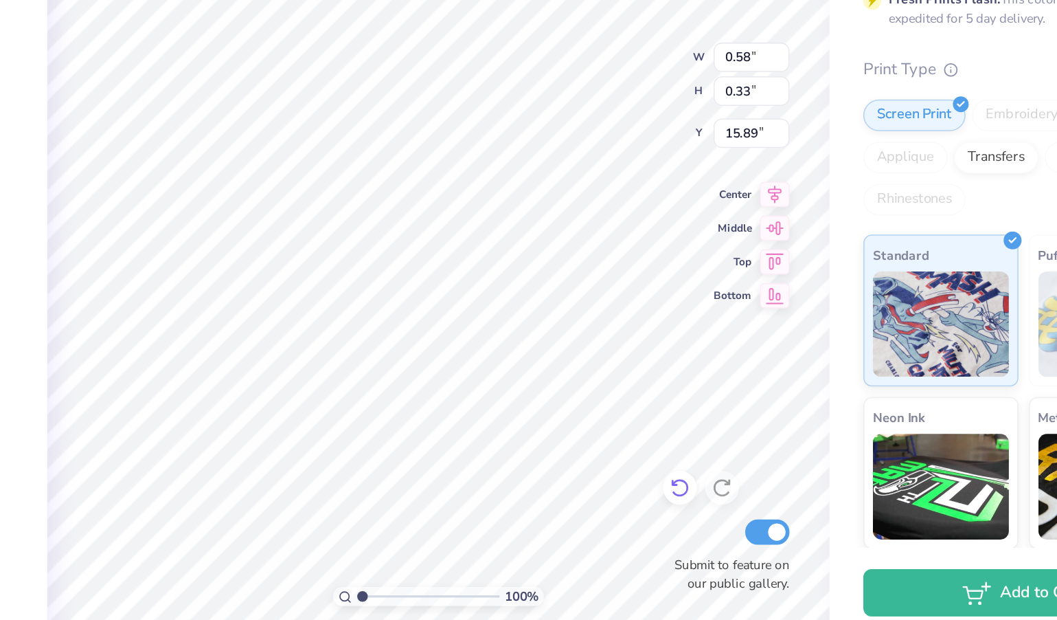
click at [696, 516] on icon at bounding box center [702, 522] width 12 height 12
click at [695, 515] on icon at bounding box center [702, 522] width 14 height 14
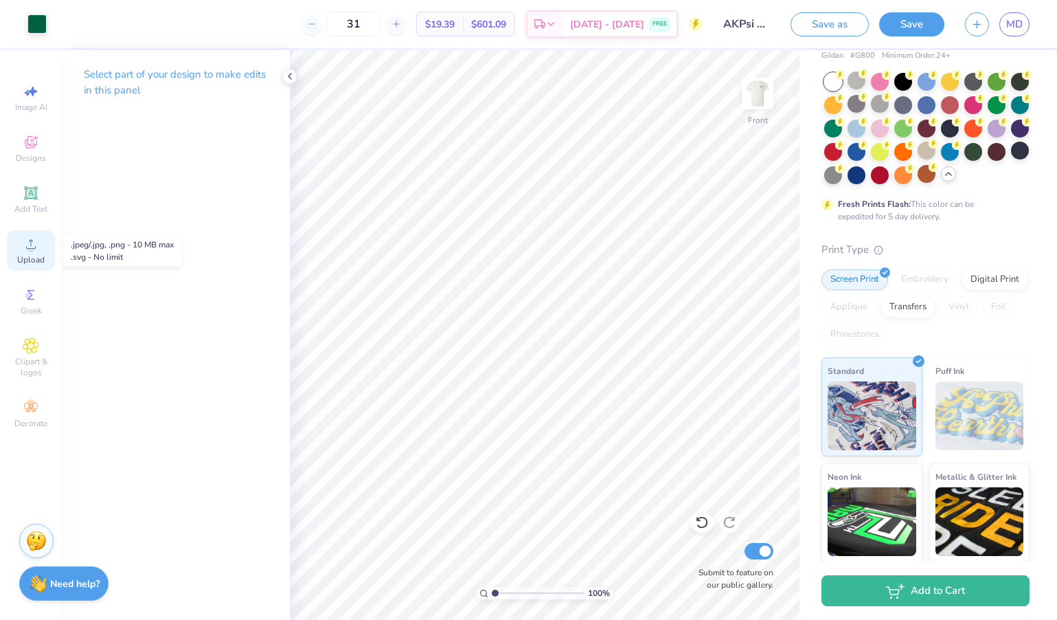
click at [29, 252] on div "Upload" at bounding box center [31, 250] width 48 height 41
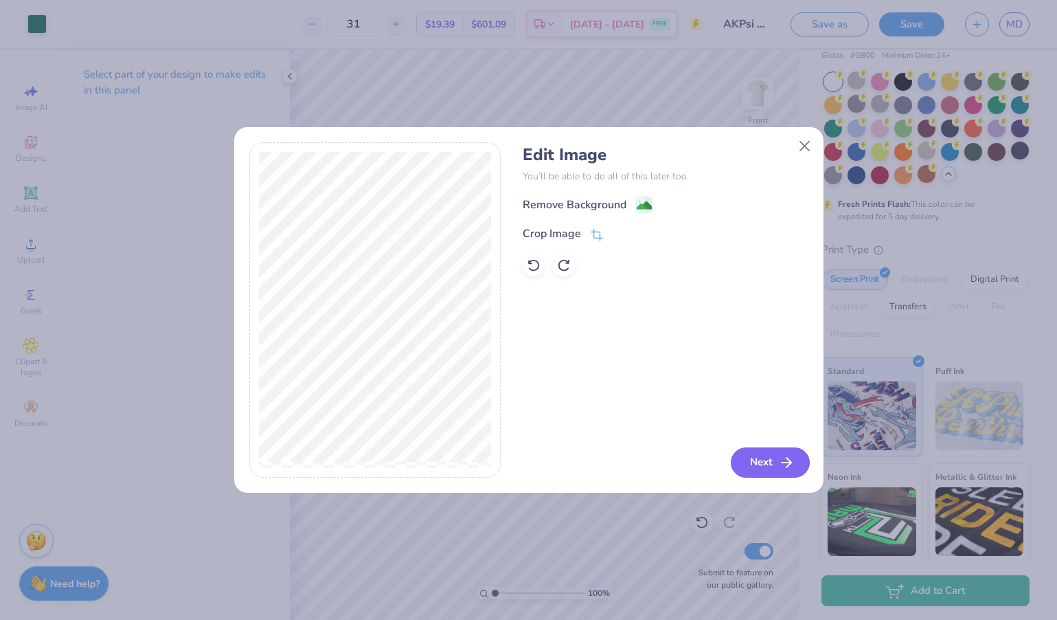
click at [776, 455] on button "Next" at bounding box center [770, 462] width 79 height 30
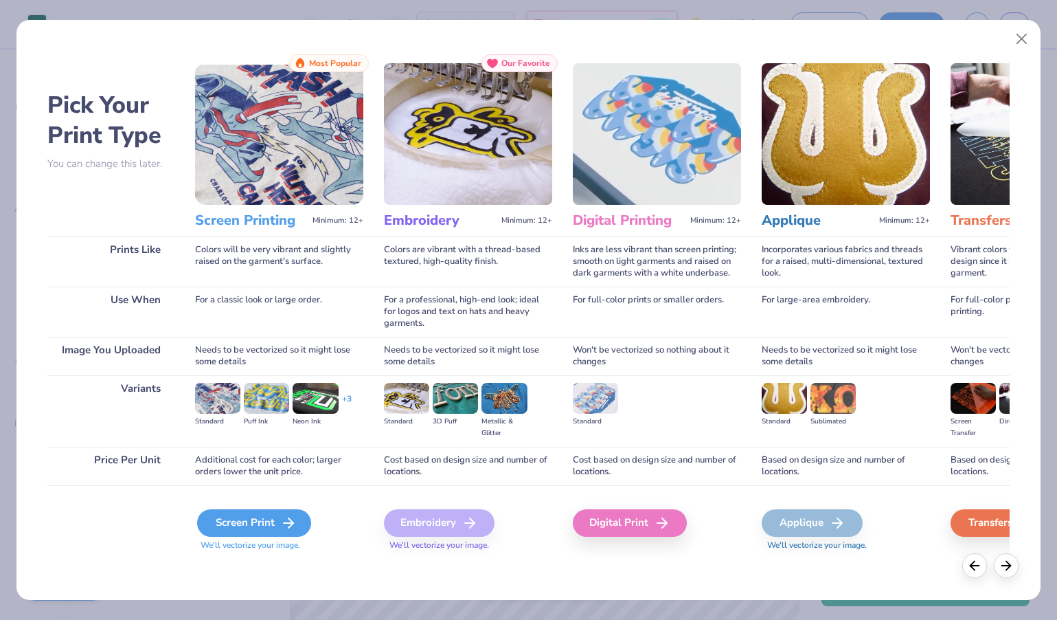
click at [278, 519] on div "Screen Print" at bounding box center [254, 522] width 114 height 27
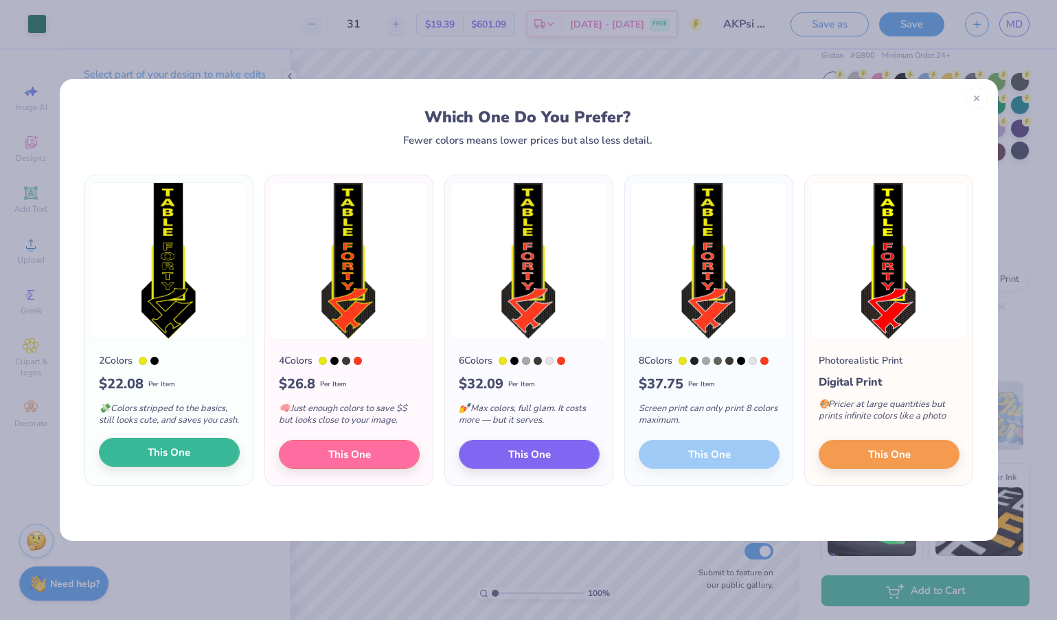
click at [192, 466] on button "This One" at bounding box center [169, 452] width 141 height 29
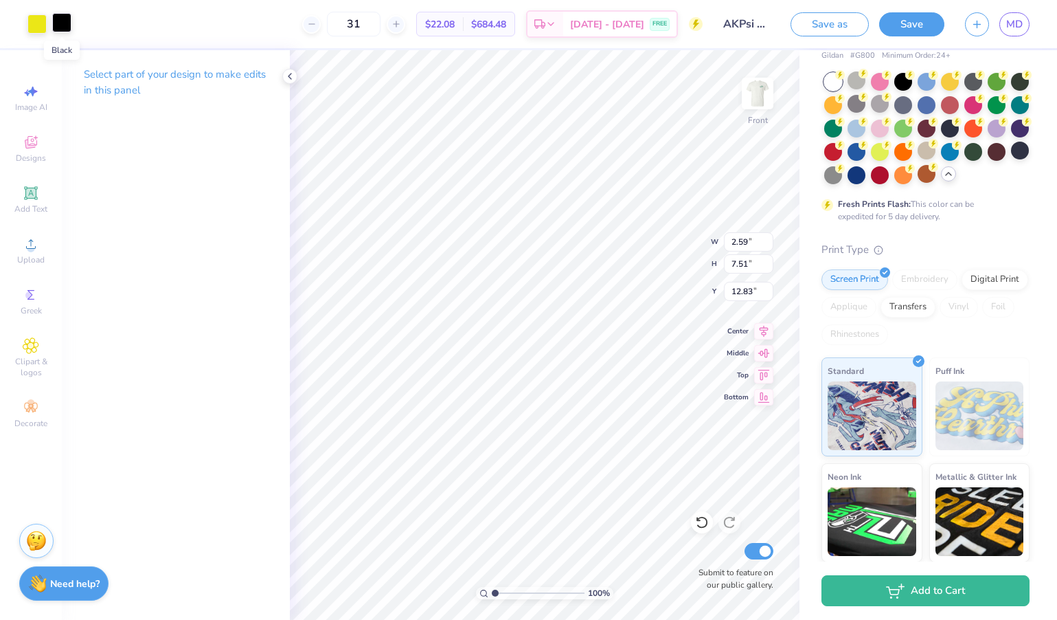
click at [63, 24] on div at bounding box center [61, 22] width 19 height 19
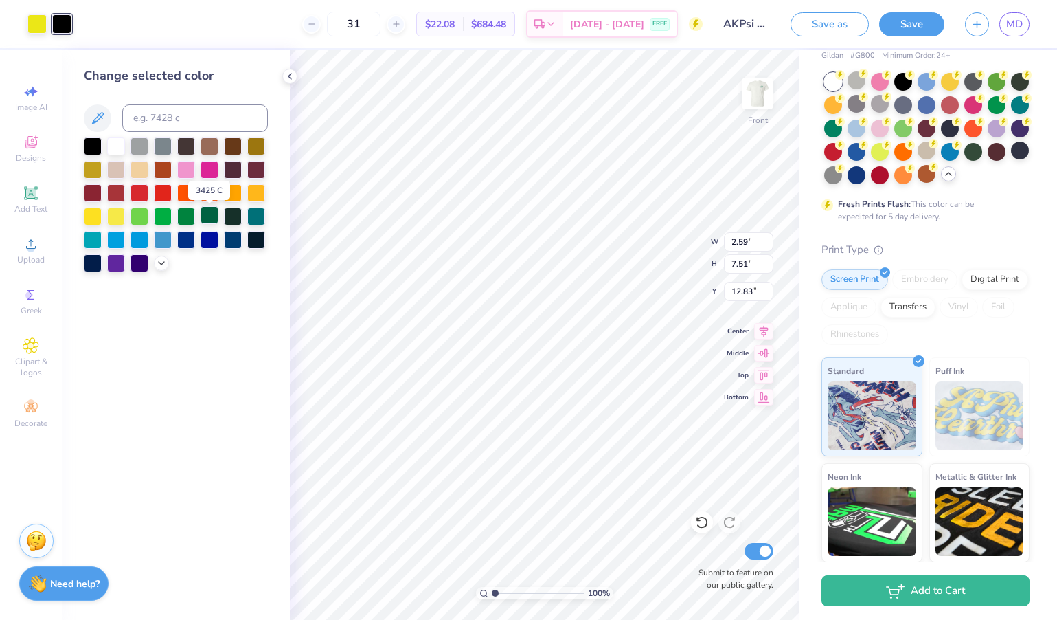
click at [214, 220] on div at bounding box center [210, 215] width 18 height 18
click at [38, 29] on div at bounding box center [36, 22] width 19 height 19
click at [115, 148] on div at bounding box center [116, 145] width 18 height 18
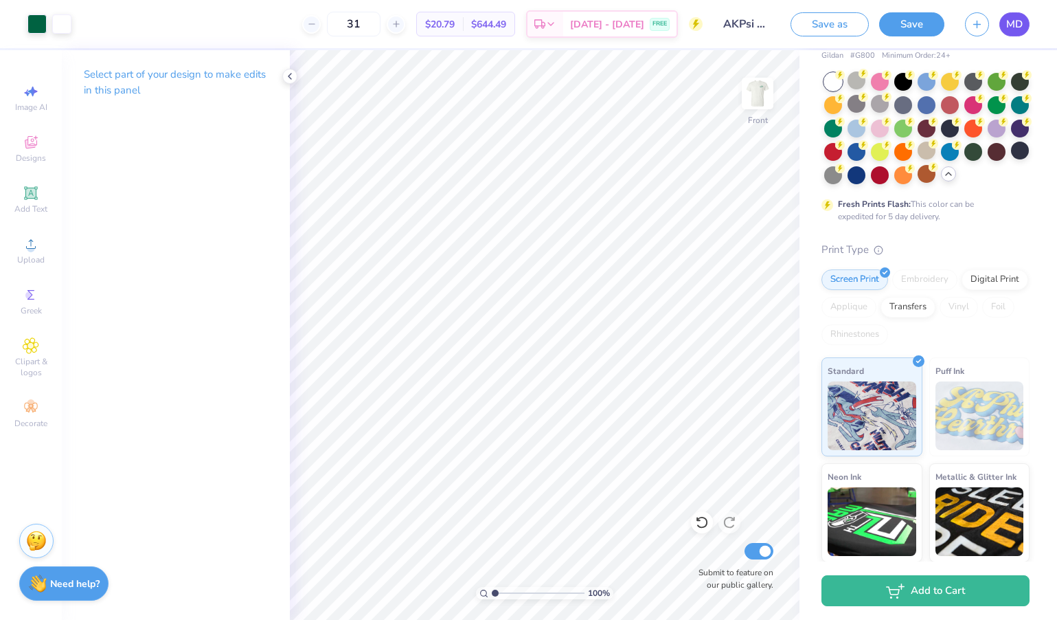
click at [1023, 24] on link "MD" at bounding box center [1014, 24] width 30 height 24
click at [914, 16] on button "Save" at bounding box center [911, 22] width 65 height 24
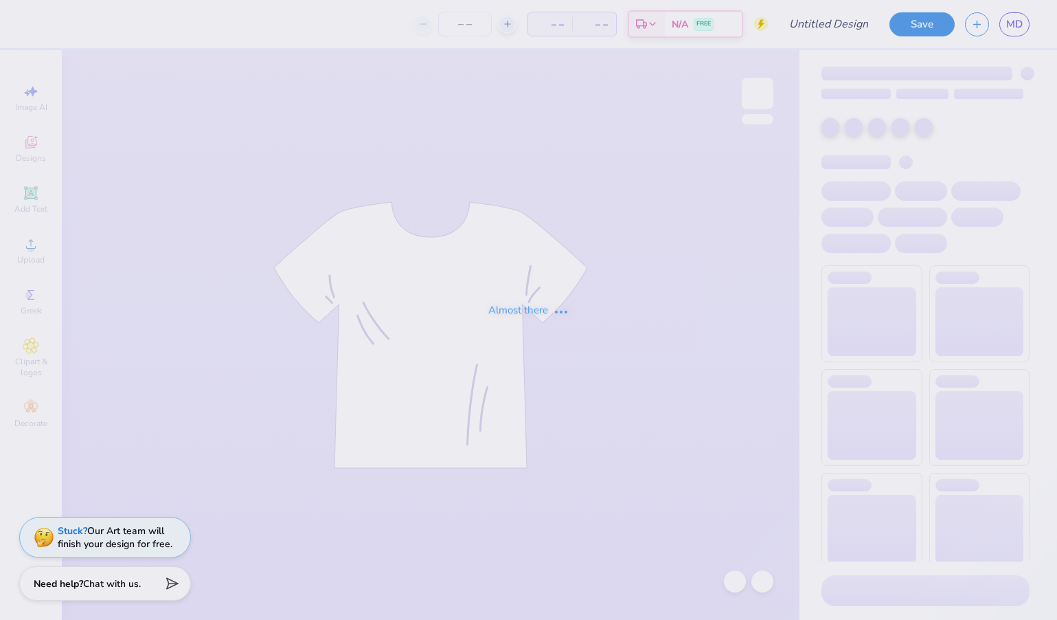
type input "Carnival Fall 25"
type input "37"
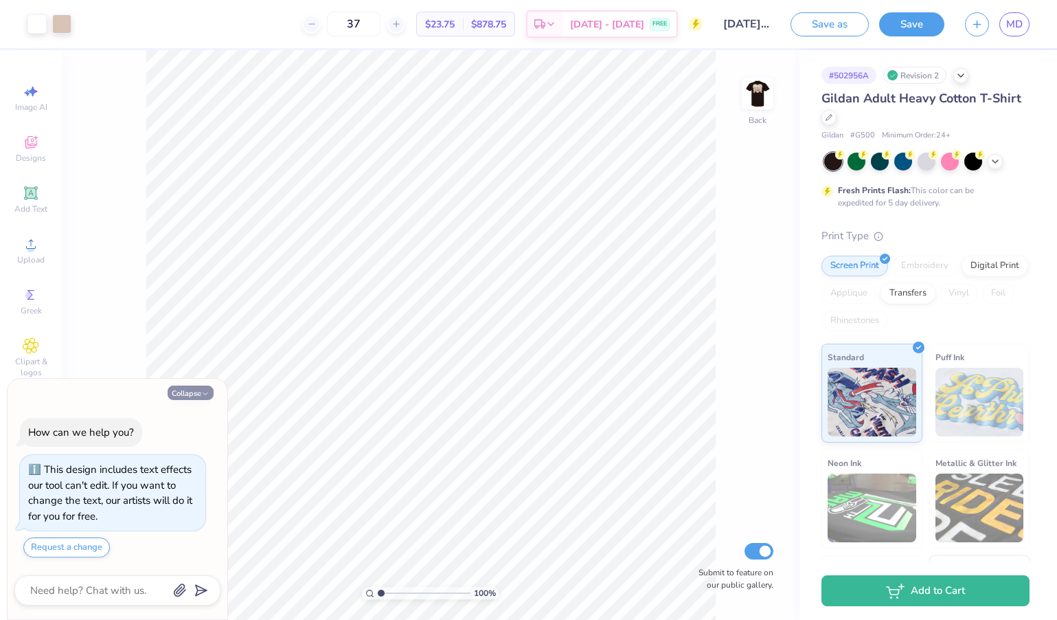
click at [194, 390] on button "Collapse" at bounding box center [191, 392] width 46 height 14
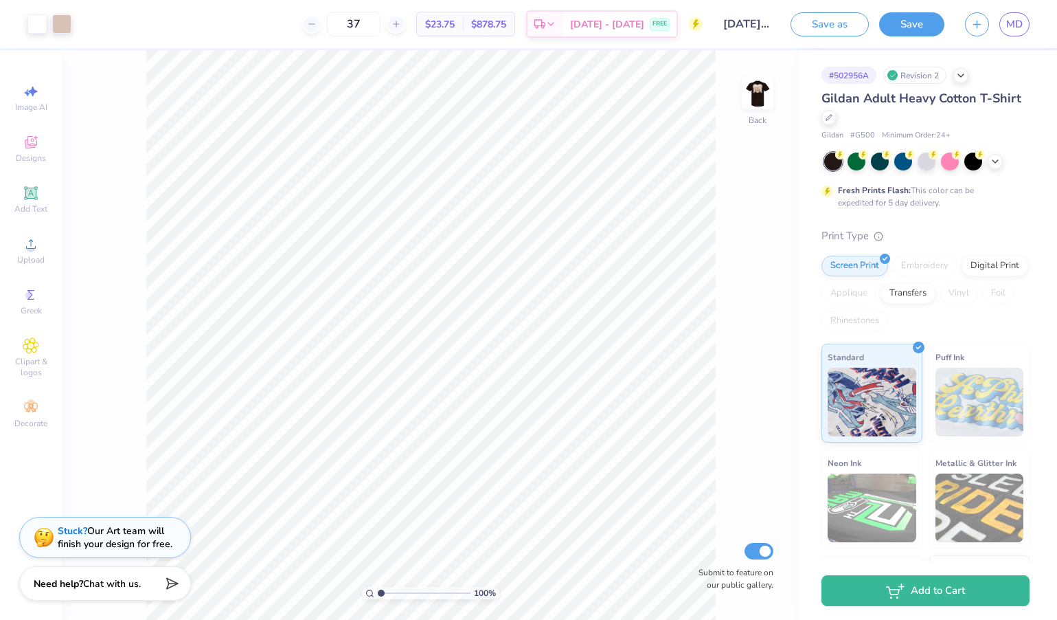
type textarea "x"
click at [745, 91] on img at bounding box center [757, 93] width 55 height 55
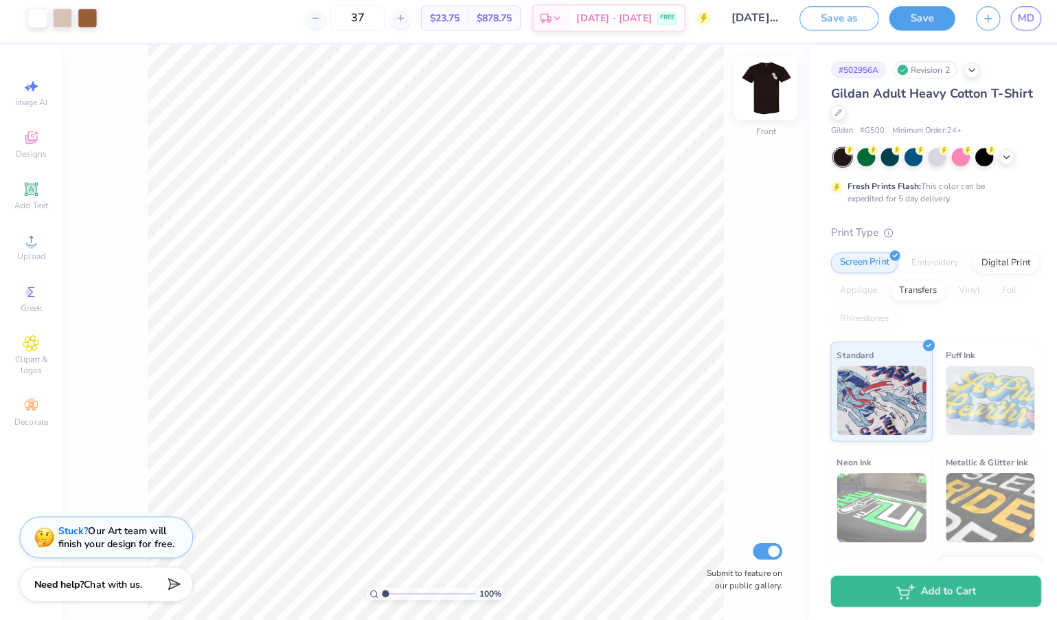
click at [769, 84] on img at bounding box center [757, 93] width 55 height 55
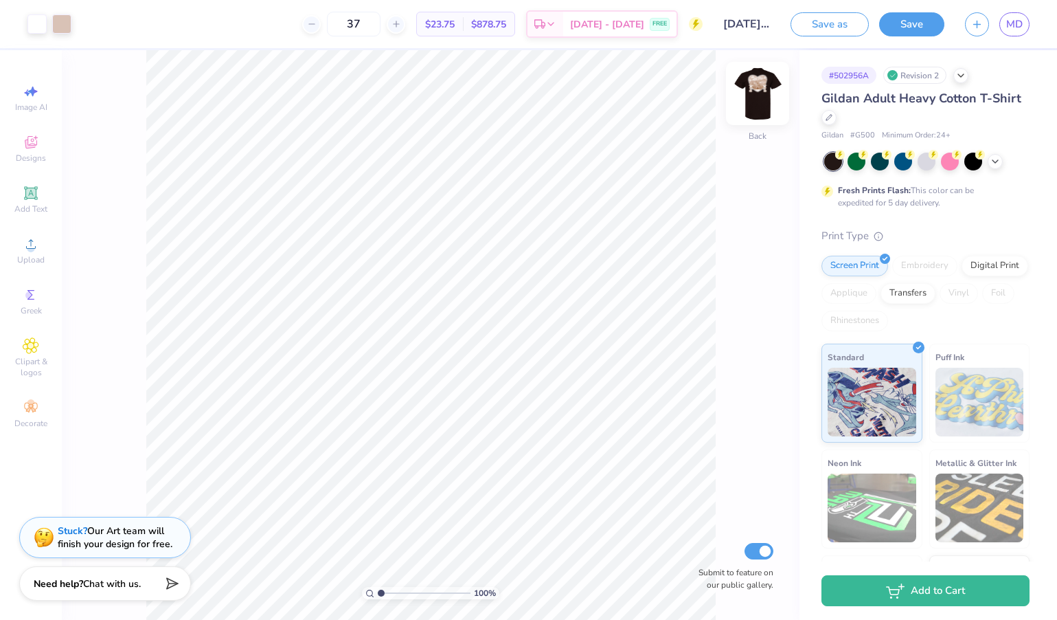
click at [764, 82] on img at bounding box center [757, 93] width 55 height 55
click at [84, 27] on div at bounding box center [86, 22] width 19 height 19
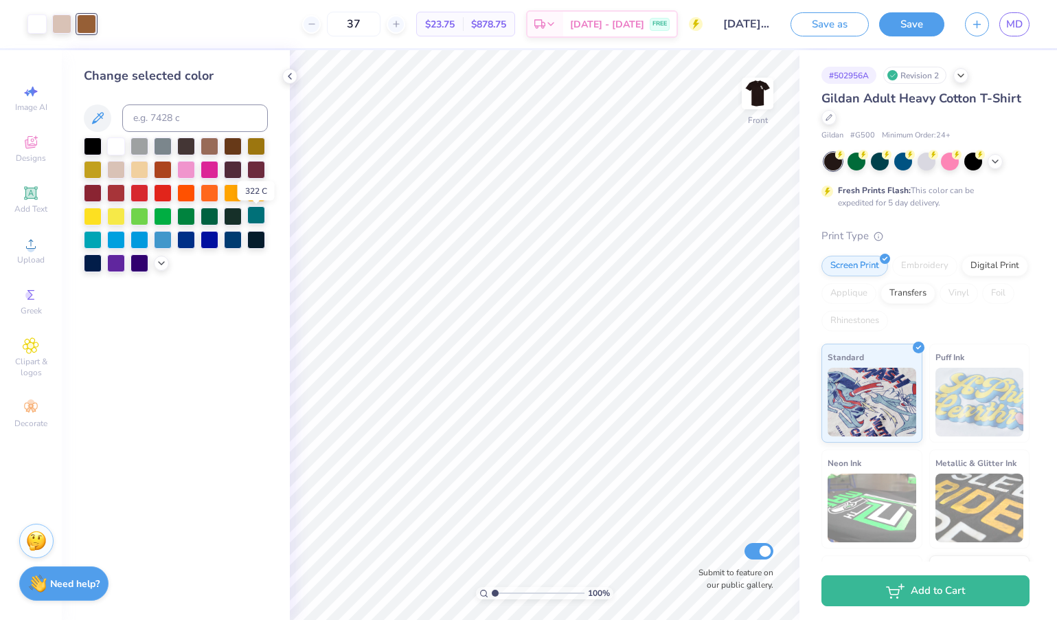
click at [262, 218] on div at bounding box center [256, 215] width 18 height 18
click at [159, 265] on icon at bounding box center [161, 261] width 11 height 11
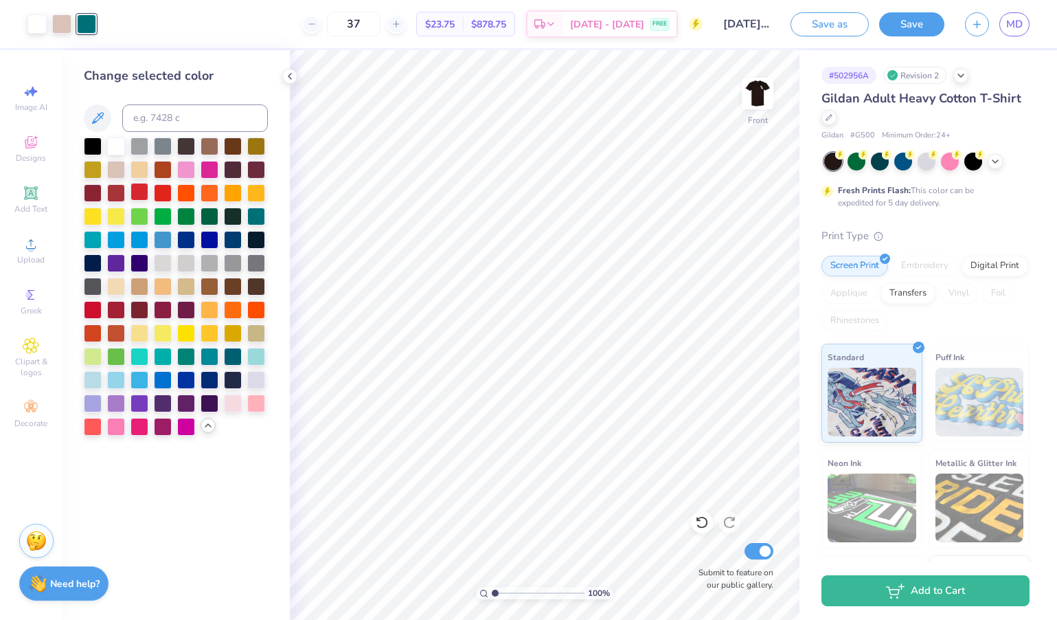
click at [144, 192] on div at bounding box center [139, 192] width 18 height 18
click at [183, 384] on div at bounding box center [186, 379] width 18 height 18
click at [190, 313] on div at bounding box center [186, 308] width 18 height 18
click at [142, 242] on div at bounding box center [139, 238] width 18 height 18
click at [212, 288] on div at bounding box center [210, 285] width 18 height 18
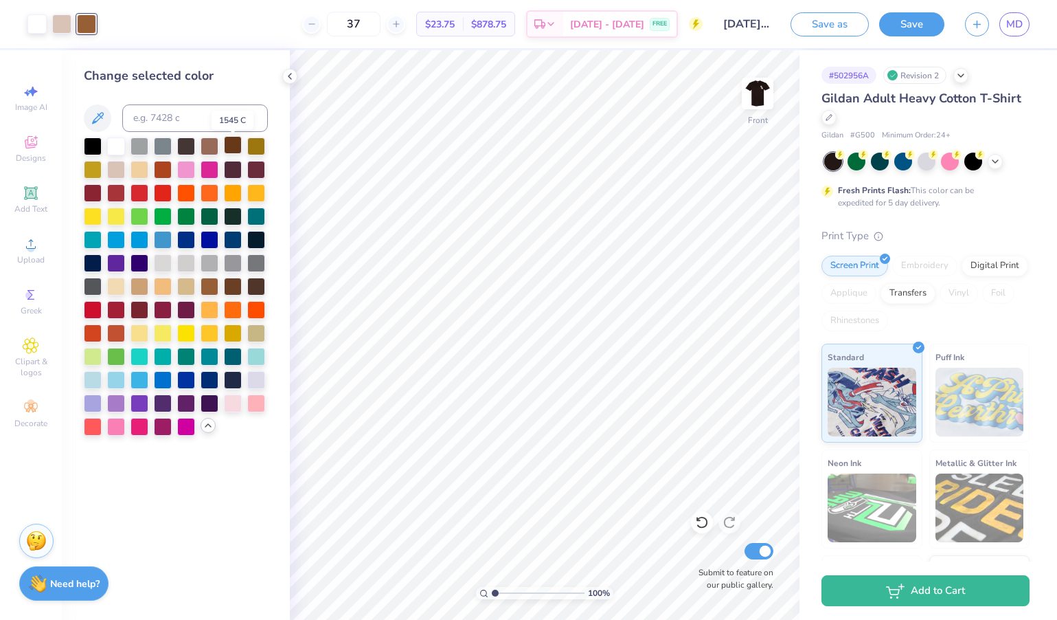
click at [239, 153] on div at bounding box center [233, 145] width 18 height 18
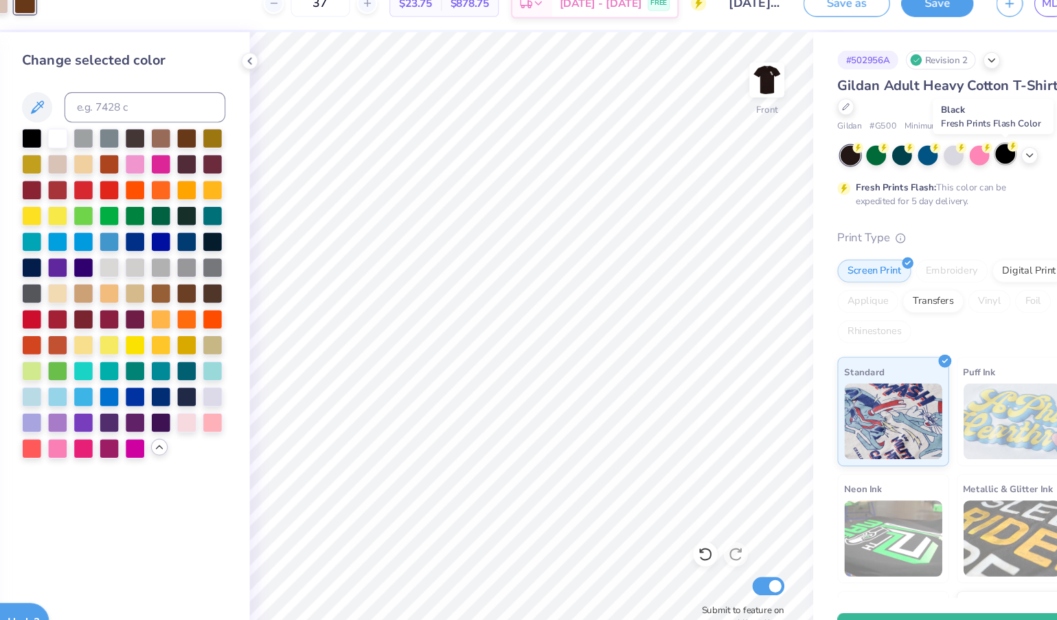
click at [964, 151] on div at bounding box center [973, 160] width 18 height 18
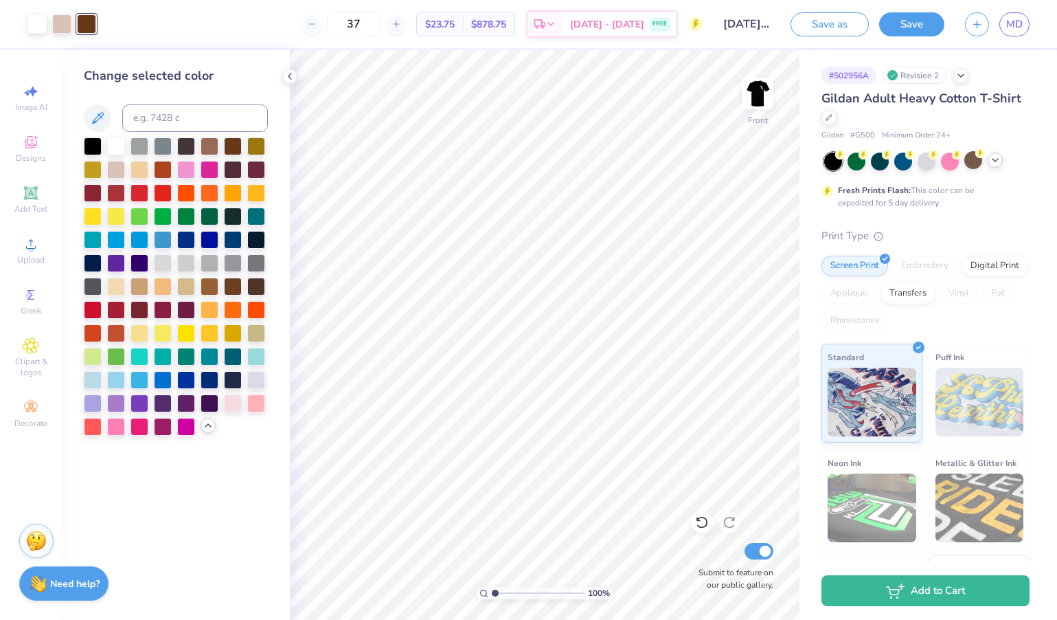
click at [1000, 159] on icon at bounding box center [995, 160] width 11 height 11
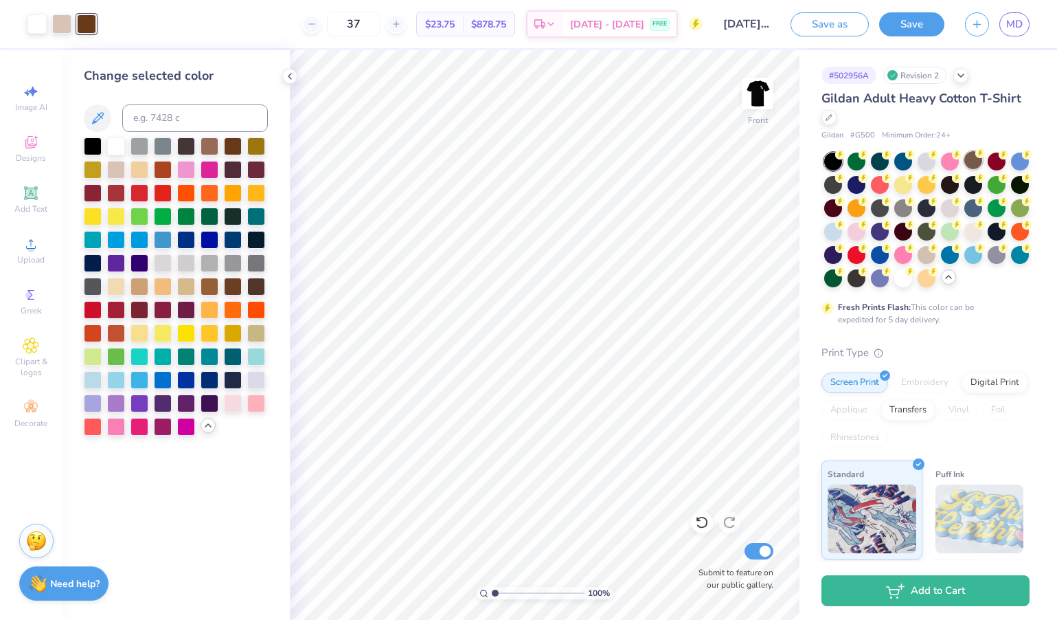
click at [972, 164] on div at bounding box center [973, 160] width 18 height 18
click at [754, 94] on img at bounding box center [757, 93] width 55 height 55
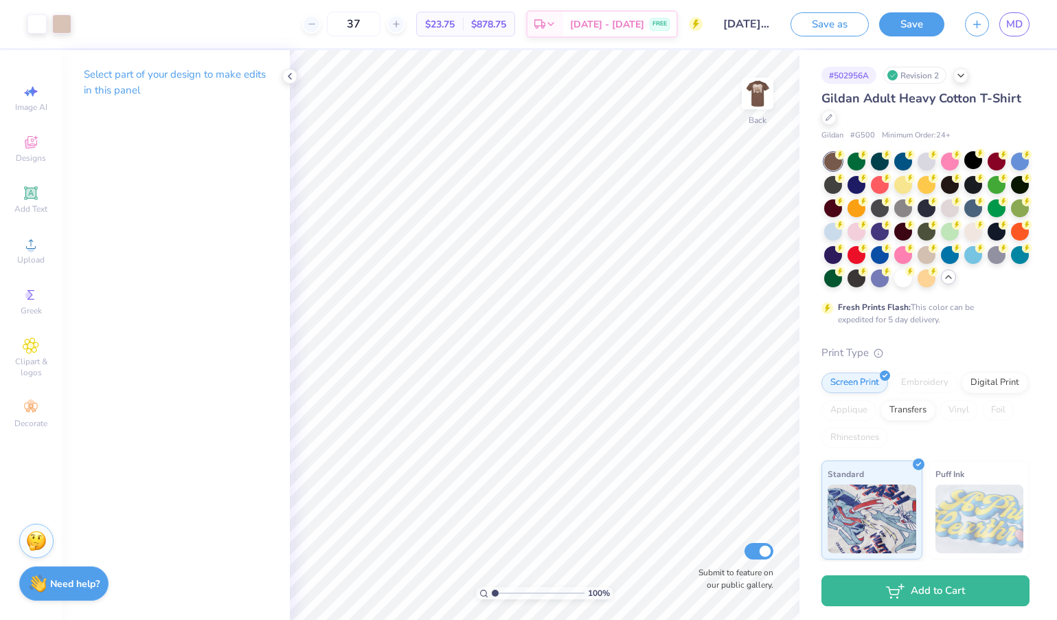
click at [754, 94] on img at bounding box center [757, 93] width 27 height 27
click at [901, 234] on div at bounding box center [903, 230] width 18 height 18
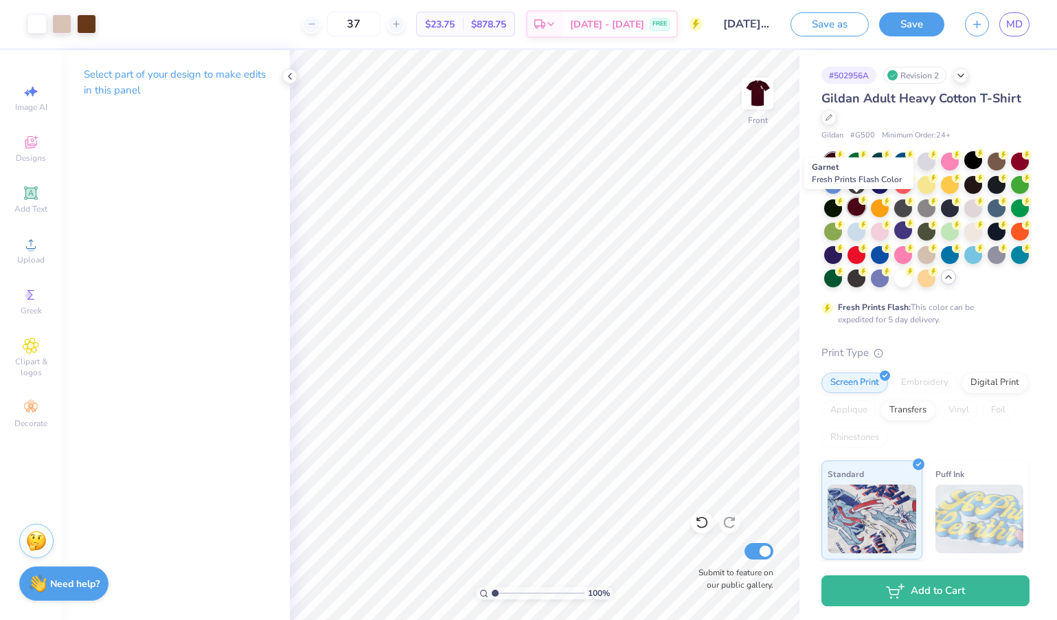
click at [856, 206] on div at bounding box center [857, 207] width 18 height 18
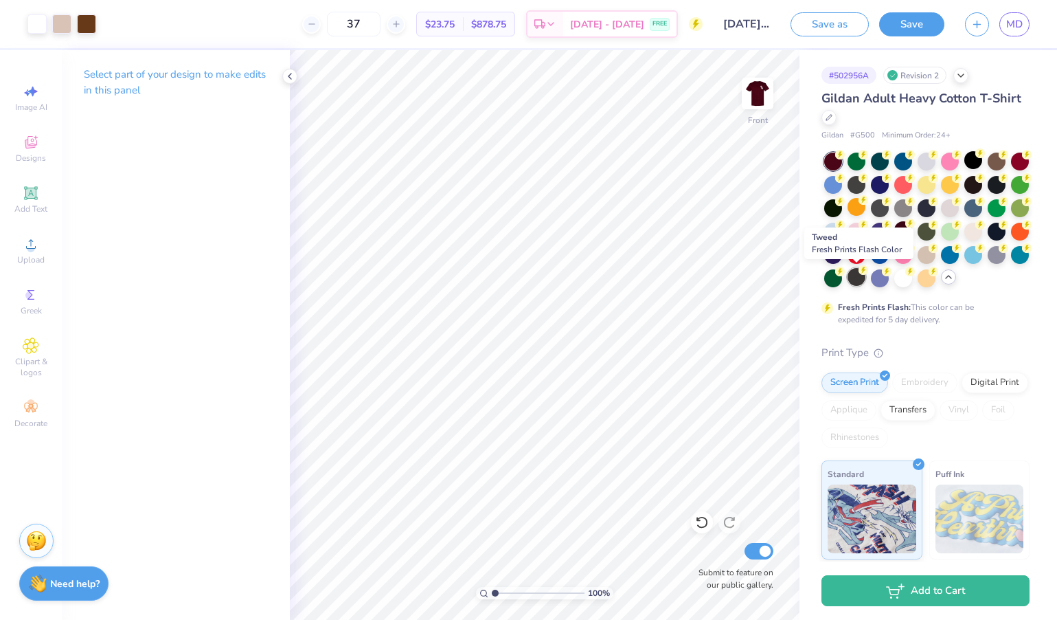
click at [852, 279] on div at bounding box center [857, 277] width 18 height 18
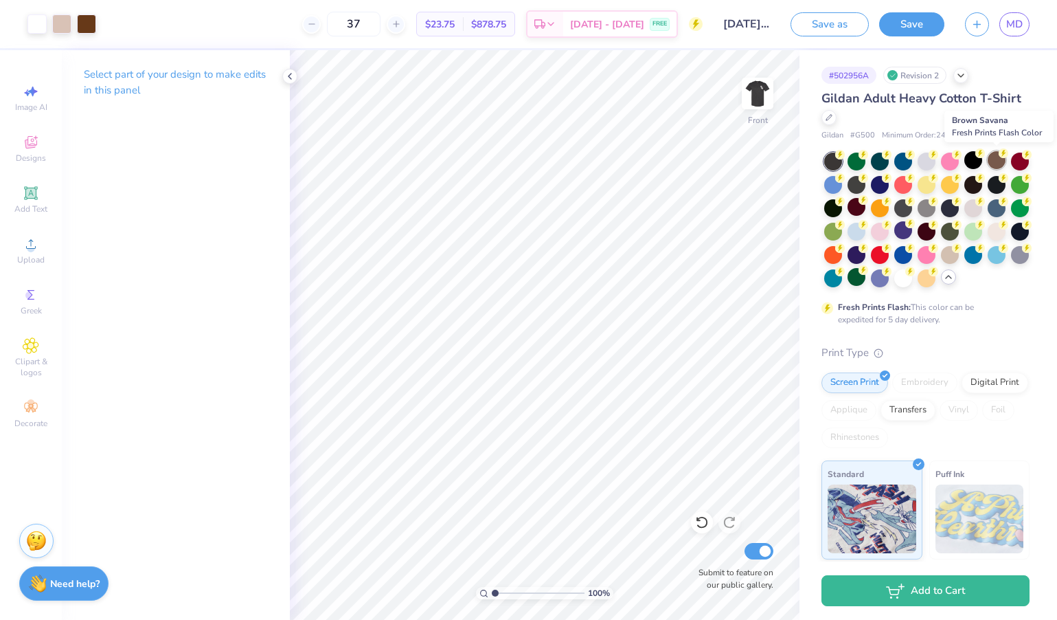
click at [999, 163] on div at bounding box center [997, 160] width 18 height 18
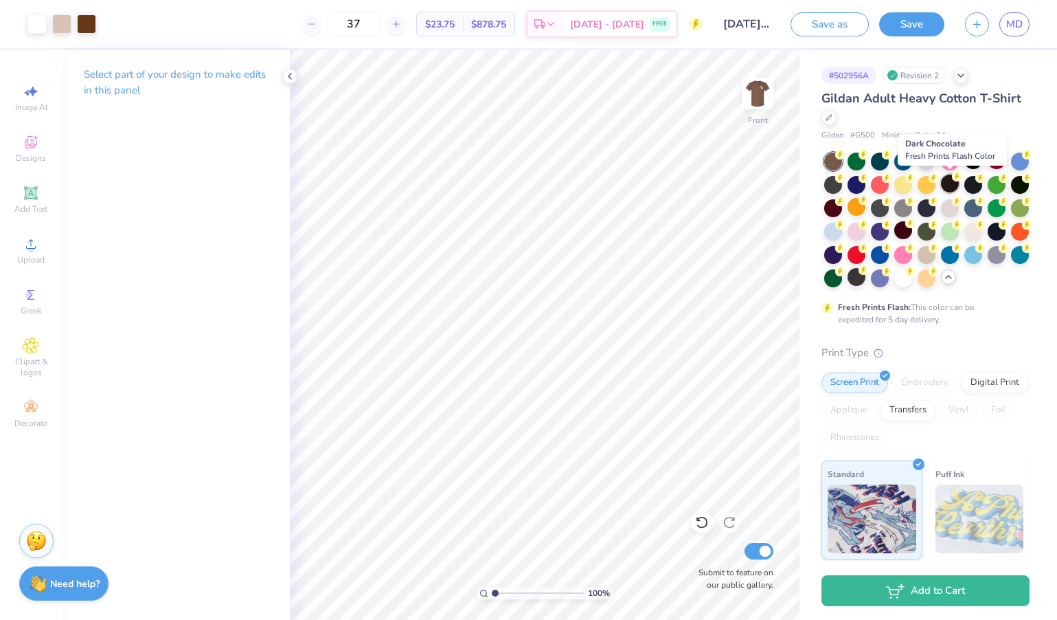
click at [949, 188] on div at bounding box center [950, 183] width 18 height 18
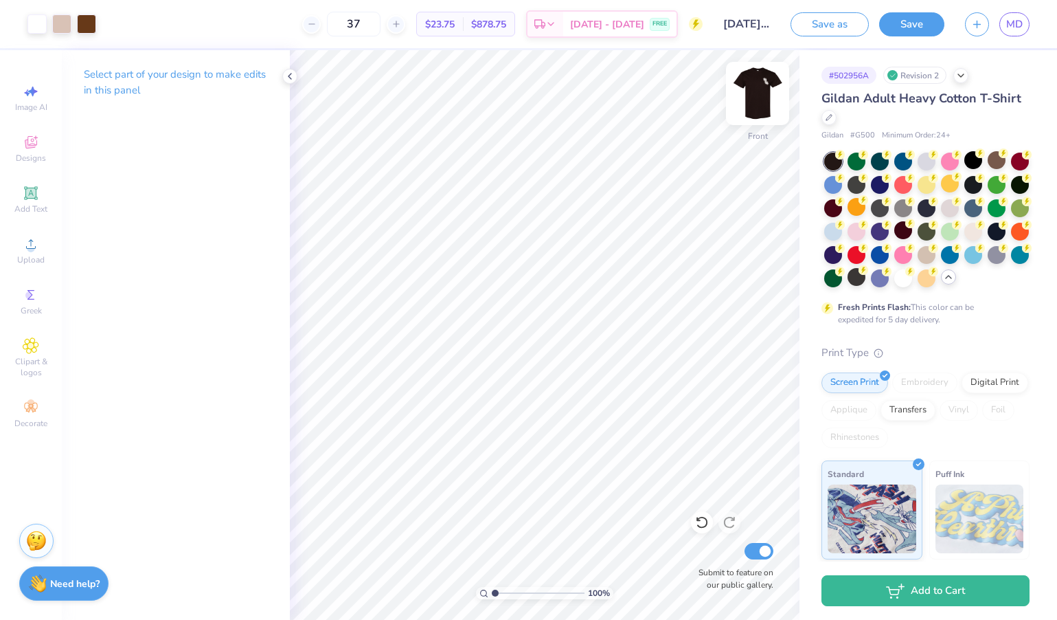
click at [757, 102] on img at bounding box center [757, 93] width 55 height 55
click at [757, 102] on img at bounding box center [757, 93] width 27 height 27
click at [94, 24] on div at bounding box center [86, 22] width 19 height 19
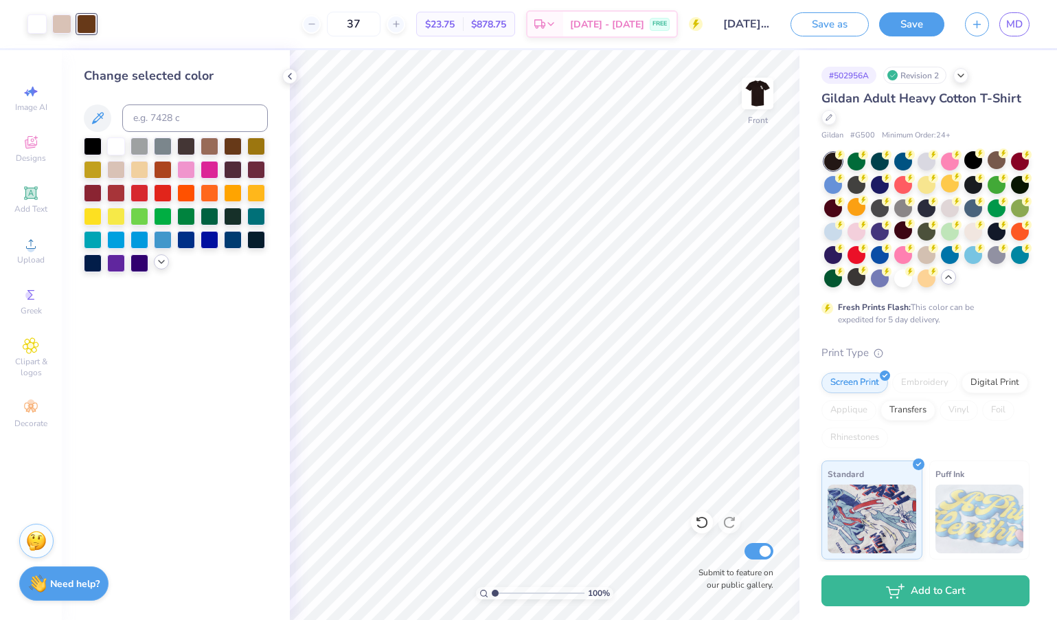
click at [158, 264] on icon at bounding box center [161, 261] width 11 height 11
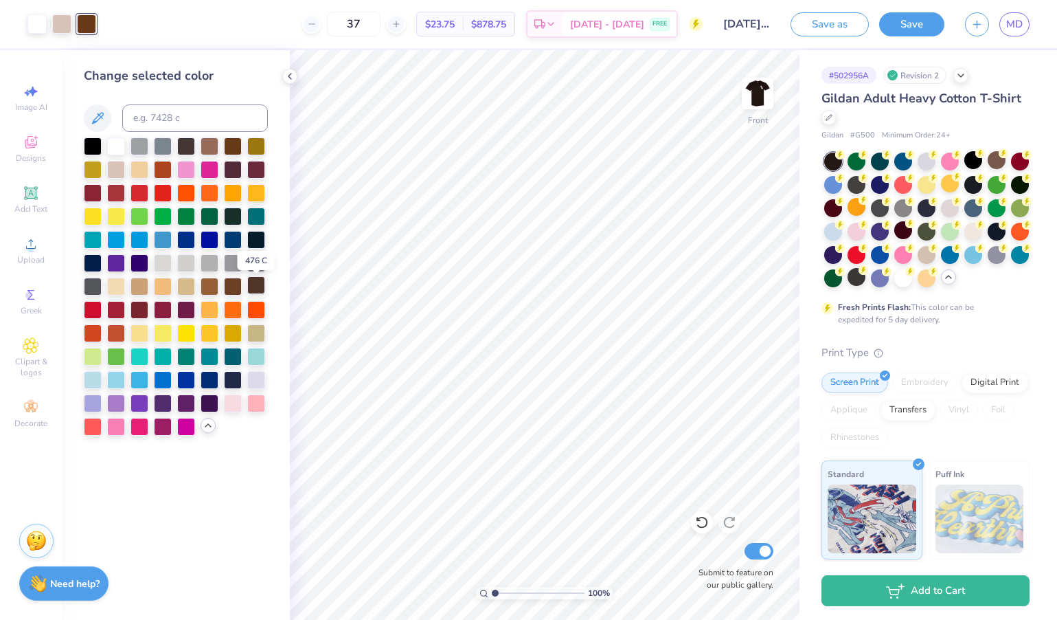
click at [255, 286] on div at bounding box center [256, 285] width 18 height 18
click at [232, 150] on div at bounding box center [233, 145] width 18 height 18
